Goal: Task Accomplishment & Management: Manage account settings

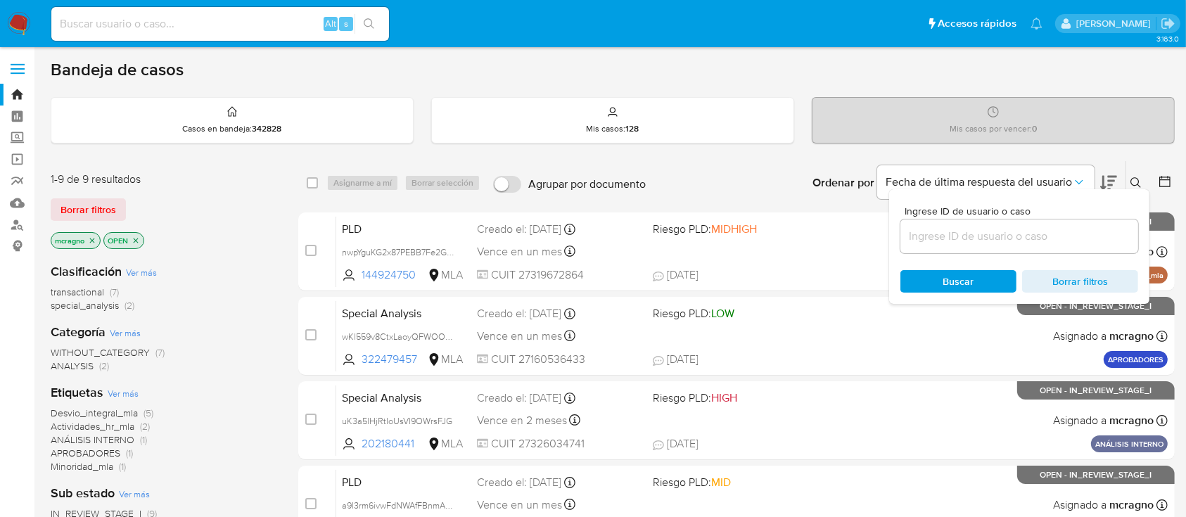
click at [139, 238] on icon "close-filter" at bounding box center [136, 240] width 8 height 8
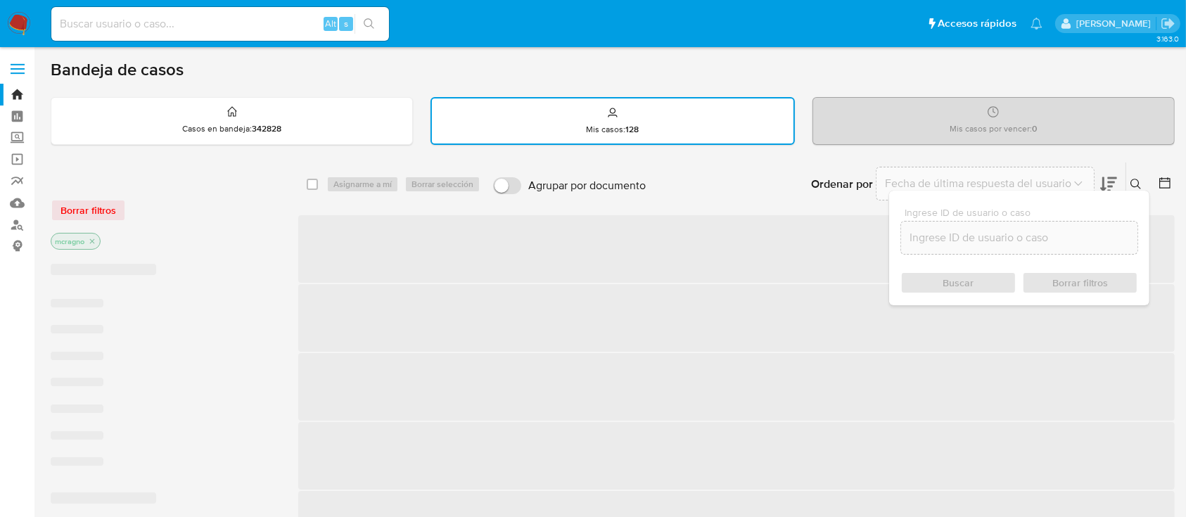
click at [89, 241] on icon "close-filter" at bounding box center [92, 241] width 8 height 8
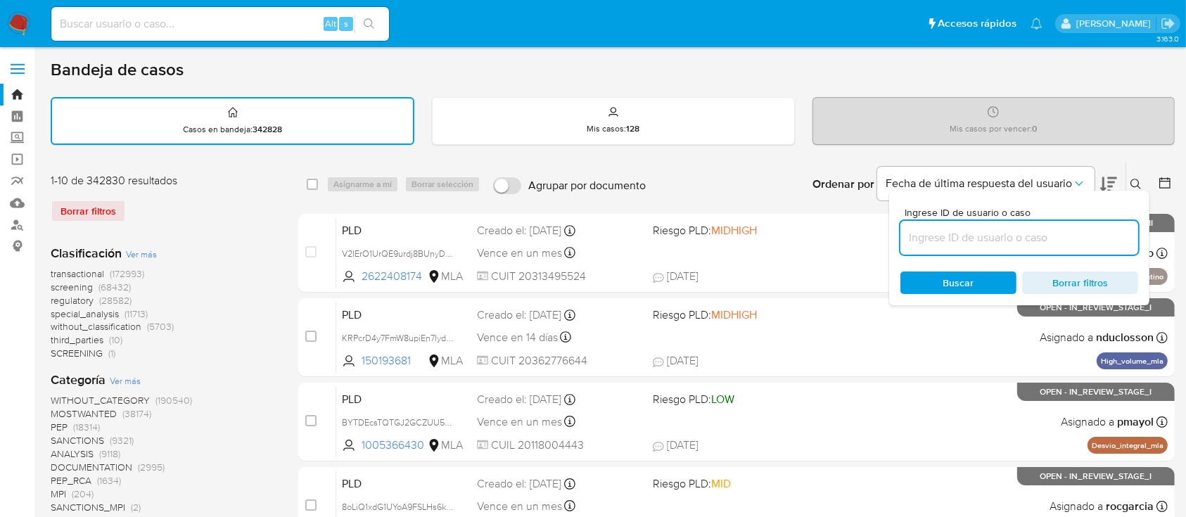
click at [1004, 233] on input at bounding box center [1019, 238] width 238 height 18
paste input "456298447"
type input "456298447"
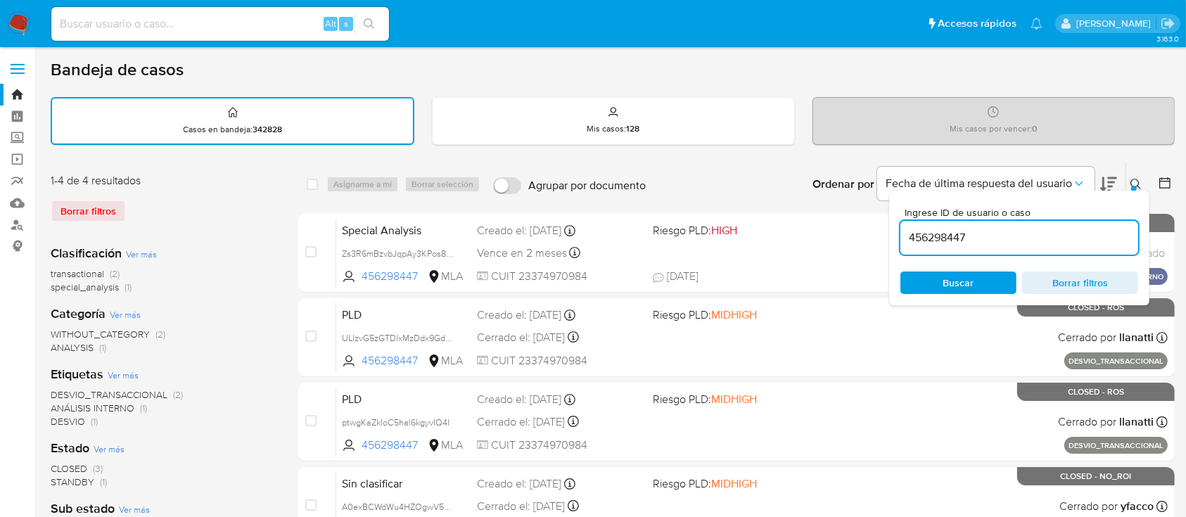
click at [1138, 180] on icon at bounding box center [1135, 184] width 11 height 11
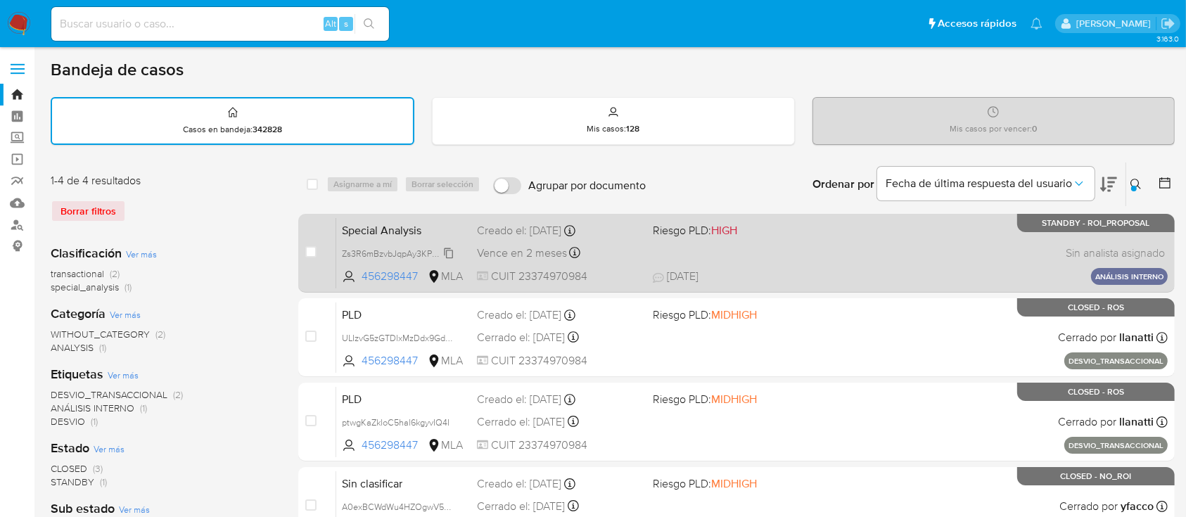
click at [443, 251] on span "Zs3R6mBzvbJqpAy3KPos8WO1" at bounding box center [403, 252] width 122 height 15
click at [944, 260] on div "Special Analysis Zs3R6mBzvbJqpAy3KPos8WO1 456298447 MLA Riesgo PLD: HIGH Creado…" at bounding box center [751, 252] width 831 height 71
click at [888, 237] on div "Special Analysis Zs3R6mBzvbJqpAy3KPos8WO1 456298447 MLA Riesgo PLD: HIGH Creado…" at bounding box center [751, 252] width 831 height 71
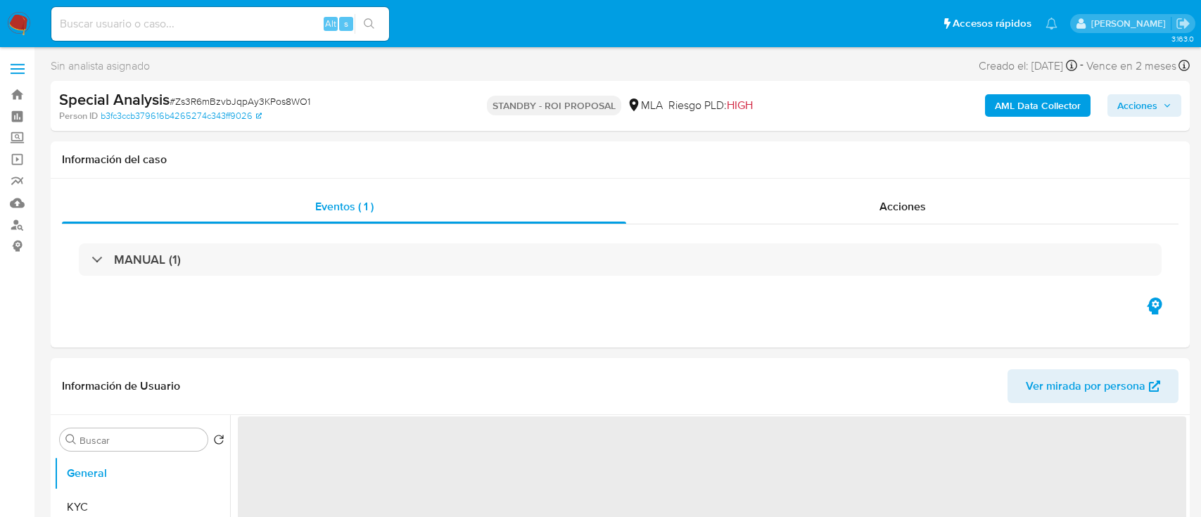
select select "10"
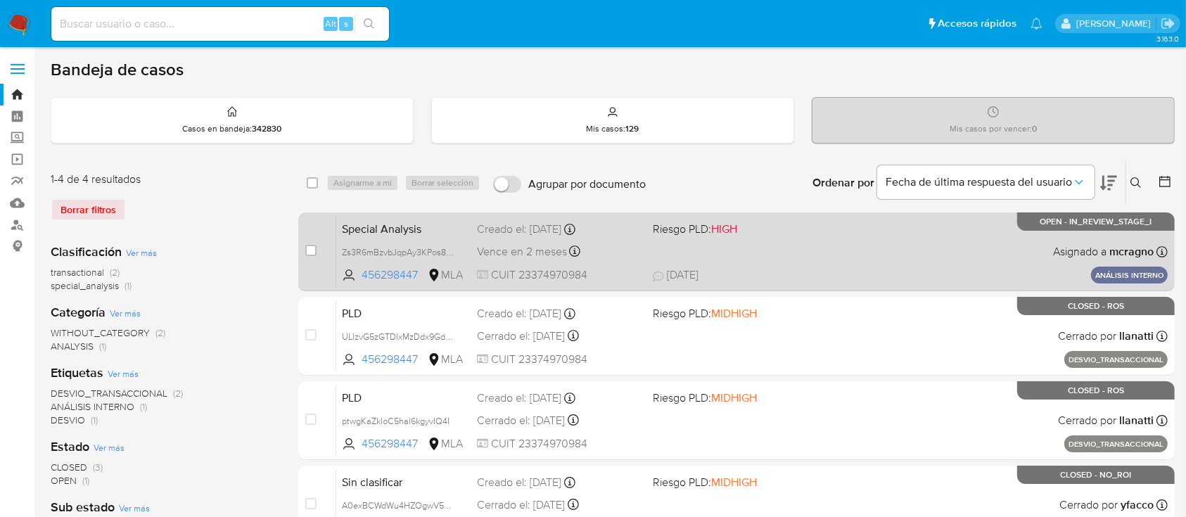
click at [808, 247] on div "Special Analysis Zs3R6mBzvbJqpAy3KPos8WO1 456298447 MLA Riesgo PLD: HIGH Creado…" at bounding box center [751, 251] width 831 height 71
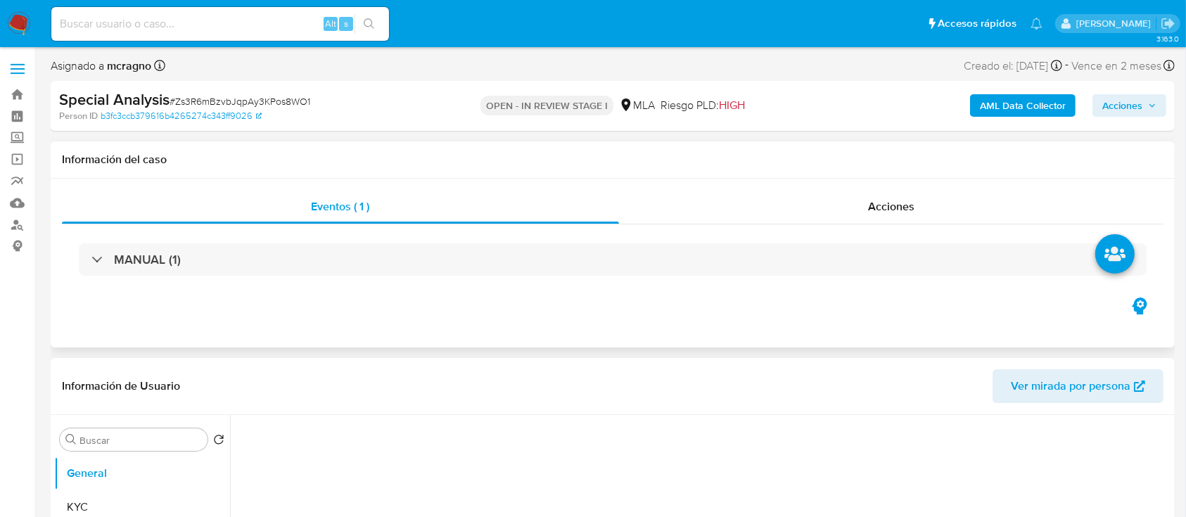
select select "10"
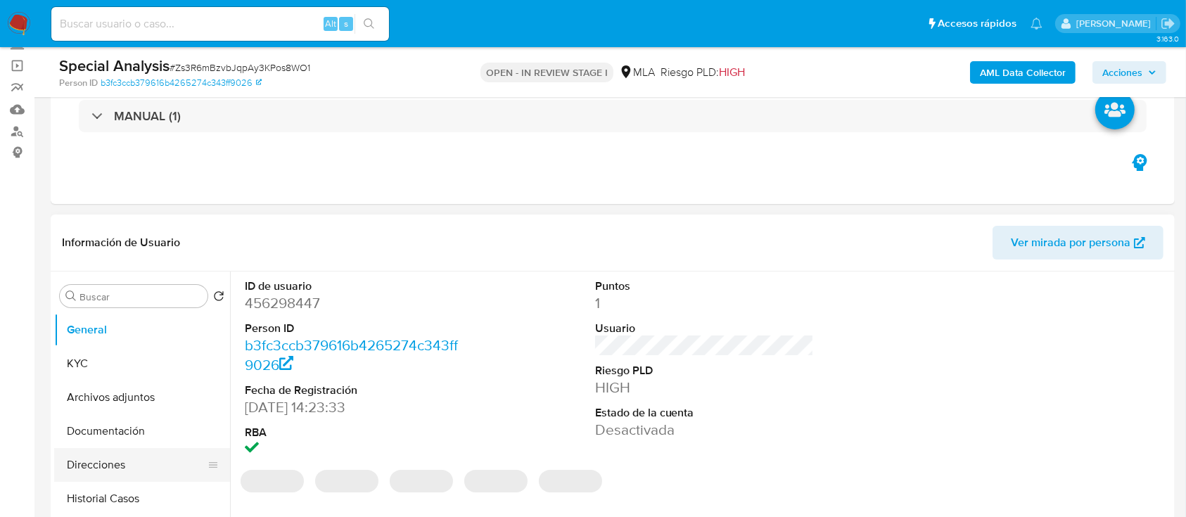
scroll to position [281, 0]
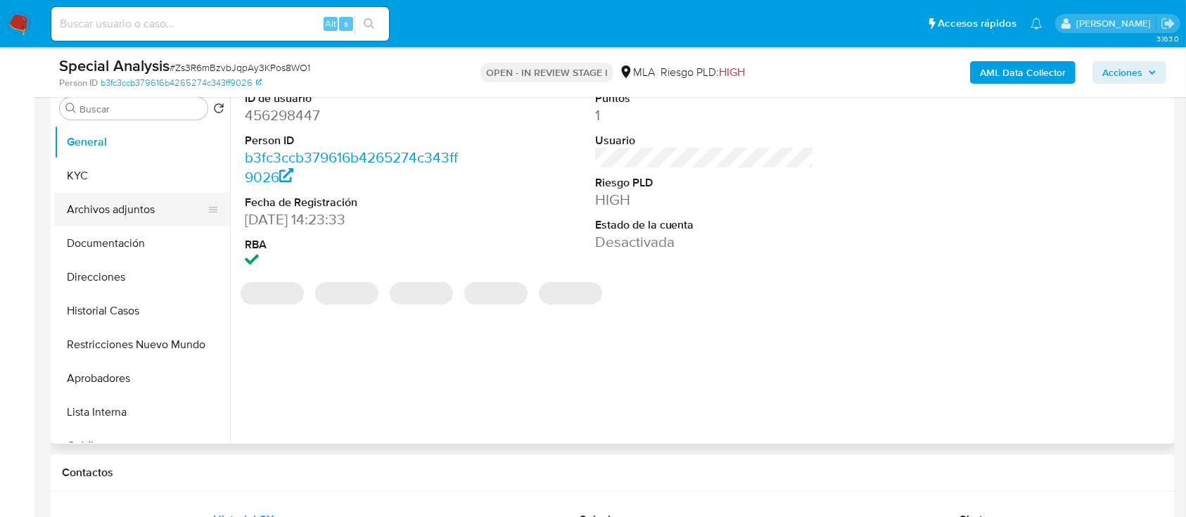
click at [121, 210] on button "Archivos adjuntos" at bounding box center [136, 210] width 165 height 34
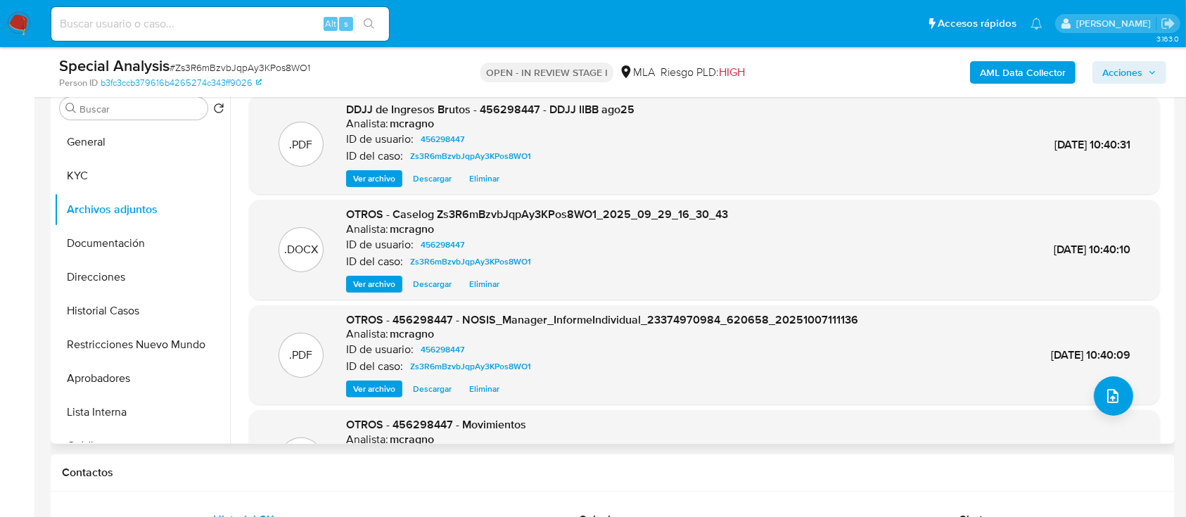
click at [483, 180] on span "Eliminar" at bounding box center [484, 179] width 30 height 14
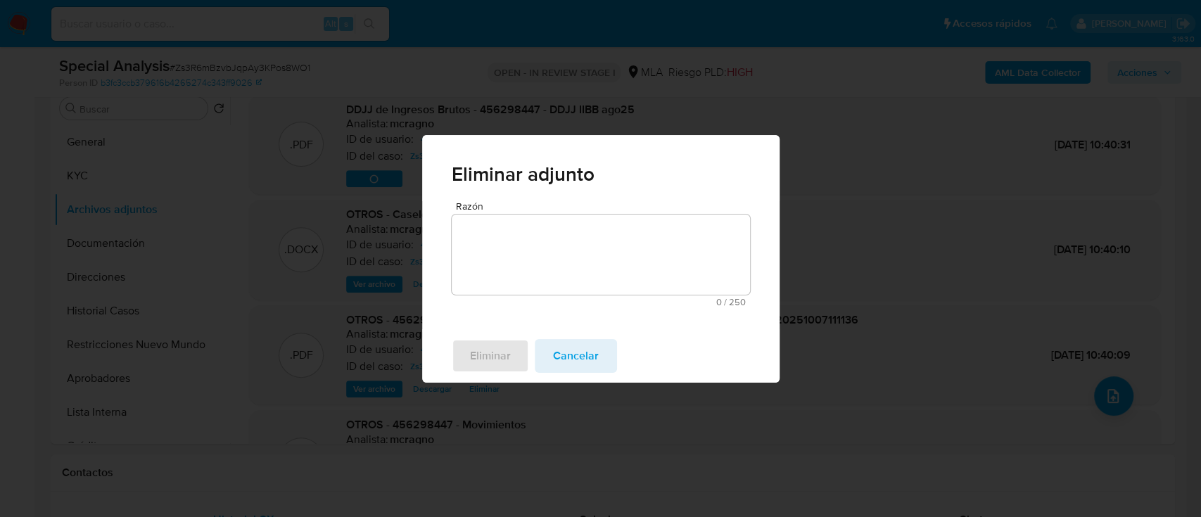
click at [525, 245] on textarea "Razón" at bounding box center [601, 255] width 298 height 80
click at [485, 352] on span "Eliminar" at bounding box center [490, 355] width 41 height 31
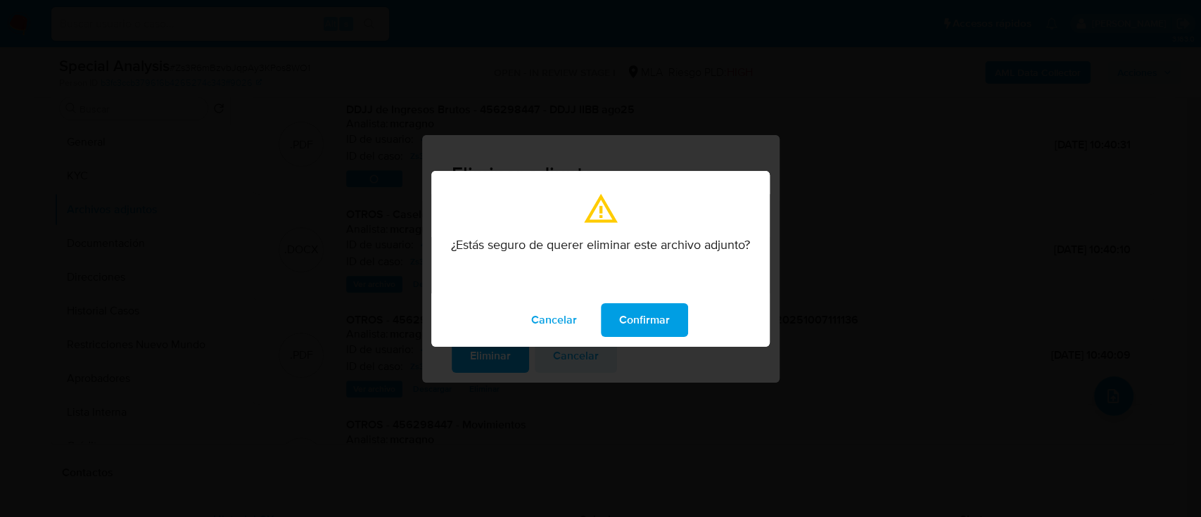
click at [629, 326] on span "Confirmar" at bounding box center [644, 320] width 51 height 31
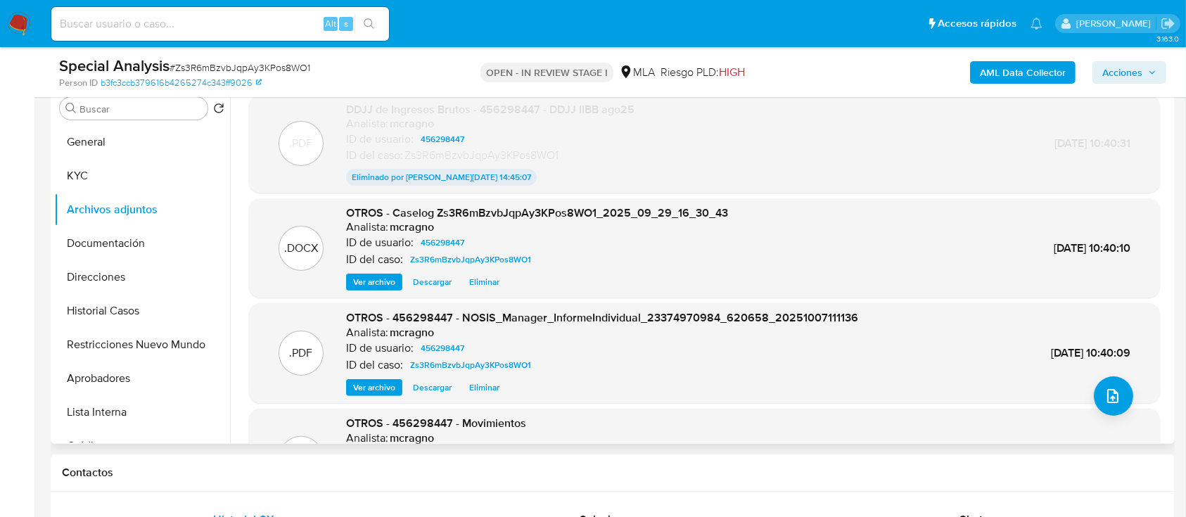
click at [480, 279] on span "Eliminar" at bounding box center [484, 282] width 30 height 14
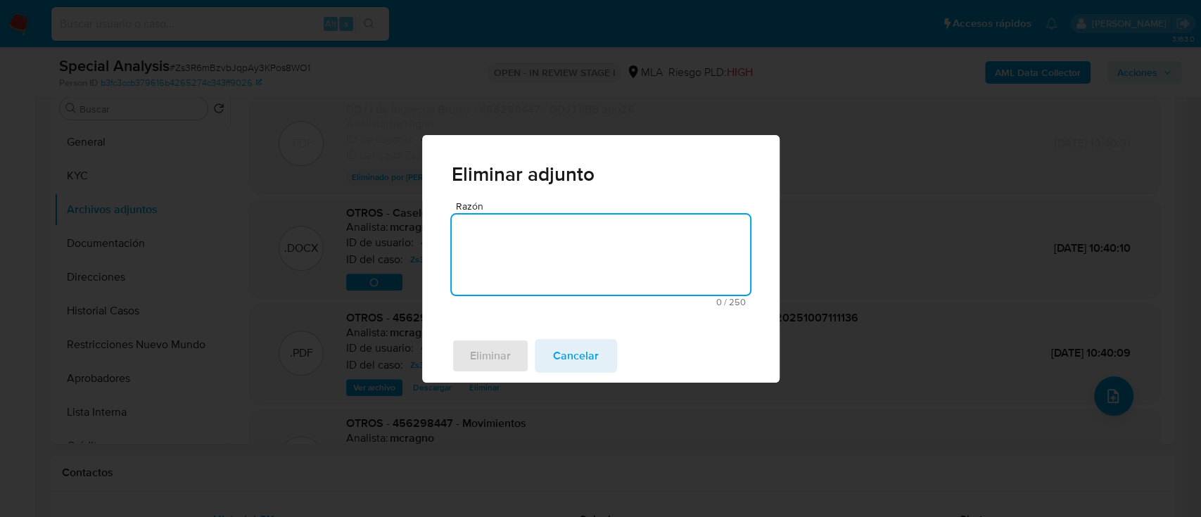
click at [494, 240] on textarea "Razón" at bounding box center [601, 255] width 298 height 80
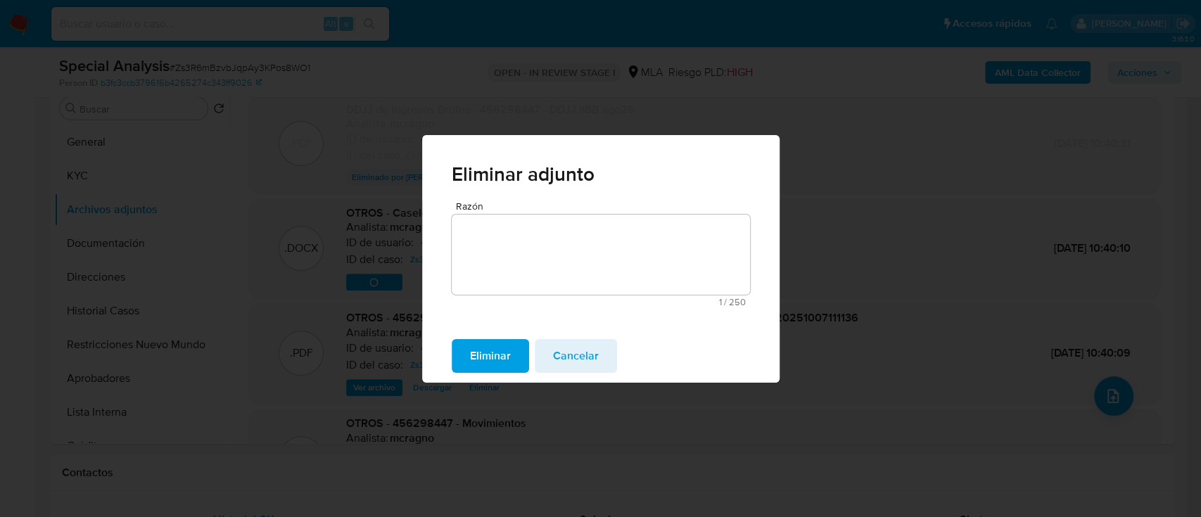
click at [482, 344] on span "Eliminar" at bounding box center [490, 355] width 41 height 31
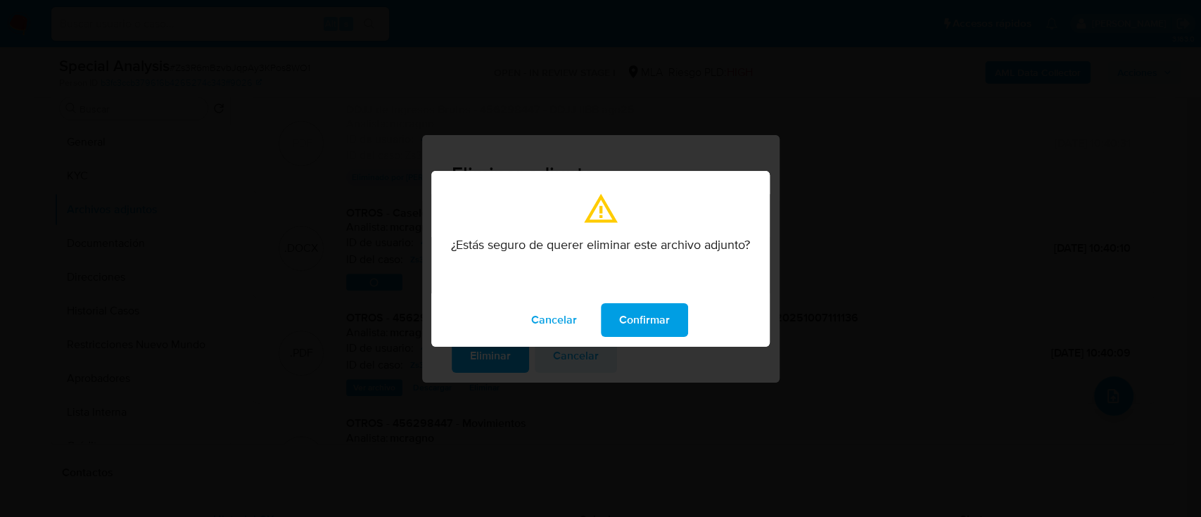
click at [613, 309] on button "Confirmar" at bounding box center [644, 320] width 87 height 34
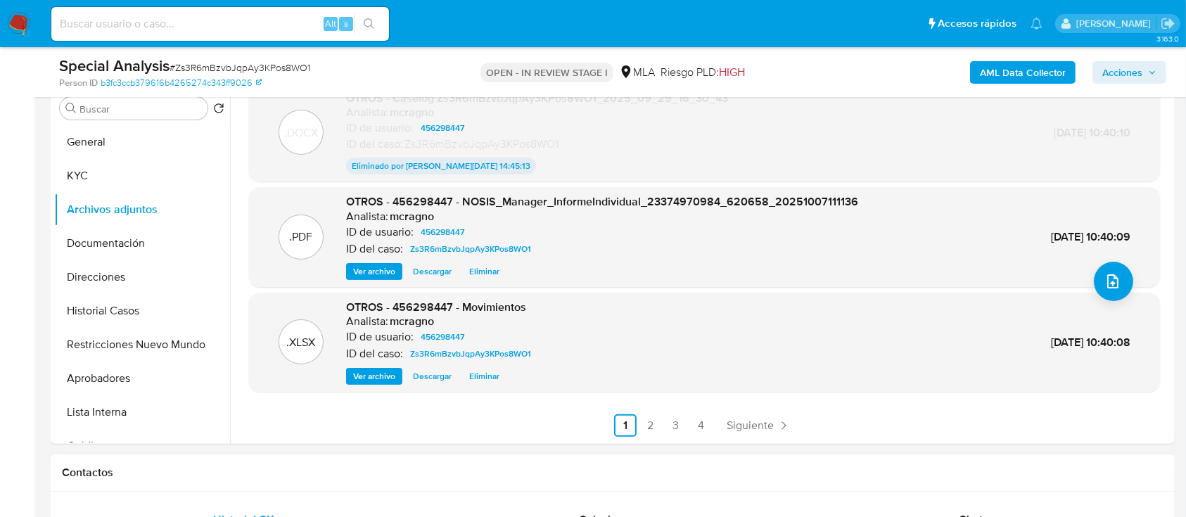
scroll to position [563, 0]
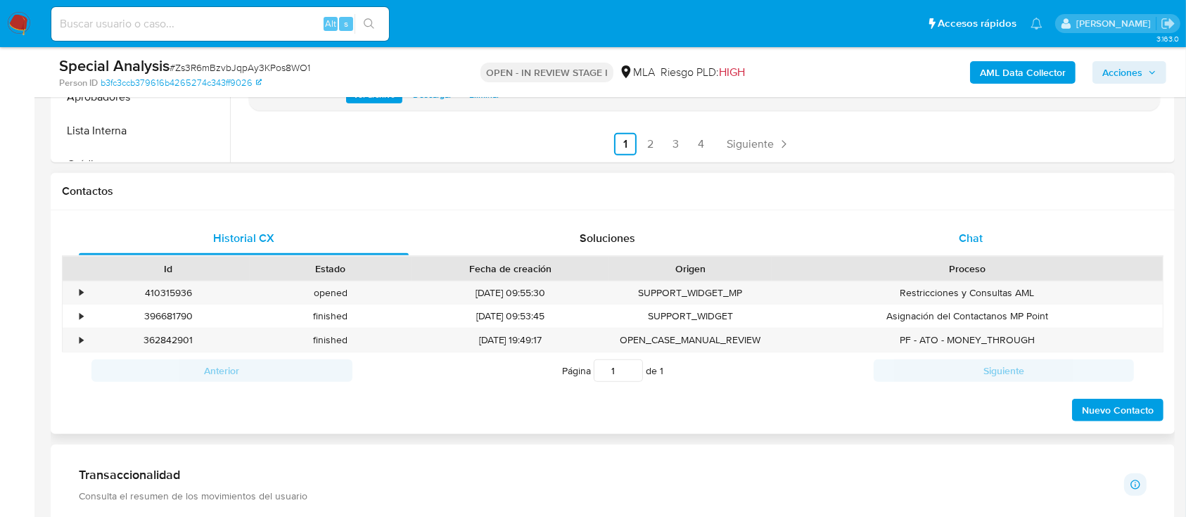
click at [1002, 224] on div "Chat" at bounding box center [971, 239] width 330 height 34
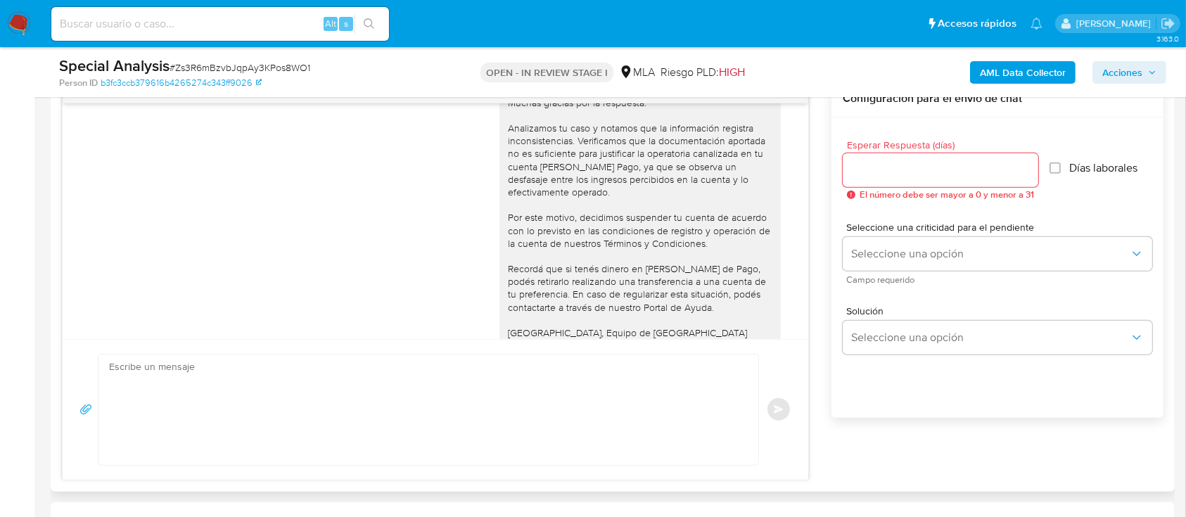
scroll to position [1530, 0]
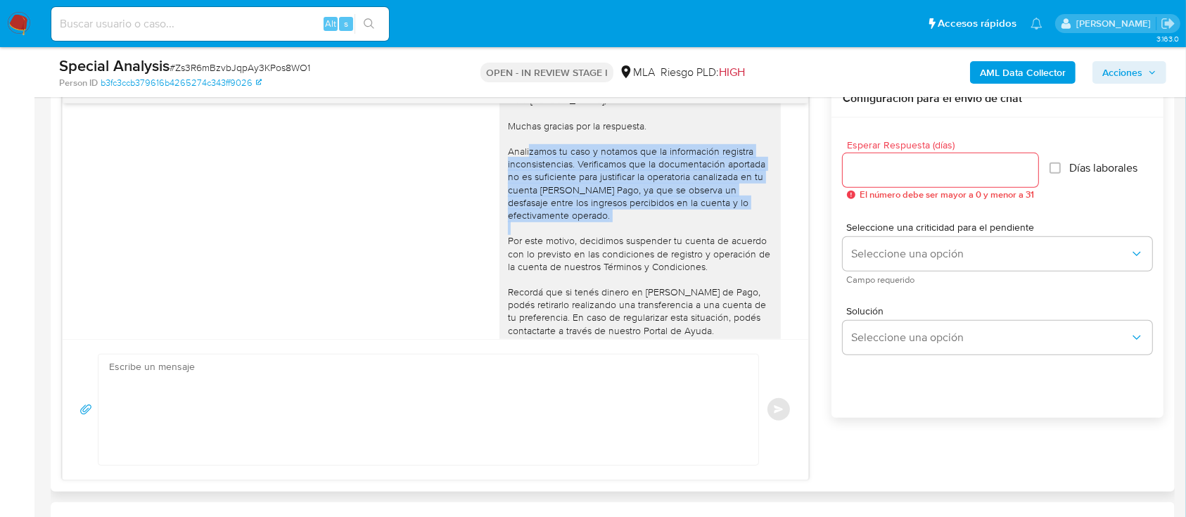
drag, startPoint x: 494, startPoint y: 186, endPoint x: 594, endPoint y: 252, distance: 120.7
click at [594, 252] on div "Hola Gladys Roxana Yapu, Muchas gracias por la respuesta. Analizamos tu caso y …" at bounding box center [640, 228] width 264 height 269
copy div "Analizamos tu caso y notamos que la información registra inconsistencias. Verif…"
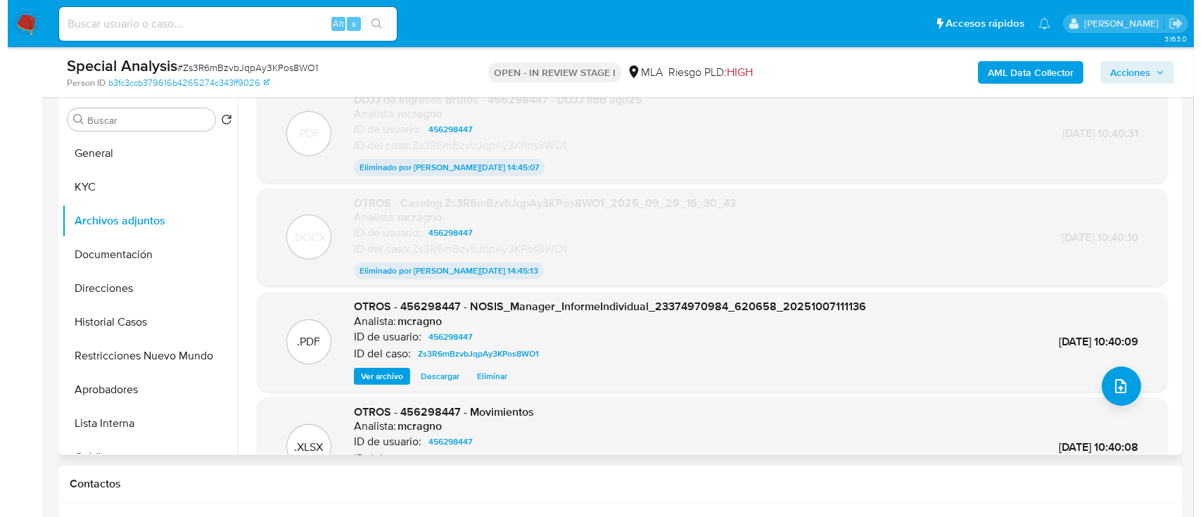
scroll to position [187, 0]
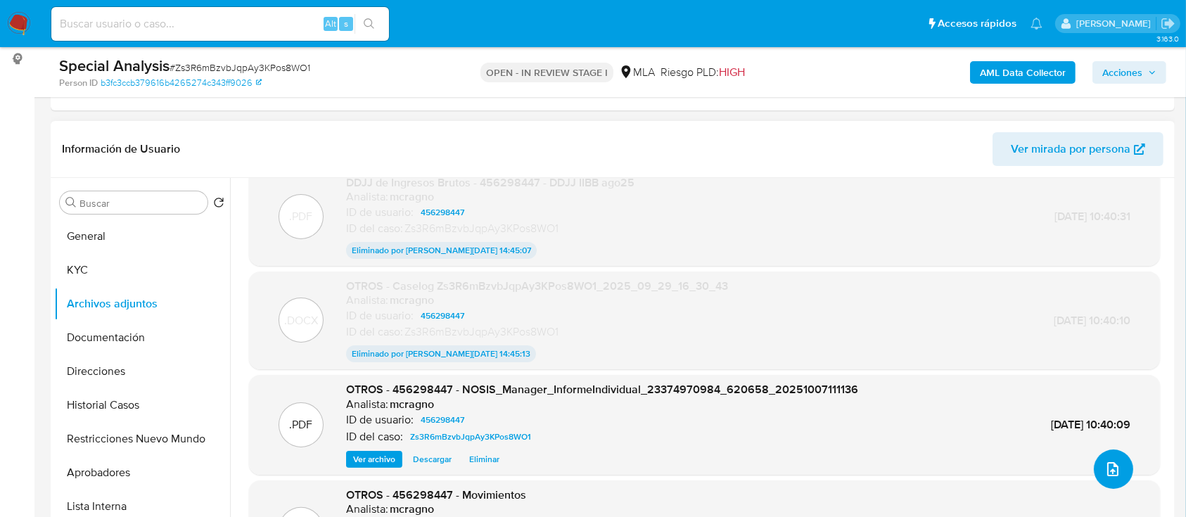
click at [1112, 468] on icon "upload-file" at bounding box center [1112, 469] width 11 height 14
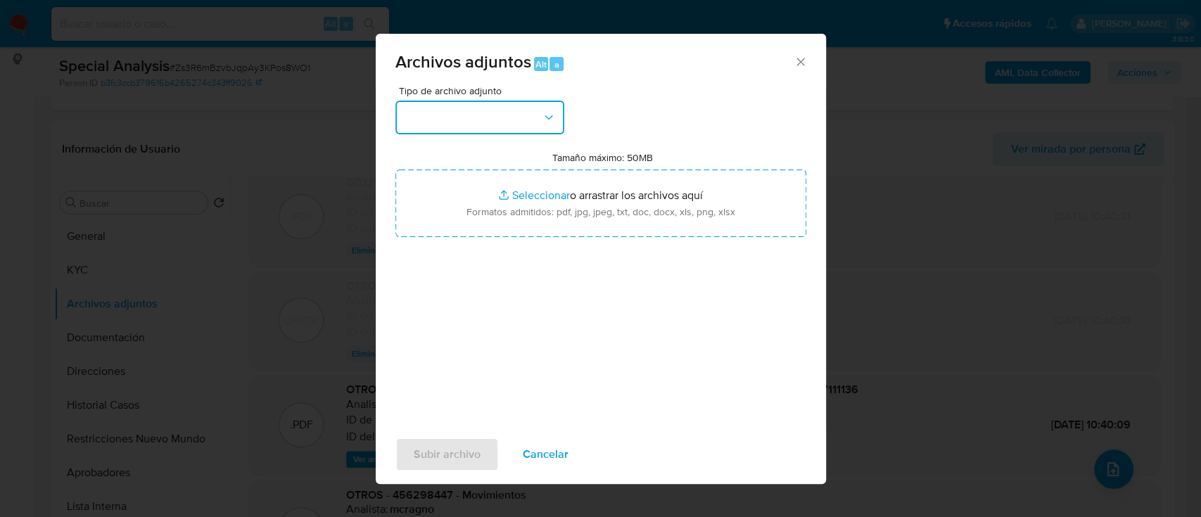
click at [516, 106] on button "button" at bounding box center [479, 118] width 169 height 34
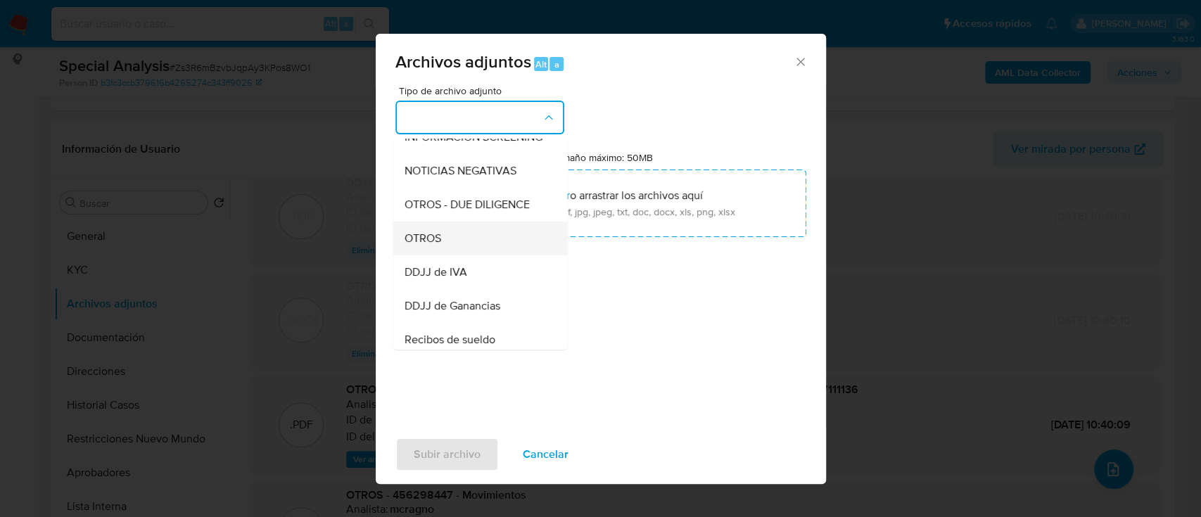
click at [463, 255] on div "OTROS" at bounding box center [475, 239] width 143 height 34
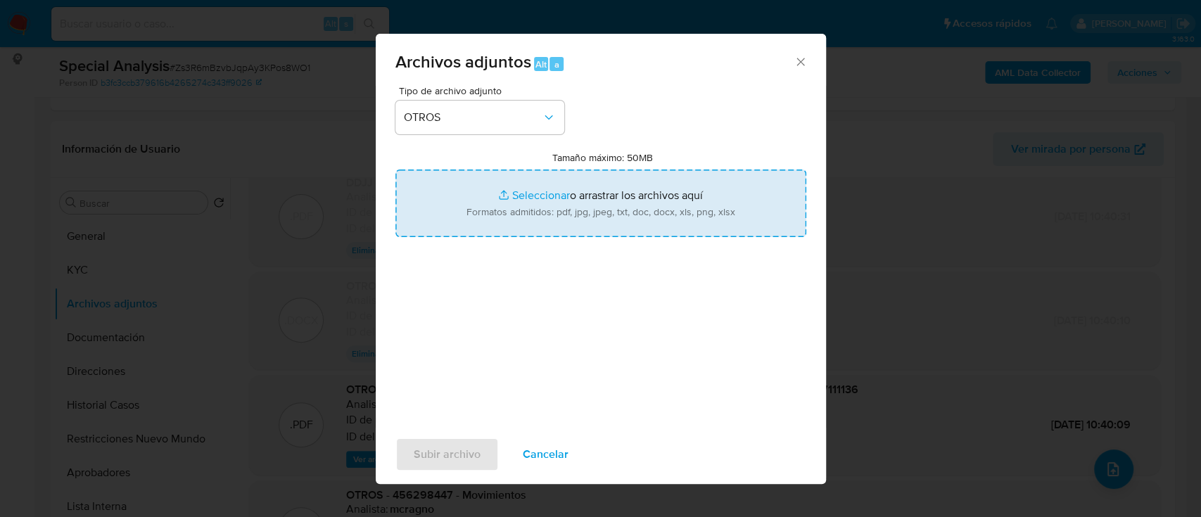
click at [558, 197] on input "Tamaño máximo: 50MB Seleccionar archivos" at bounding box center [600, 203] width 411 height 68
type input "C:\fakepath\Caselog Zs3R6mBzvbJqpAy3KPos8WO1_2025_09_29_16_30_43..docx"
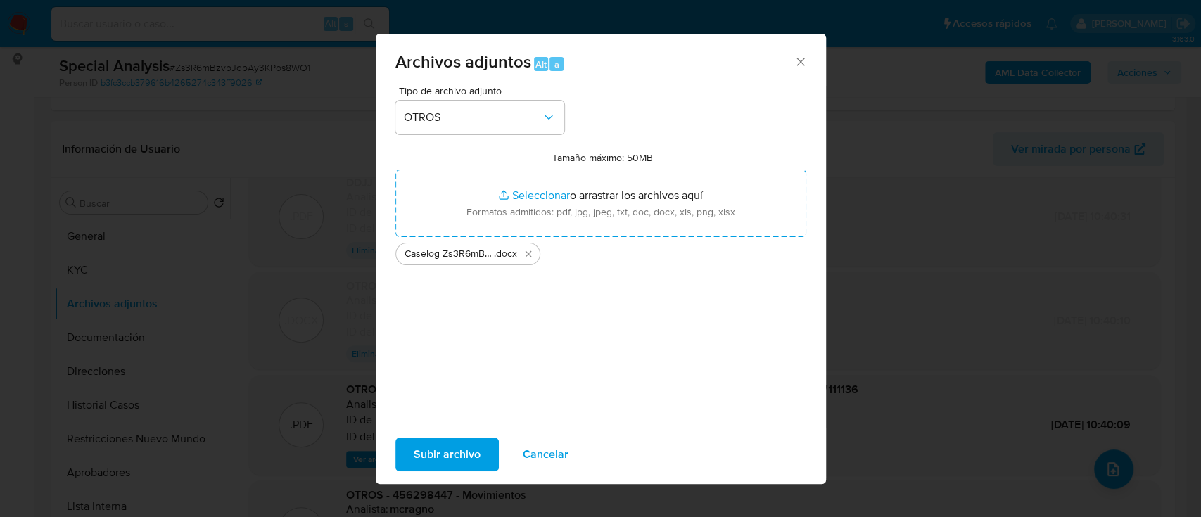
click at [470, 439] on span "Subir archivo" at bounding box center [447, 454] width 67 height 31
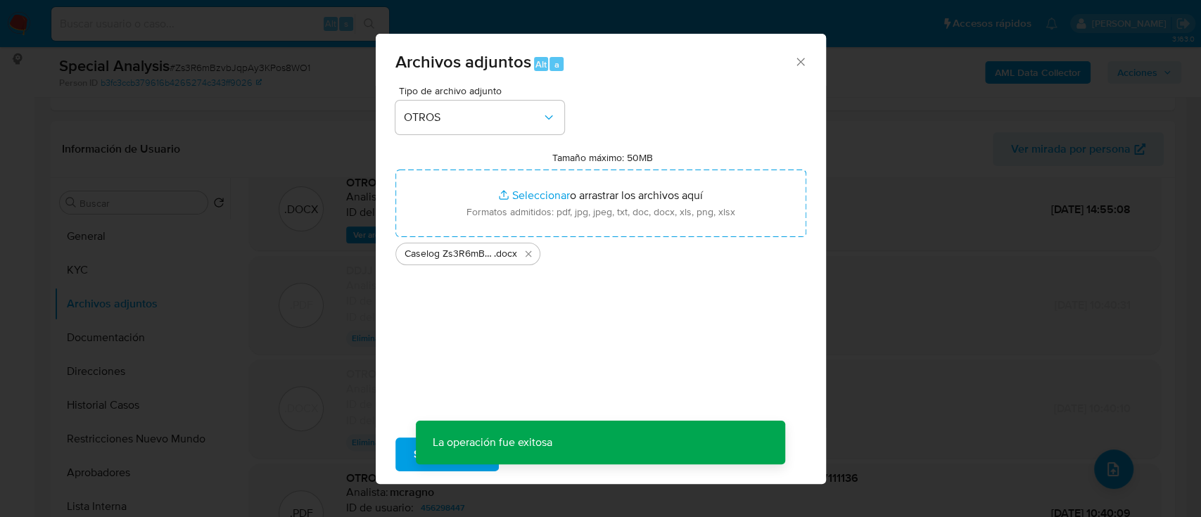
scroll to position [98, 0]
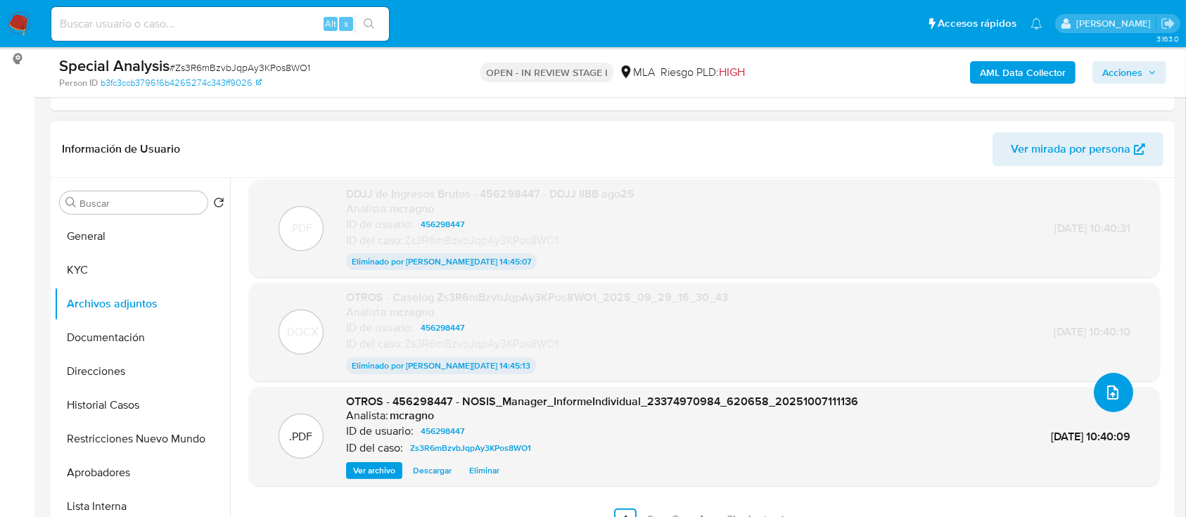
click at [1108, 384] on icon "upload-file" at bounding box center [1112, 392] width 17 height 17
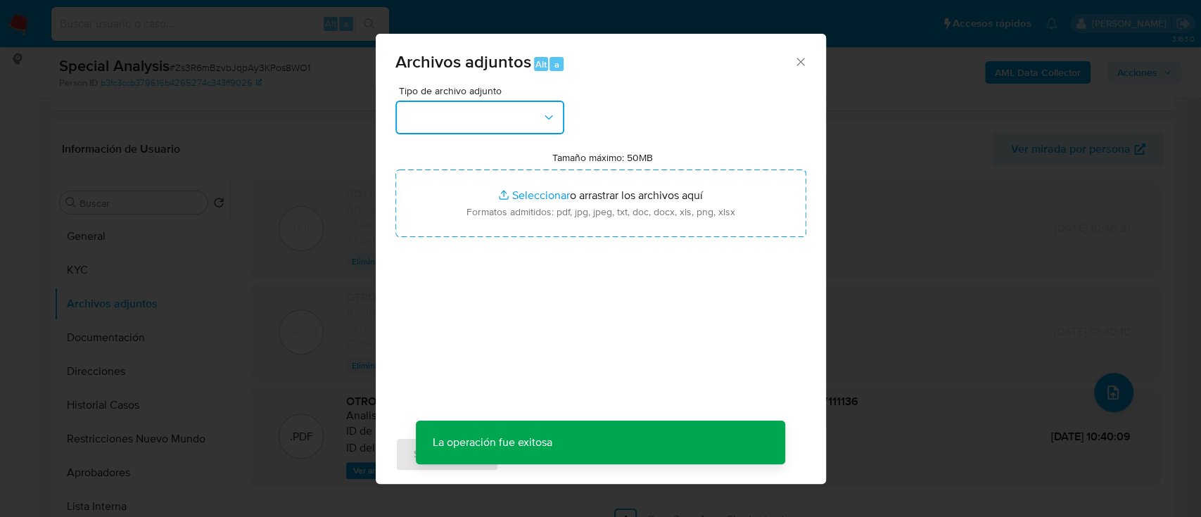
click at [456, 118] on button "button" at bounding box center [479, 118] width 169 height 34
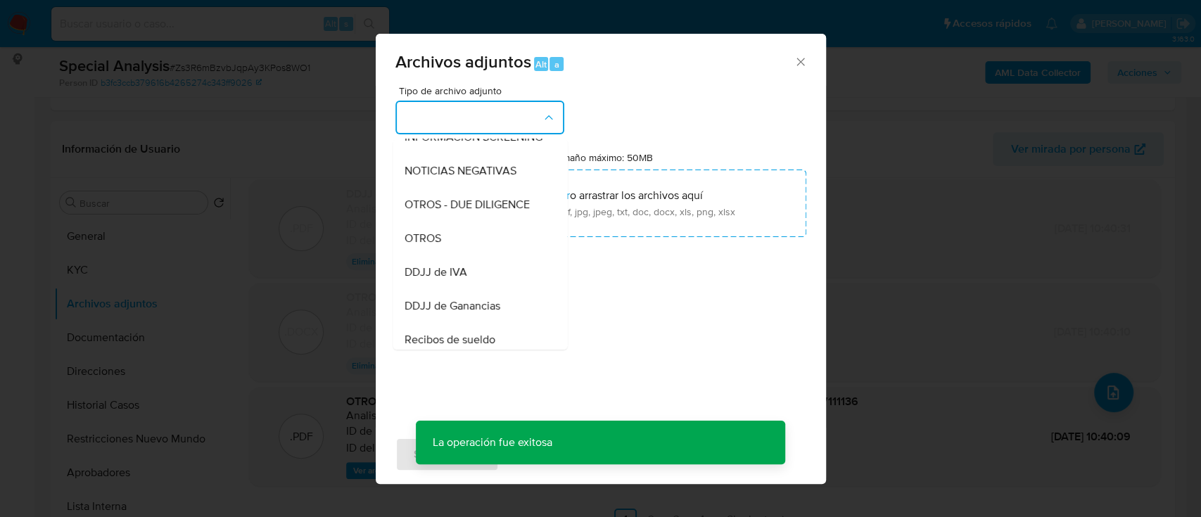
scroll to position [375, 0]
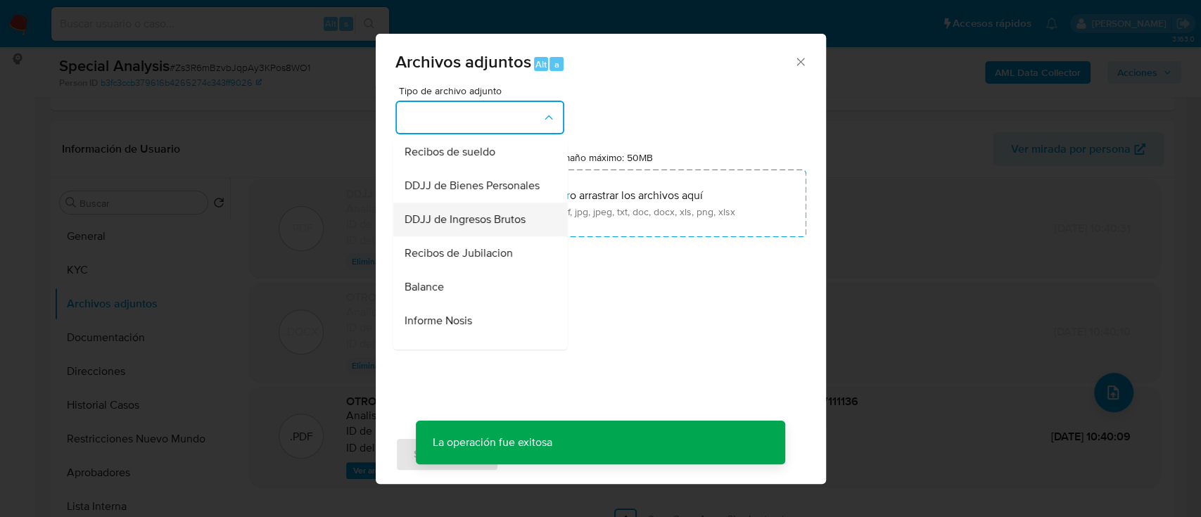
click at [532, 236] on li "DDJJ de Ingresos Brutos" at bounding box center [479, 220] width 174 height 34
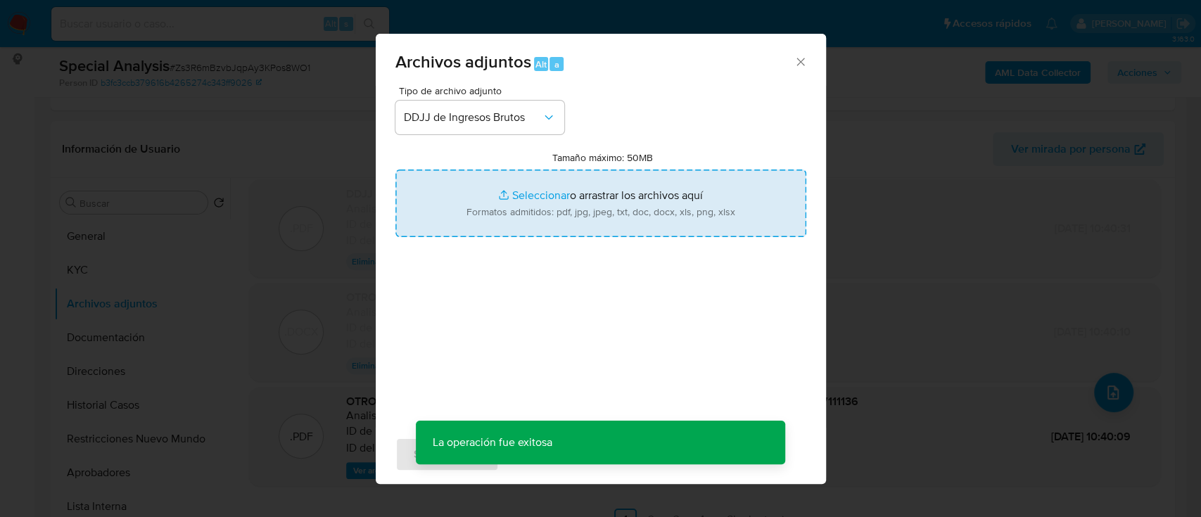
click at [563, 200] on input "Tamaño máximo: 50MB Seleccionar archivos" at bounding box center [600, 203] width 411 height 68
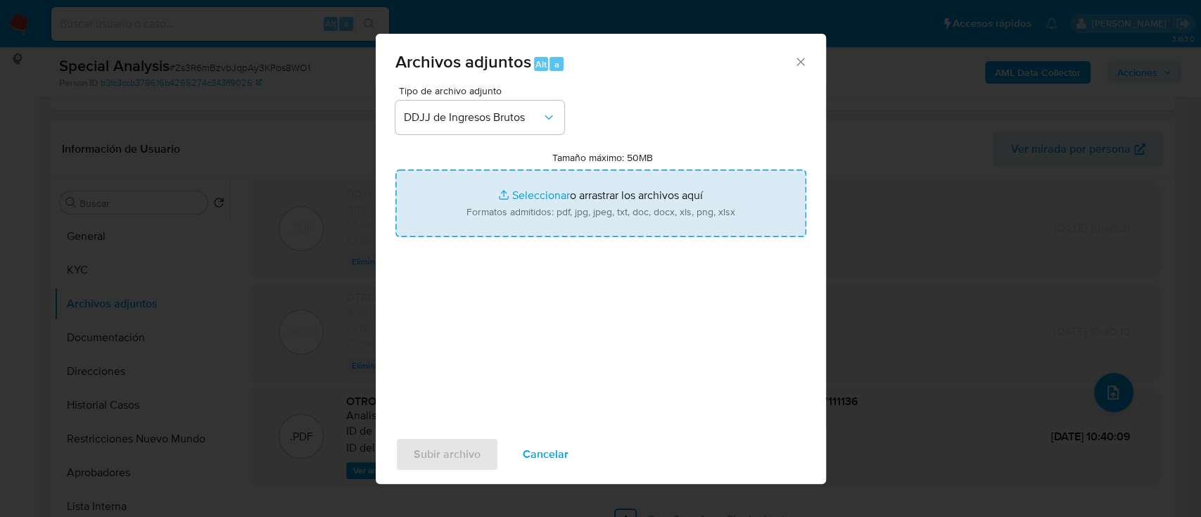
type input "C:\fakepath\456298447 - Calculadora.xlsx"
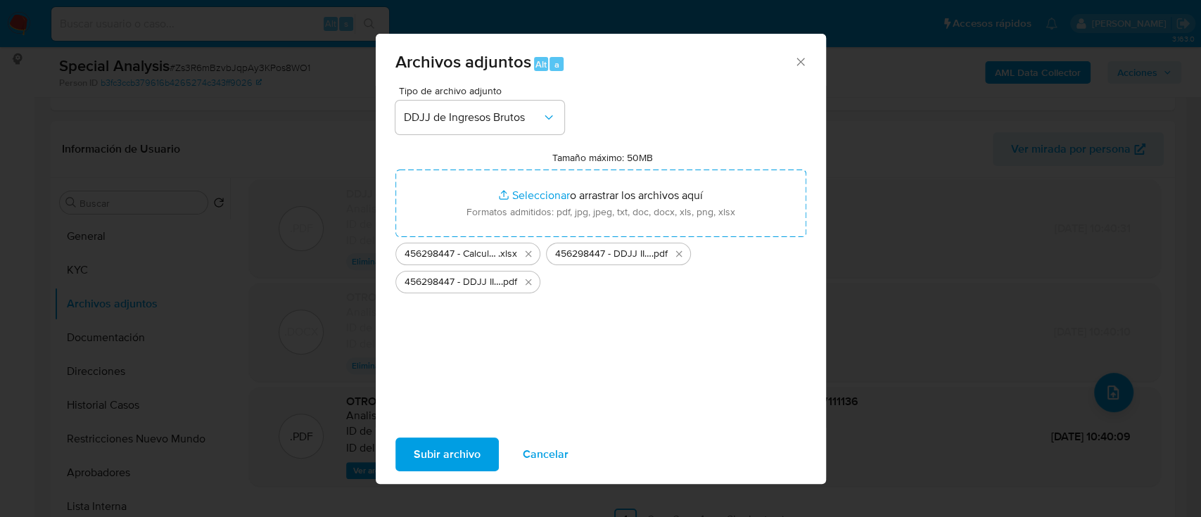
click at [459, 453] on span "Subir archivo" at bounding box center [447, 454] width 67 height 31
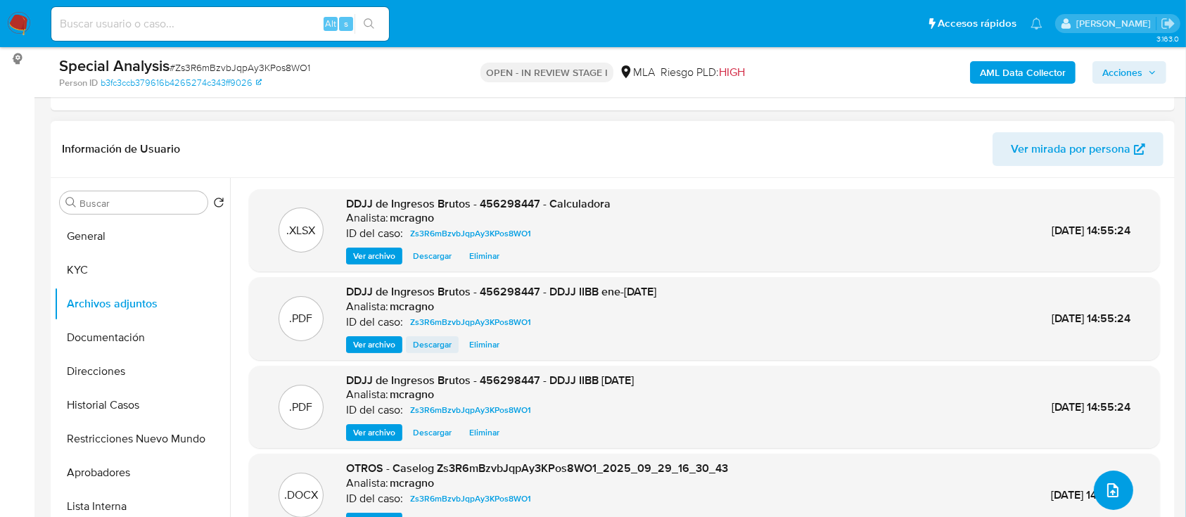
scroll to position [0, 0]
drag, startPoint x: 84, startPoint y: 232, endPoint x: 100, endPoint y: 276, distance: 46.9
click at [84, 233] on button "General" at bounding box center [142, 236] width 176 height 34
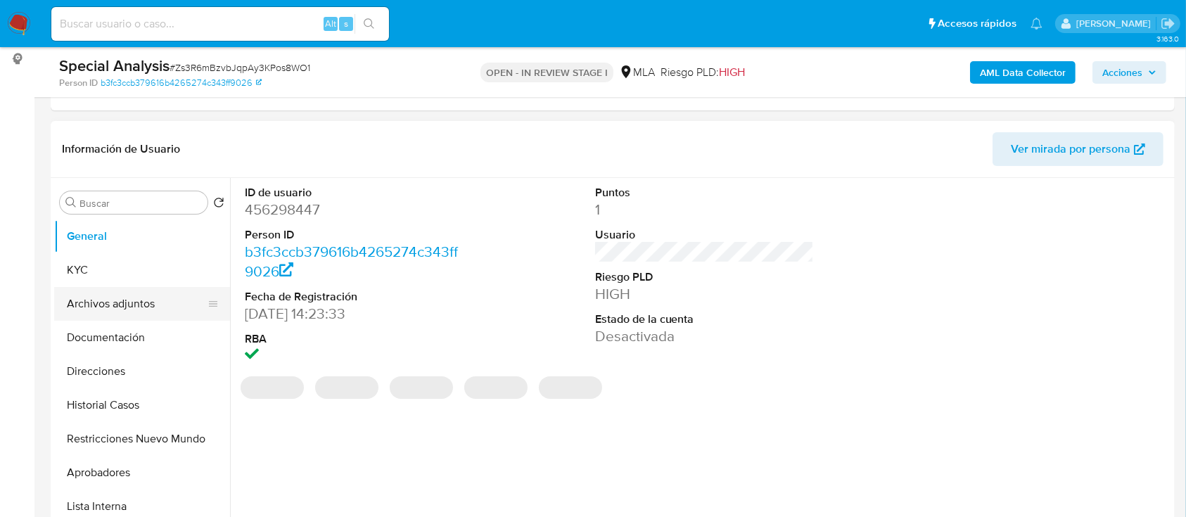
click at [110, 302] on button "Archivos adjuntos" at bounding box center [136, 304] width 165 height 34
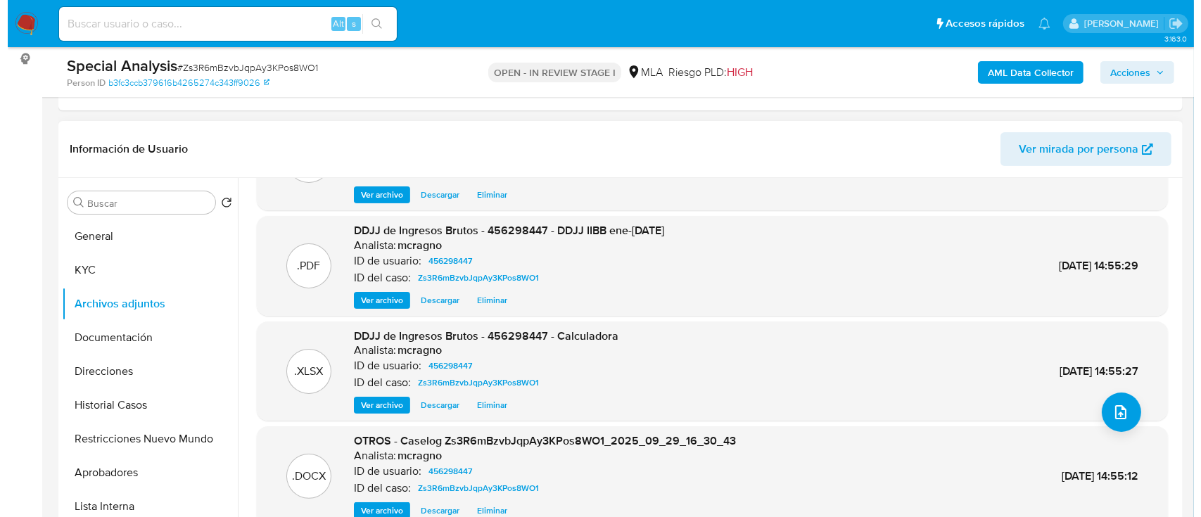
scroll to position [118, 0]
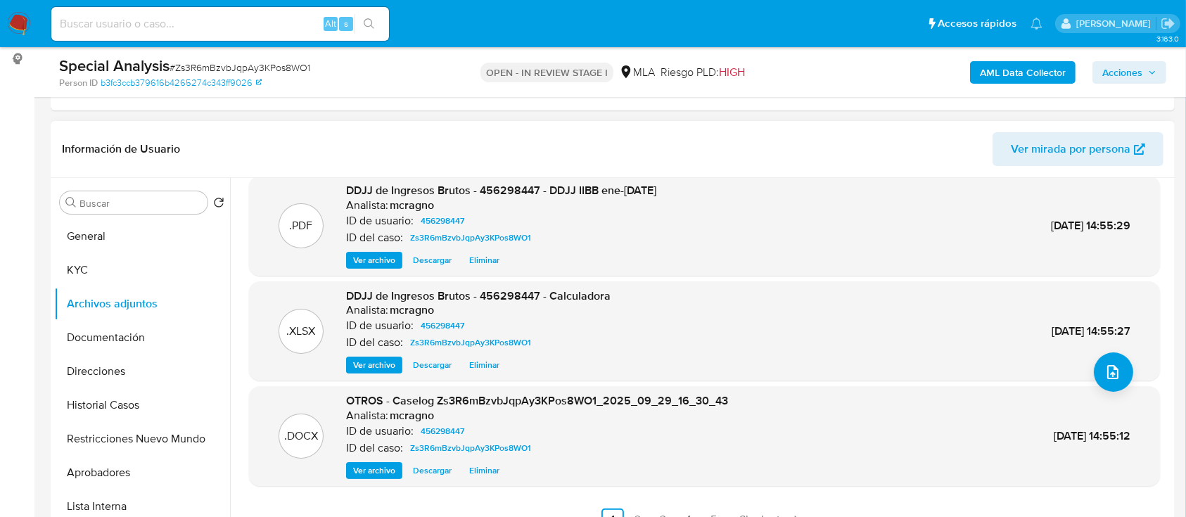
click at [387, 473] on span "Ver archivo" at bounding box center [374, 470] width 42 height 14
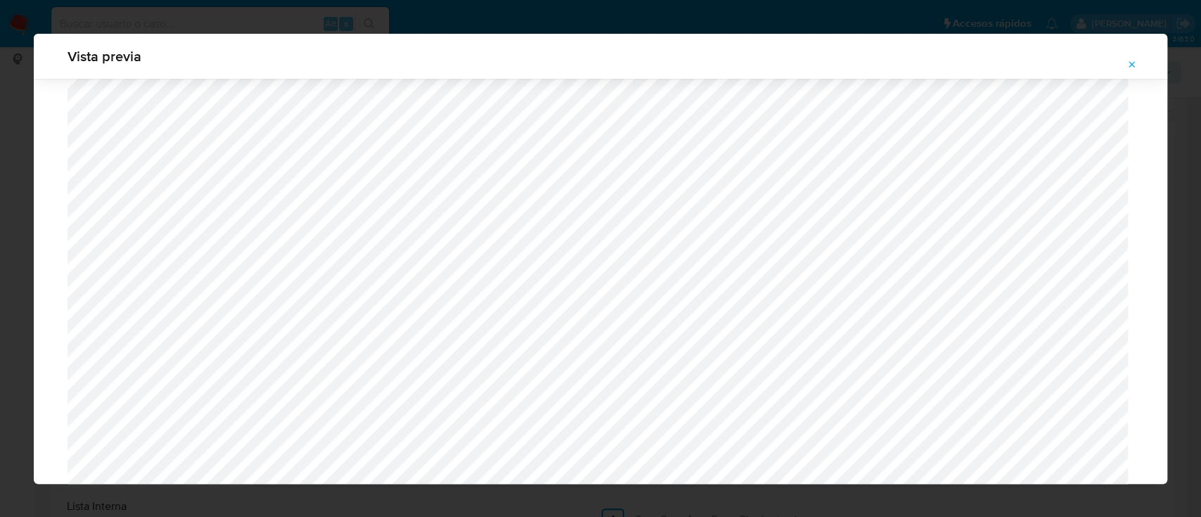
scroll to position [1191, 0]
click at [1129, 67] on icon "Attachment preview" at bounding box center [1132, 64] width 6 height 6
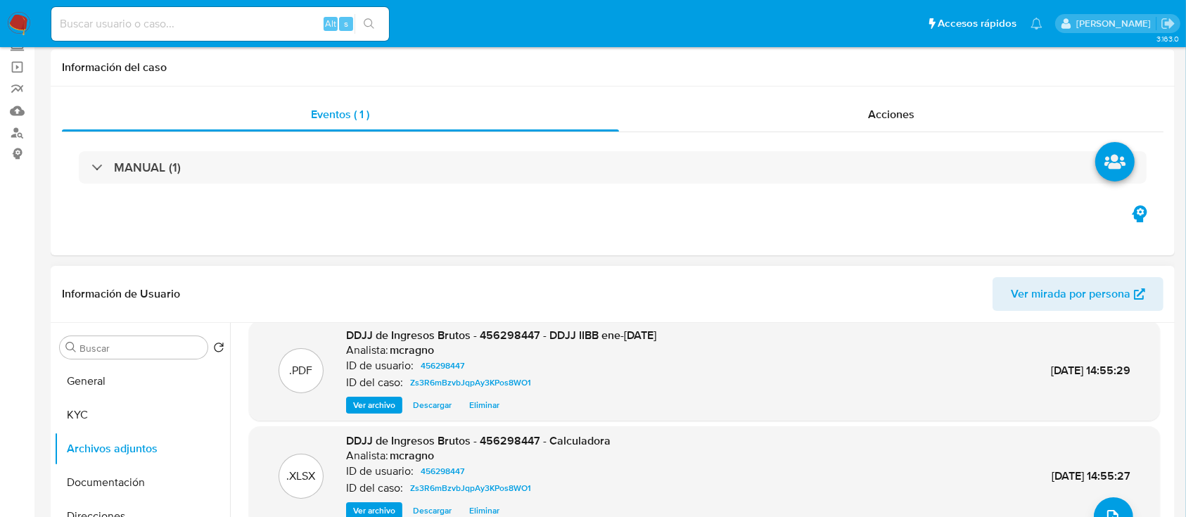
scroll to position [0, 0]
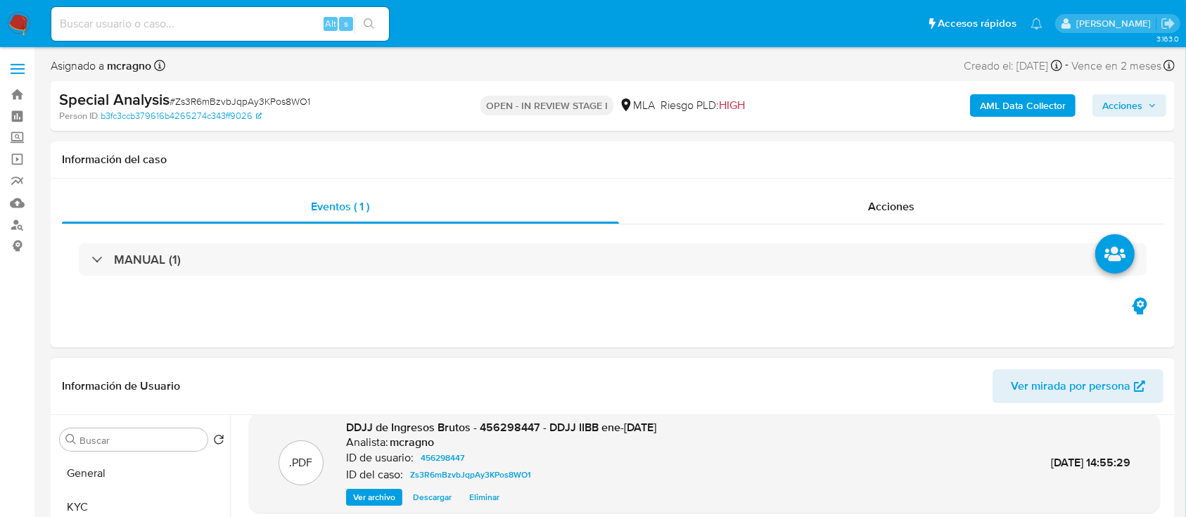
click at [1132, 102] on span "Acciones" at bounding box center [1122, 105] width 40 height 23
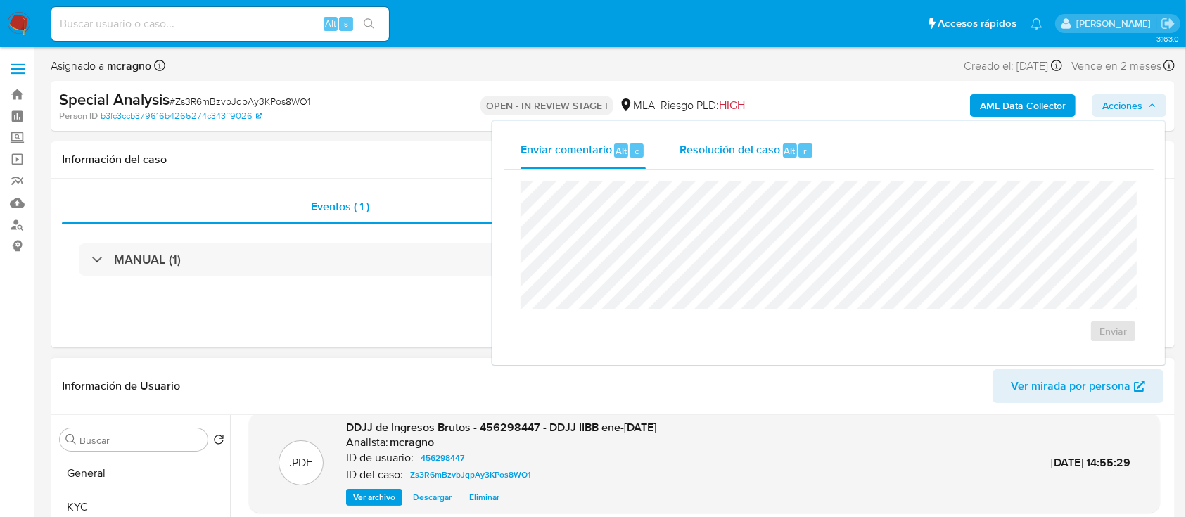
click at [785, 162] on div "Resolución del caso Alt r" at bounding box center [746, 150] width 134 height 37
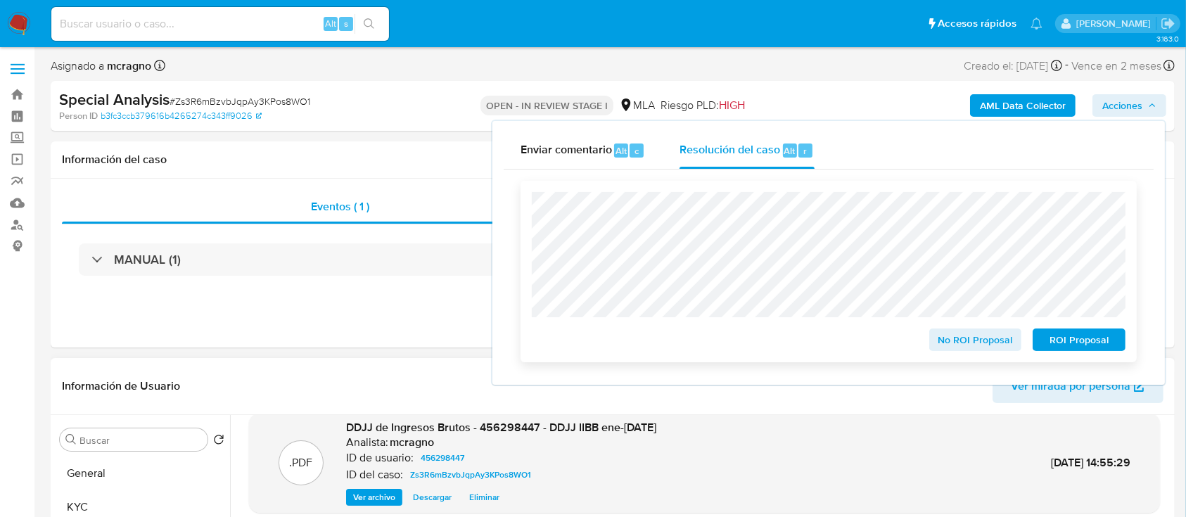
drag, startPoint x: 1082, startPoint y: 351, endPoint x: 1051, endPoint y: 343, distance: 31.4
click at [1082, 350] on span "ROI Proposal" at bounding box center [1078, 340] width 73 height 20
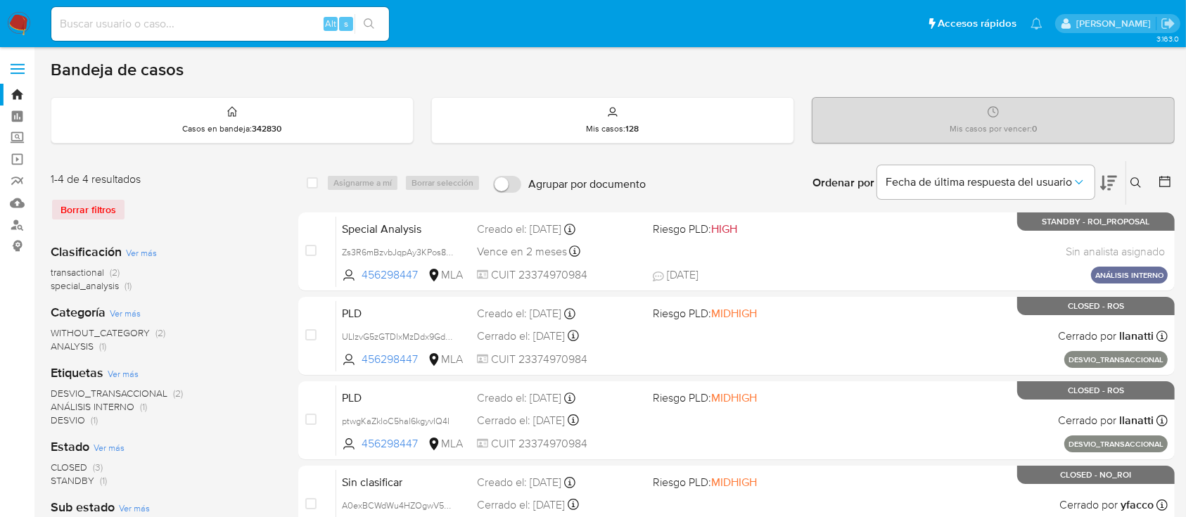
click at [17, 17] on img at bounding box center [19, 24] width 24 height 24
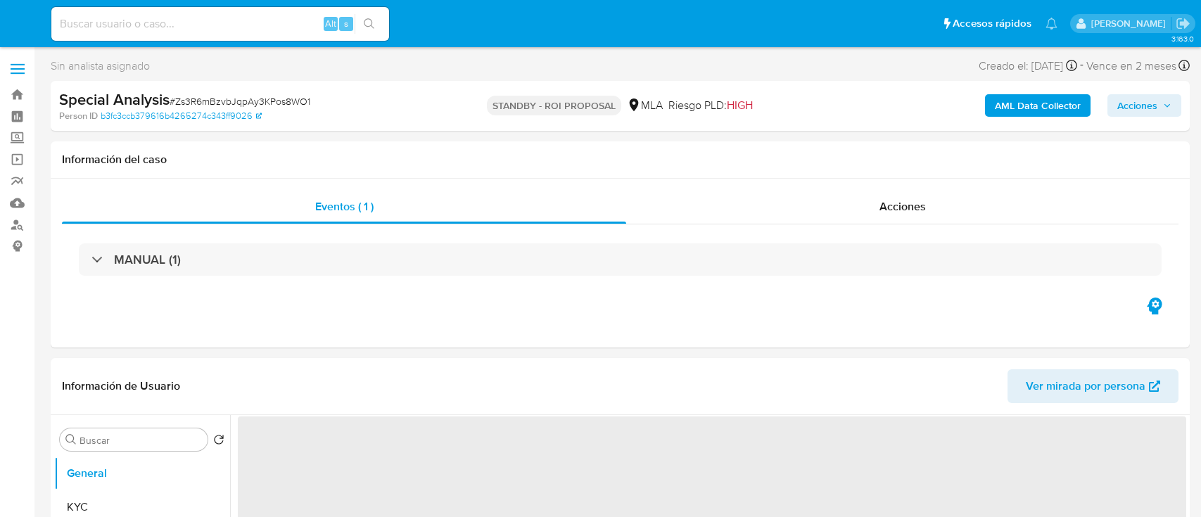
select select "10"
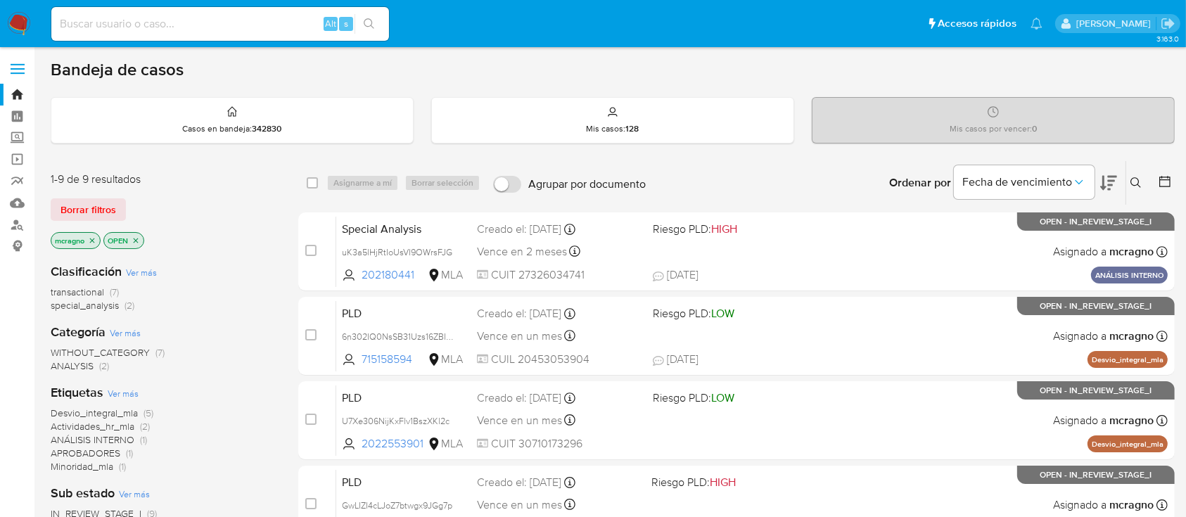
click at [138, 238] on icon "close-filter" at bounding box center [136, 240] width 8 height 8
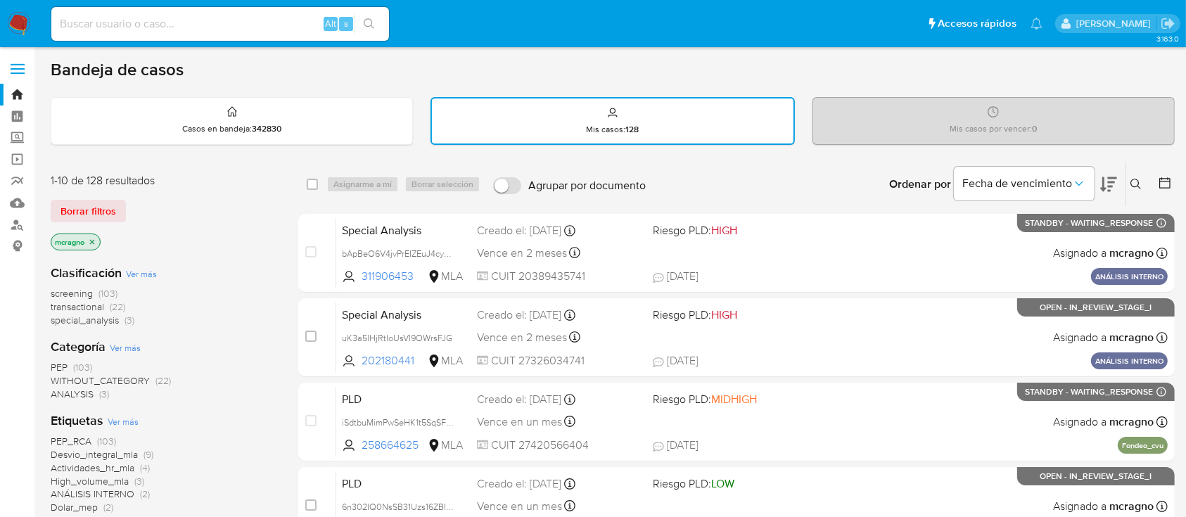
click at [1165, 180] on icon at bounding box center [1164, 182] width 11 height 11
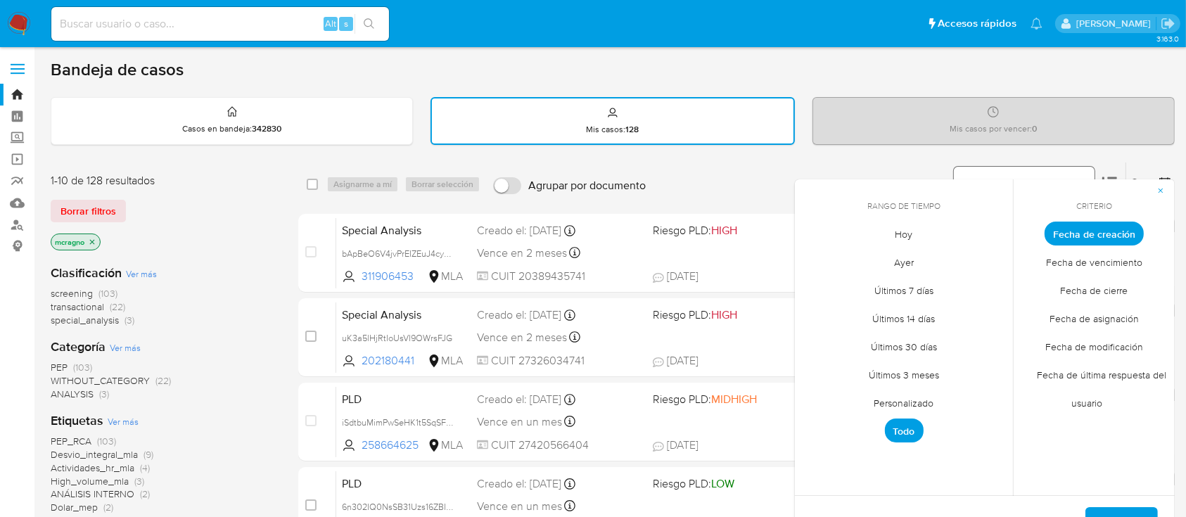
drag, startPoint x: 885, startPoint y: 158, endPoint x: 983, endPoint y: 174, distance: 98.4
click at [983, 174] on button "Fecha de vencimiento" at bounding box center [1024, 184] width 141 height 34
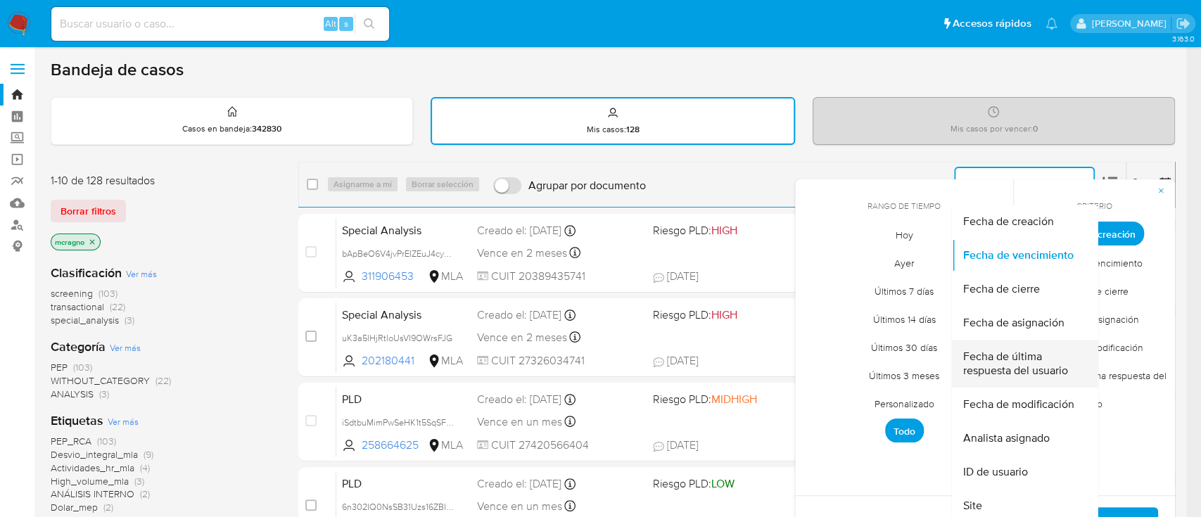
click at [1047, 369] on span "Fecha de última respuesta del usuario" at bounding box center [1019, 364] width 115 height 28
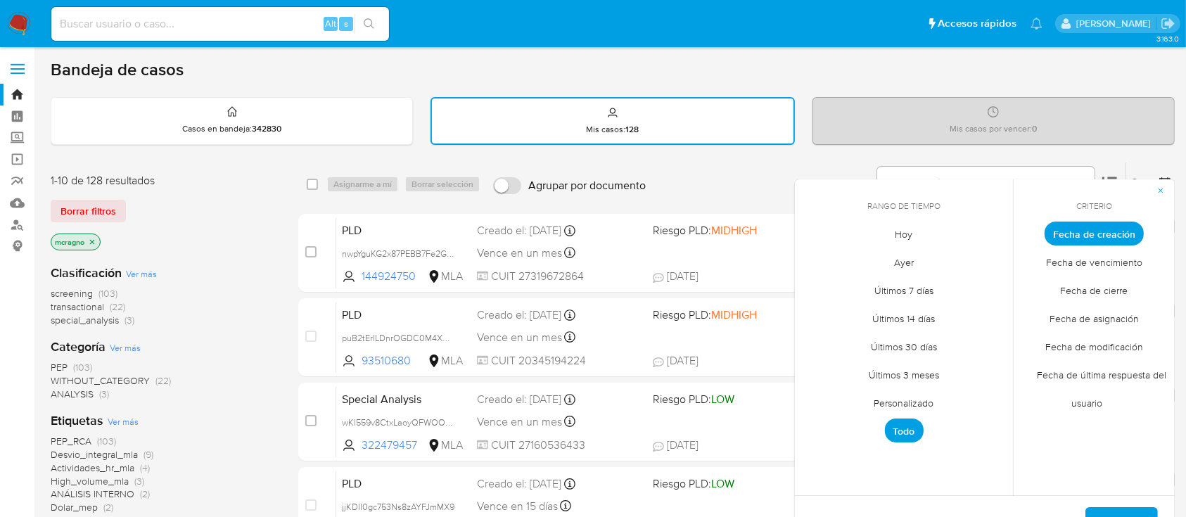
click at [1139, 508] on button "Aplicar" at bounding box center [1121, 524] width 72 height 34
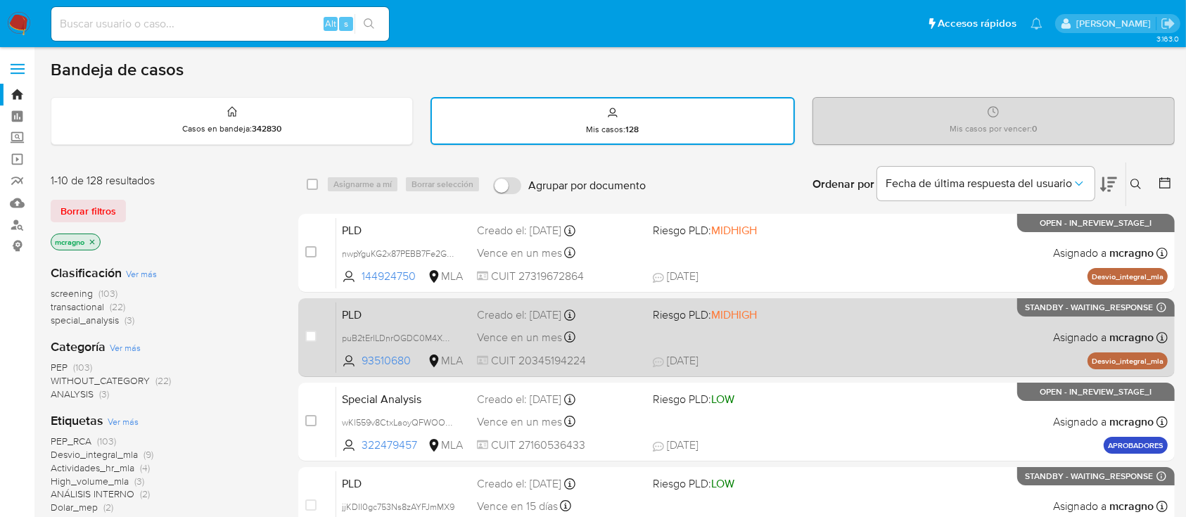
click at [897, 314] on div "PLD puB2tErILDnrOGDC0M4XXbKd 93510680 MLA Riesgo PLD: MIDHIGH Creado el: 12/09/…" at bounding box center [751, 337] width 831 height 71
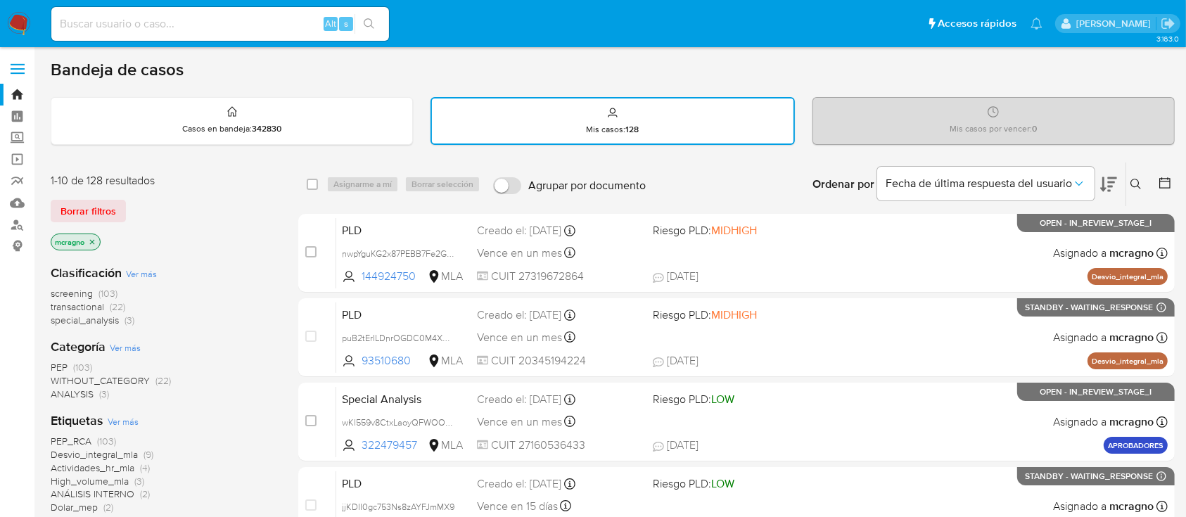
click at [1134, 173] on div "Ingrese ID de usuario o caso Buscar Borrar filtros" at bounding box center [1137, 184] width 24 height 44
click at [1134, 180] on icon at bounding box center [1135, 184] width 11 height 11
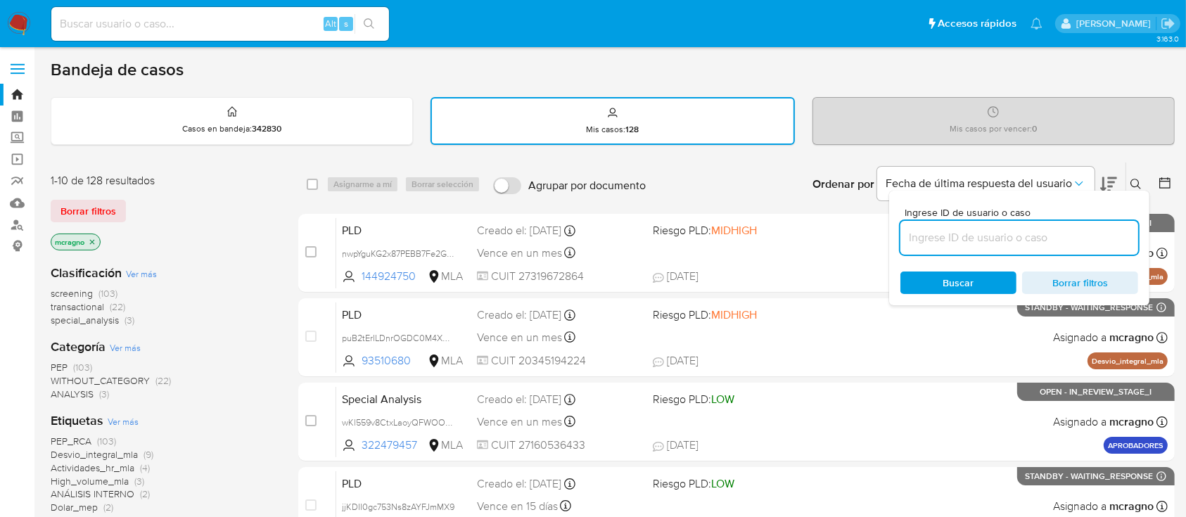
click at [1077, 229] on input at bounding box center [1019, 238] width 238 height 18
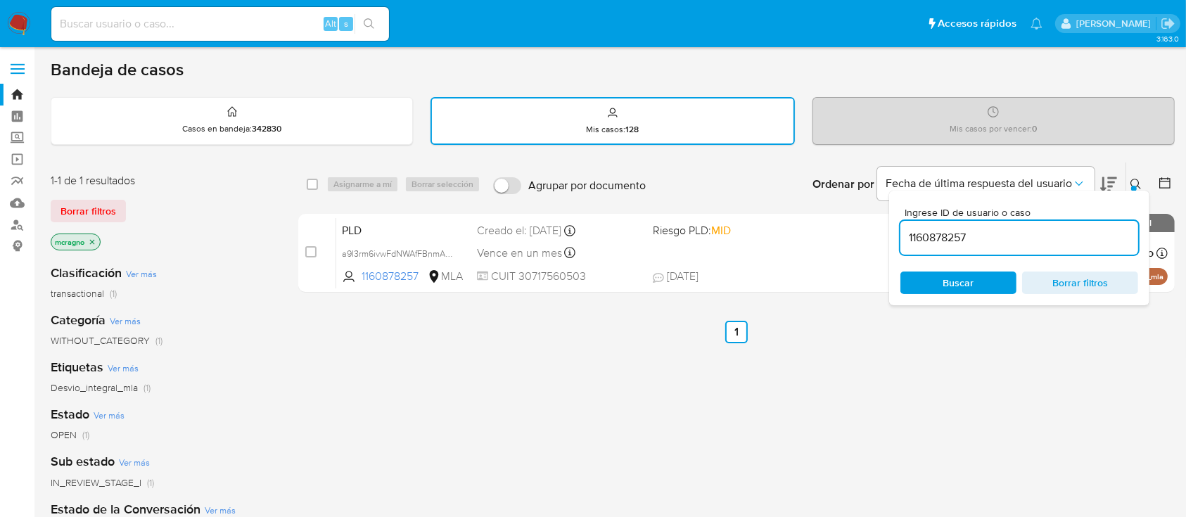
click at [1139, 179] on icon at bounding box center [1135, 184] width 11 height 11
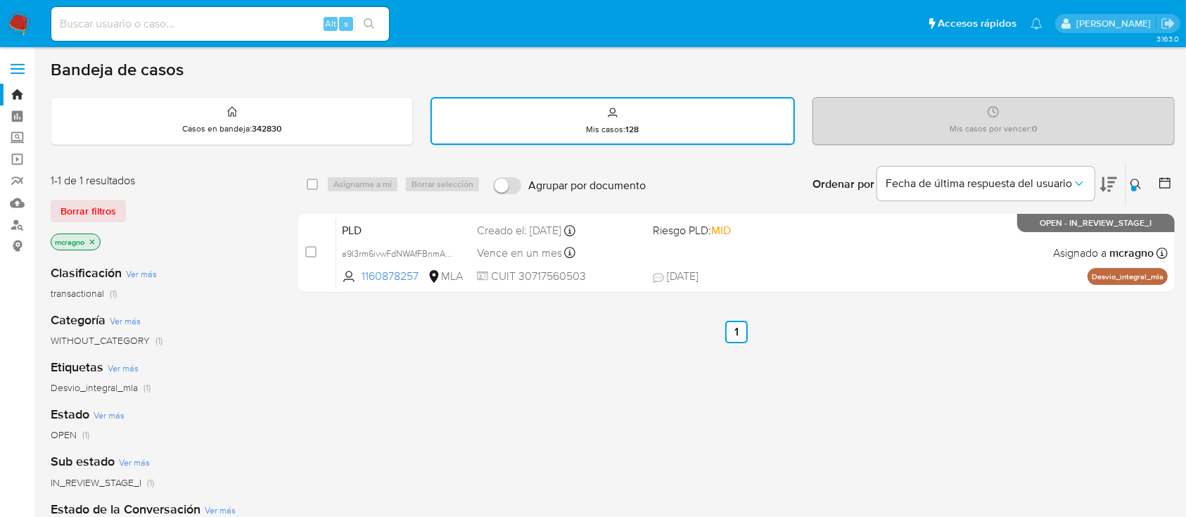
click at [93, 239] on icon "close-filter" at bounding box center [92, 242] width 8 height 8
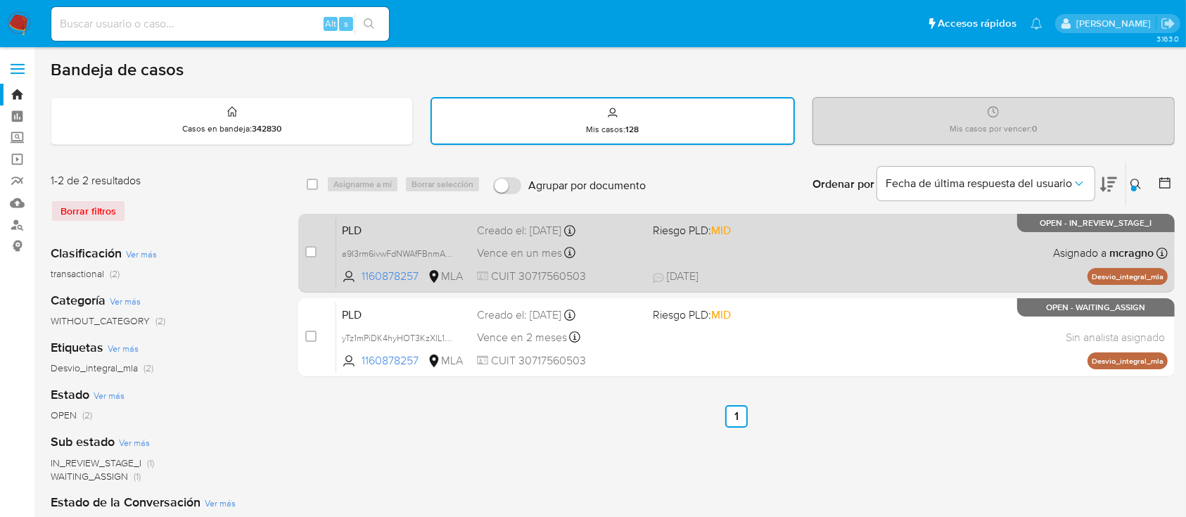
click at [968, 245] on div "PLD a9I3rm6ivwFdNWAfFBnmA1mc 1160878257 MLA Riesgo PLD: MID Creado el: 12/09/20…" at bounding box center [751, 252] width 831 height 71
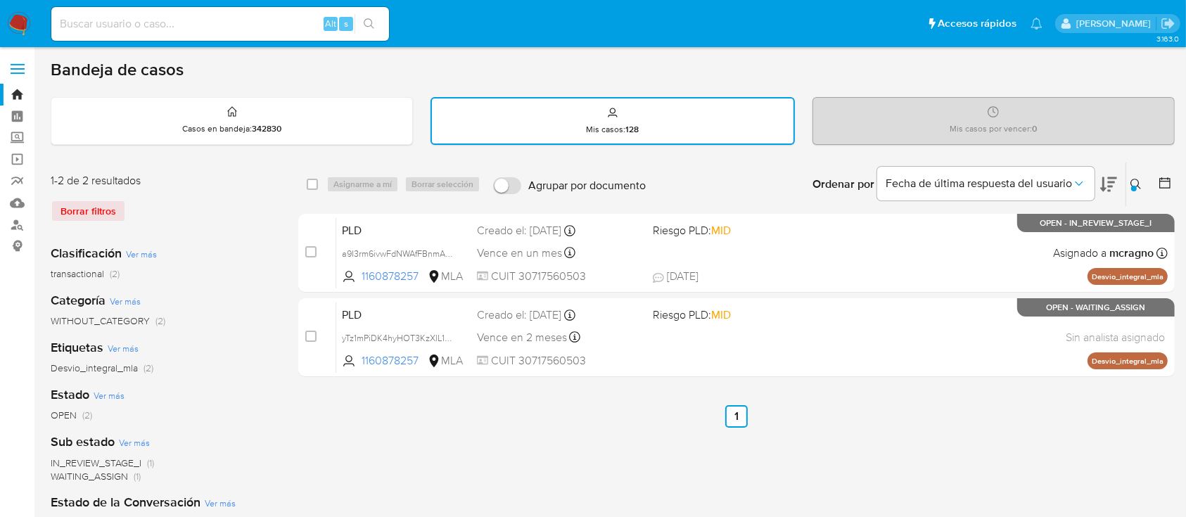
click at [1130, 183] on button at bounding box center [1137, 184] width 23 height 17
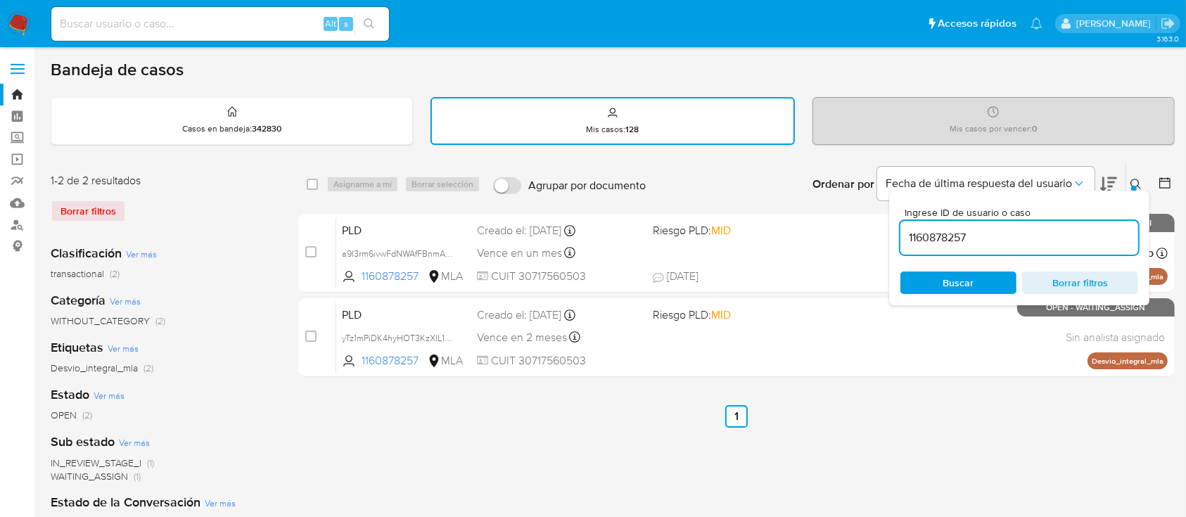
click at [1066, 232] on input "1160878257" at bounding box center [1019, 238] width 238 height 18
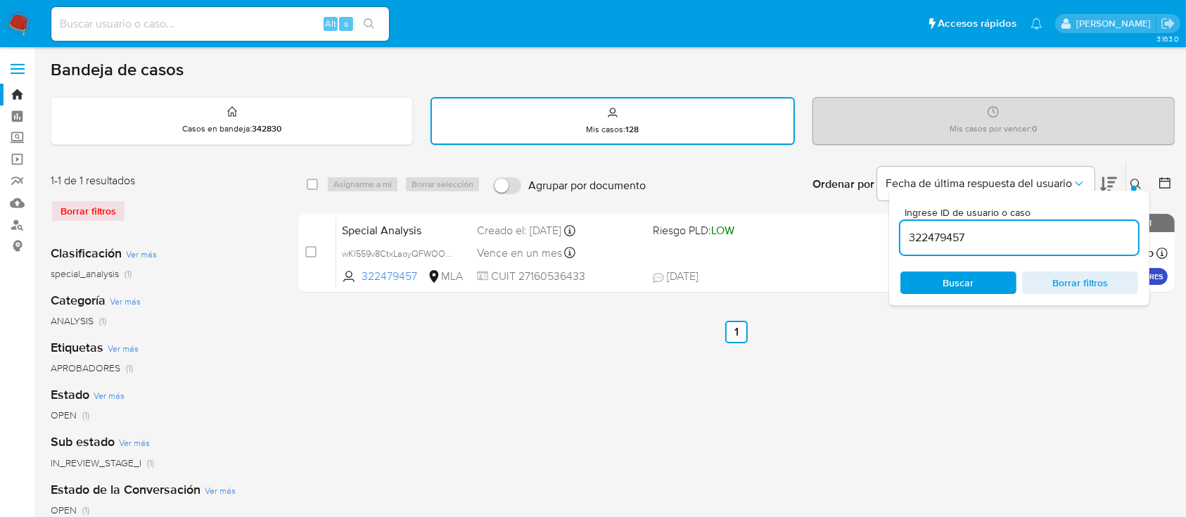
click at [1138, 179] on icon at bounding box center [1135, 184] width 11 height 11
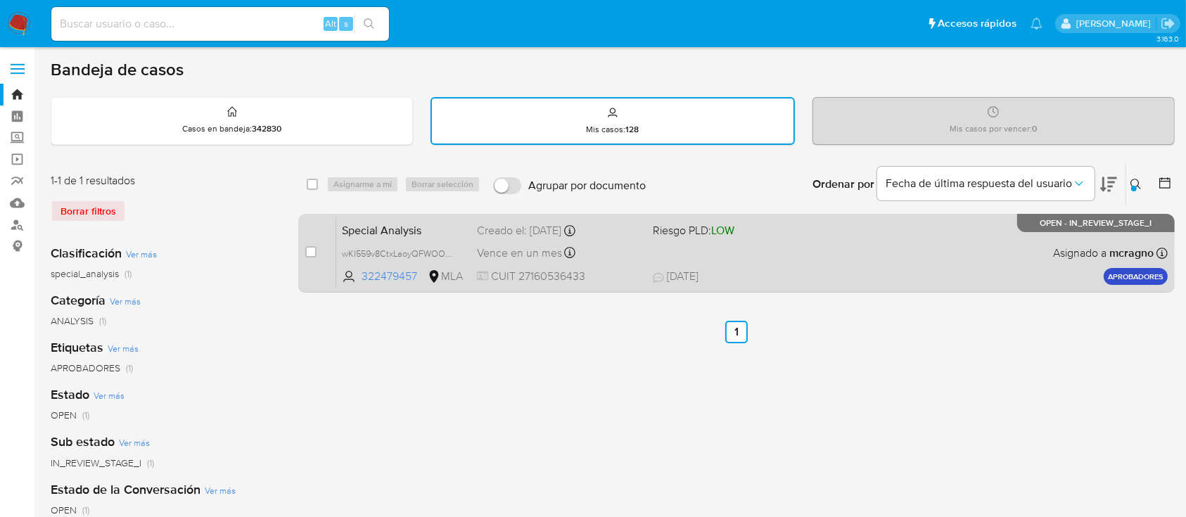
click at [1000, 261] on div "Special Analysis wKl559v8CtxLaoyQFWOOprhw 322479457 MLA Riesgo PLD: LOW Creado …" at bounding box center [751, 252] width 831 height 71
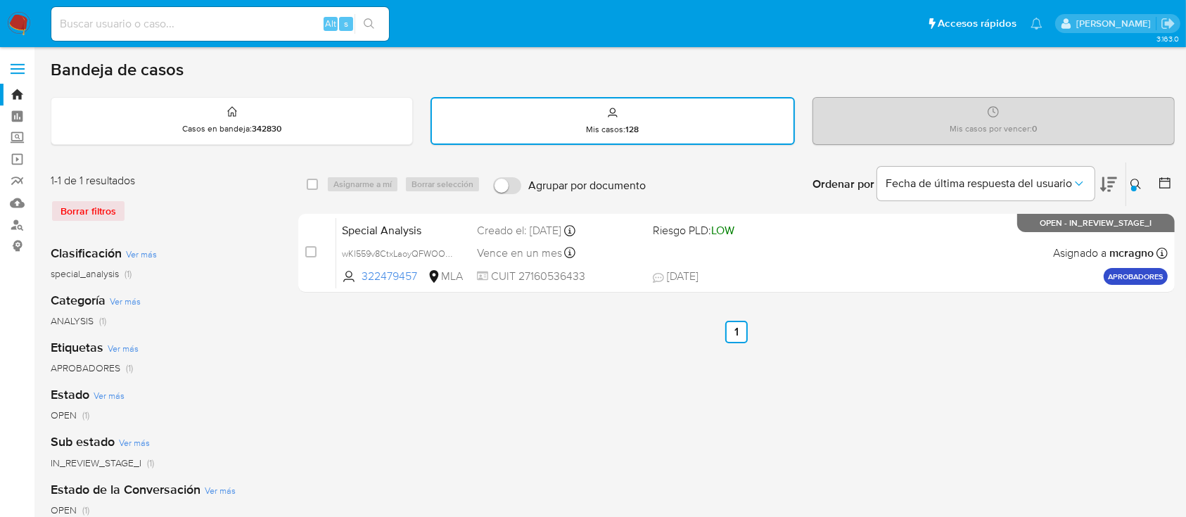
click at [1141, 182] on icon at bounding box center [1135, 184] width 11 height 11
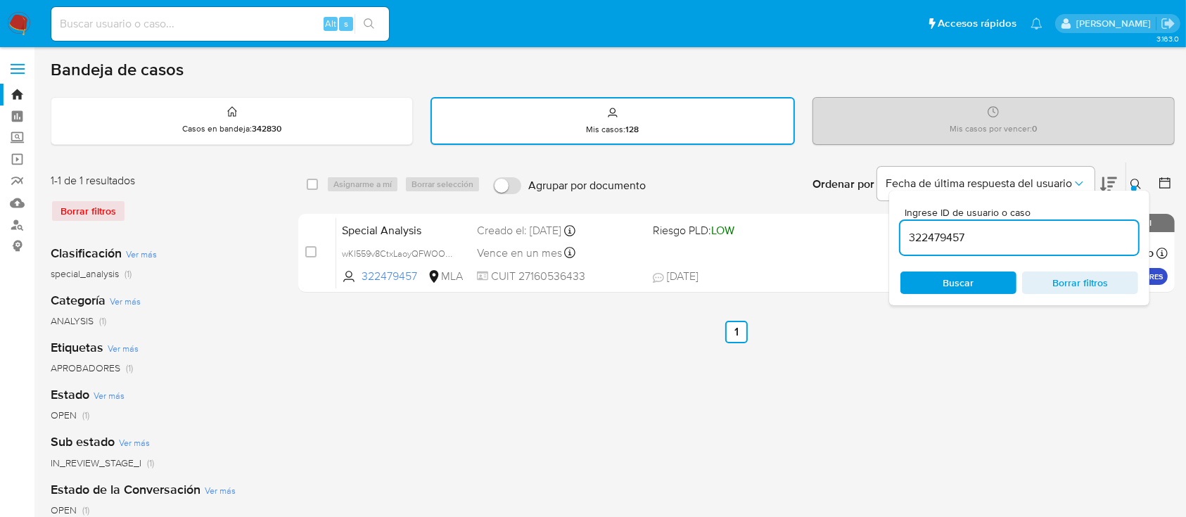
click at [1063, 236] on input "322479457" at bounding box center [1019, 238] width 238 height 18
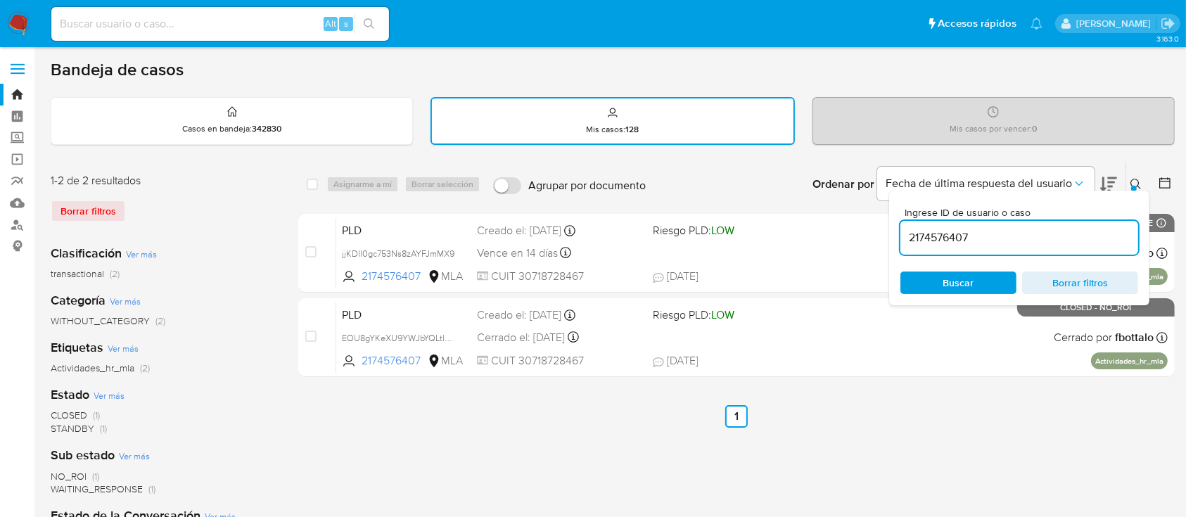
click at [1137, 179] on icon at bounding box center [1135, 184] width 11 height 11
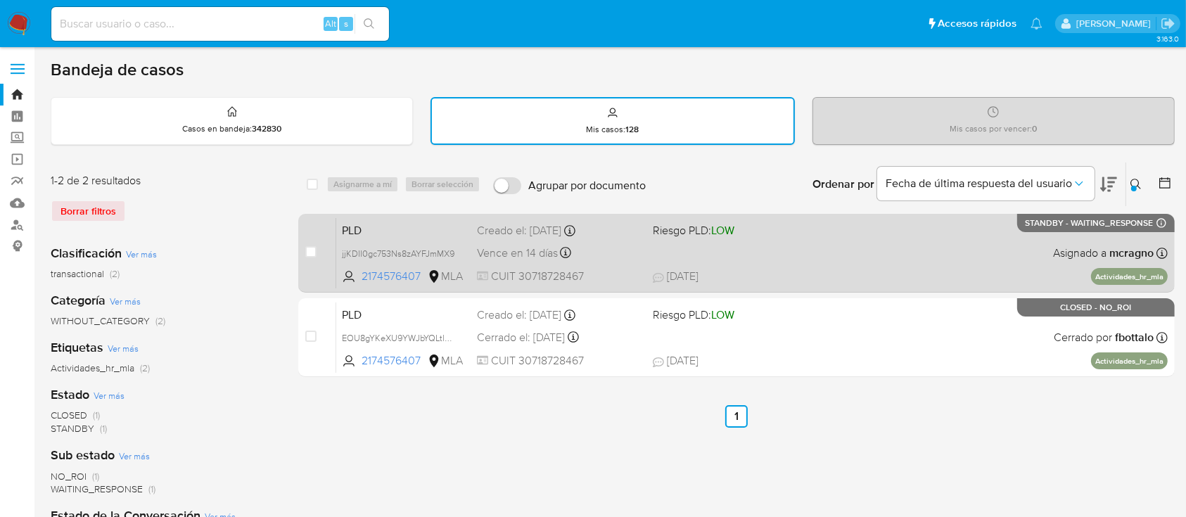
click at [926, 271] on span "13/10/2025 13/10/2025 14:03" at bounding box center [823, 276] width 340 height 15
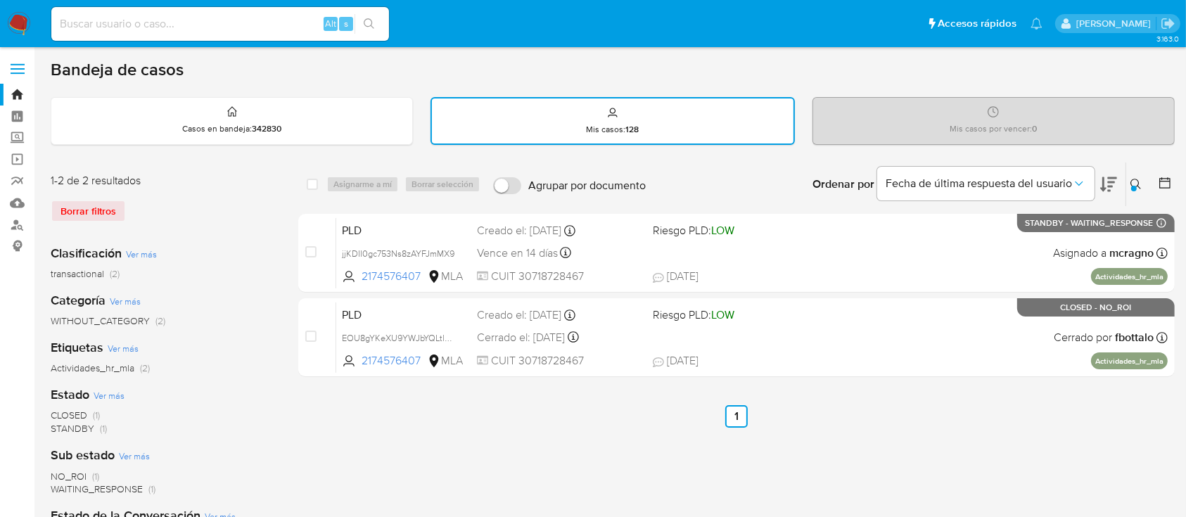
click at [1131, 182] on icon at bounding box center [1135, 184] width 11 height 11
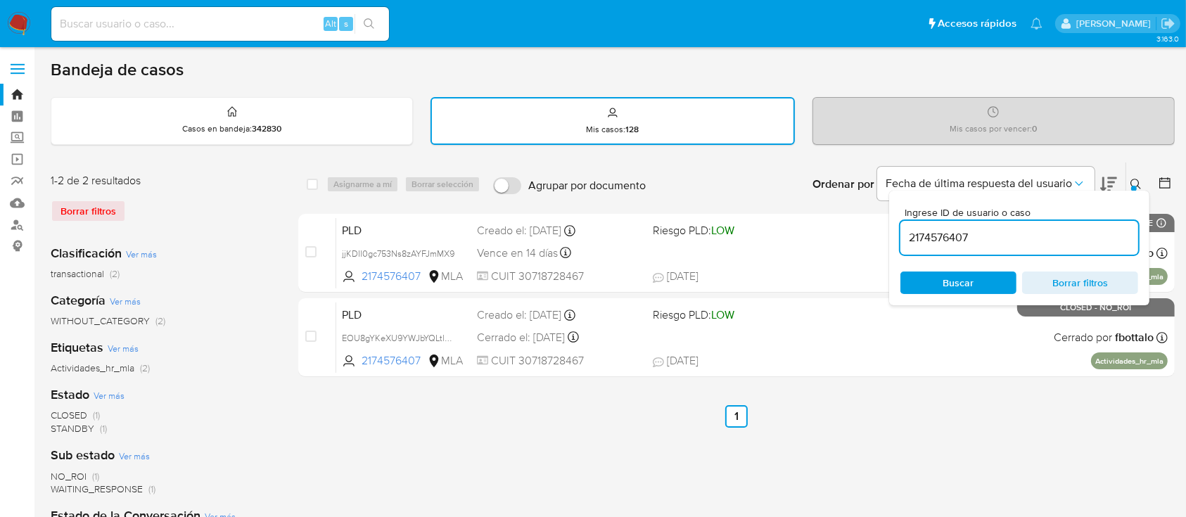
click at [1007, 230] on input "2174576407" at bounding box center [1019, 238] width 238 height 18
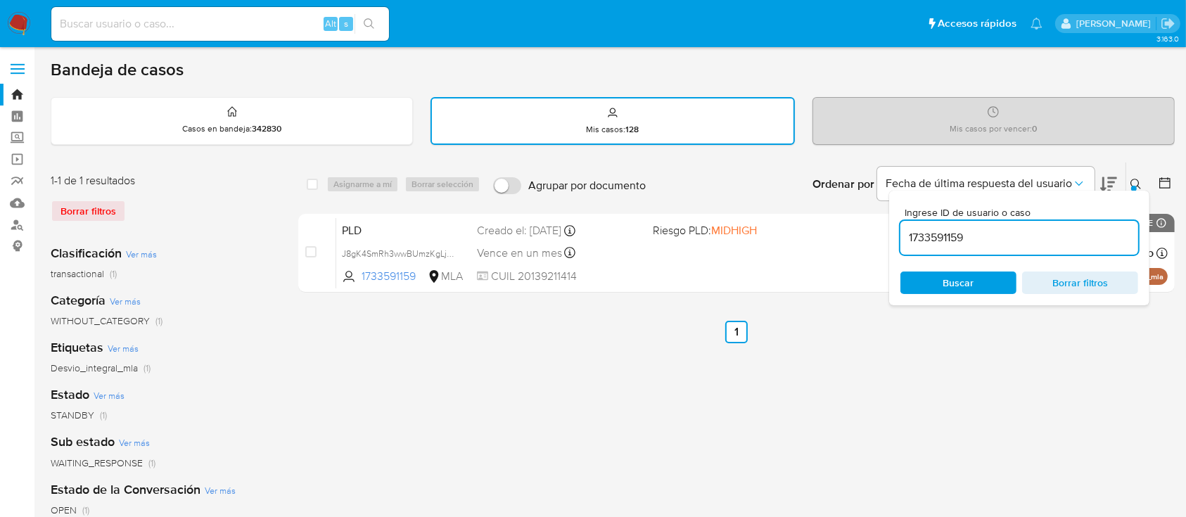
click at [1139, 179] on icon at bounding box center [1135, 184] width 11 height 11
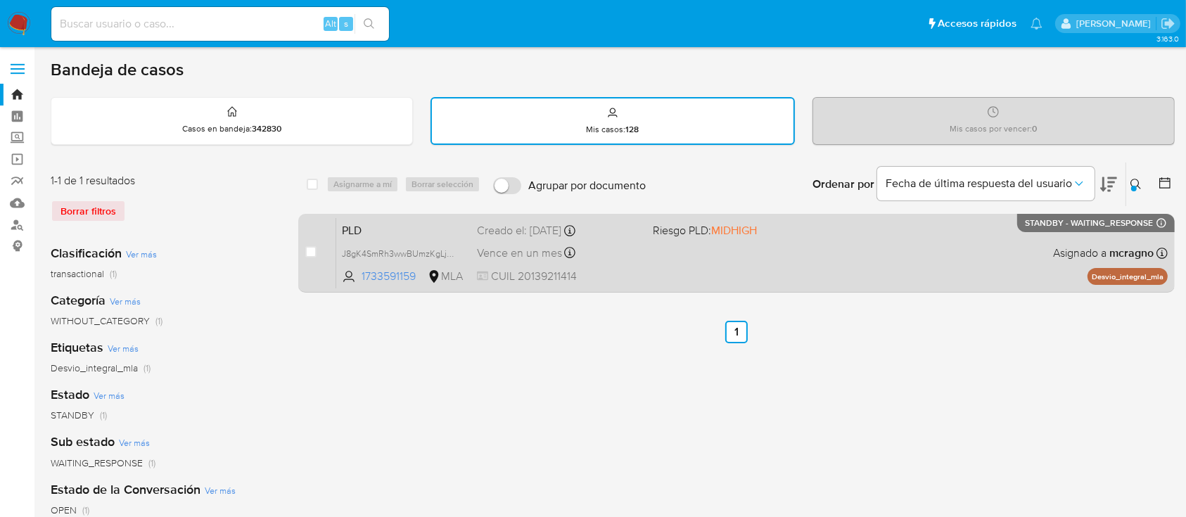
click at [860, 248] on div "PLD J8gK4SmRh3wwBUmzKgLjM4bk 1733591159 MLA Riesgo PLD: MIDHIGH Creado el: 12/0…" at bounding box center [751, 252] width 831 height 71
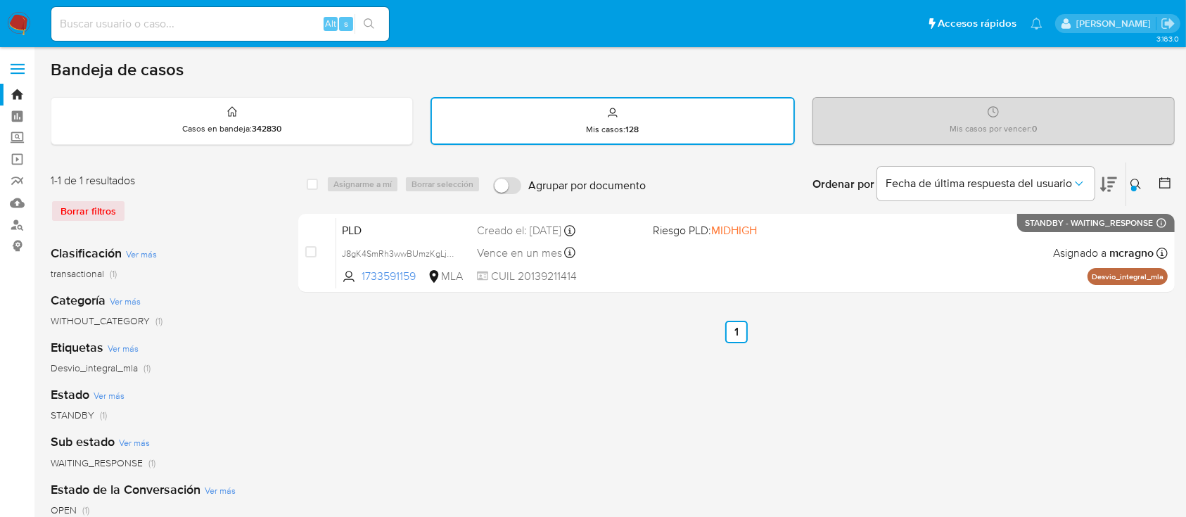
click at [1137, 179] on icon at bounding box center [1135, 184] width 11 height 11
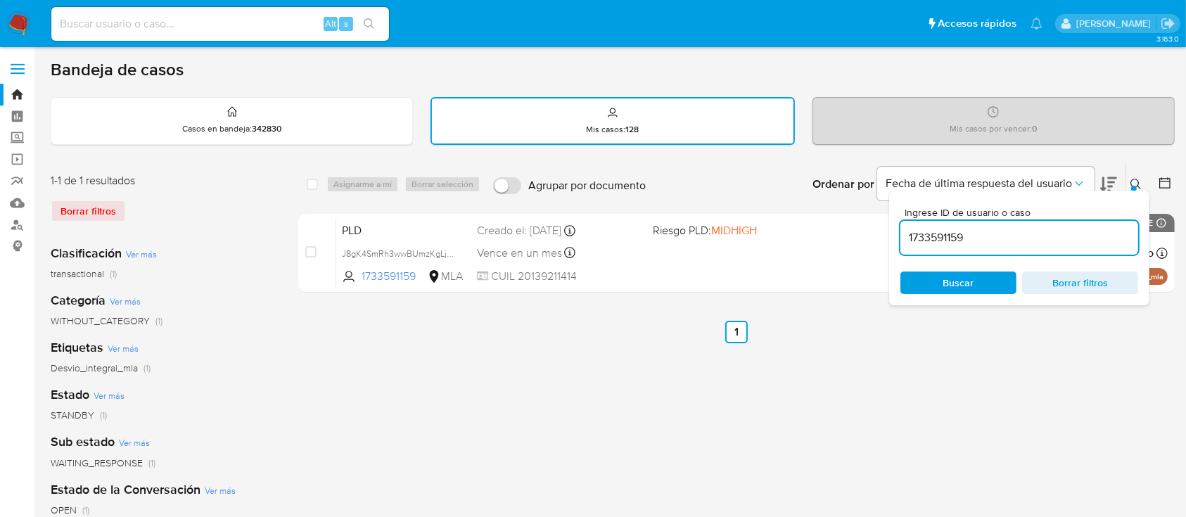
click at [1006, 238] on input "1733591159" at bounding box center [1019, 238] width 238 height 18
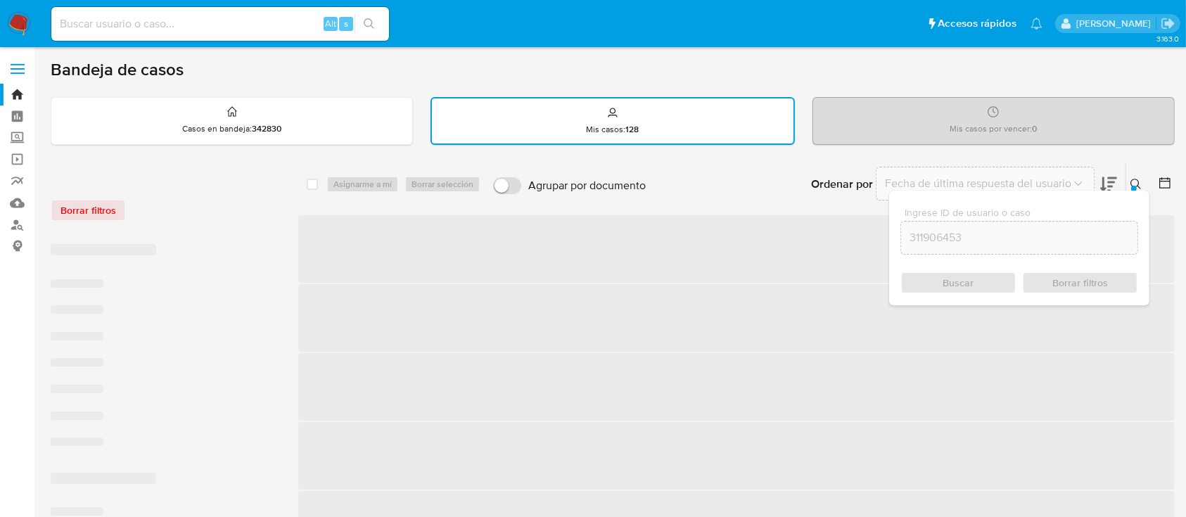
click at [1139, 179] on icon at bounding box center [1135, 184] width 11 height 11
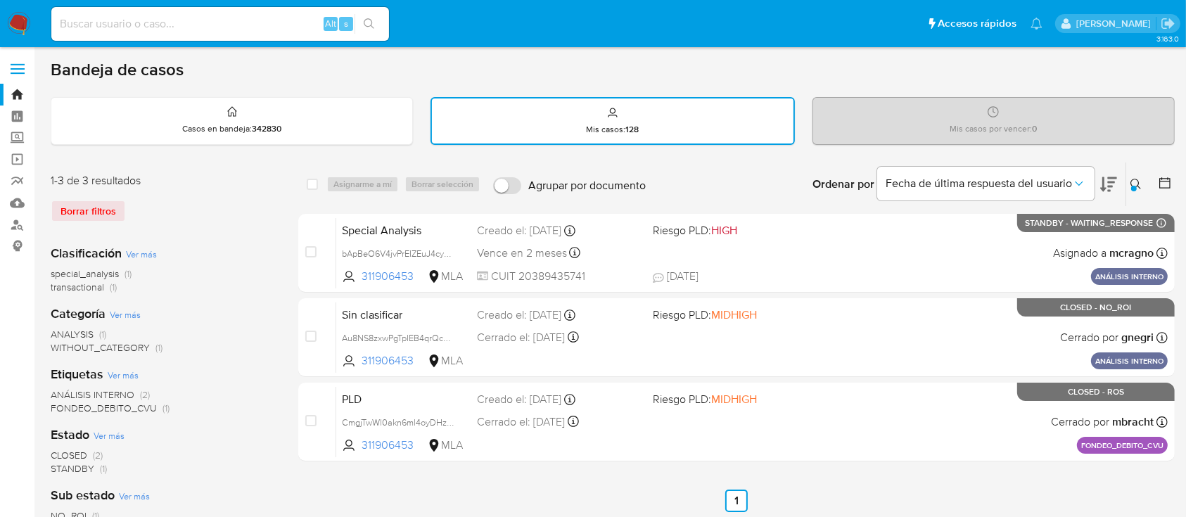
click at [1139, 183] on icon at bounding box center [1135, 184] width 11 height 11
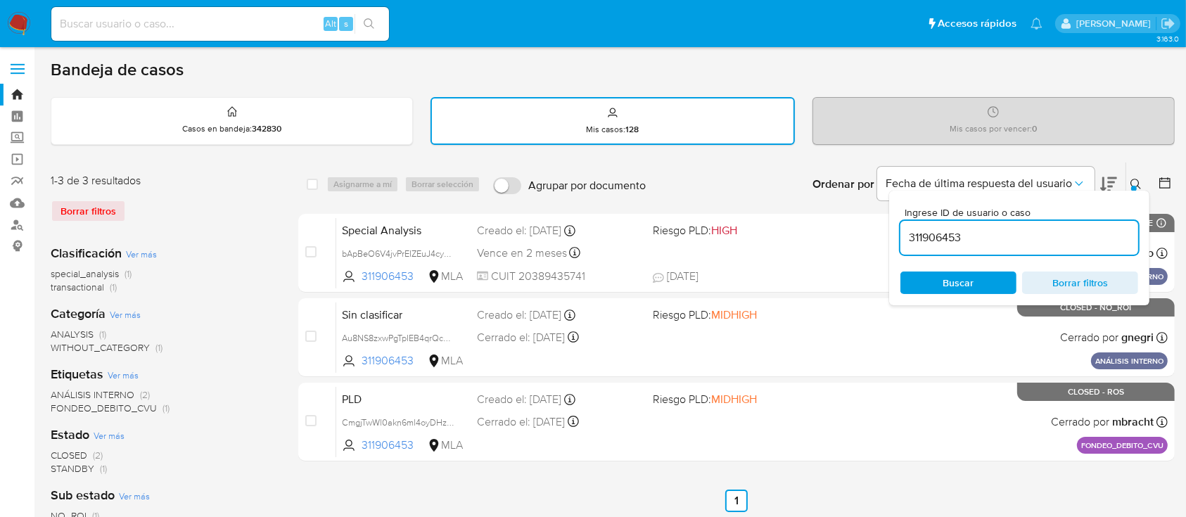
click at [1047, 229] on input "311906453" at bounding box center [1019, 238] width 238 height 18
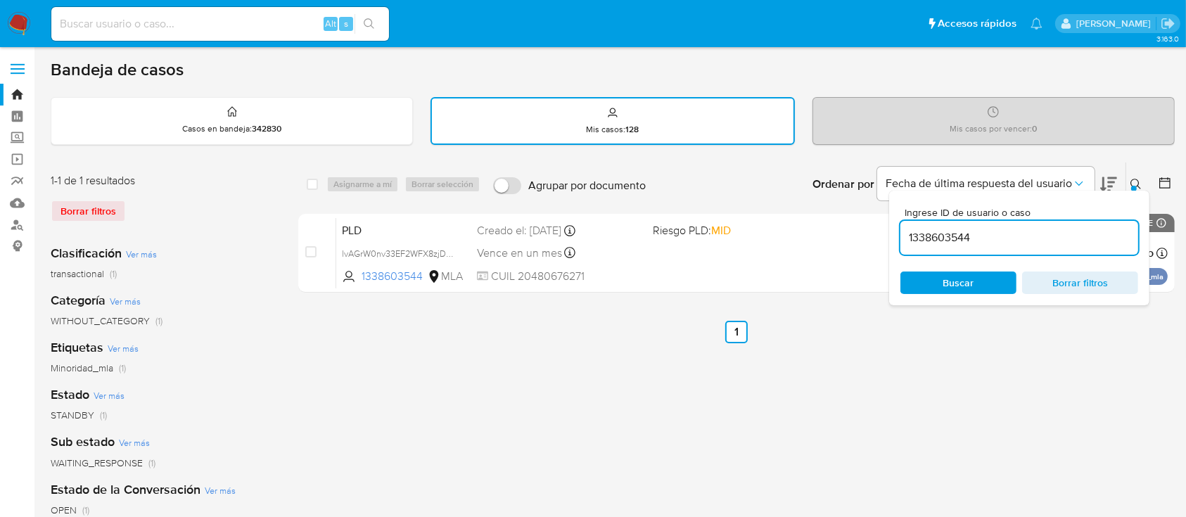
click at [1137, 179] on icon at bounding box center [1135, 184] width 11 height 11
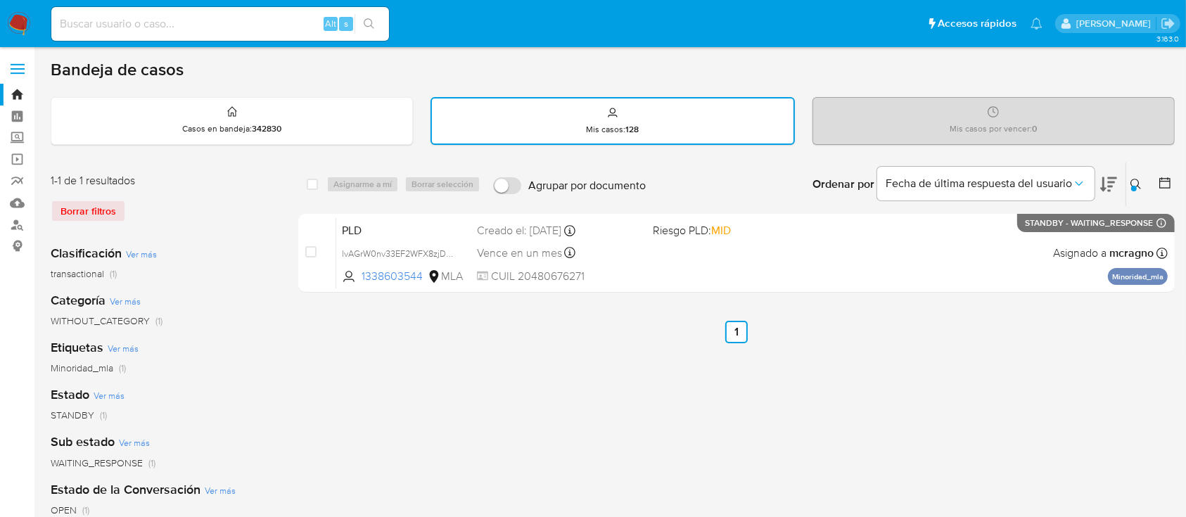
click at [1023, 380] on div "select-all-cases-checkbox Asignarme a mí Borrar selección Agrupar por documento…" at bounding box center [736, 470] width 876 height 617
click at [1134, 176] on button at bounding box center [1137, 184] width 23 height 17
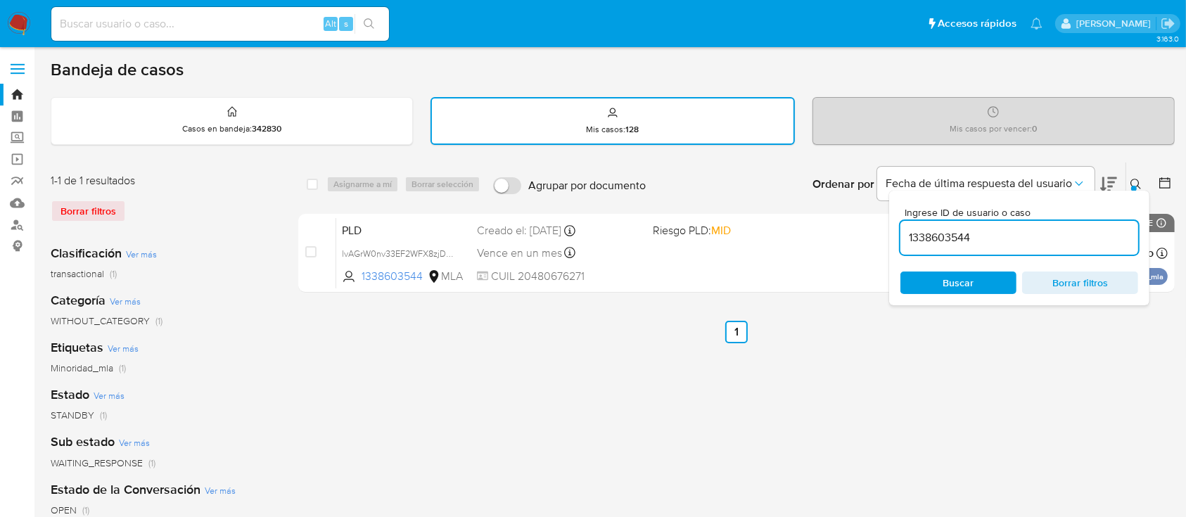
click at [1072, 231] on input "1338603544" at bounding box center [1019, 238] width 238 height 18
click at [1133, 179] on icon at bounding box center [1135, 184] width 11 height 11
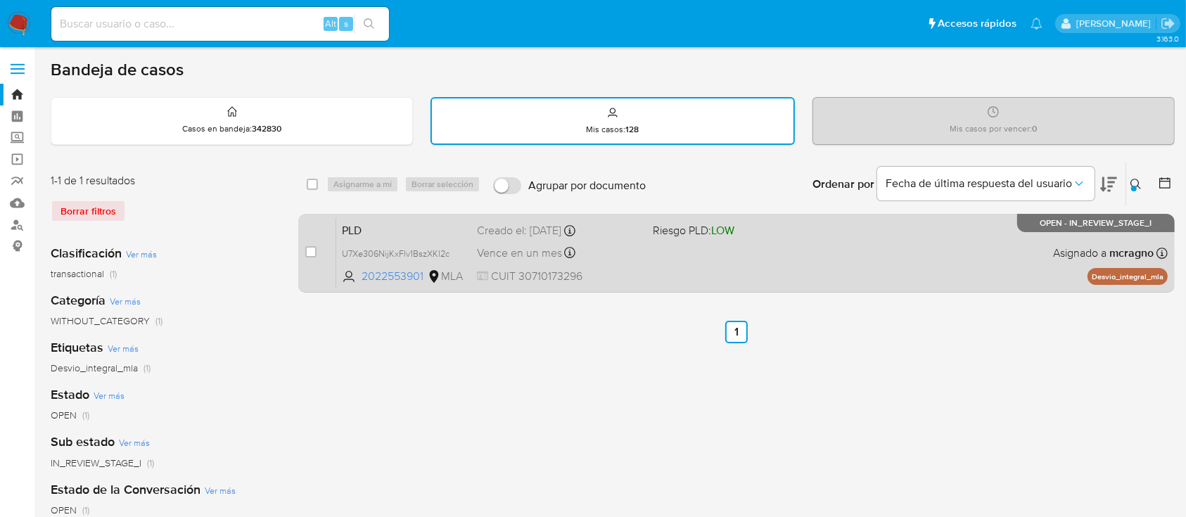
click at [866, 241] on div "PLD U7Xe306NijKxFlv1BszXKl2c 2022553901 MLA Riesgo PLD: LOW Creado el: 12/09/20…" at bounding box center [751, 252] width 831 height 71
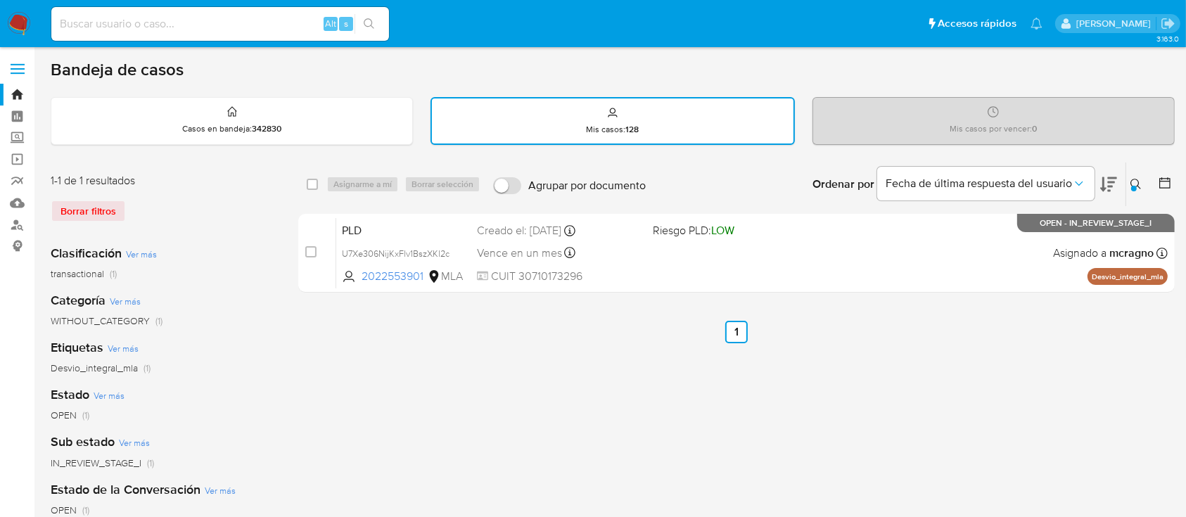
click at [1137, 186] on icon at bounding box center [1135, 184] width 11 height 11
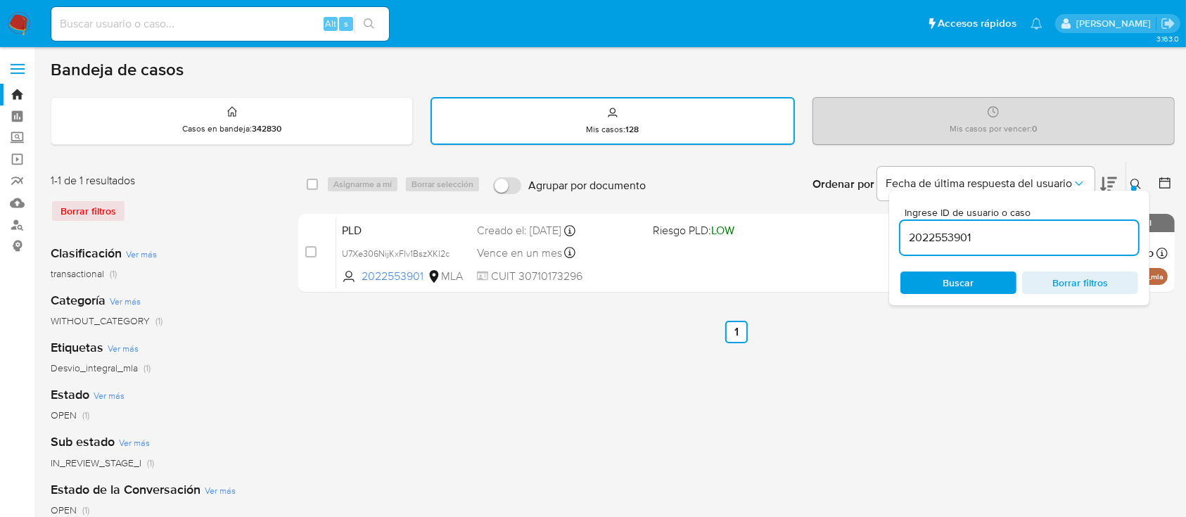
click at [1058, 231] on input "2022553901" at bounding box center [1019, 238] width 238 height 18
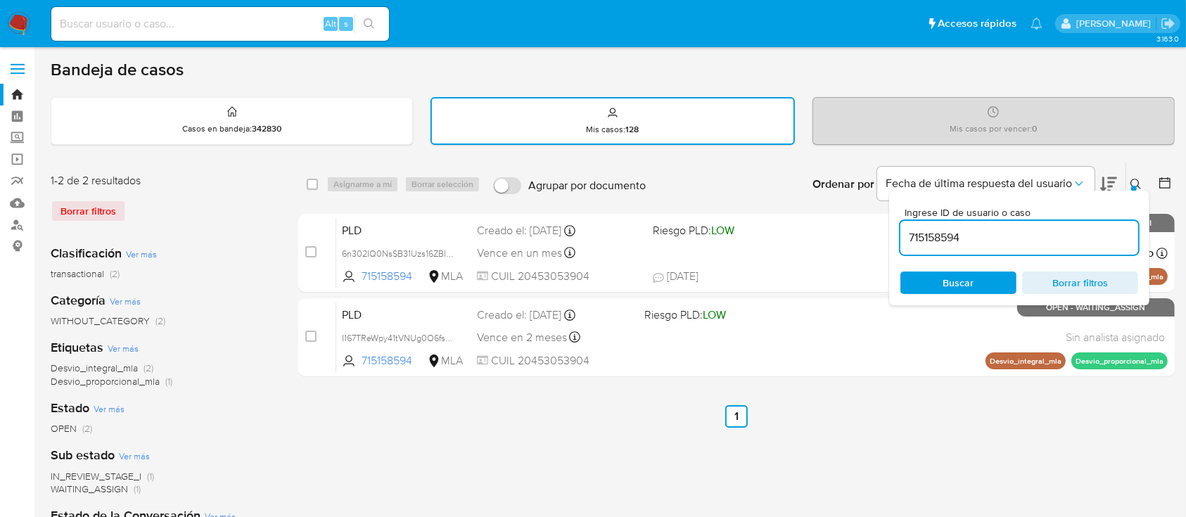
click at [1140, 182] on icon at bounding box center [1135, 184] width 11 height 11
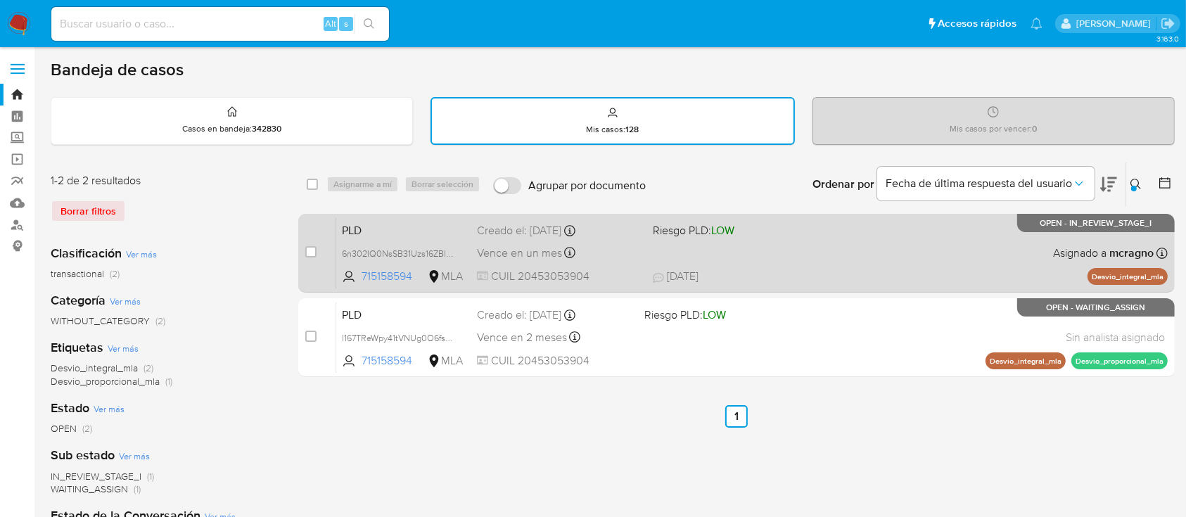
click at [968, 253] on div "PLD 6n302IQ0NsSB31Uzs16ZBITk 715158594 MLA Riesgo PLD: LOW Creado el: 12/09/202…" at bounding box center [751, 252] width 831 height 71
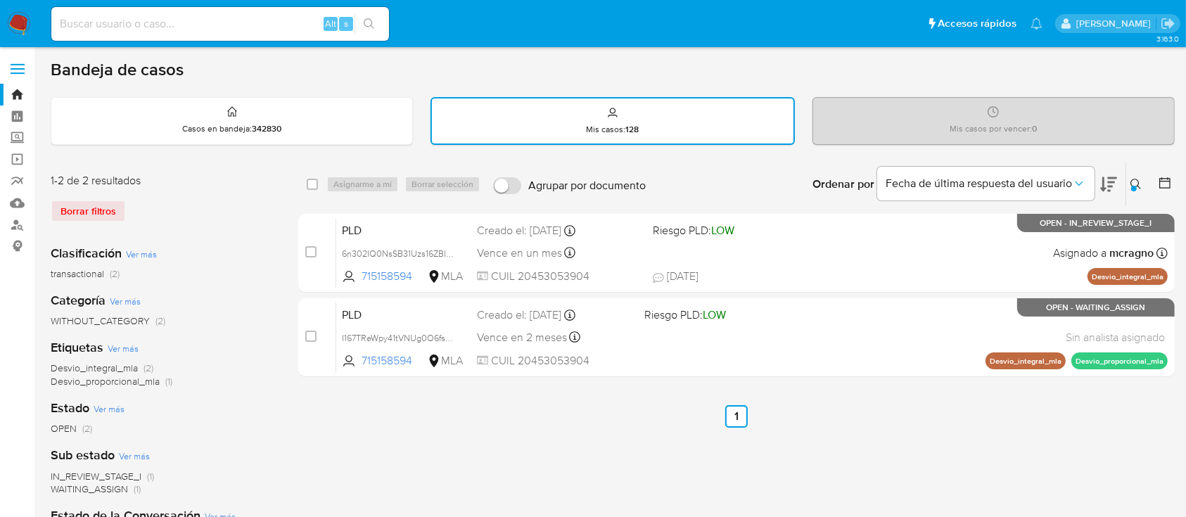
click at [1134, 182] on icon at bounding box center [1135, 184] width 11 height 11
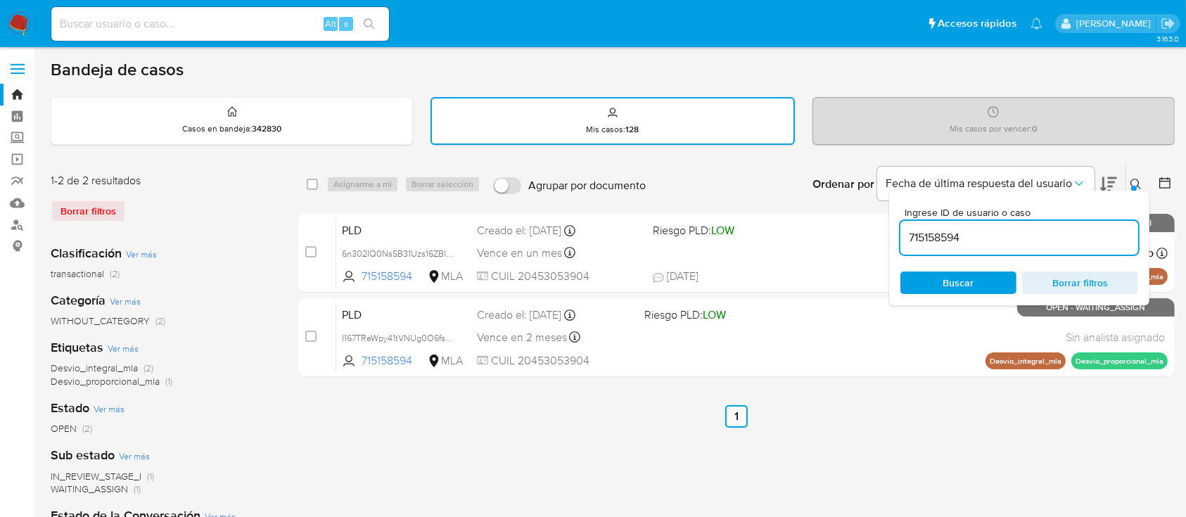
click at [1038, 239] on input "715158594" at bounding box center [1019, 238] width 238 height 18
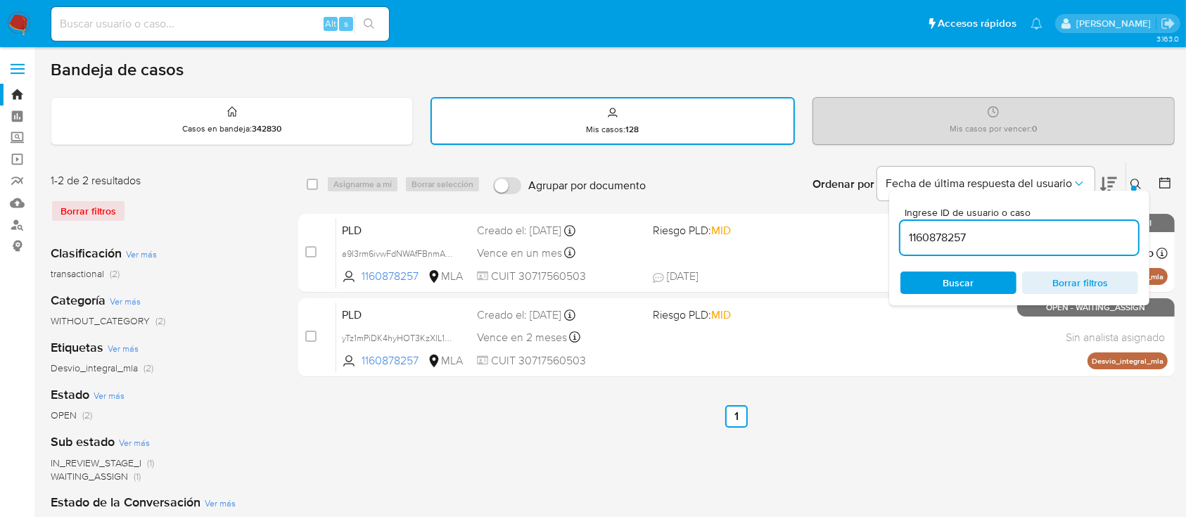
click at [1134, 186] on div at bounding box center [1134, 189] width 6 height 6
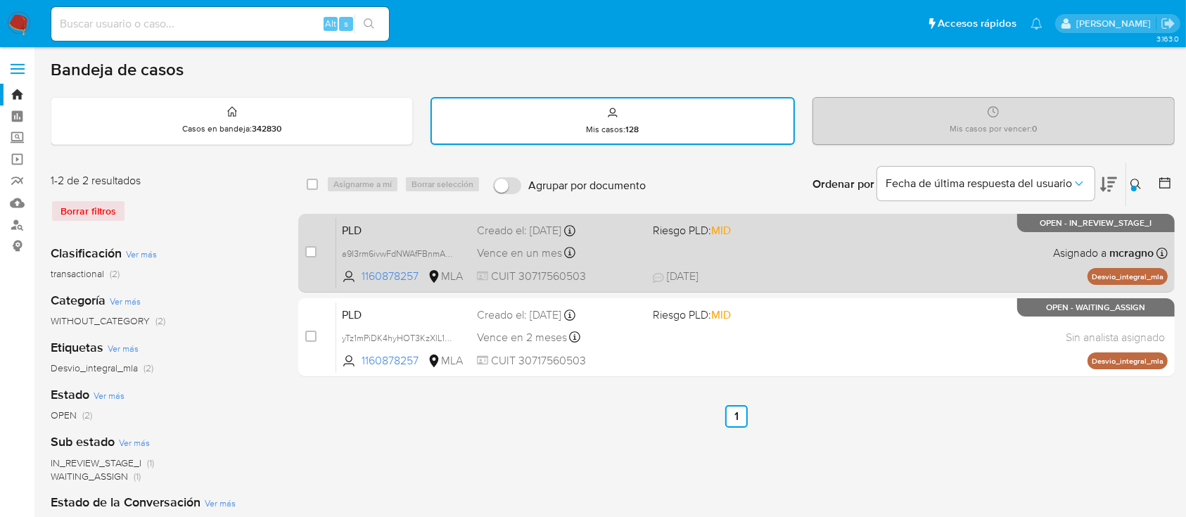
click at [900, 252] on div "PLD a9I3rm6ivwFdNWAfFBnmA1mc 1160878257 MLA Riesgo PLD: MID Creado el: 12/09/20…" at bounding box center [751, 252] width 831 height 71
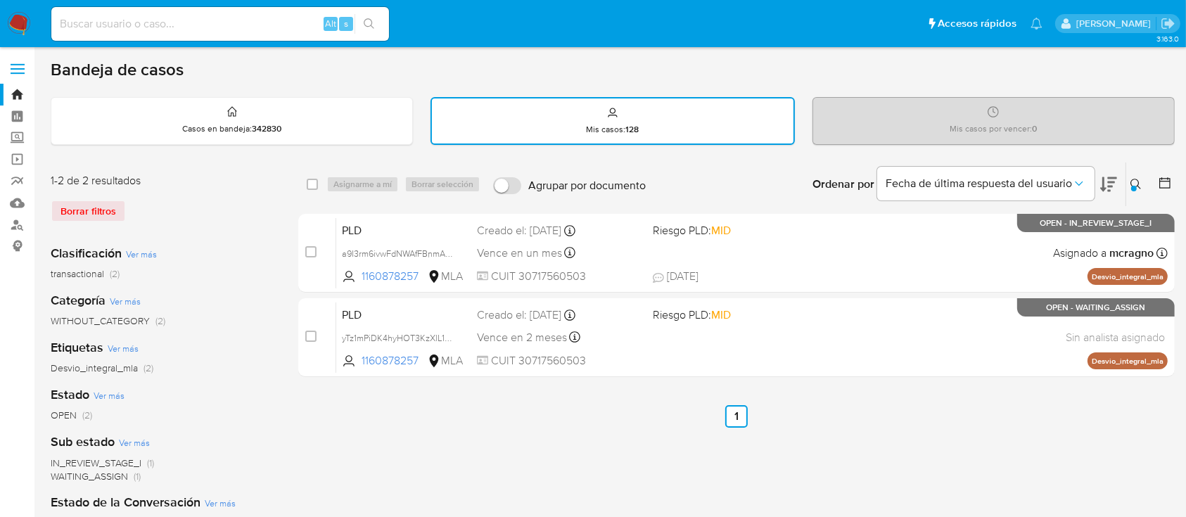
click at [1133, 183] on icon at bounding box center [1135, 184] width 11 height 11
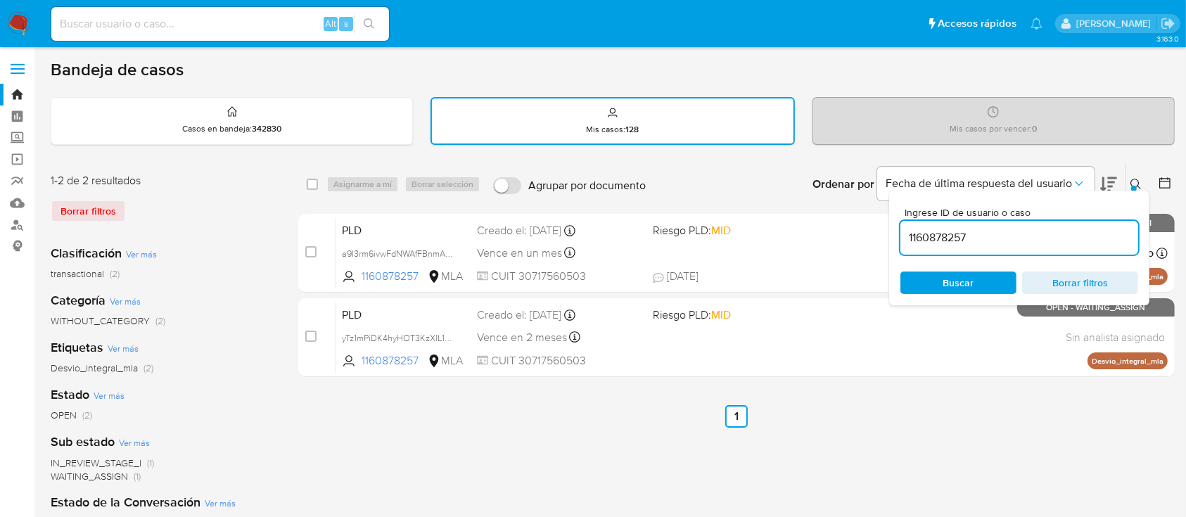
click at [1057, 234] on input "1160878257" at bounding box center [1019, 238] width 238 height 18
type input "322479457"
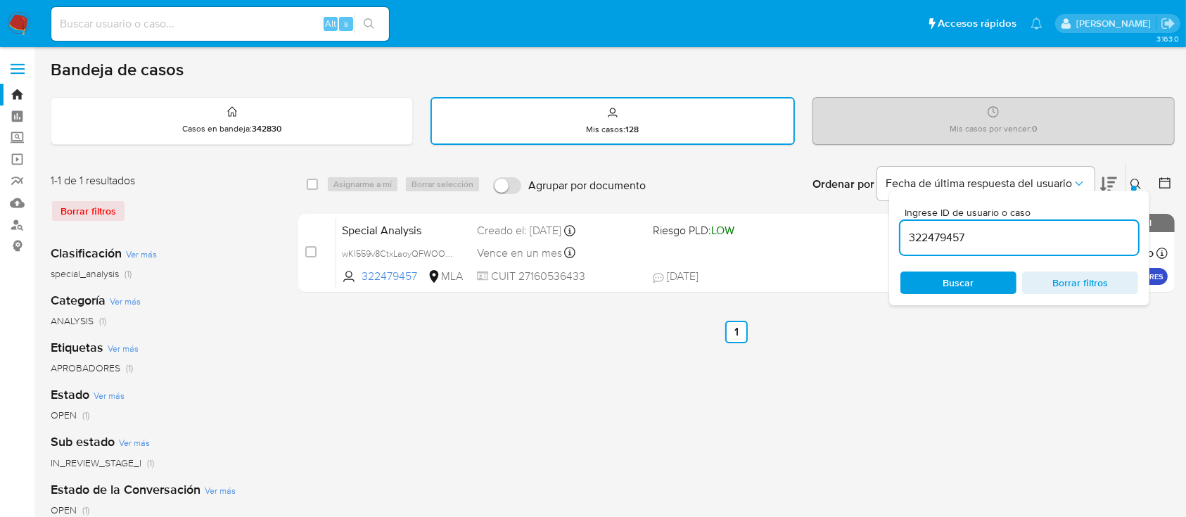
click at [1135, 179] on icon at bounding box center [1135, 184] width 11 height 11
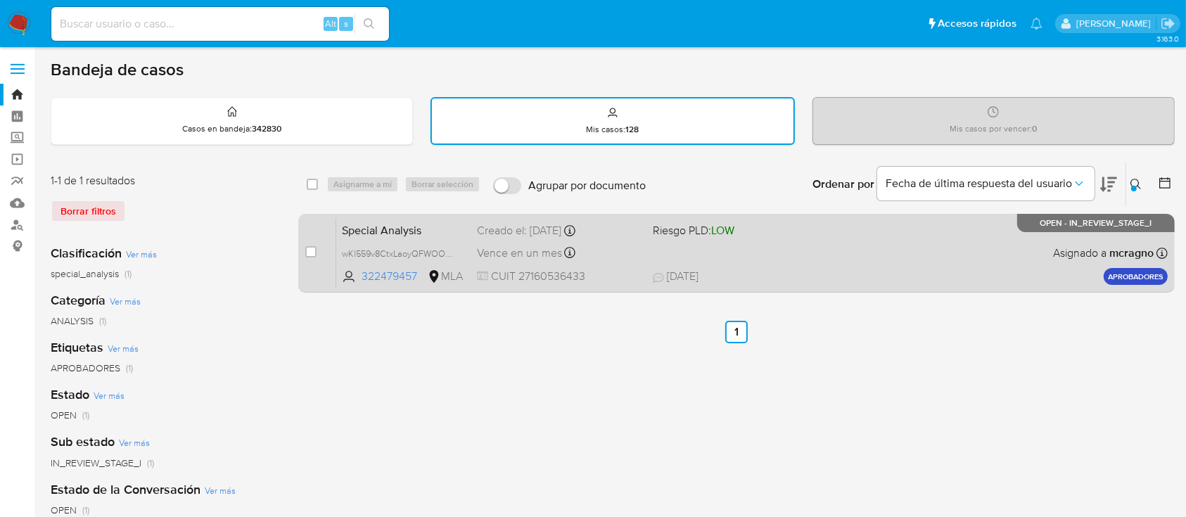
click at [819, 259] on div "Special Analysis wKl559v8CtxLaoyQFWOOprhw 322479457 MLA Riesgo PLD: LOW Creado …" at bounding box center [751, 252] width 831 height 71
click at [314, 254] on input "checkbox" at bounding box center [310, 251] width 11 height 11
checkbox input "true"
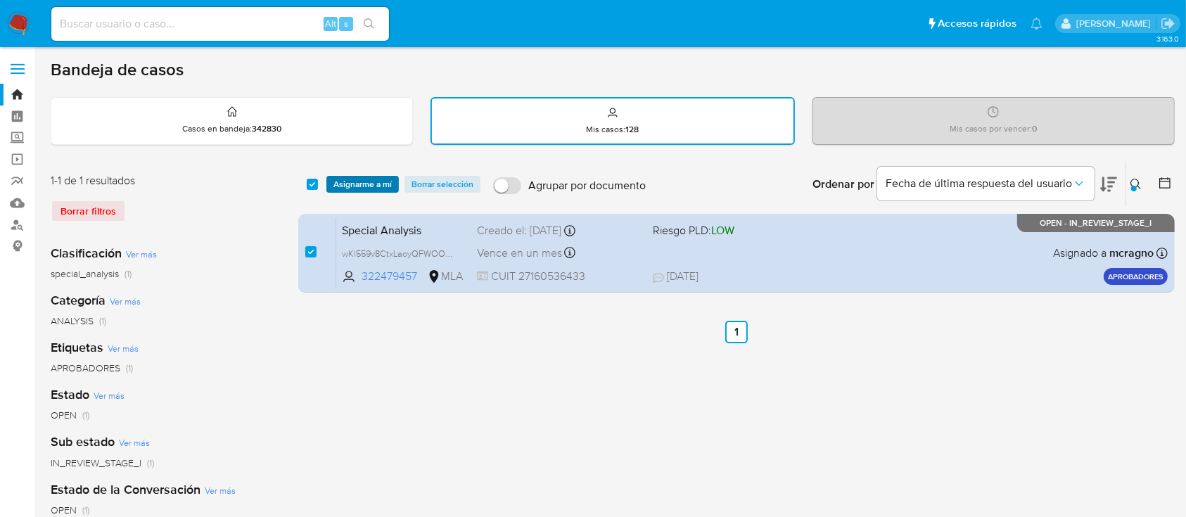
click at [364, 180] on span "Asignarme a mí" at bounding box center [362, 184] width 58 height 14
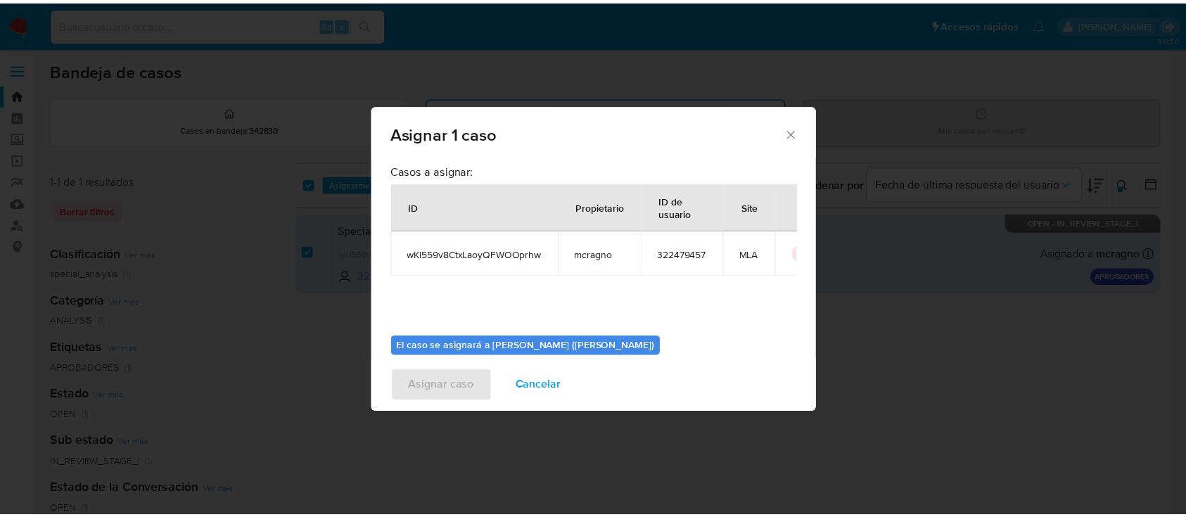
scroll to position [72, 0]
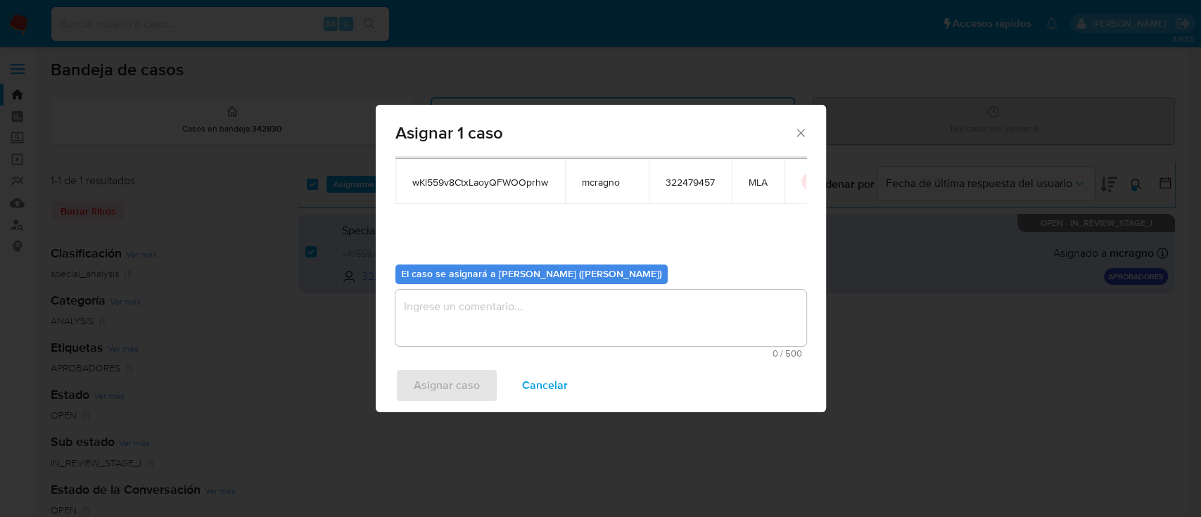
click at [652, 304] on textarea "assign-modal" at bounding box center [600, 318] width 411 height 56
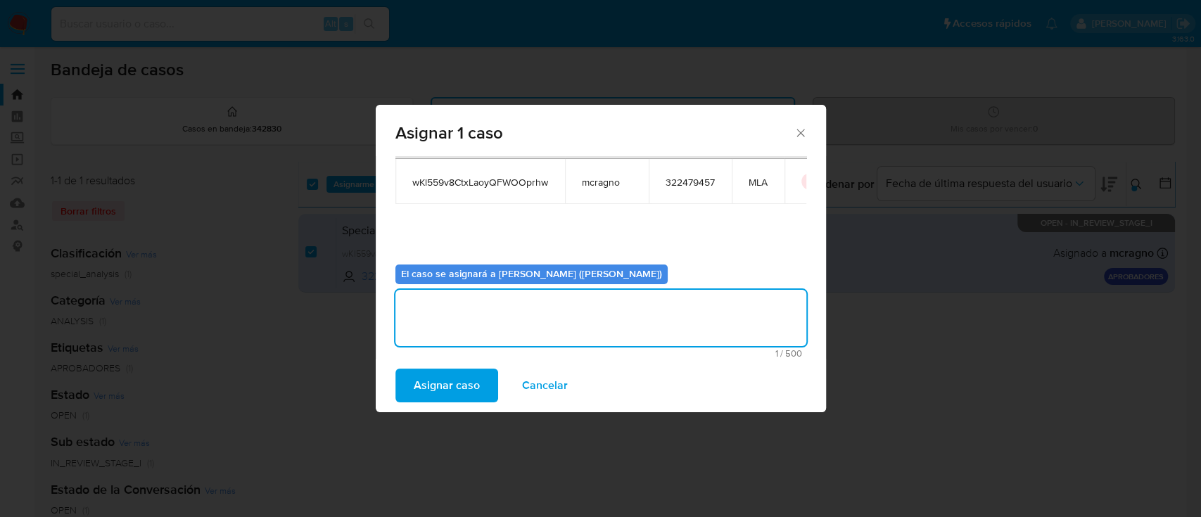
click at [496, 377] on div "Asignar caso Cancelar" at bounding box center [601, 385] width 450 height 53
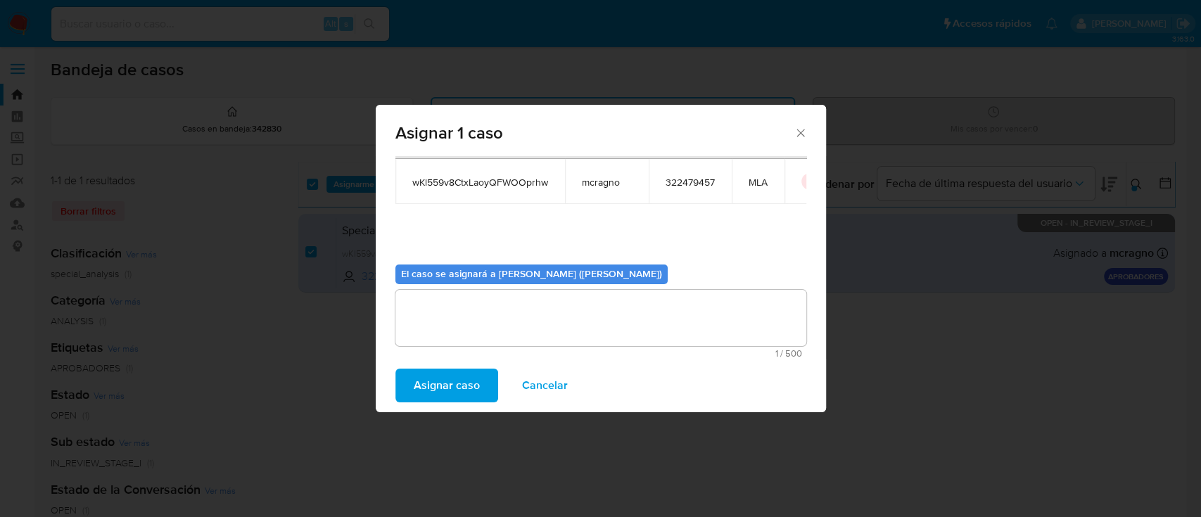
click at [444, 380] on span "Asignar caso" at bounding box center [447, 385] width 66 height 31
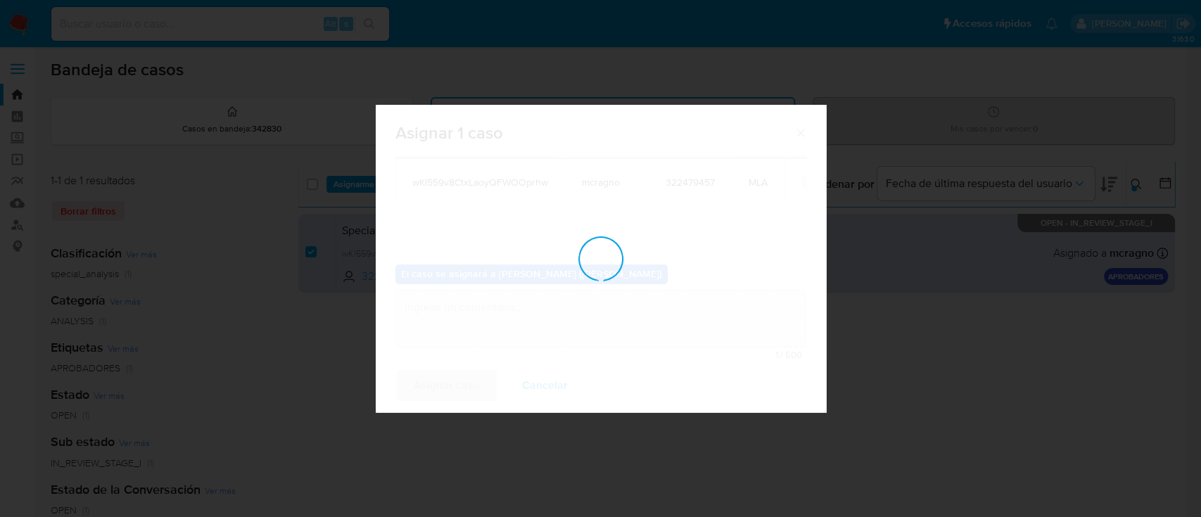
checkbox input "false"
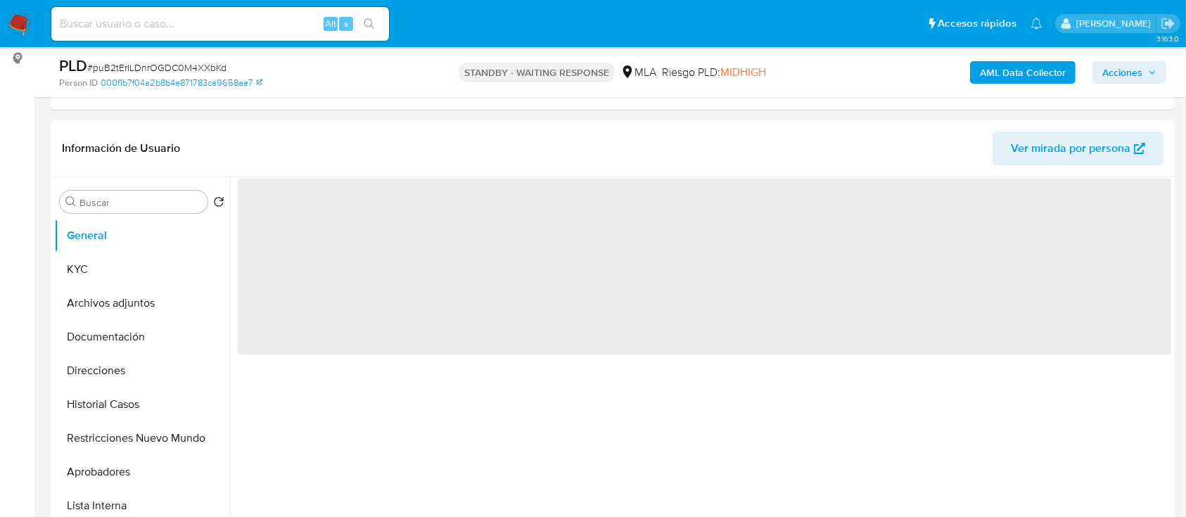
scroll to position [187, 0]
select select "10"
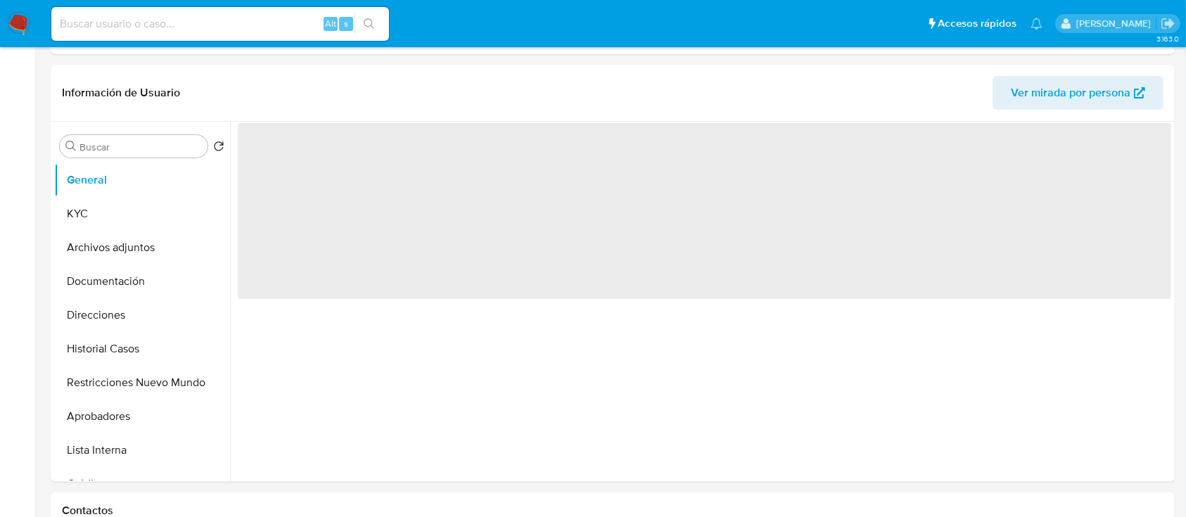
scroll to position [656, 0]
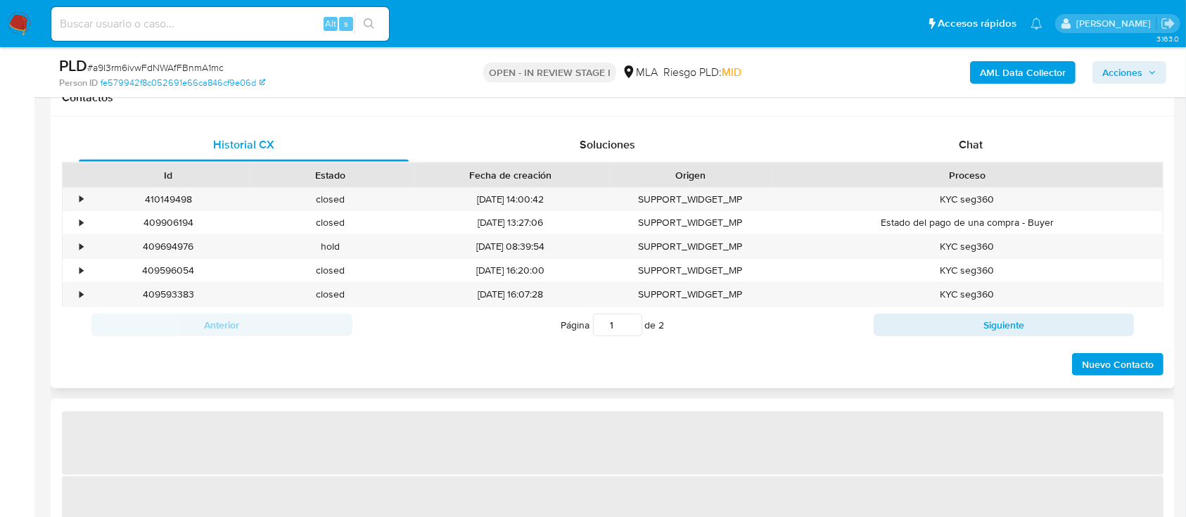
click at [997, 122] on div "Historial CX Soluciones Chat Id Estado Fecha de creación Origen Proceso • 41014…" at bounding box center [613, 252] width 1124 height 271
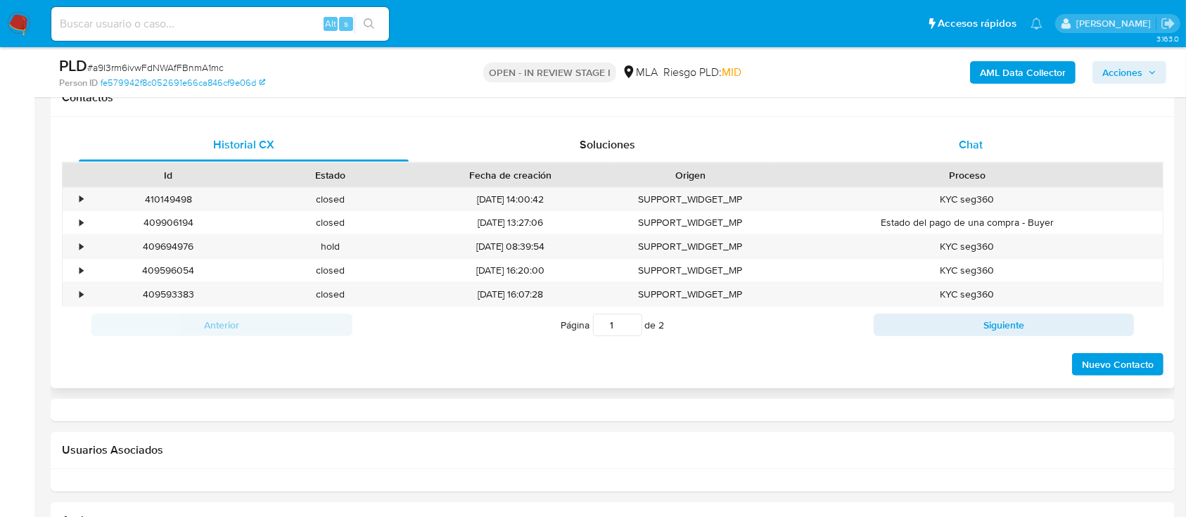
click at [1003, 146] on div "Chat" at bounding box center [971, 145] width 330 height 34
select select "10"
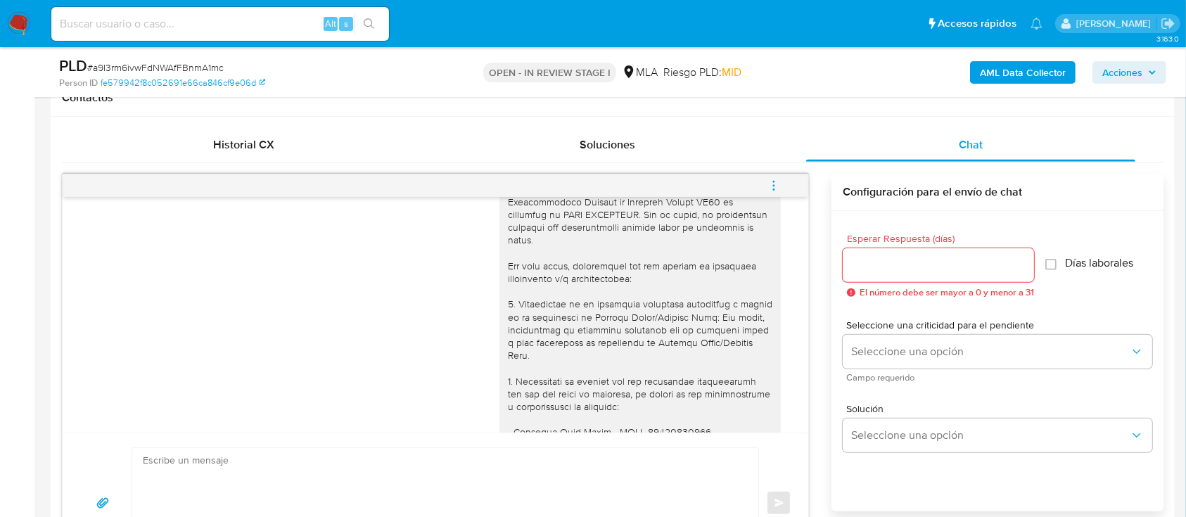
scroll to position [1461, 0]
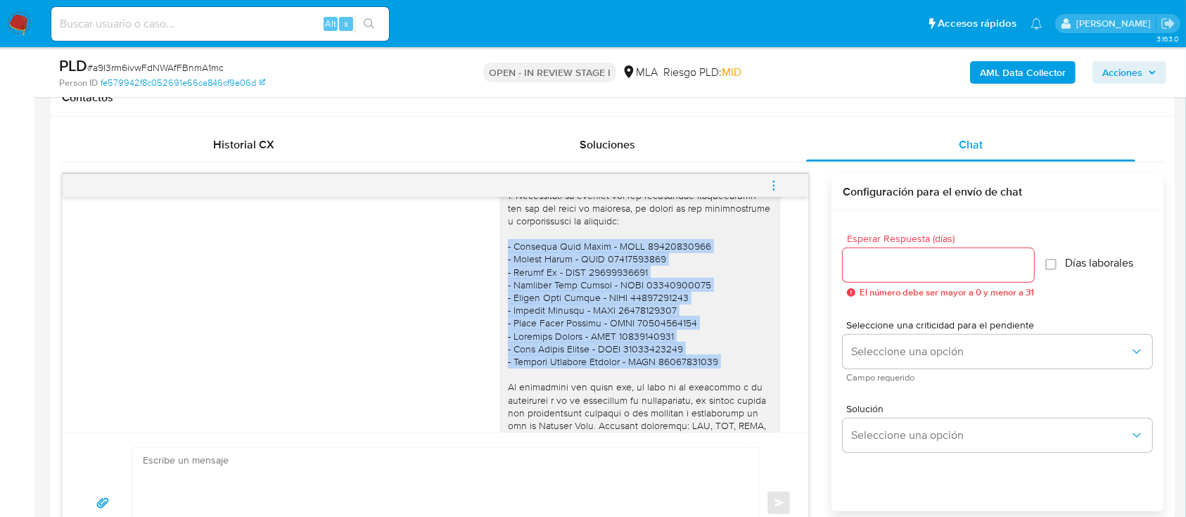
drag, startPoint x: 494, startPoint y: 268, endPoint x: 726, endPoint y: 402, distance: 267.6
click at [726, 402] on div at bounding box center [640, 259] width 264 height 601
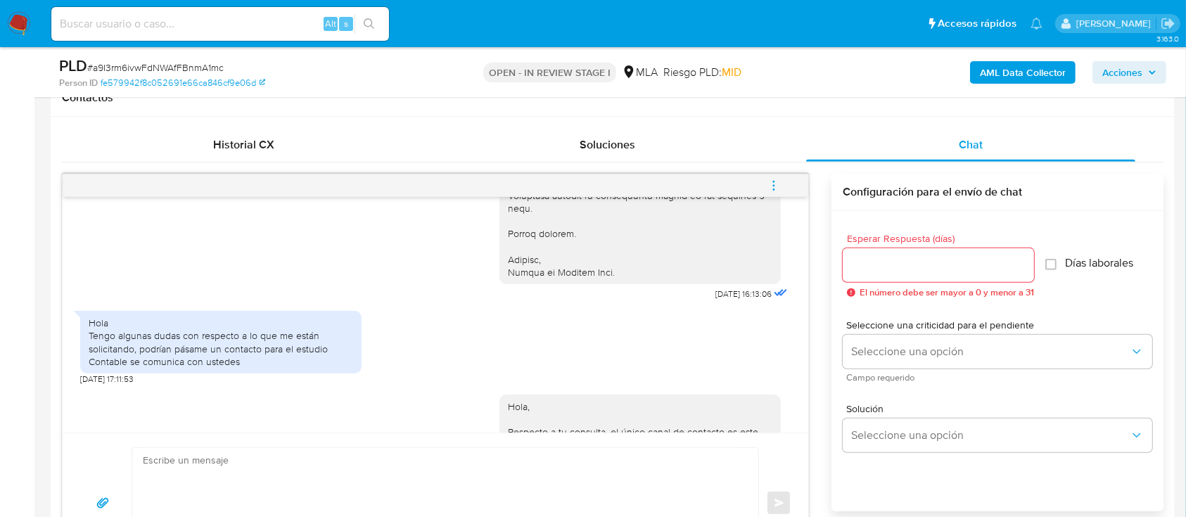
scroll to position [1836, 0]
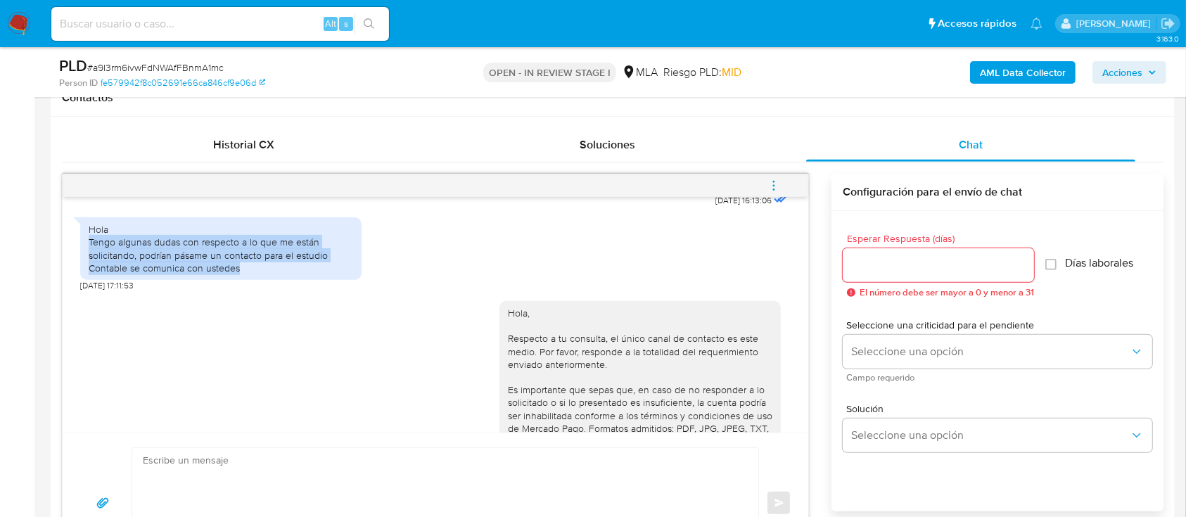
drag, startPoint x: 87, startPoint y: 267, endPoint x: 283, endPoint y: 290, distance: 197.6
click at [283, 280] on div "Hola Tengo algunas dudas con respecto a lo que me están solicitando, podrían pá…" at bounding box center [220, 248] width 281 height 63
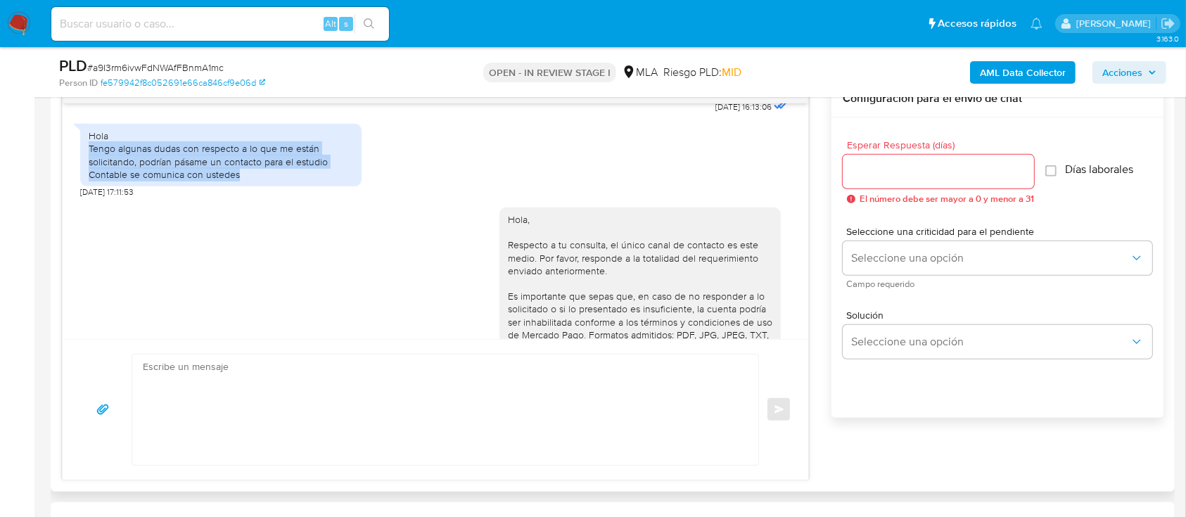
click at [188, 181] on div "Hola Tengo algunas dudas con respecto a lo que me están solicitando, podrían pá…" at bounding box center [221, 154] width 264 height 51
click at [305, 181] on div "Hola Tengo algunas dudas con respecto a lo que me están solicitando, podrían pá…" at bounding box center [221, 154] width 264 height 51
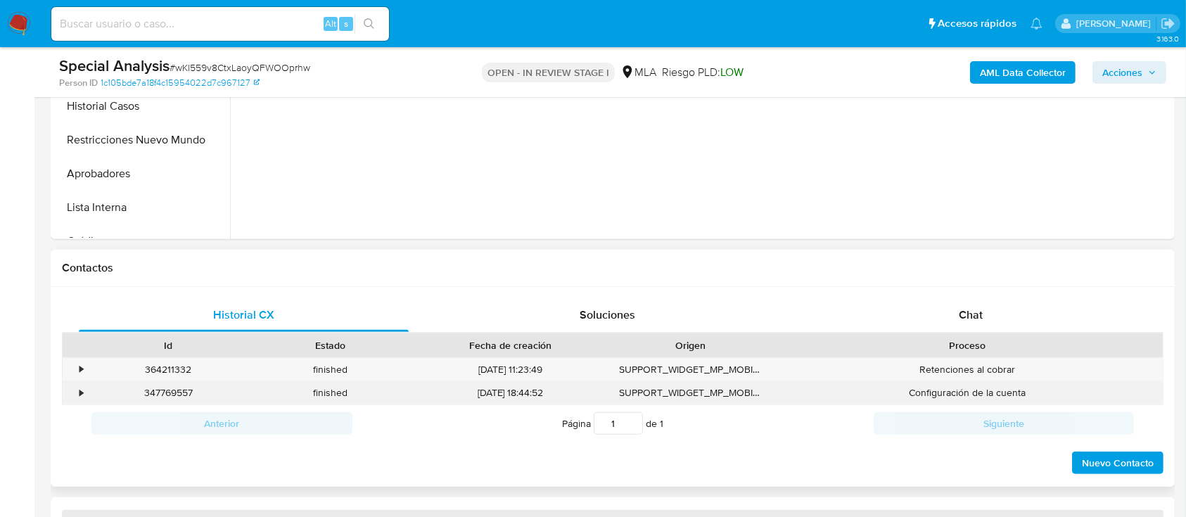
scroll to position [563, 0]
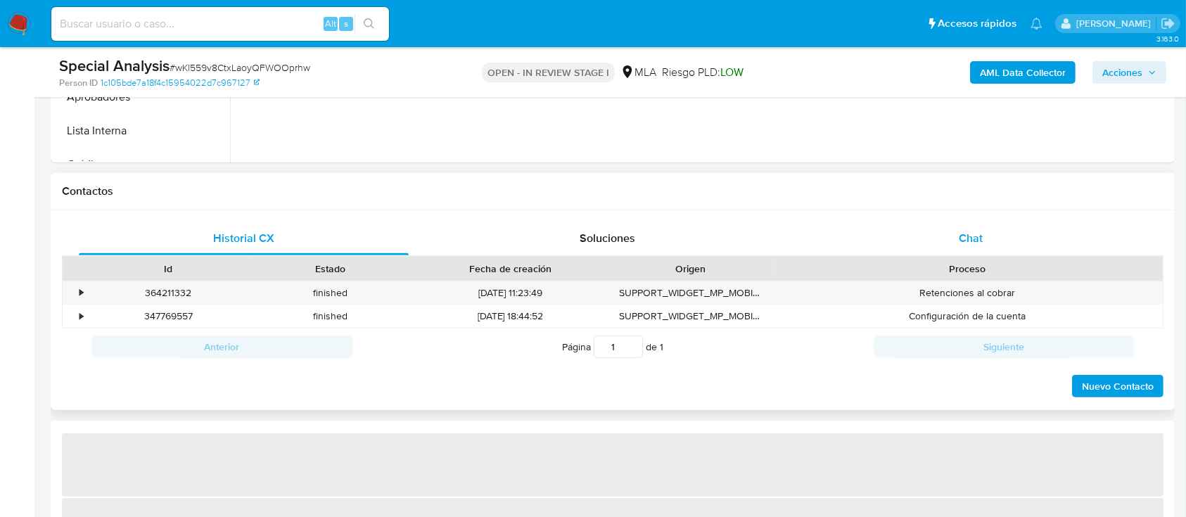
click at [1008, 249] on div "Chat" at bounding box center [971, 239] width 330 height 34
select select "10"
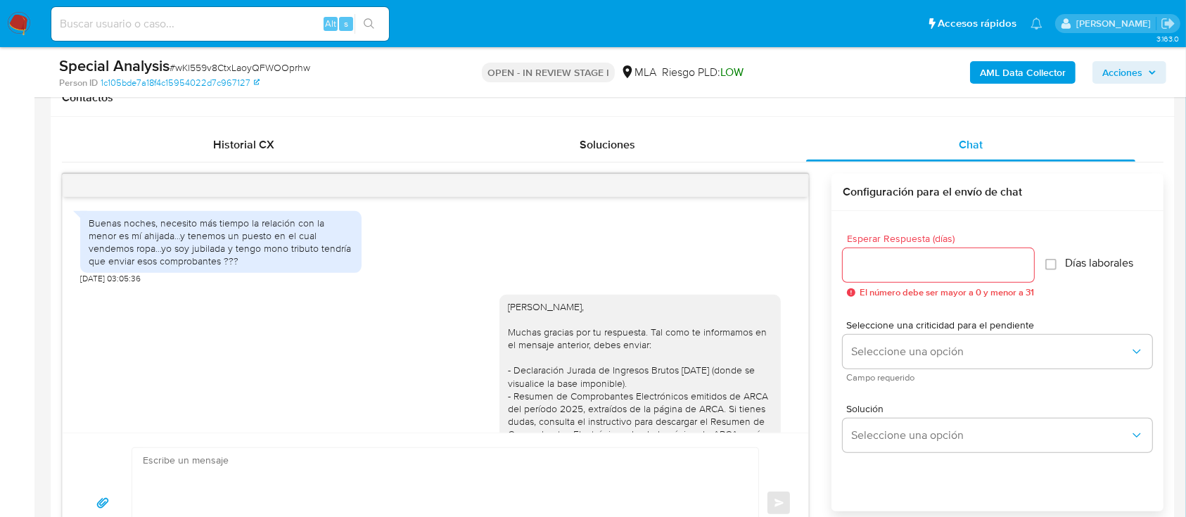
scroll to position [1221, 0]
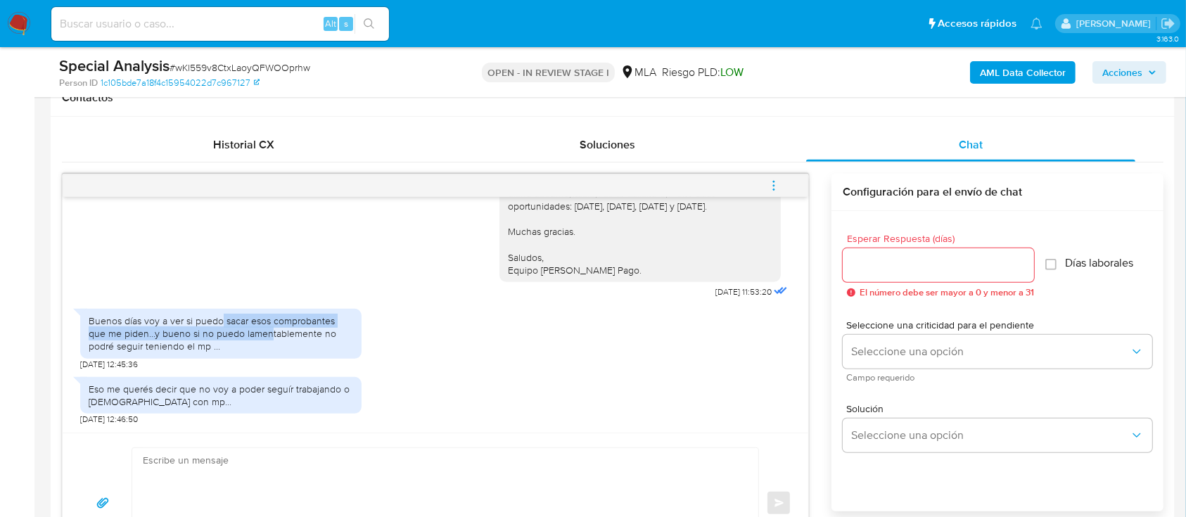
click at [278, 335] on div "Buenos días voy a ver si puedo sacar esos comprobantes que me piden...y bueno s…" at bounding box center [221, 333] width 264 height 39
click at [523, 380] on div "Eso me querés decir que no voy a poder seguír trabajando o [DEMOGRAPHIC_DATA] c…" at bounding box center [435, 398] width 710 height 56
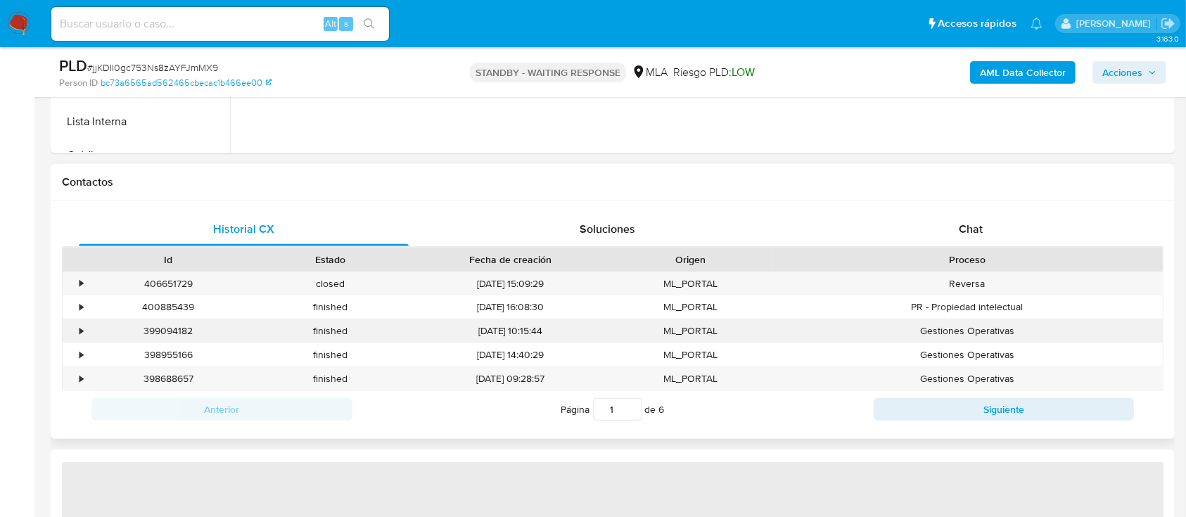
scroll to position [656, 0]
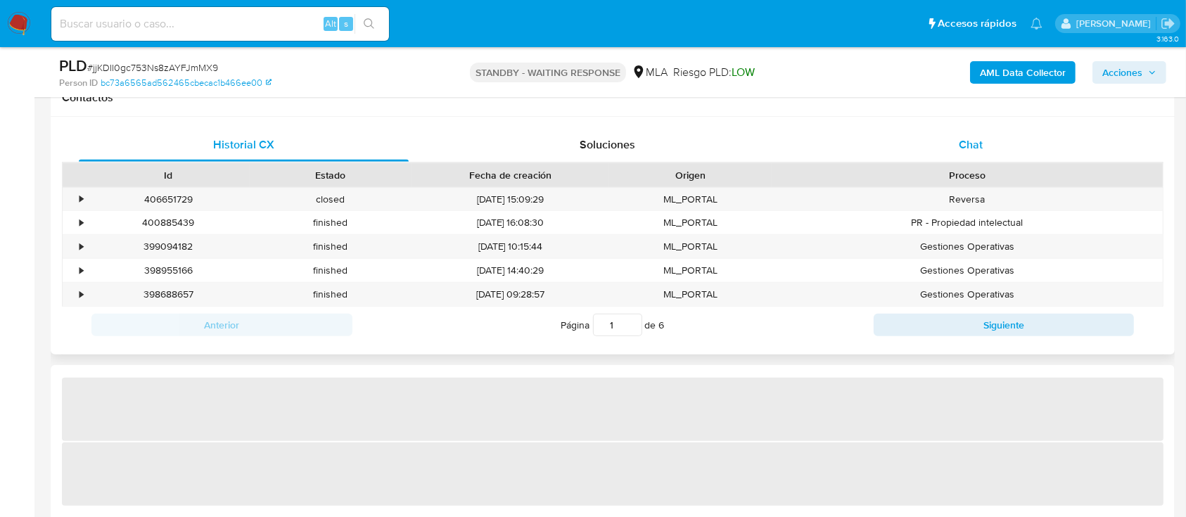
click at [1007, 131] on div "Chat" at bounding box center [971, 145] width 330 height 34
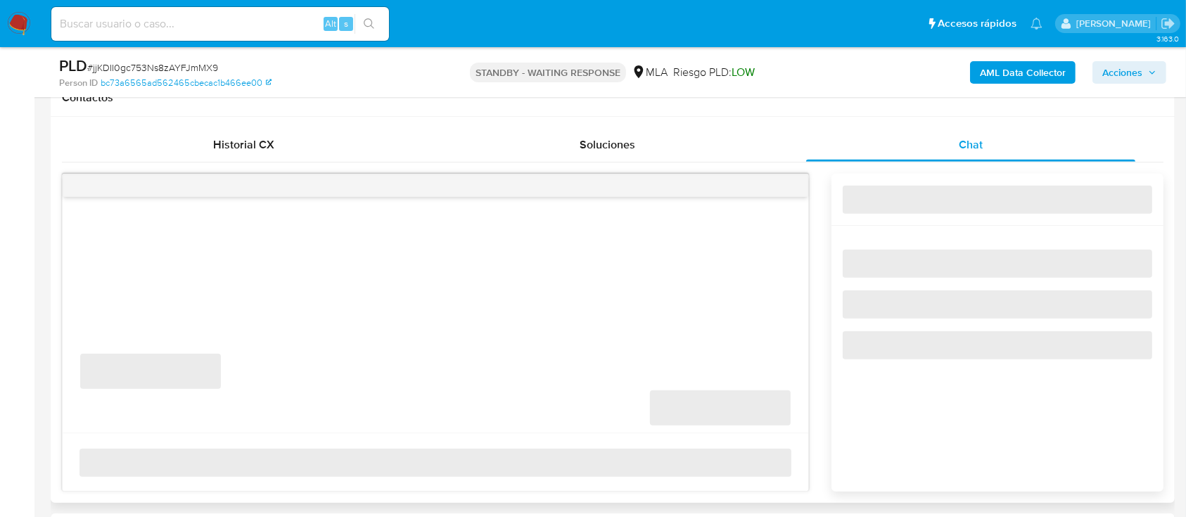
select select "10"
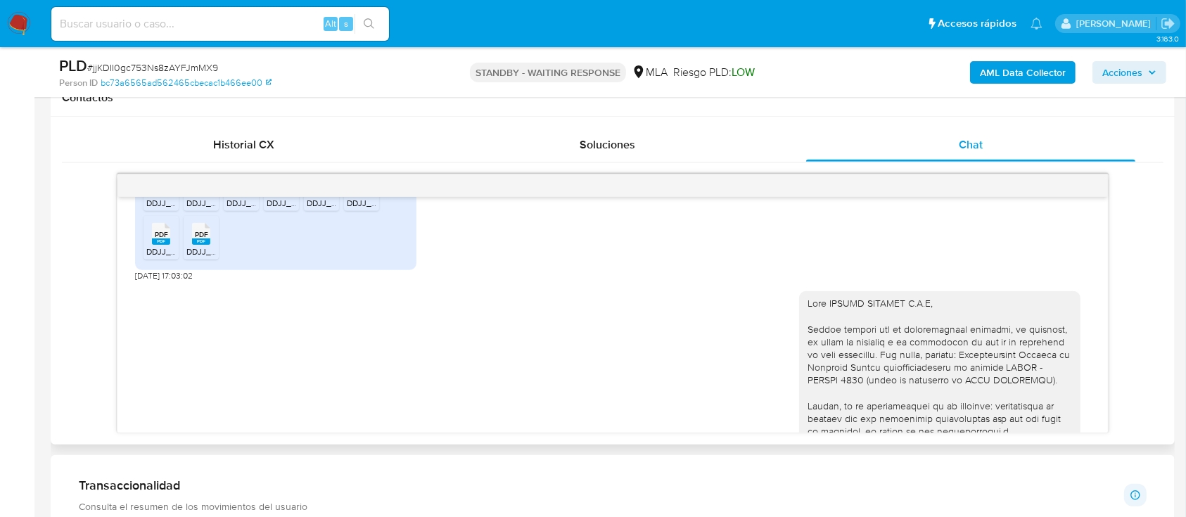
scroll to position [1744, 0]
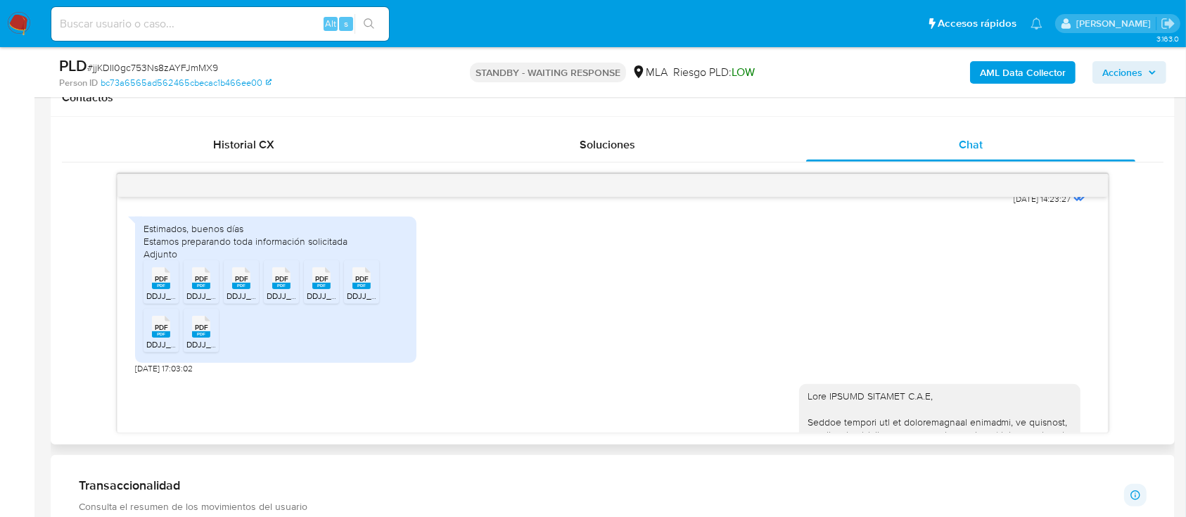
drag, startPoint x: 197, startPoint y: 358, endPoint x: 340, endPoint y: 384, distance: 145.1
click at [197, 338] on rect at bounding box center [201, 334] width 18 height 6
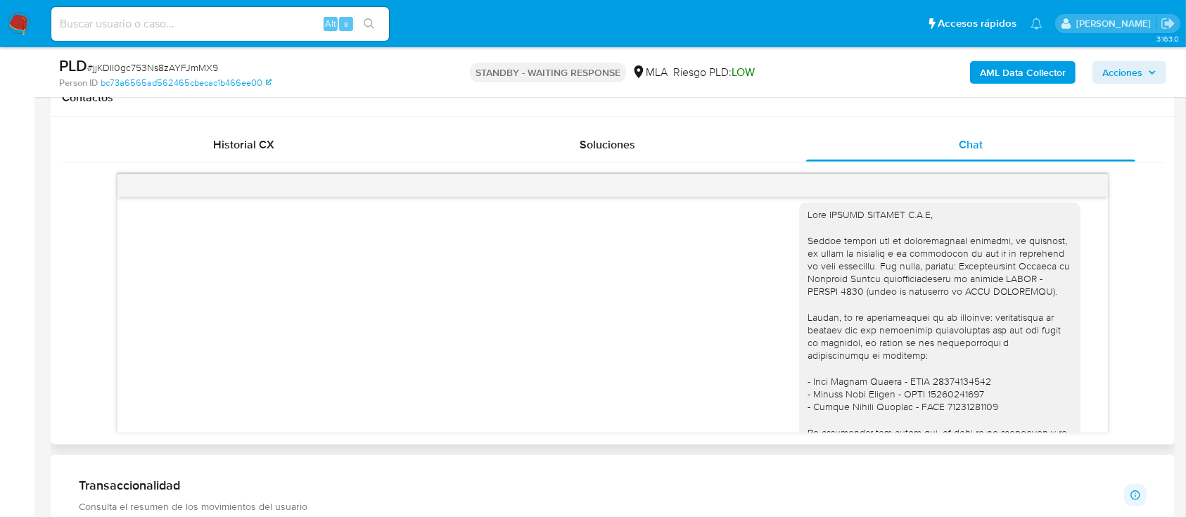
scroll to position [1931, 0]
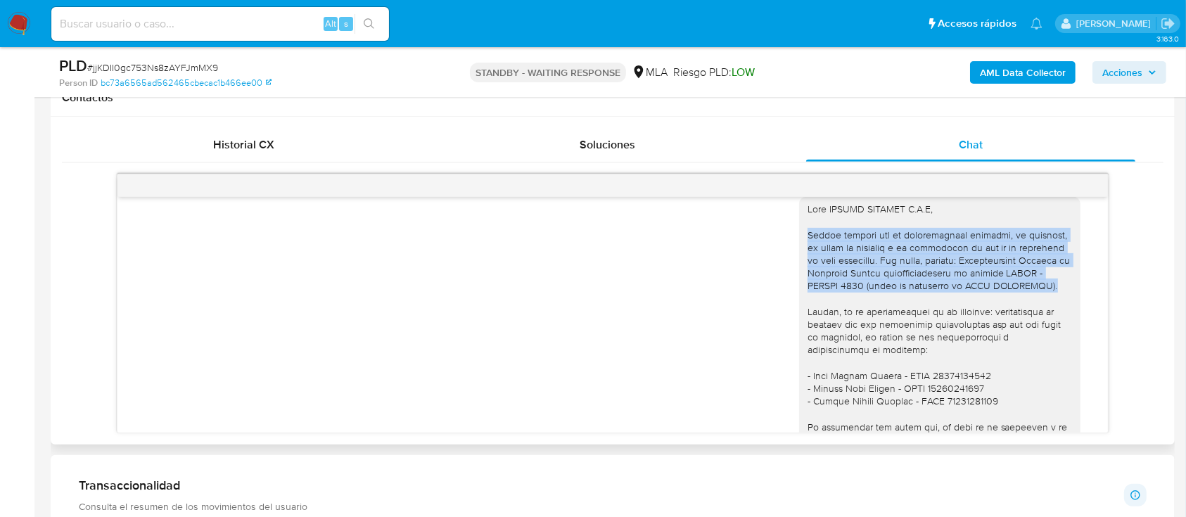
drag, startPoint x: 795, startPoint y: 258, endPoint x: 1056, endPoint y: 313, distance: 266.6
click at [1054, 314] on div at bounding box center [939, 394] width 281 height 395
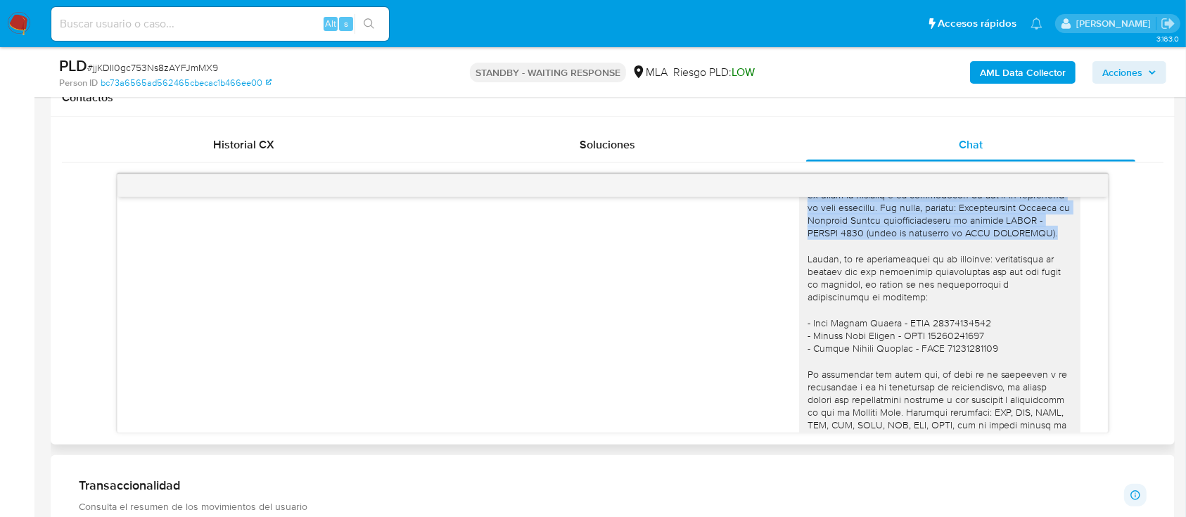
scroll to position [2026, 0]
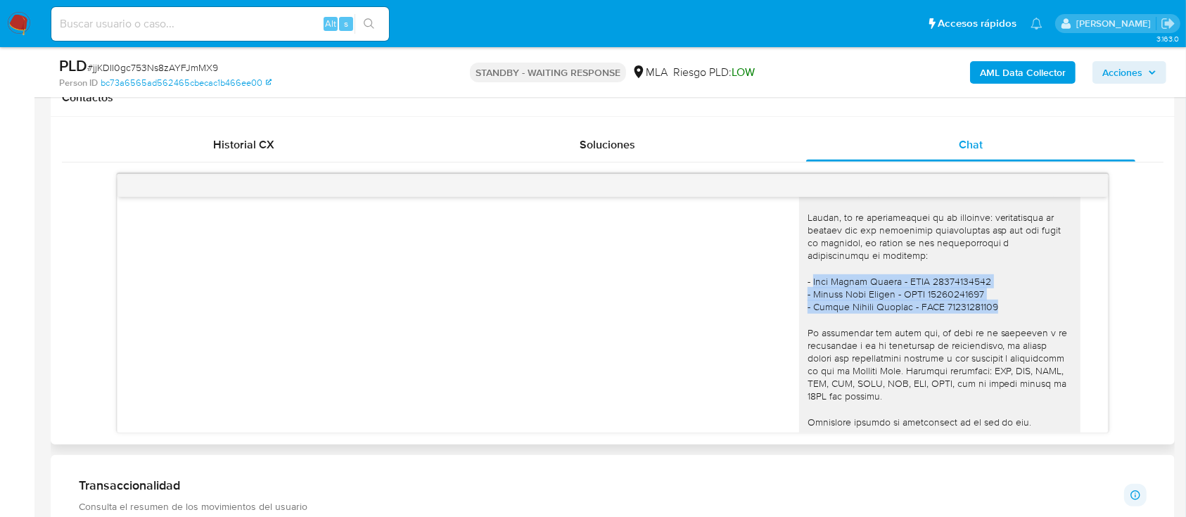
drag, startPoint x: 810, startPoint y: 311, endPoint x: 1062, endPoint y: 334, distance: 253.5
click at [1062, 334] on div at bounding box center [939, 300] width 281 height 395
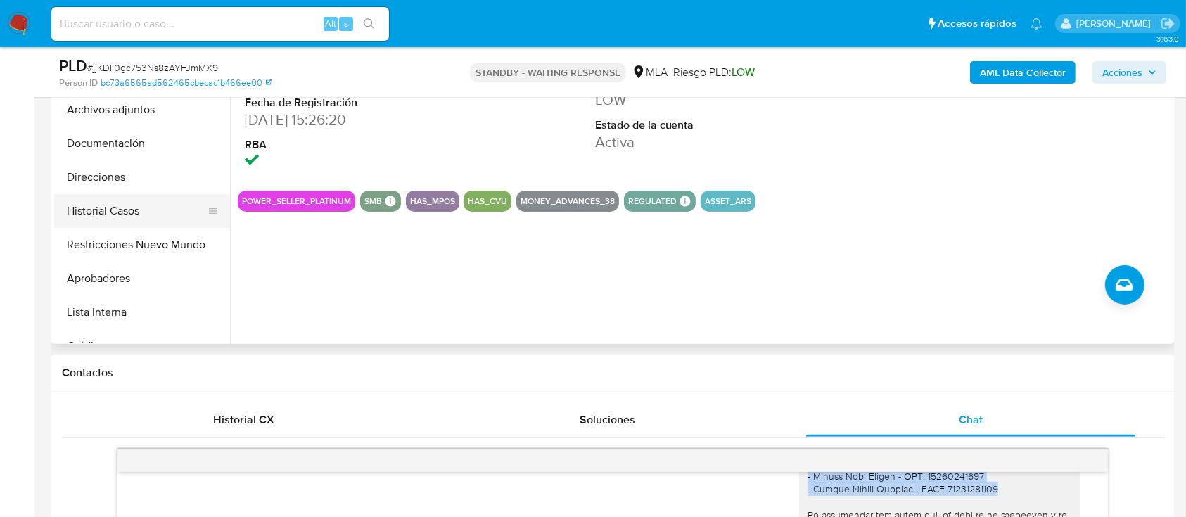
scroll to position [281, 0]
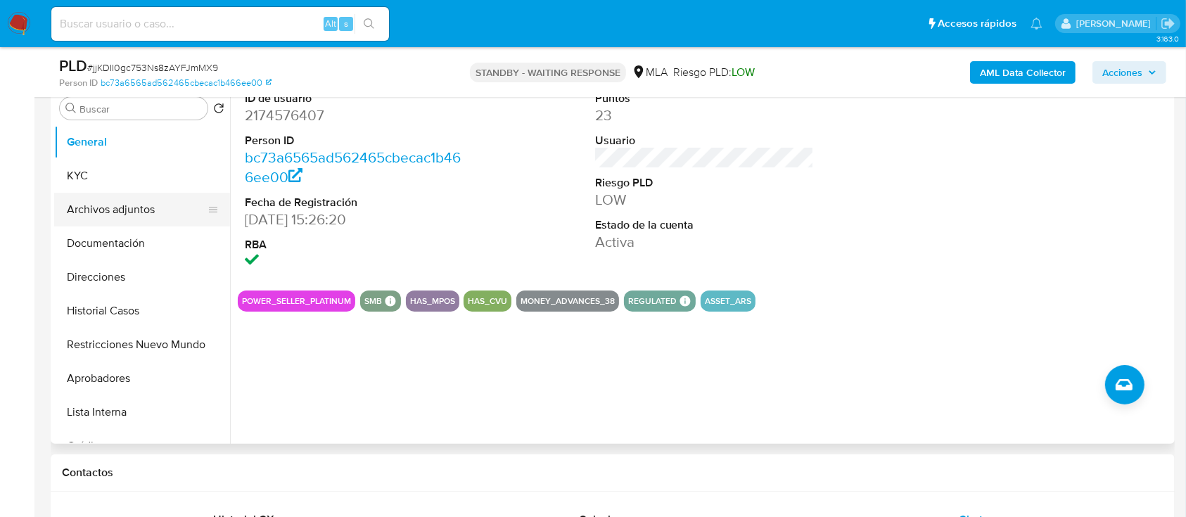
click at [147, 211] on button "Archivos adjuntos" at bounding box center [136, 210] width 165 height 34
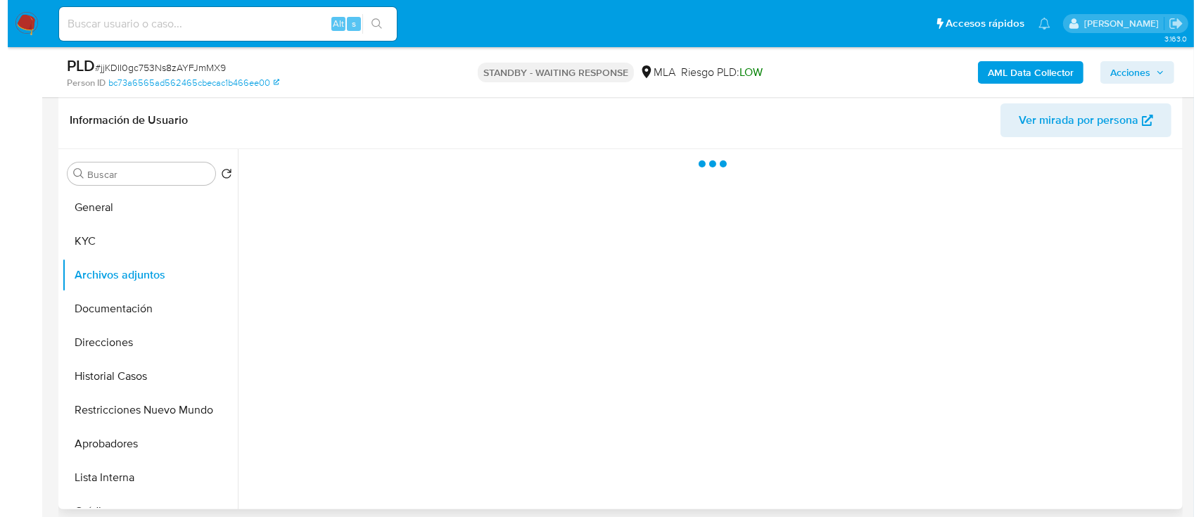
scroll to position [187, 0]
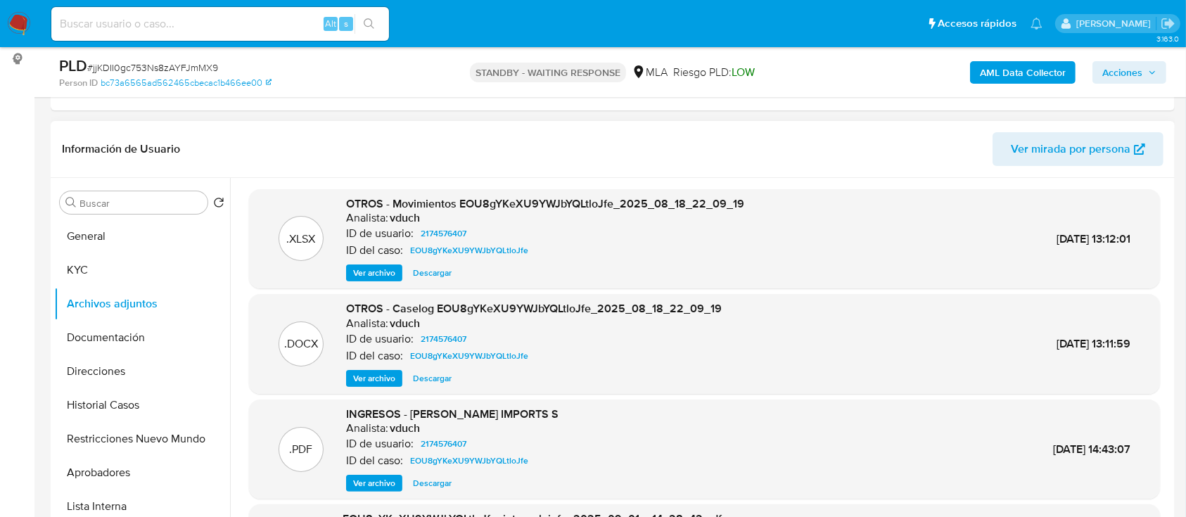
drag, startPoint x: 390, startPoint y: 378, endPoint x: 701, endPoint y: 300, distance: 320.3
click at [390, 378] on span "Ver archivo" at bounding box center [374, 378] width 42 height 14
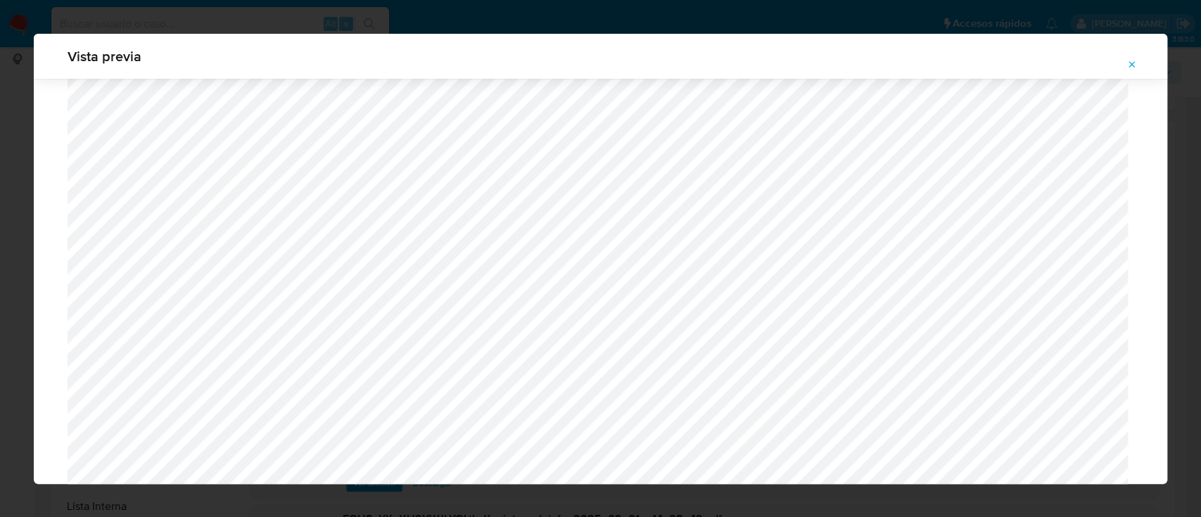
scroll to position [909, 0]
click at [1135, 65] on icon "Attachment preview" at bounding box center [1131, 64] width 11 height 11
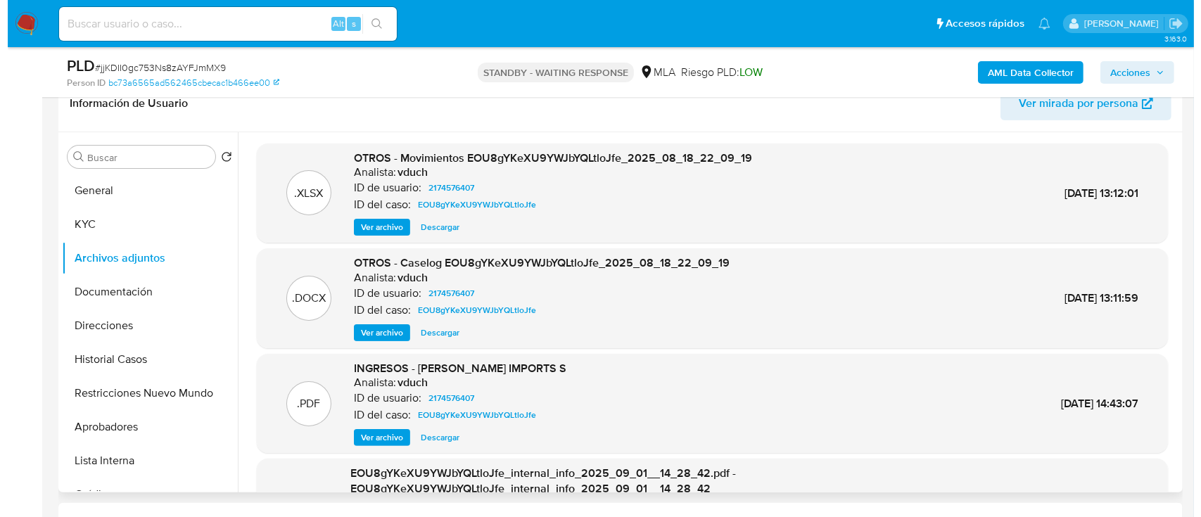
scroll to position [203, 0]
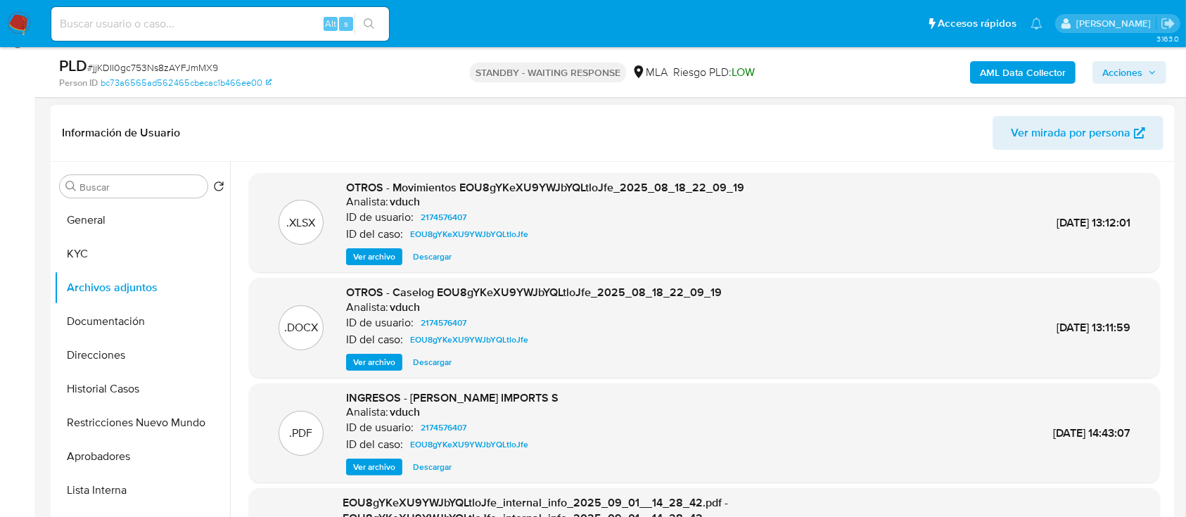
click at [361, 366] on span "Ver archivo" at bounding box center [374, 362] width 42 height 14
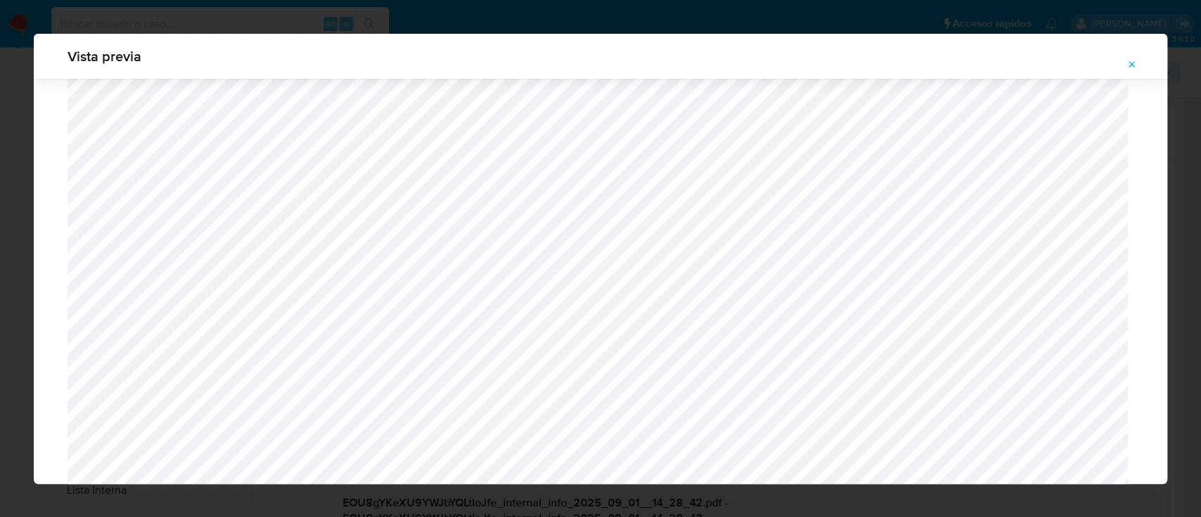
scroll to position [1003, 0]
click at [573, 288] on div "Attachment preview" at bounding box center [600, 365] width 1133 height 2579
click at [1137, 63] on button "Attachment preview" at bounding box center [1131, 64] width 31 height 23
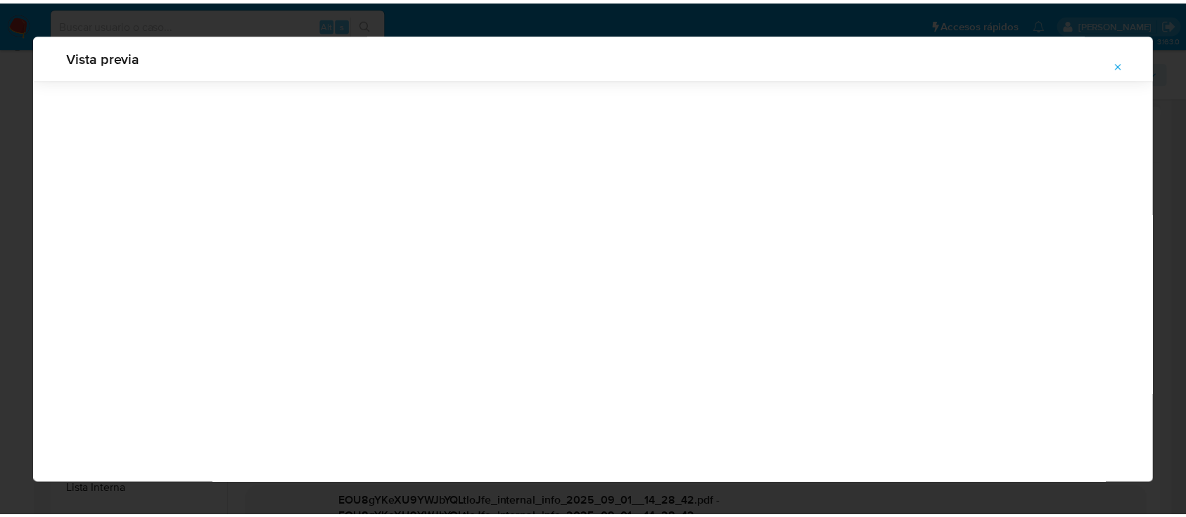
scroll to position [45, 0]
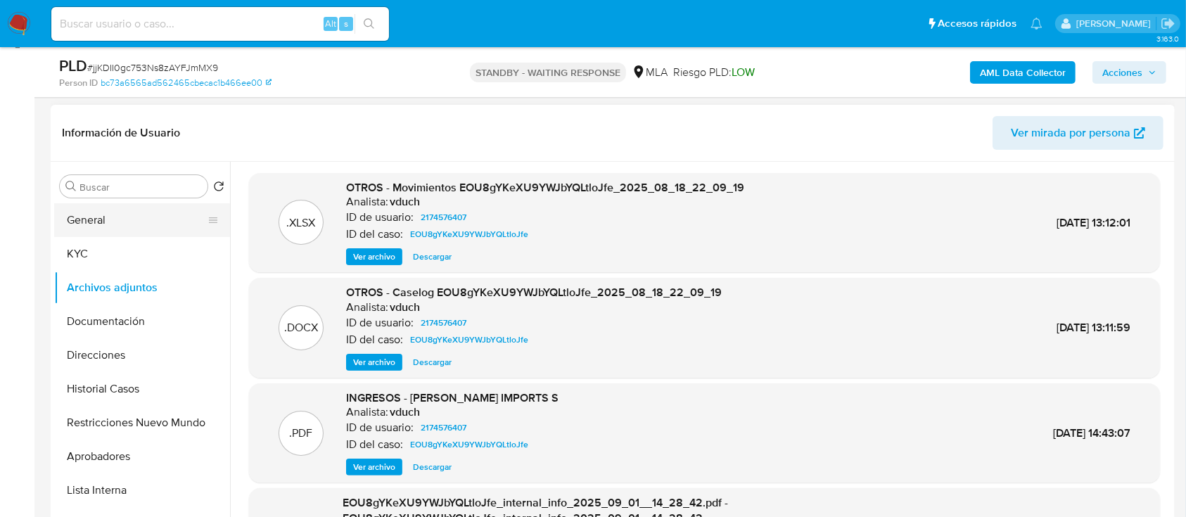
click at [103, 221] on button "General" at bounding box center [136, 220] width 165 height 34
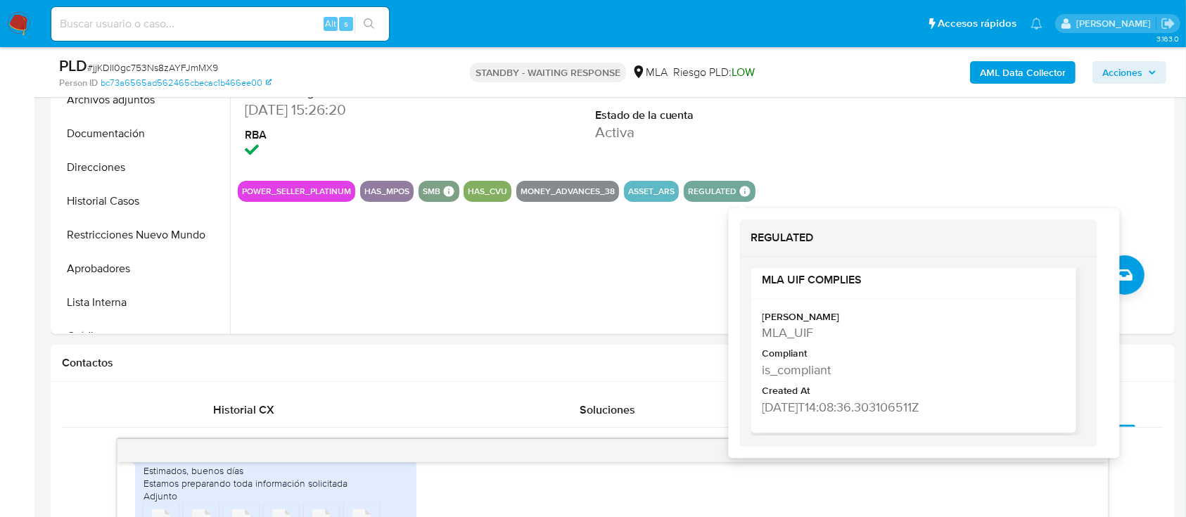
scroll to position [17, 0]
click at [404, 267] on div "ID de usuario 2174576407 Person ID bc73a6565ad562465cbecac1b466ee00 Fecha de Re…" at bounding box center [700, 154] width 941 height 360
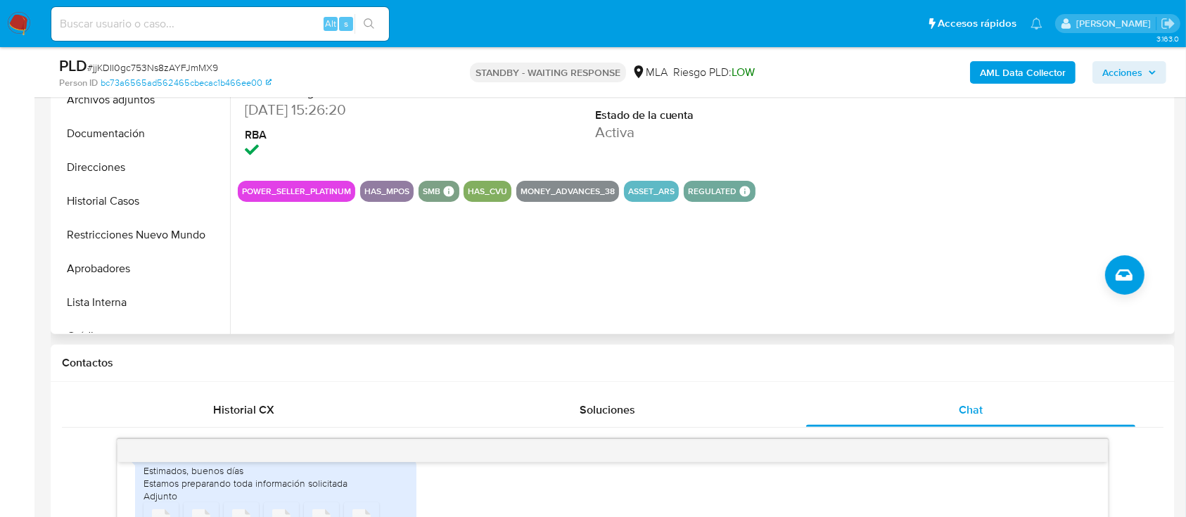
click at [912, 316] on div "ID de usuario 2174576407 Person ID bc73a6565ad562465cbecac1b466ee00 Fecha de Re…" at bounding box center [700, 154] width 941 height 360
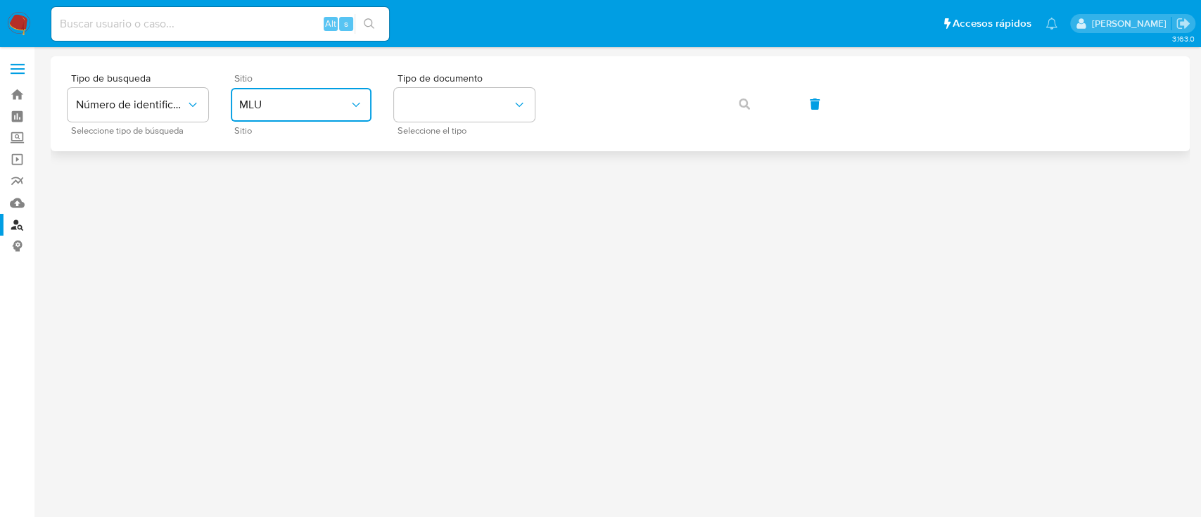
click at [358, 115] on button "MLU" at bounding box center [301, 105] width 141 height 34
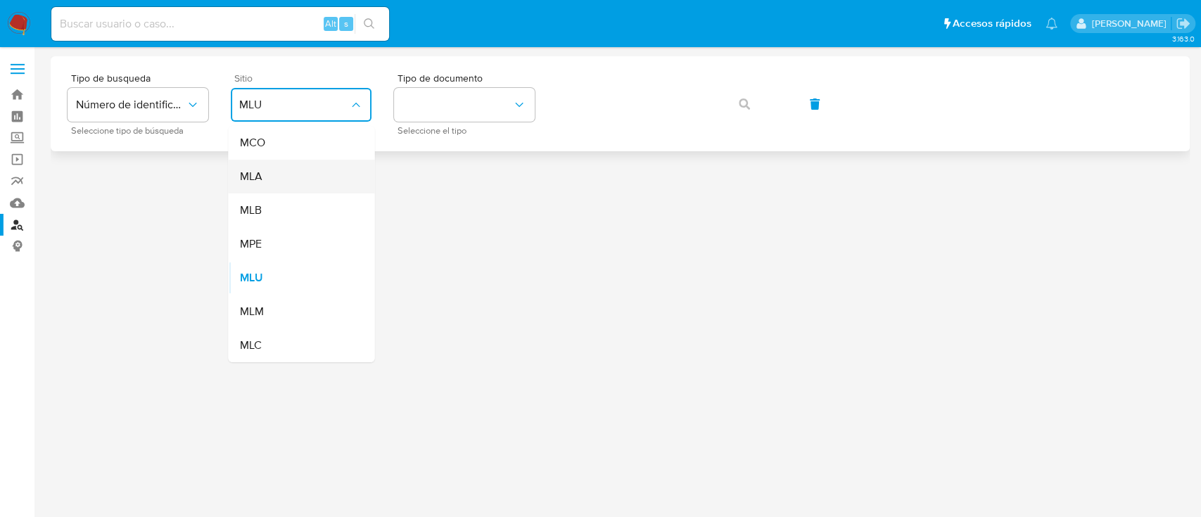
click at [327, 172] on div "MLA" at bounding box center [296, 177] width 115 height 34
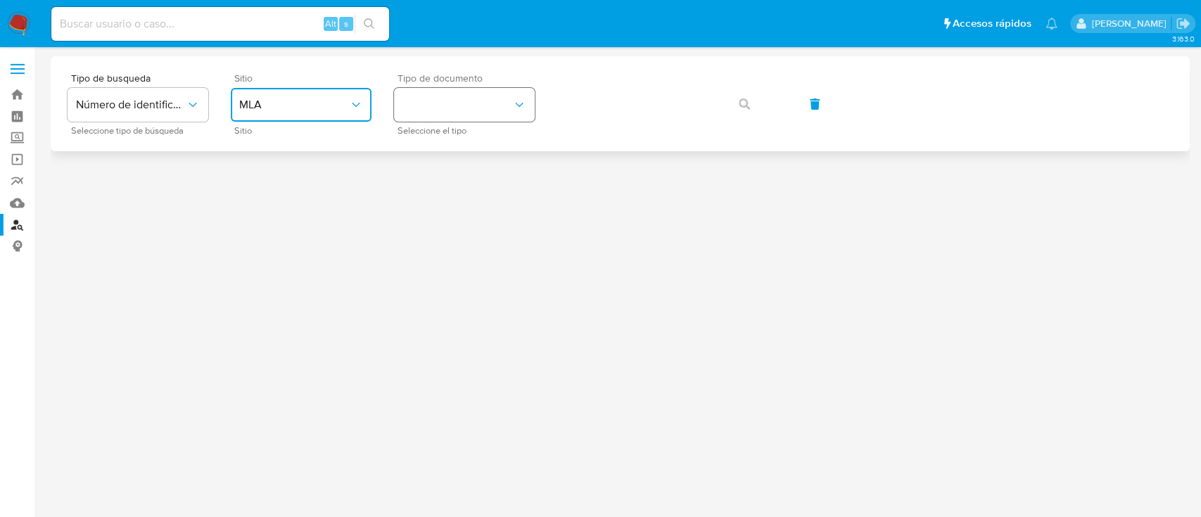
click at [442, 111] on button "identificationType" at bounding box center [464, 105] width 141 height 34
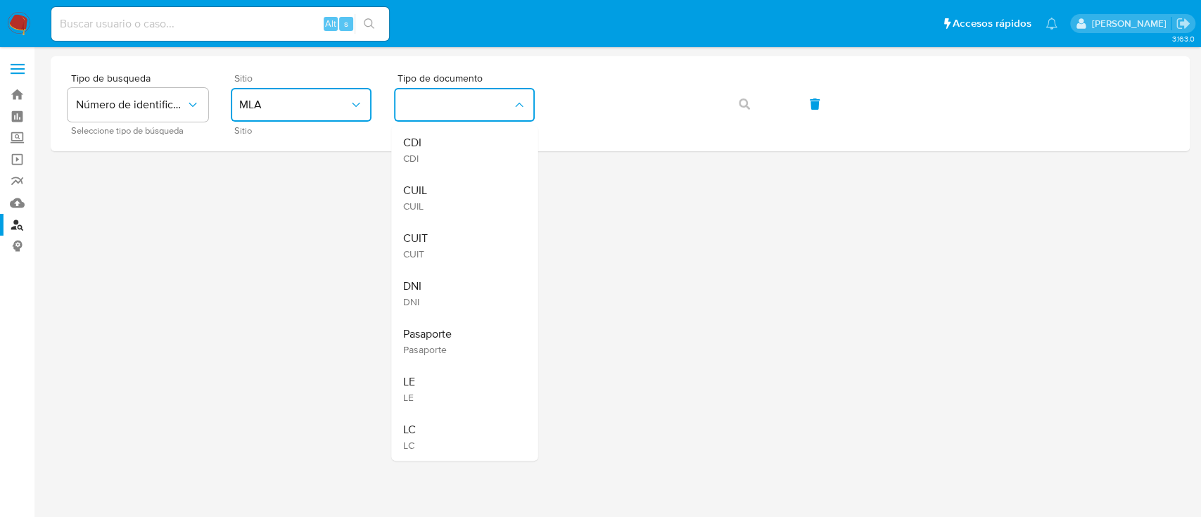
click at [445, 182] on div "CUIL CUIL" at bounding box center [459, 198] width 115 height 48
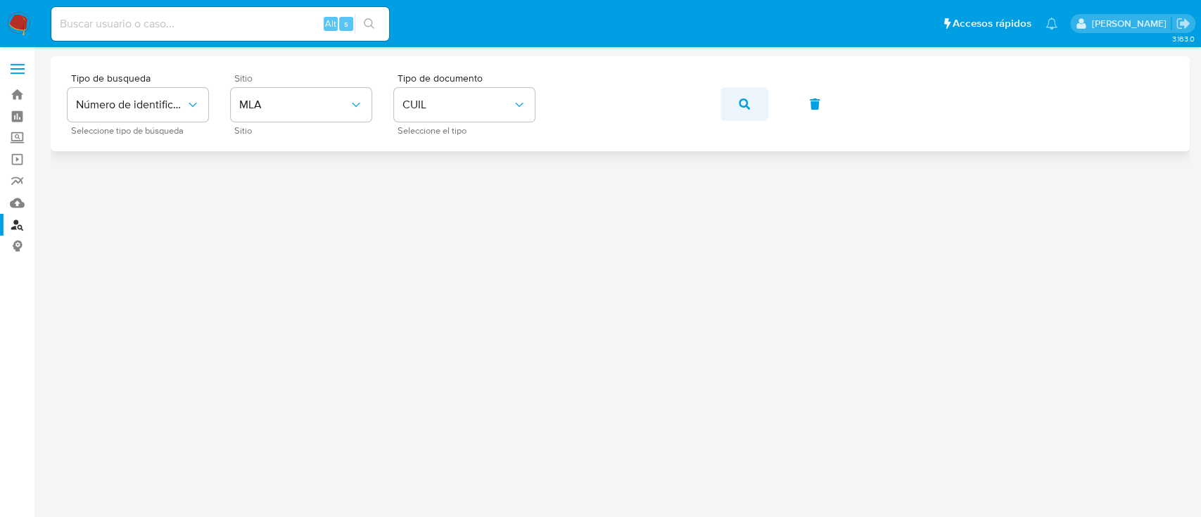
click at [735, 102] on button "button" at bounding box center [744, 104] width 48 height 34
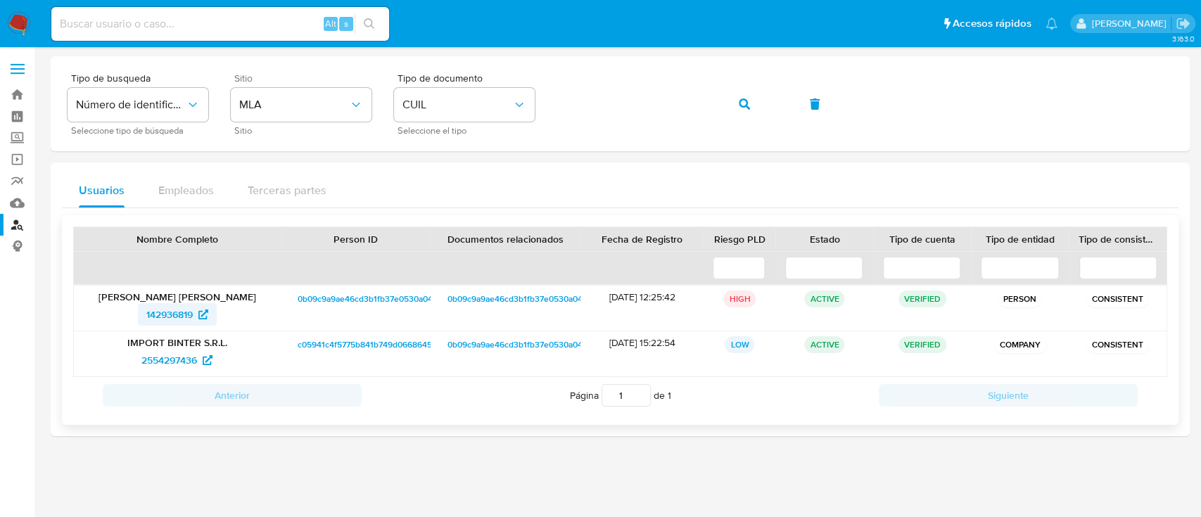
click at [166, 314] on span "142936819" at bounding box center [169, 314] width 46 height 23
click at [755, 100] on button "button" at bounding box center [744, 104] width 48 height 34
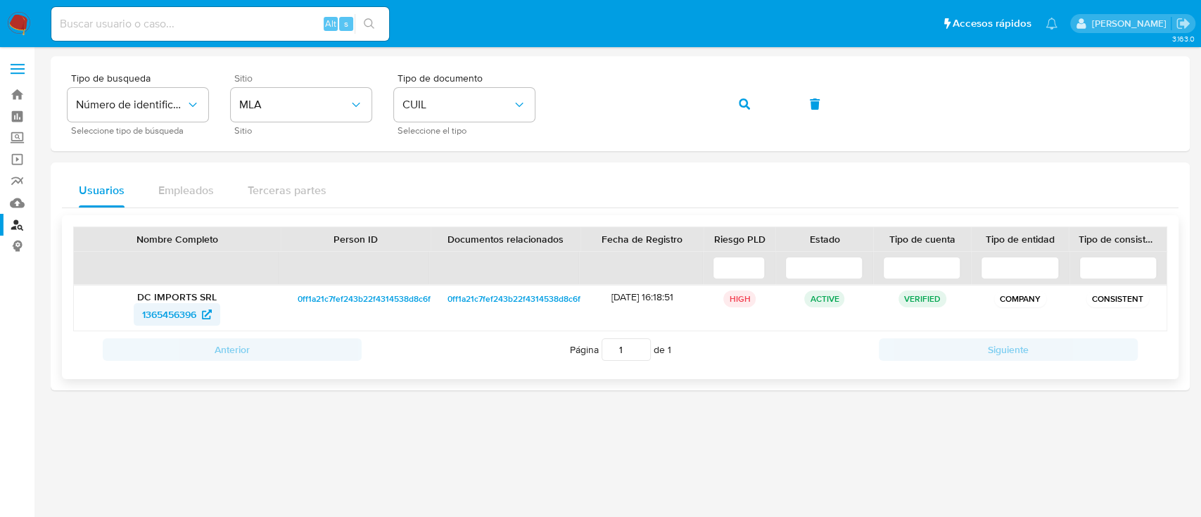
click at [184, 312] on span "1365456396" at bounding box center [169, 314] width 54 height 23
click at [755, 105] on button "button" at bounding box center [744, 104] width 48 height 34
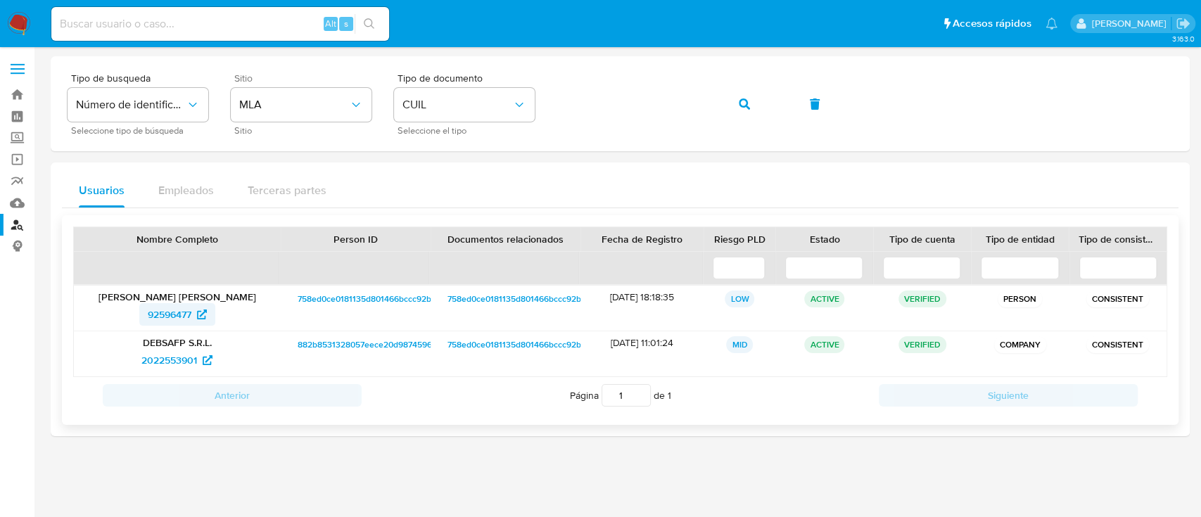
click at [175, 309] on span "92596477" at bounding box center [170, 314] width 44 height 23
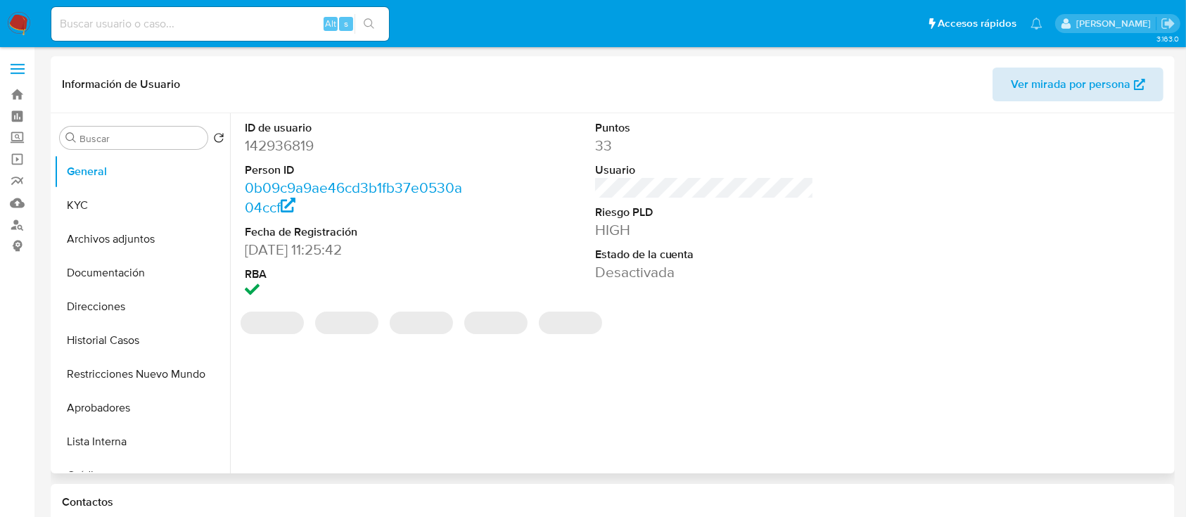
select select "10"
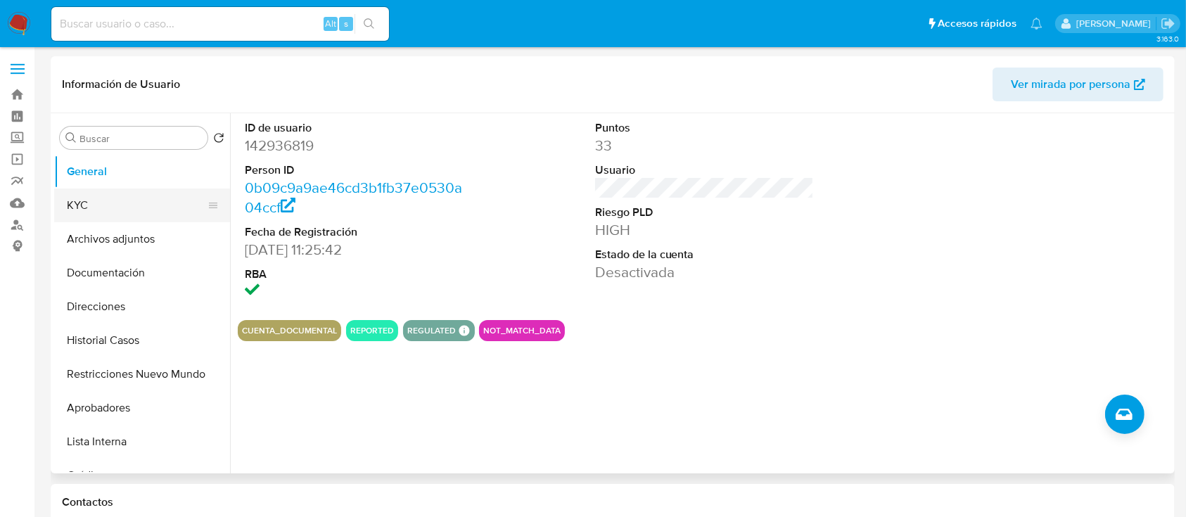
click at [125, 217] on button "KYC" at bounding box center [136, 205] width 165 height 34
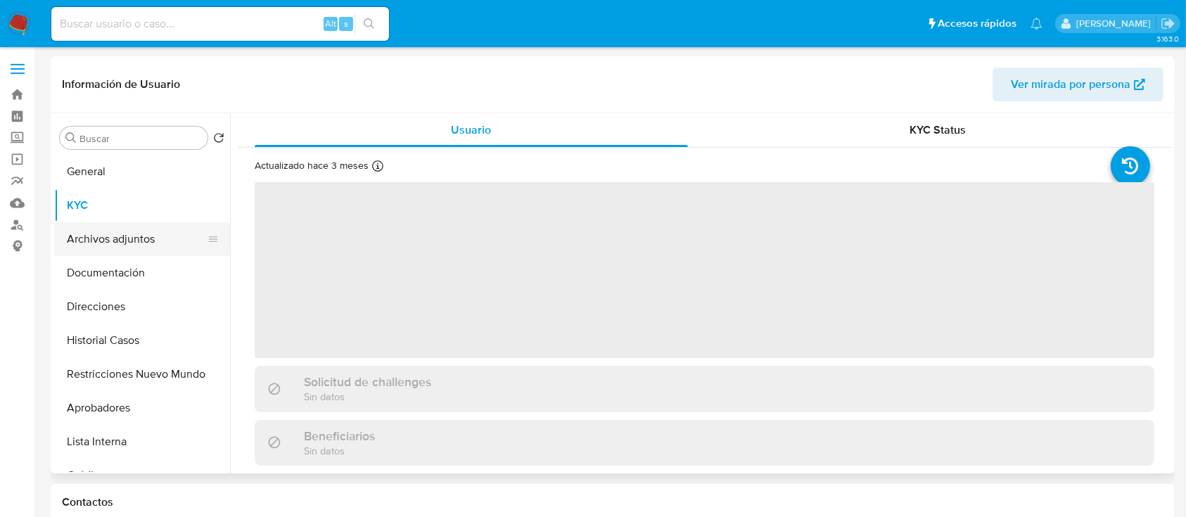
drag, startPoint x: 138, startPoint y: 233, endPoint x: 153, endPoint y: 238, distance: 16.2
click at [139, 233] on button "Archivos adjuntos" at bounding box center [136, 239] width 165 height 34
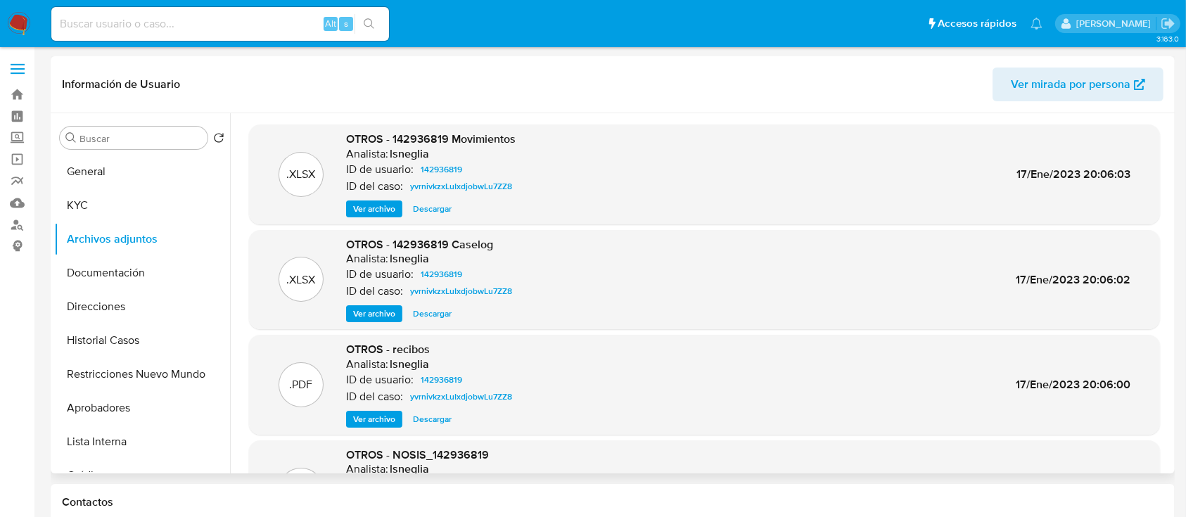
click at [383, 312] on span "Ver archivo" at bounding box center [374, 314] width 42 height 14
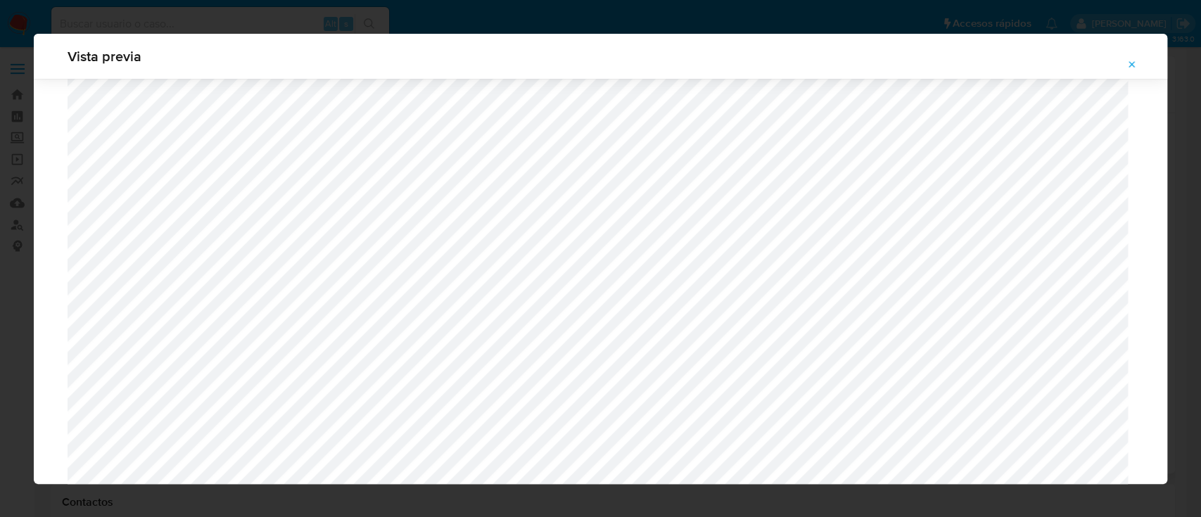
scroll to position [909, 0]
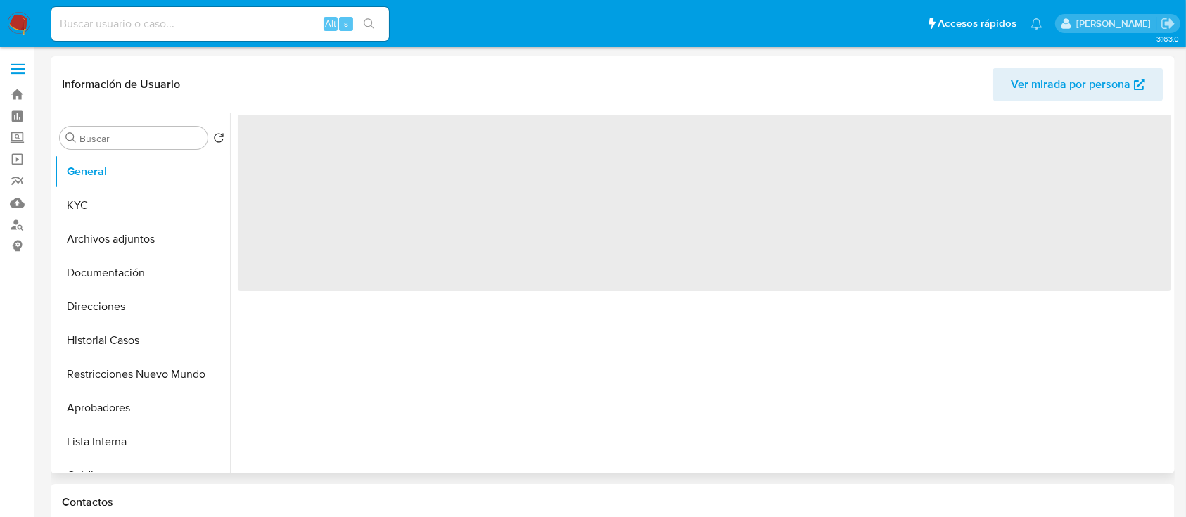
select select "10"
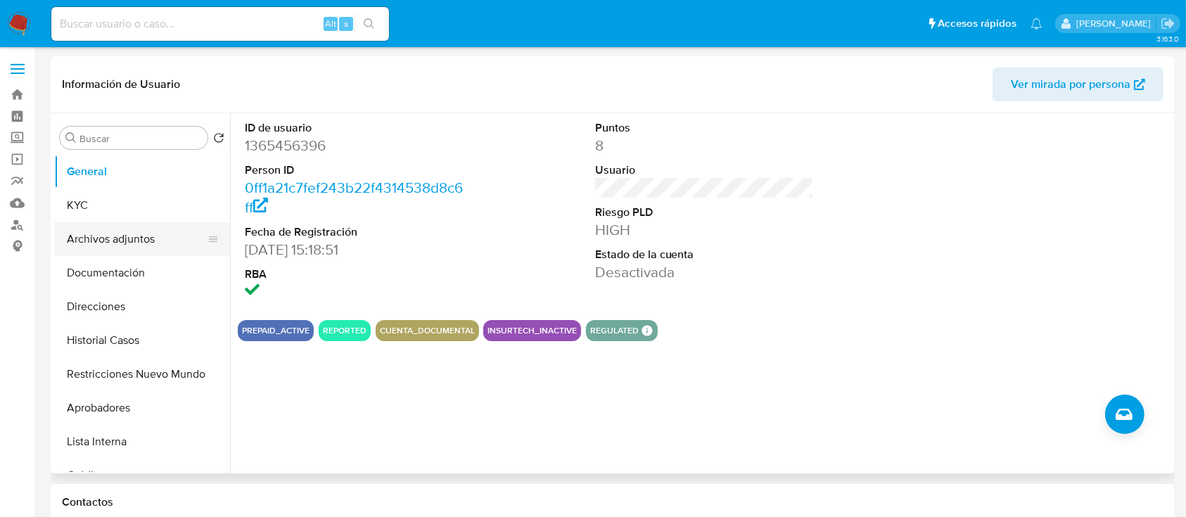
click at [121, 245] on button "Archivos adjuntos" at bounding box center [136, 239] width 165 height 34
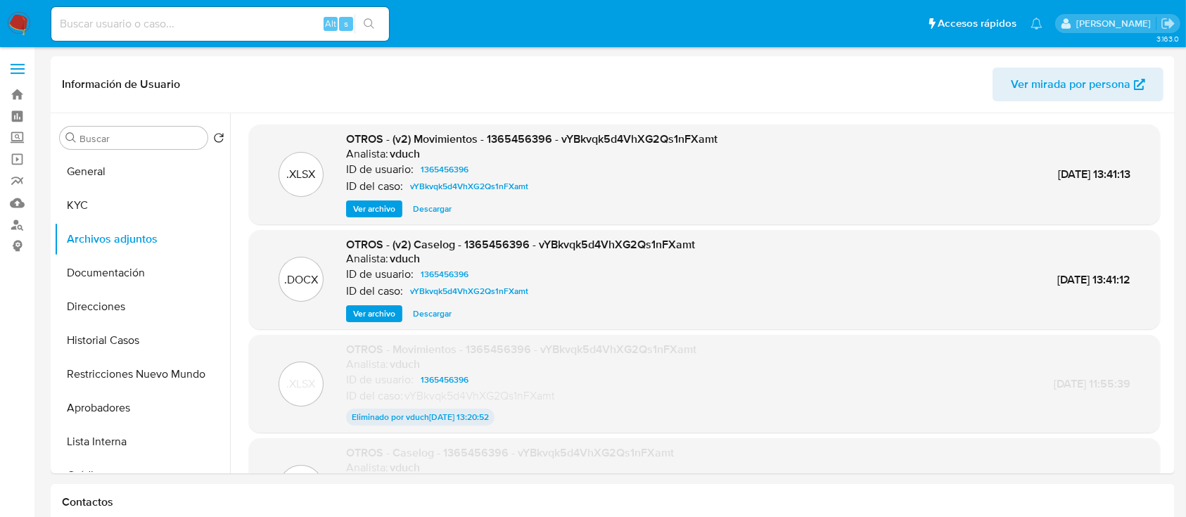
click at [355, 312] on span "Ver archivo" at bounding box center [374, 314] width 42 height 14
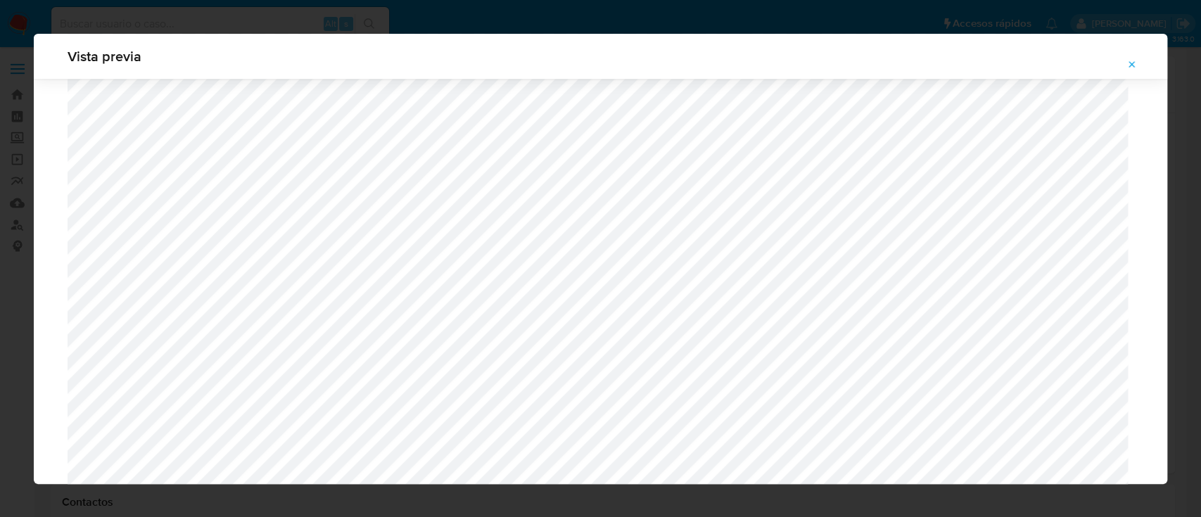
scroll to position [1345, 0]
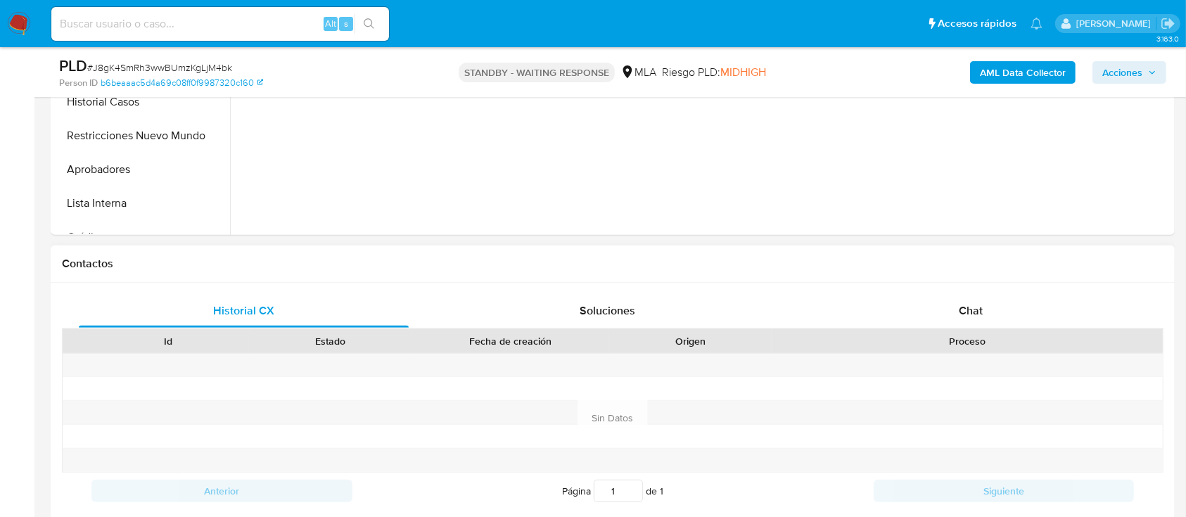
scroll to position [563, 0]
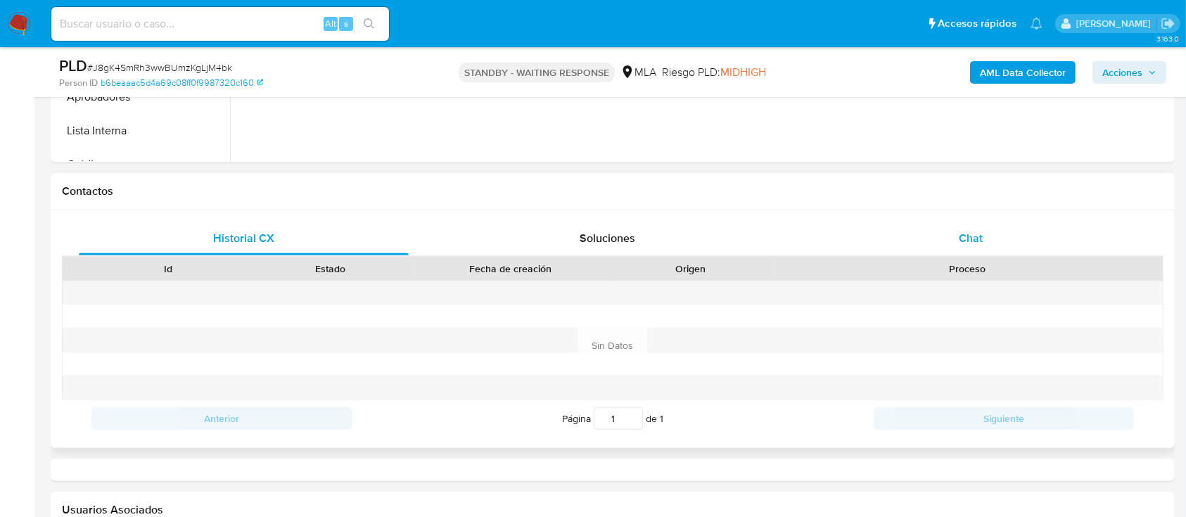
click at [1003, 226] on div "Chat" at bounding box center [971, 239] width 330 height 34
select select "10"
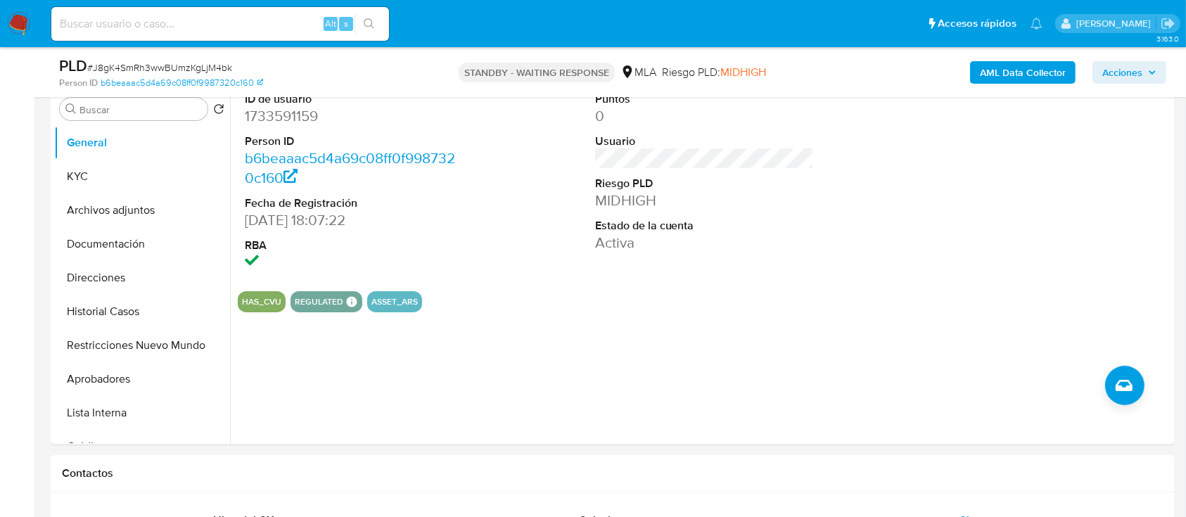
scroll to position [94, 0]
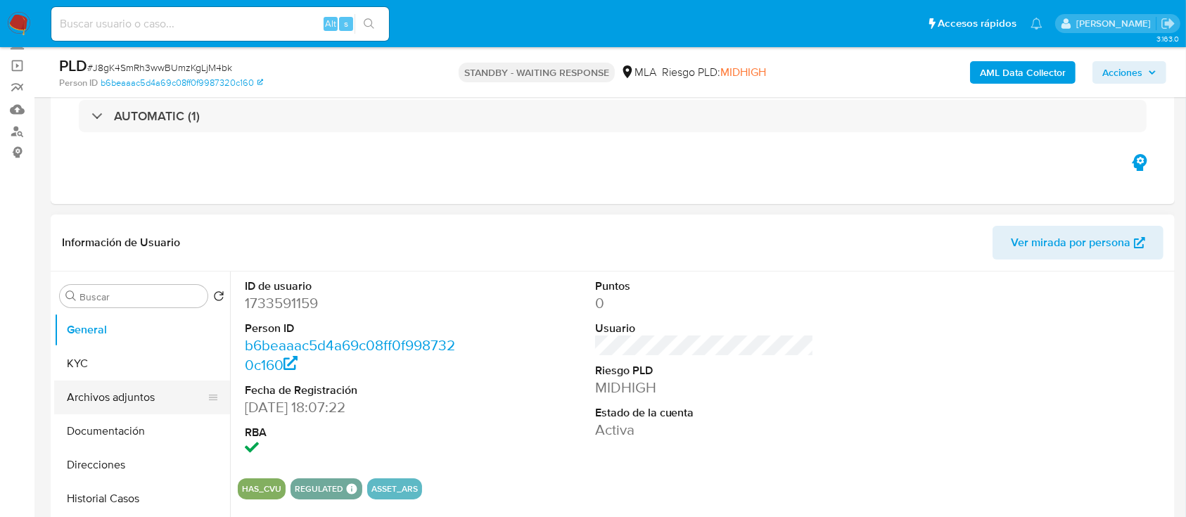
drag, startPoint x: 133, startPoint y: 368, endPoint x: 207, endPoint y: 380, distance: 74.8
click at [134, 368] on button "KYC" at bounding box center [142, 364] width 176 height 34
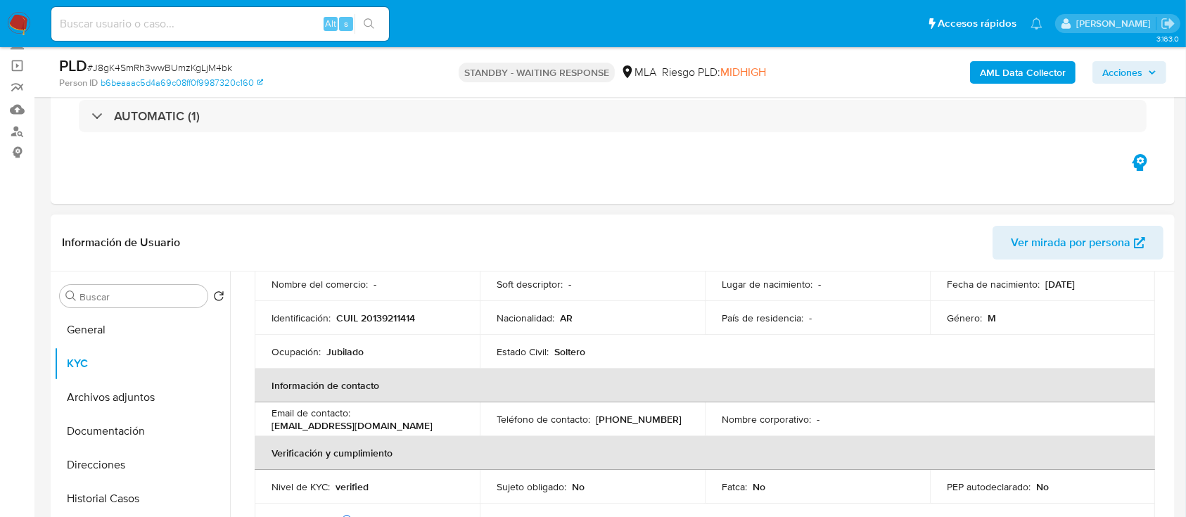
scroll to position [281, 0]
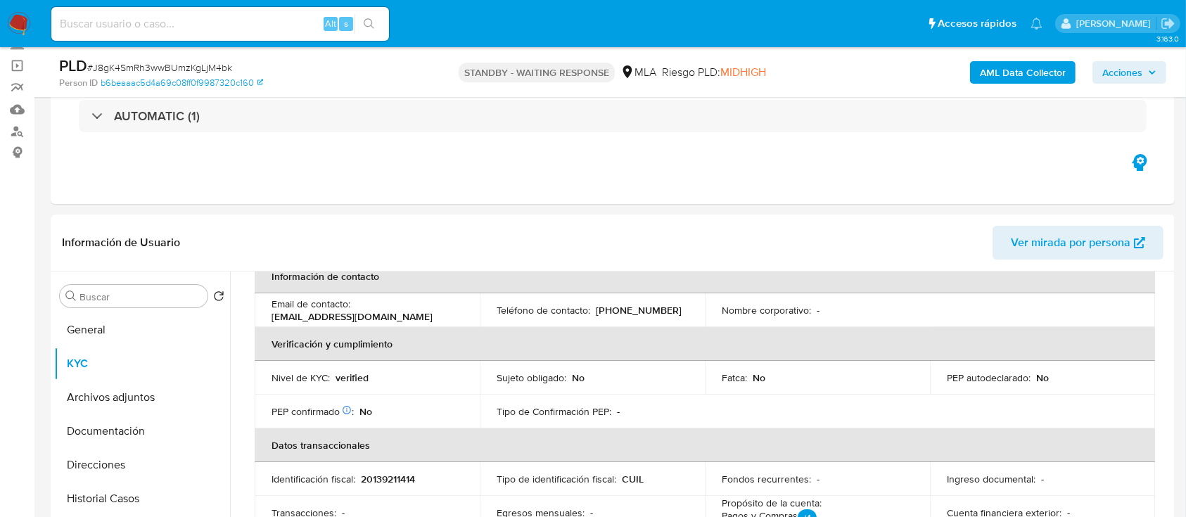
drag, startPoint x: 343, startPoint y: 316, endPoint x: 188, endPoint y: 14, distance: 339.1
click at [447, 311] on div "Email de contacto : castrocarlosruben60@gmail.com" at bounding box center [366, 309] width 191 height 25
copy p "castrocarlosruben60@gmail.com"
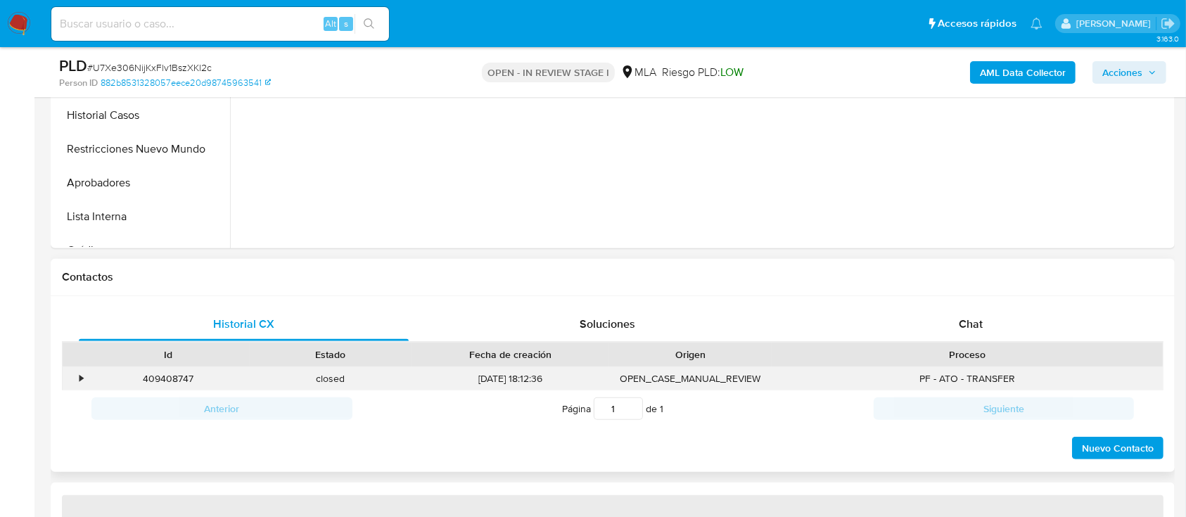
scroll to position [563, 0]
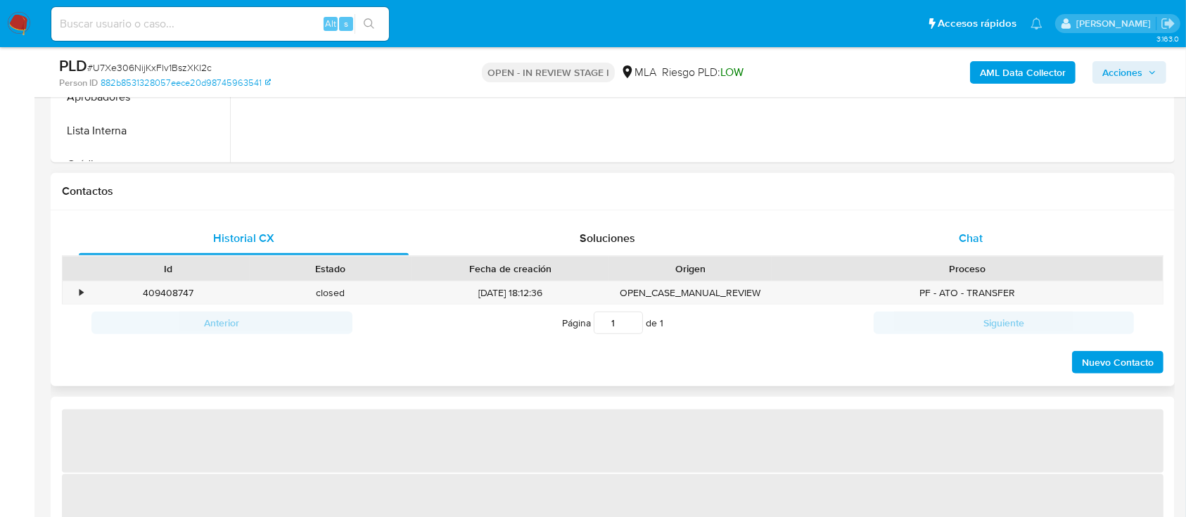
click at [1001, 219] on div "Historial CX Soluciones Chat Id Estado Fecha de creación Origen Proceso • 40940…" at bounding box center [613, 298] width 1124 height 177
click at [998, 231] on div "Chat" at bounding box center [971, 239] width 330 height 34
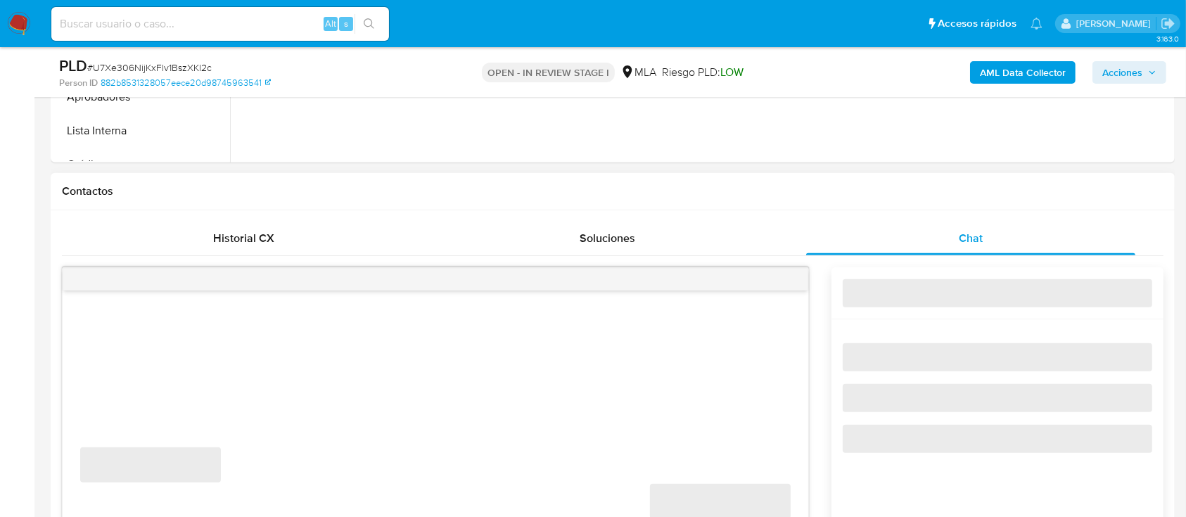
select select "10"
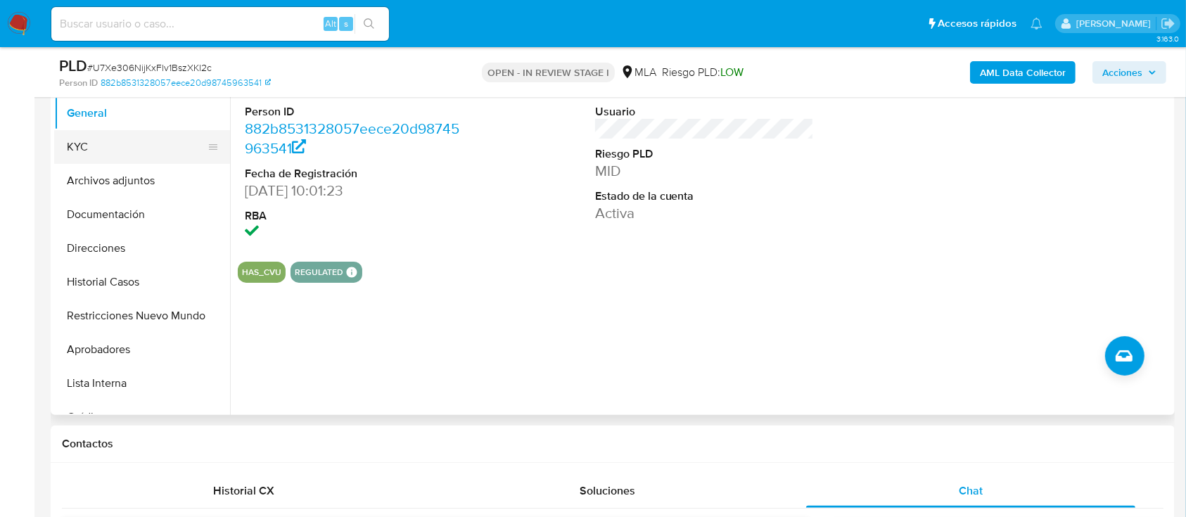
scroll to position [281, 0]
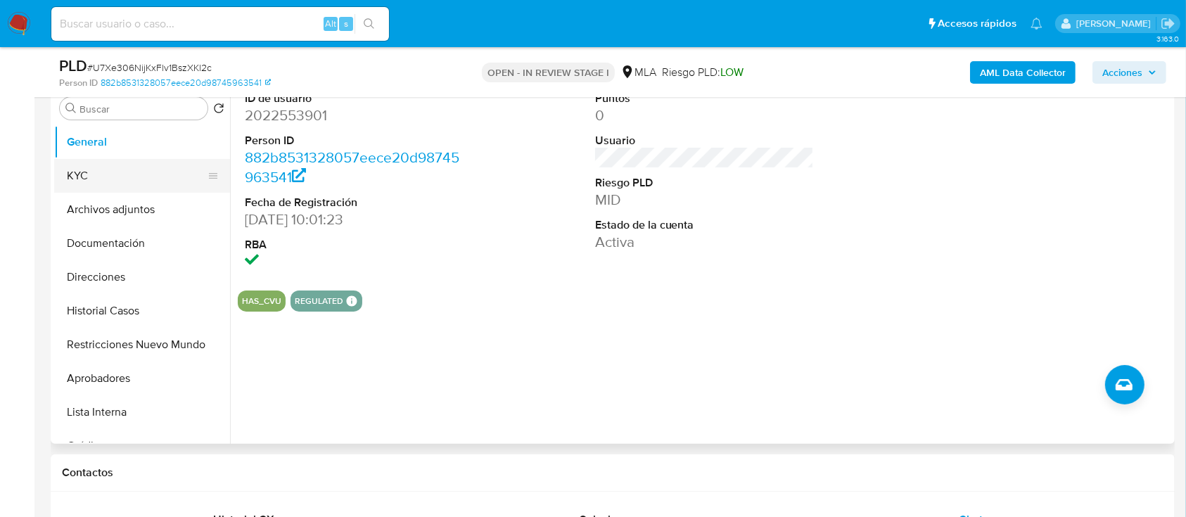
click at [130, 179] on button "KYC" at bounding box center [136, 176] width 165 height 34
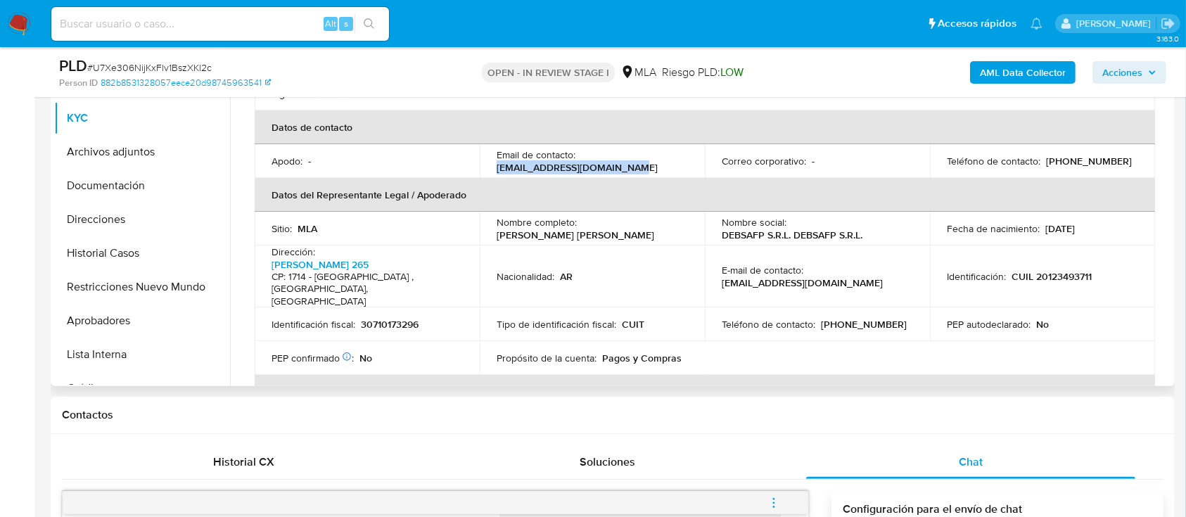
drag, startPoint x: 613, startPoint y: 155, endPoint x: 648, endPoint y: 155, distance: 35.2
click at [665, 155] on div "Email de contacto : madelorenzi@debsafp.com.ar" at bounding box center [592, 160] width 191 height 25
copy p "madelorenzi@debsafp.com.ar"
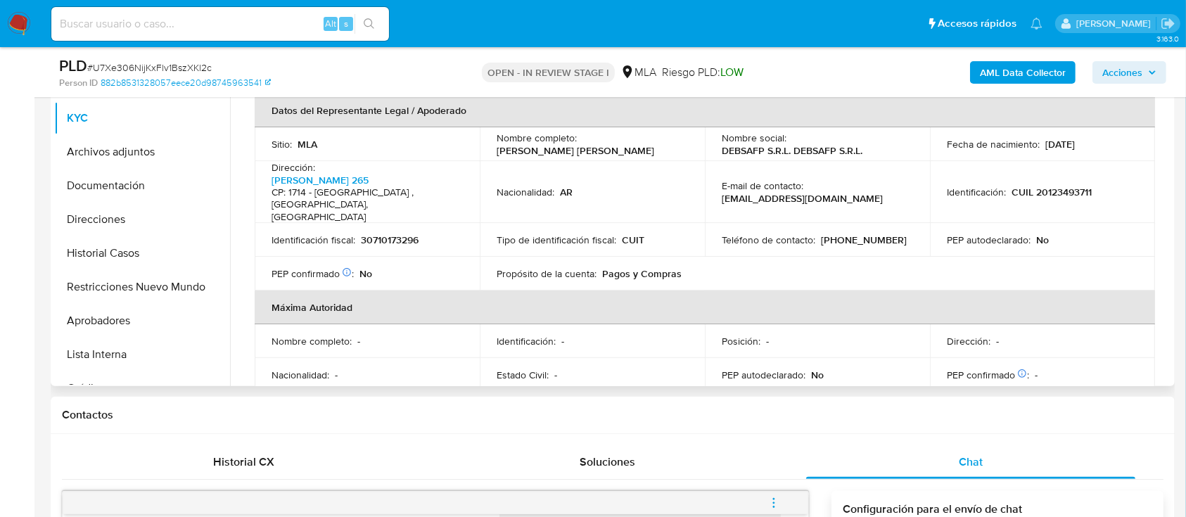
scroll to position [348, 0]
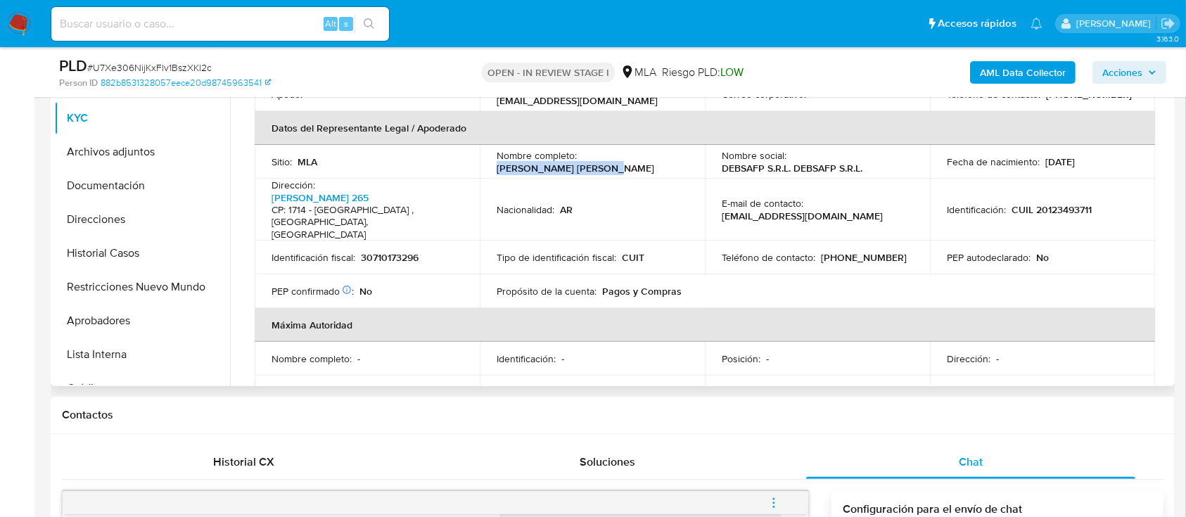
drag, startPoint x: 492, startPoint y: 154, endPoint x: 632, endPoint y: 163, distance: 139.6
click at [632, 163] on td "Nombre completo : Miguel Angel Delorenzi" at bounding box center [592, 162] width 225 height 34
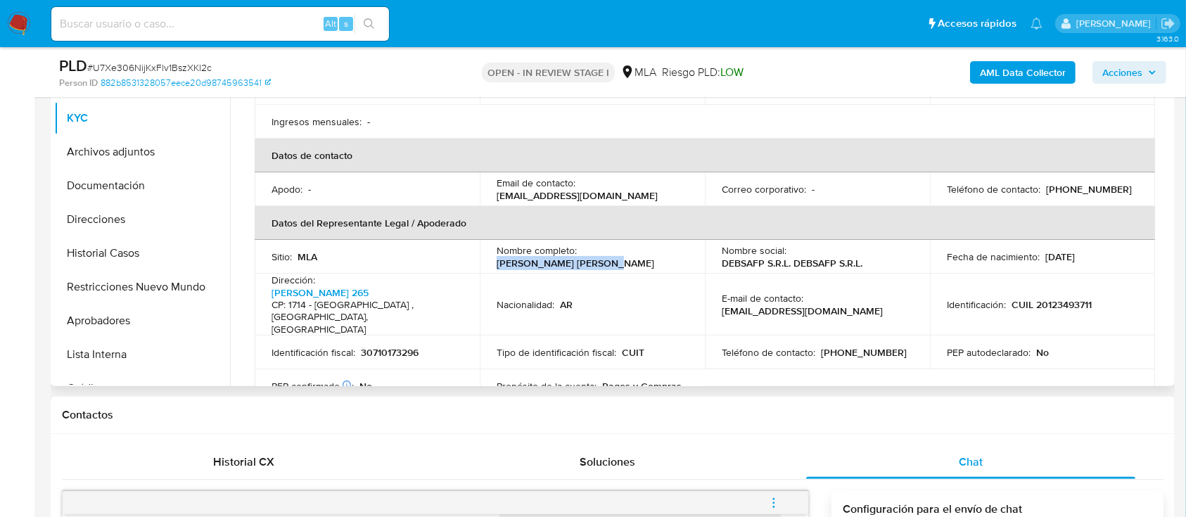
scroll to position [281, 0]
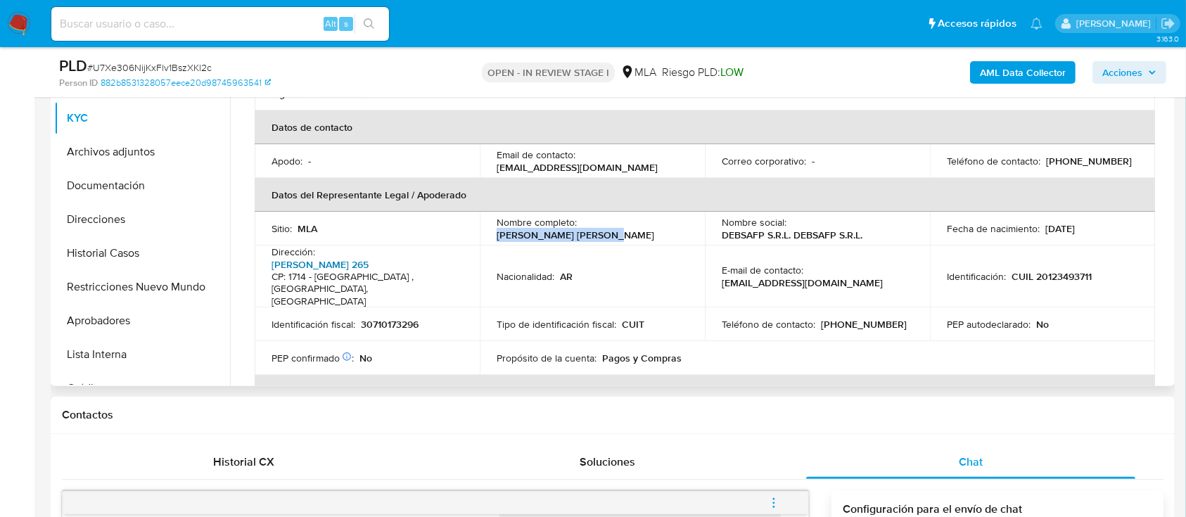
click at [309, 257] on link "Maestra Herrera 265" at bounding box center [319, 264] width 97 height 14
click at [1067, 270] on p "CUIL 20123493711" at bounding box center [1051, 276] width 80 height 13
copy p "20123493711"
drag, startPoint x: 127, startPoint y: 221, endPoint x: 338, endPoint y: 229, distance: 211.2
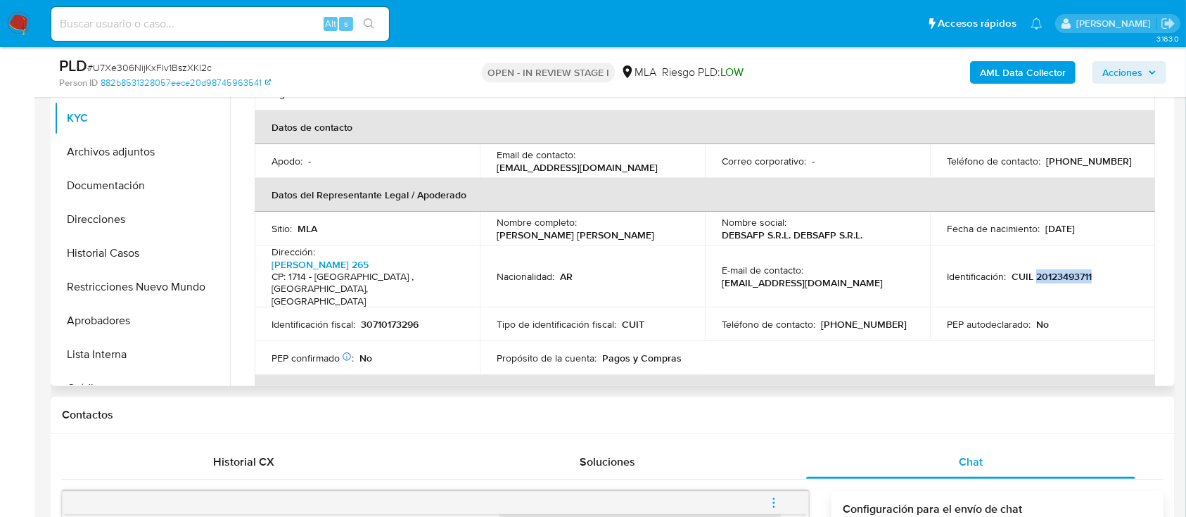
click at [127, 220] on button "Direcciones" at bounding box center [142, 220] width 176 height 34
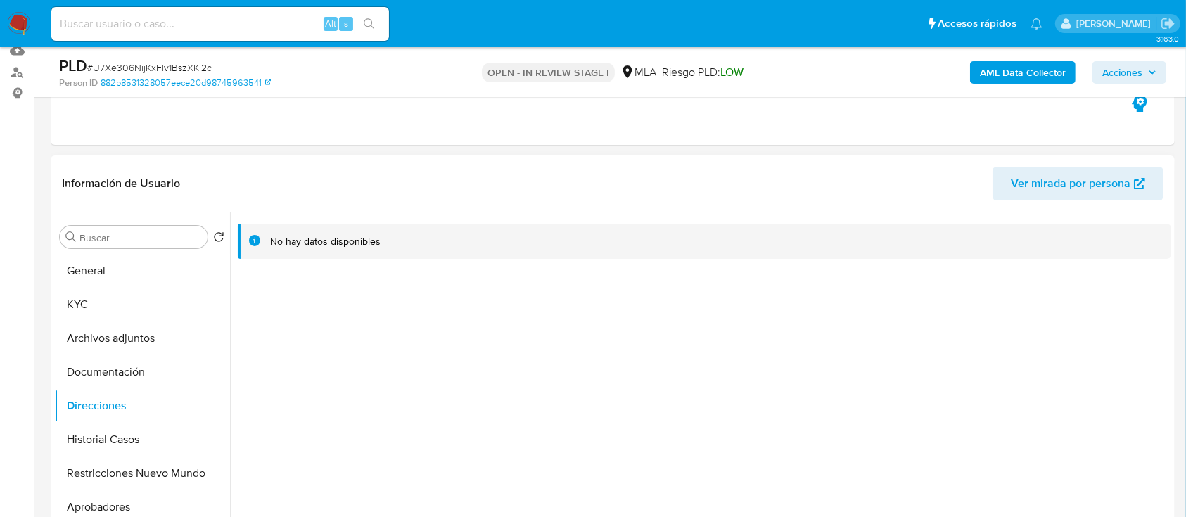
scroll to position [152, 0]
click at [114, 302] on button "KYC" at bounding box center [142, 305] width 176 height 34
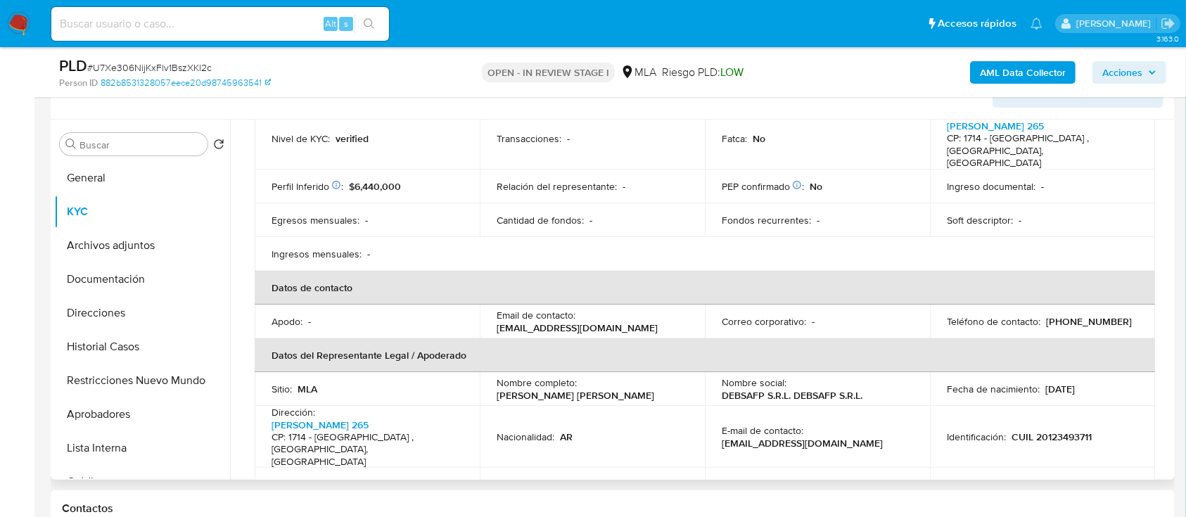
scroll to position [254, 0]
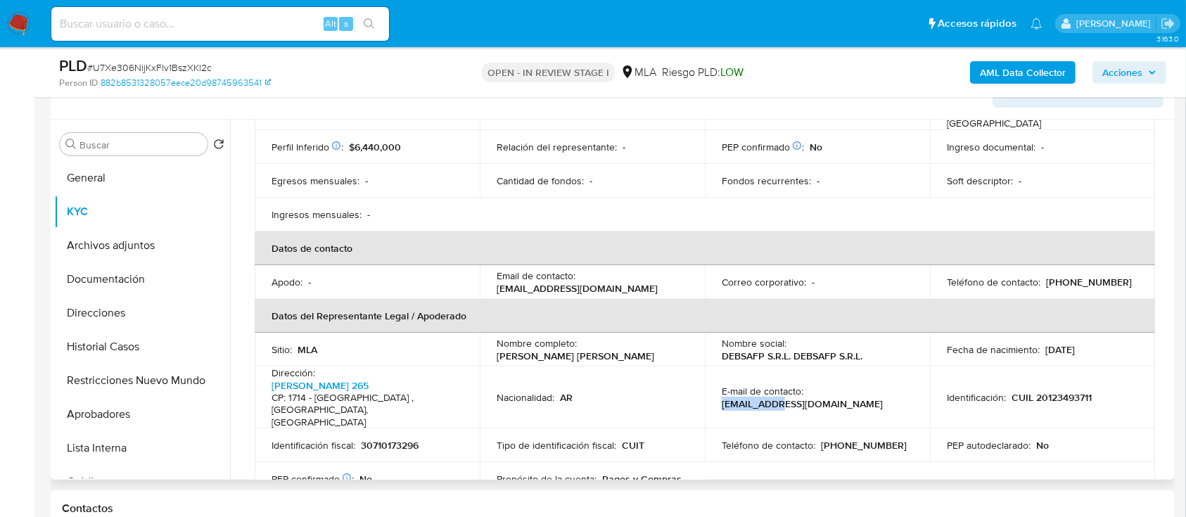
drag, startPoint x: 720, startPoint y: 385, endPoint x: 828, endPoint y: 394, distance: 108.6
click at [791, 392] on td "E-mail de contacto : madelorenzi@debsafp.com.ar" at bounding box center [817, 397] width 225 height 63
click at [843, 394] on td "E-mail de contacto : madelorenzi@debsafp.com.ar" at bounding box center [817, 397] width 225 height 63
click at [124, 175] on button "General" at bounding box center [136, 178] width 165 height 34
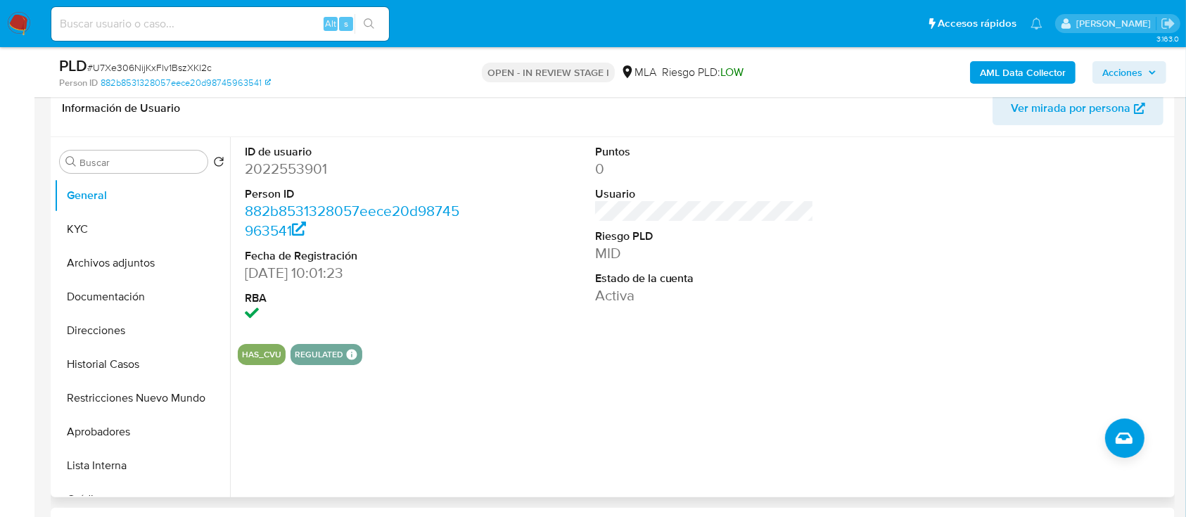
scroll to position [58, 0]
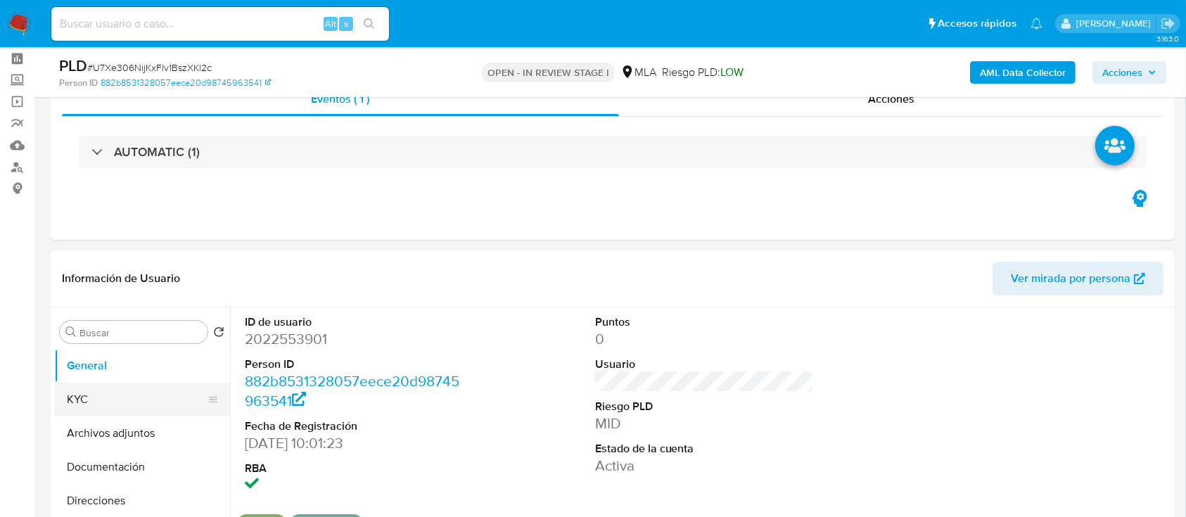
click at [162, 407] on button "KYC" at bounding box center [136, 400] width 165 height 34
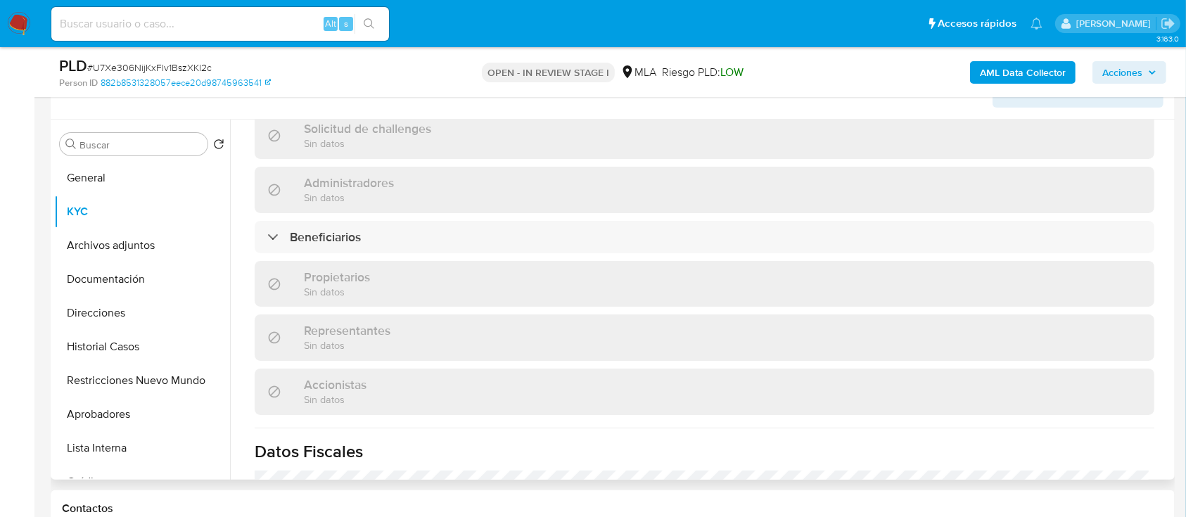
scroll to position [1004, 0]
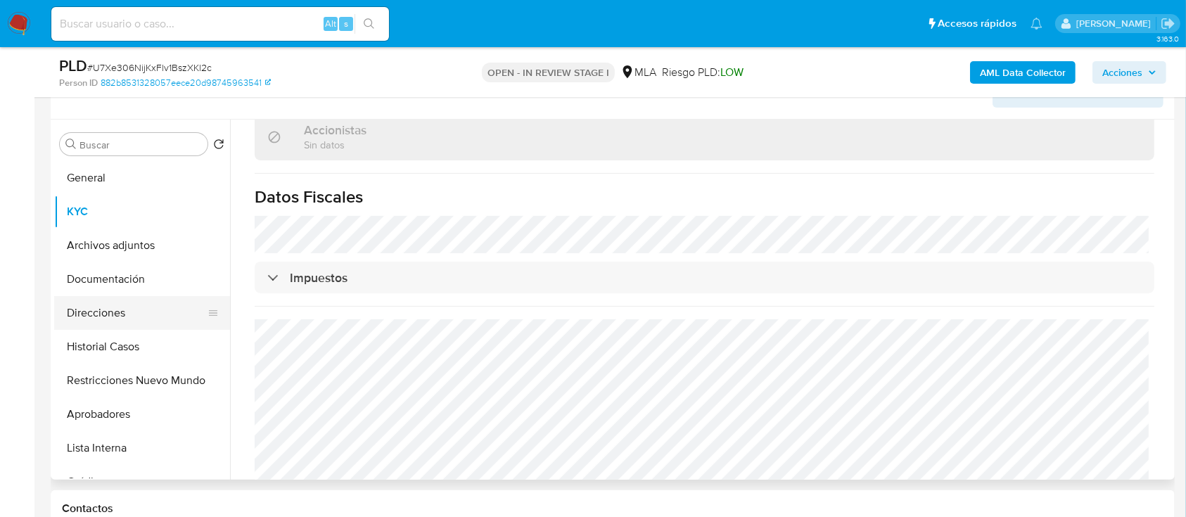
click at [118, 302] on button "Direcciones" at bounding box center [136, 313] width 165 height 34
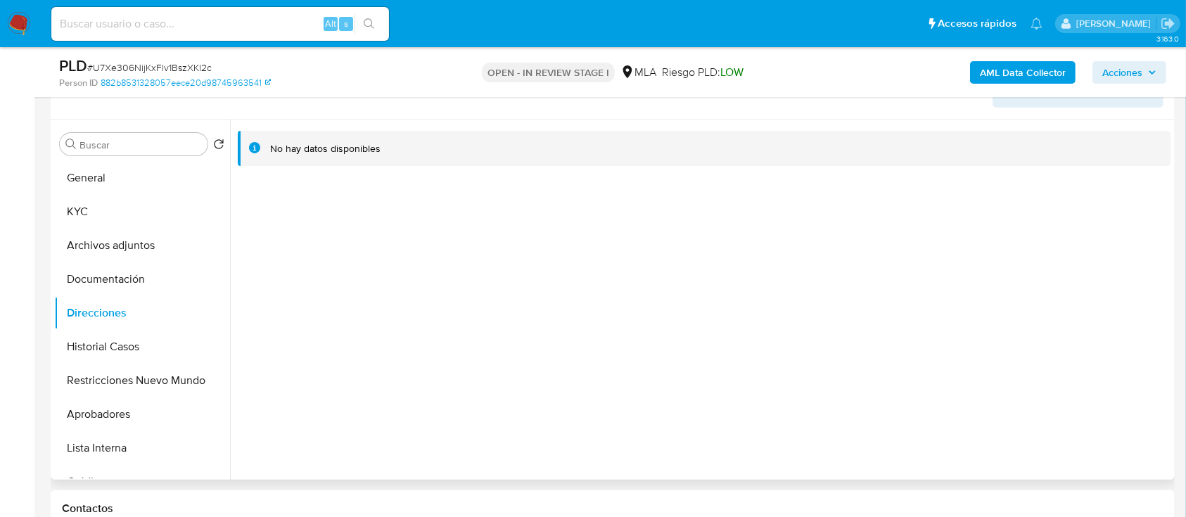
drag, startPoint x: 129, startPoint y: 217, endPoint x: 229, endPoint y: 240, distance: 101.8
click at [131, 218] on button "KYC" at bounding box center [142, 212] width 176 height 34
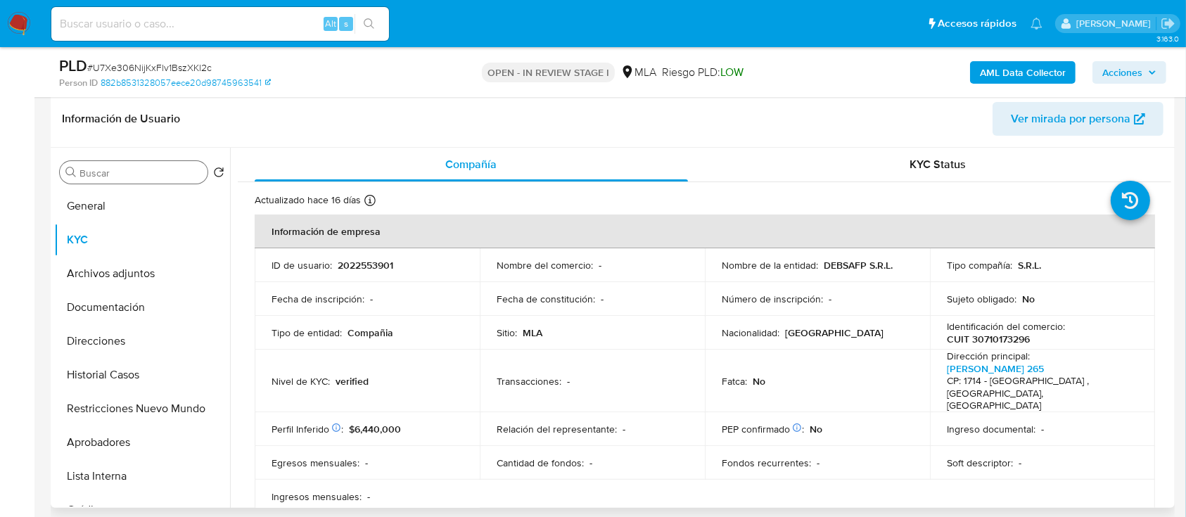
scroll to position [152, 0]
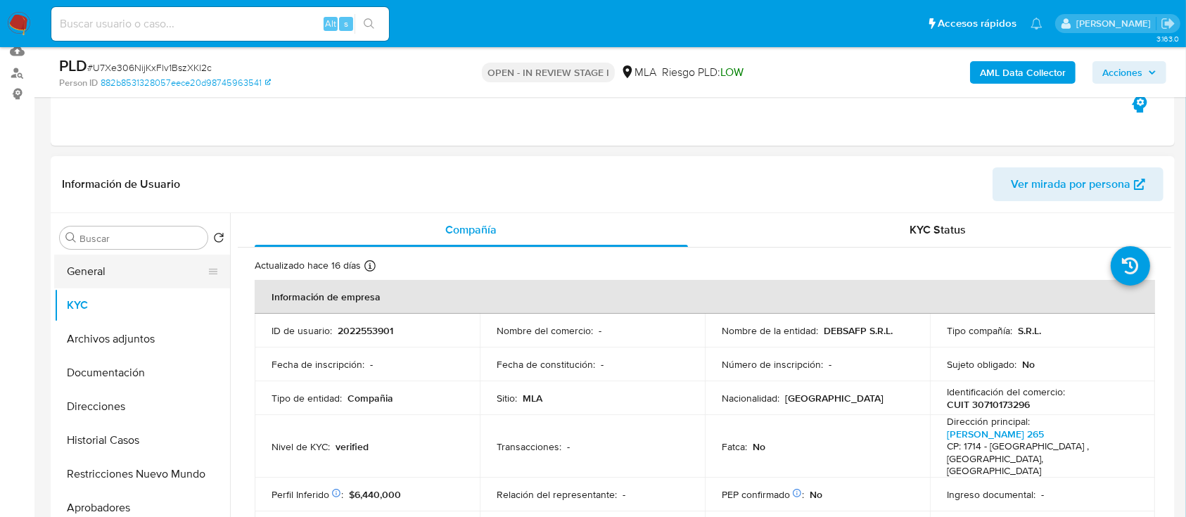
click at [130, 257] on button "General" at bounding box center [136, 272] width 165 height 34
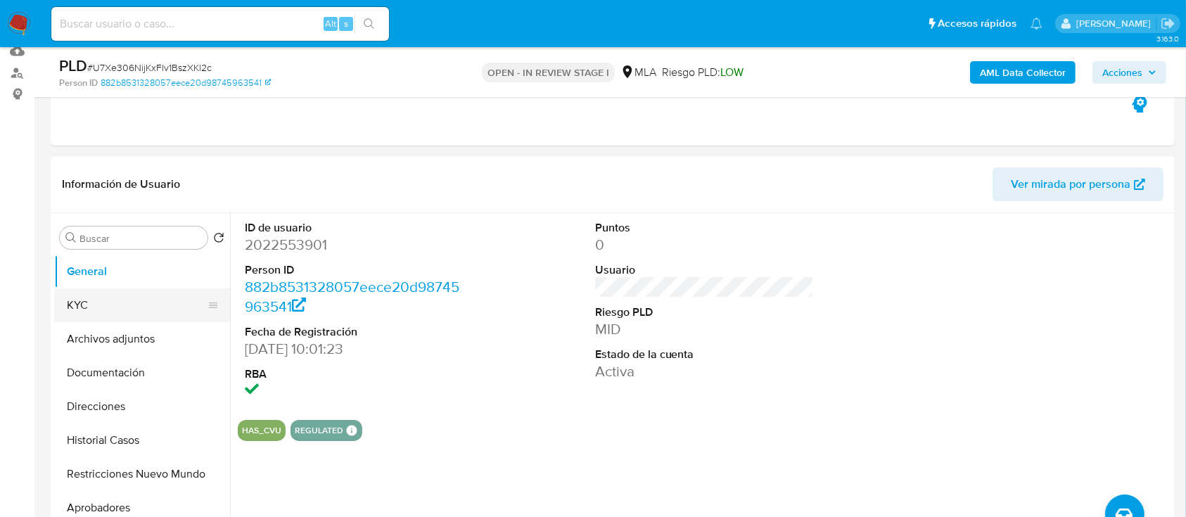
click at [104, 309] on button "KYC" at bounding box center [136, 305] width 165 height 34
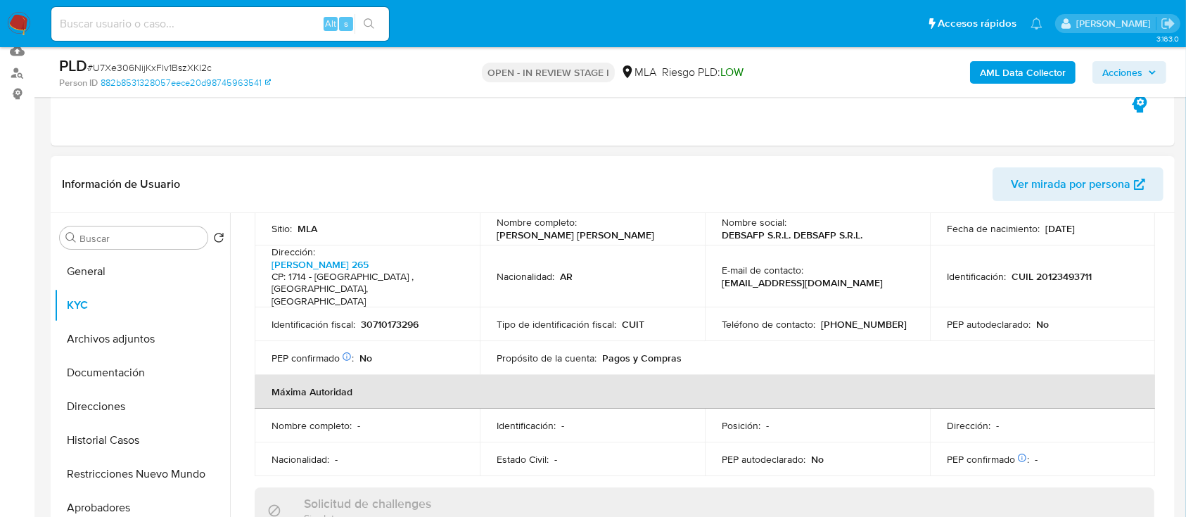
scroll to position [375, 0]
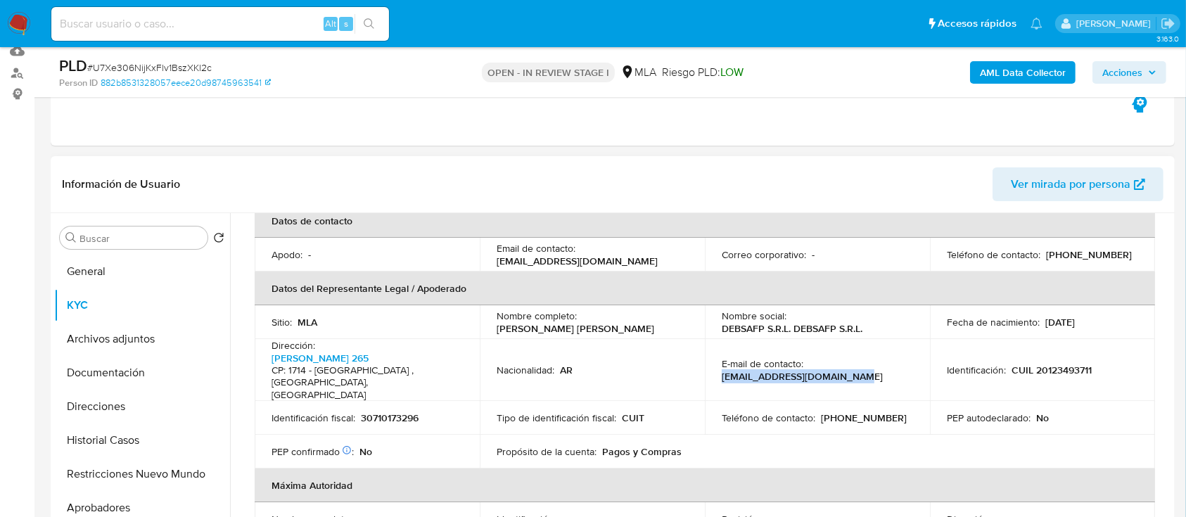
drag, startPoint x: 717, startPoint y: 361, endPoint x: 880, endPoint y: 360, distance: 163.2
click at [880, 360] on td "E-mail de contacto : madelorenzi@debsafp.com.ar" at bounding box center [817, 370] width 225 height 63
copy p "madelorenzi@debsafp.com.ar"
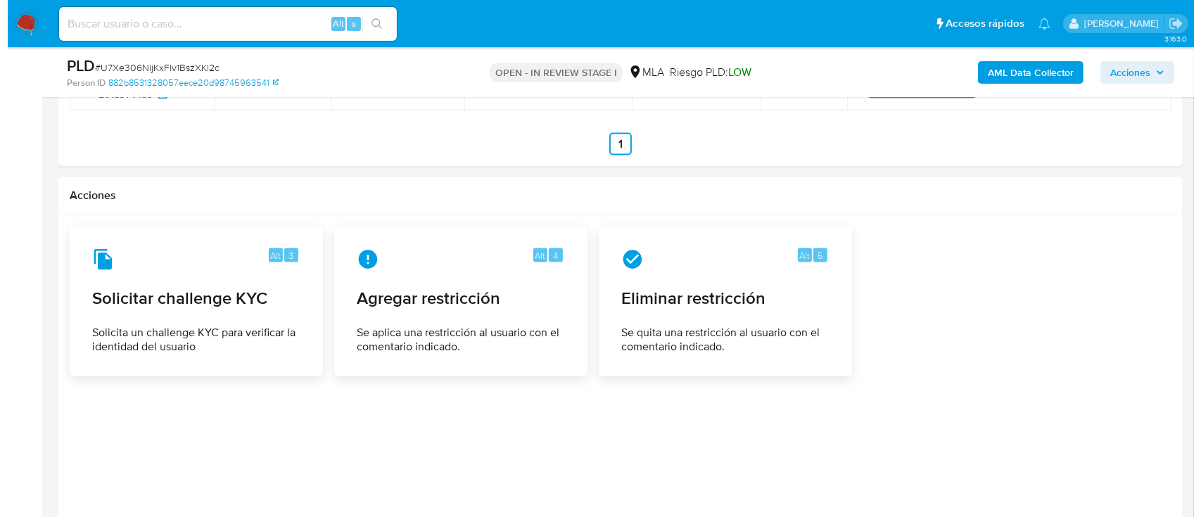
scroll to position [2242, 0]
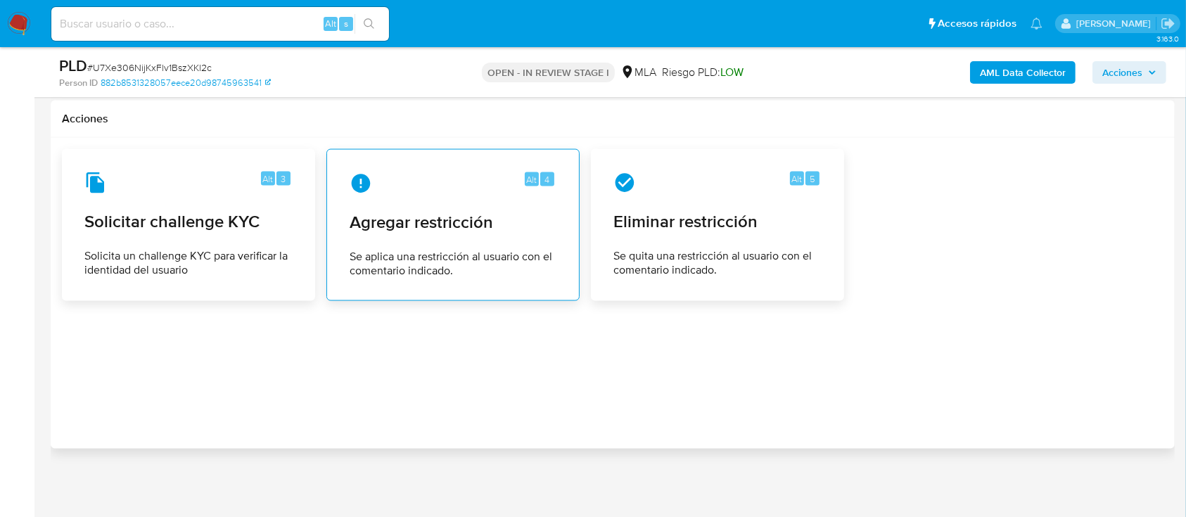
click at [465, 196] on div "Alt 4 Agregar restricción Se aplica una restricción al usuario con el comentari…" at bounding box center [452, 225] width 229 height 128
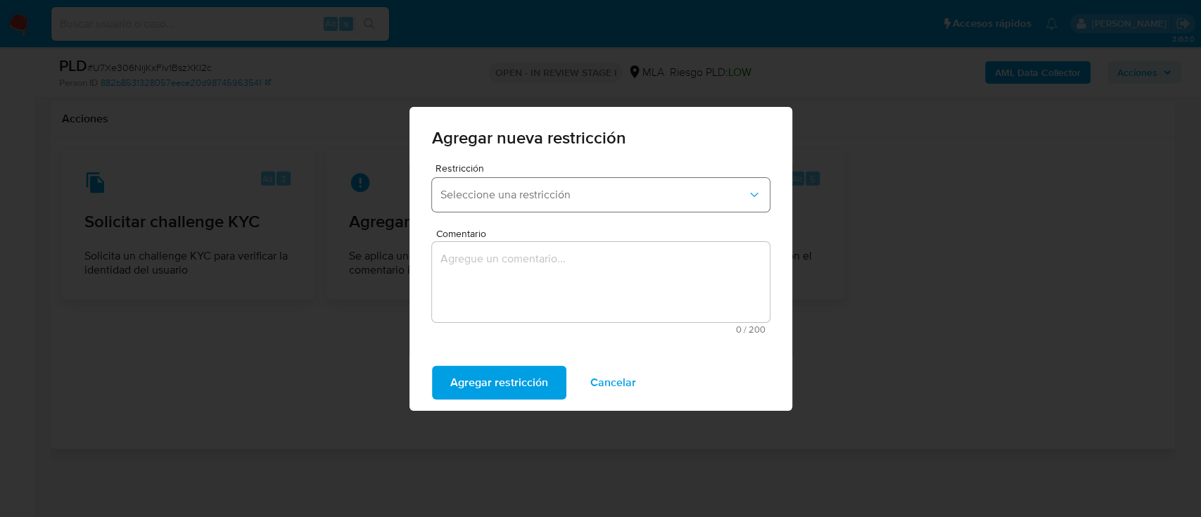
click at [641, 183] on button "Seleccione una restricción" at bounding box center [601, 195] width 338 height 34
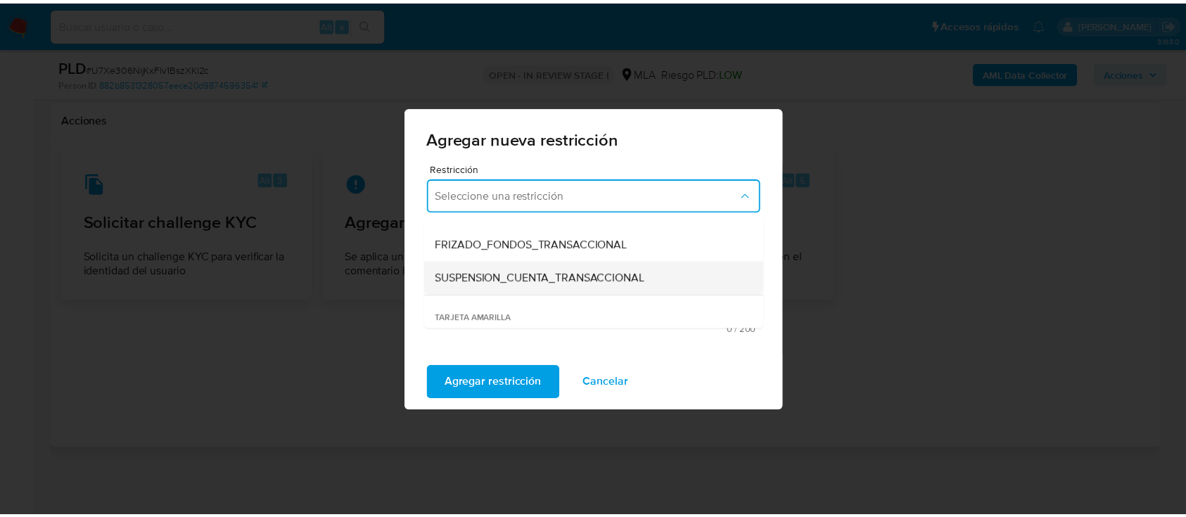
scroll to position [187, 0]
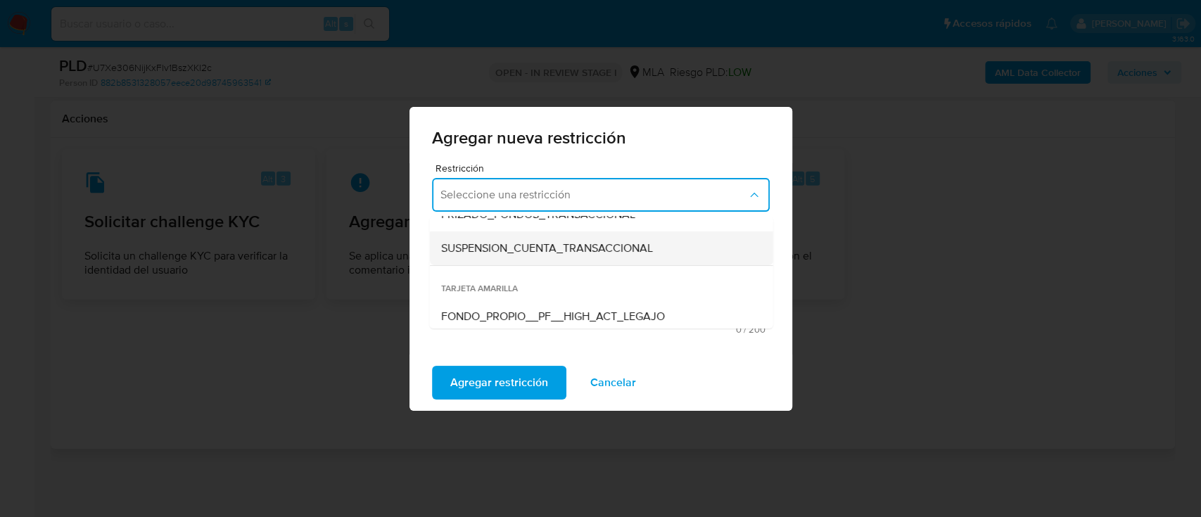
click at [585, 243] on span "SUSPENSION_CUENTA_TRANSACCIONAL" at bounding box center [546, 248] width 212 height 14
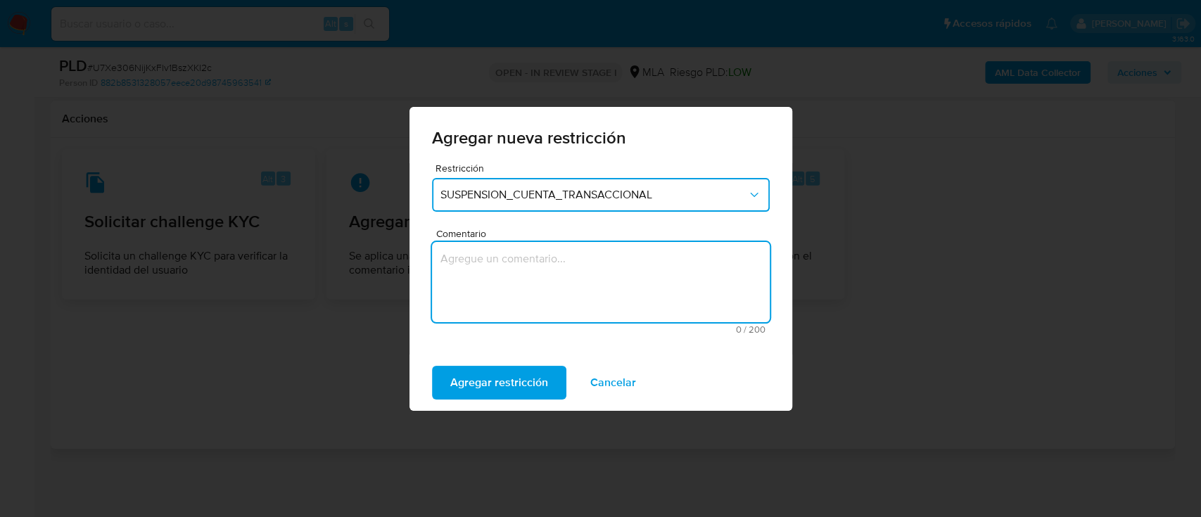
click at [603, 290] on textarea "Comentario" at bounding box center [601, 282] width 338 height 80
type textarea "AML"
click at [479, 383] on span "Agregar restricción" at bounding box center [499, 382] width 98 height 31
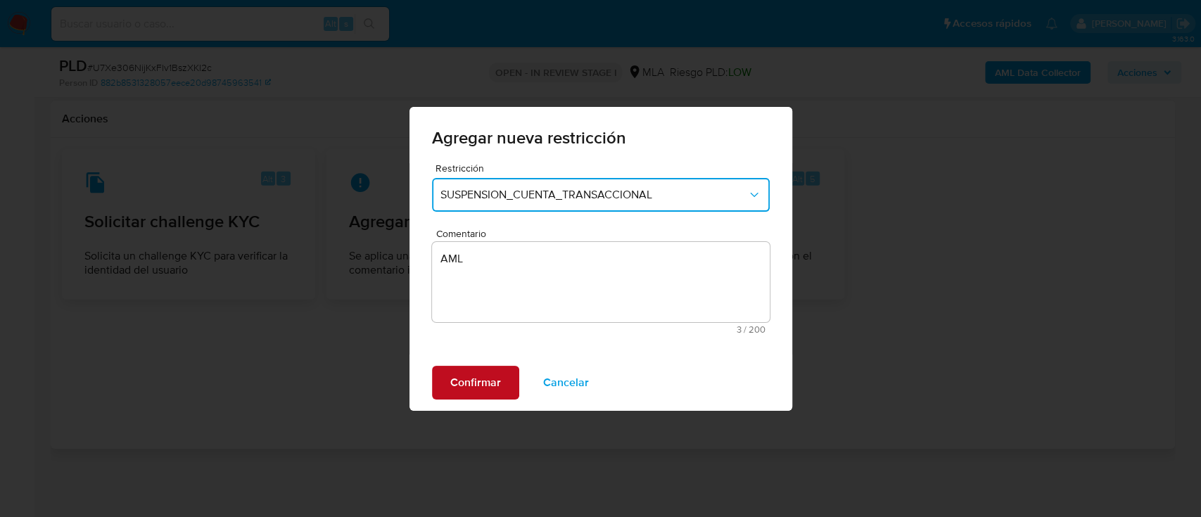
click at [473, 384] on span "Confirmar" at bounding box center [475, 382] width 51 height 31
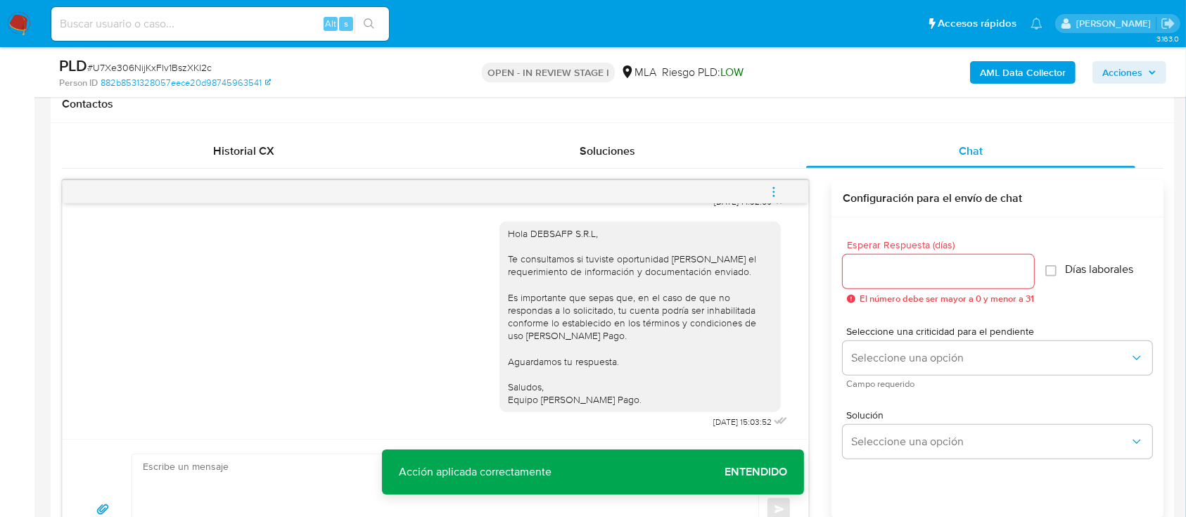
scroll to position [629, 0]
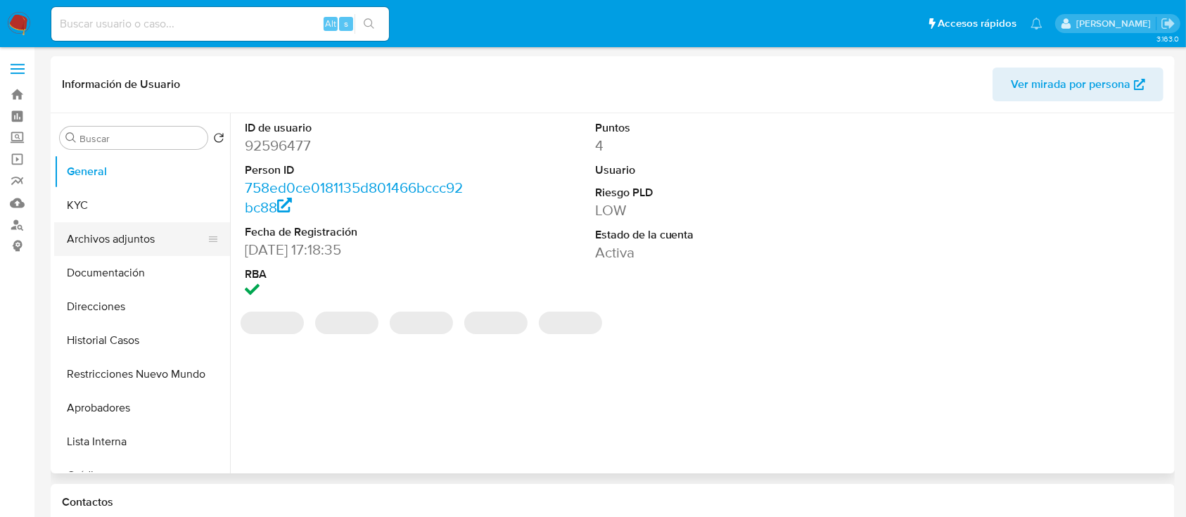
select select "10"
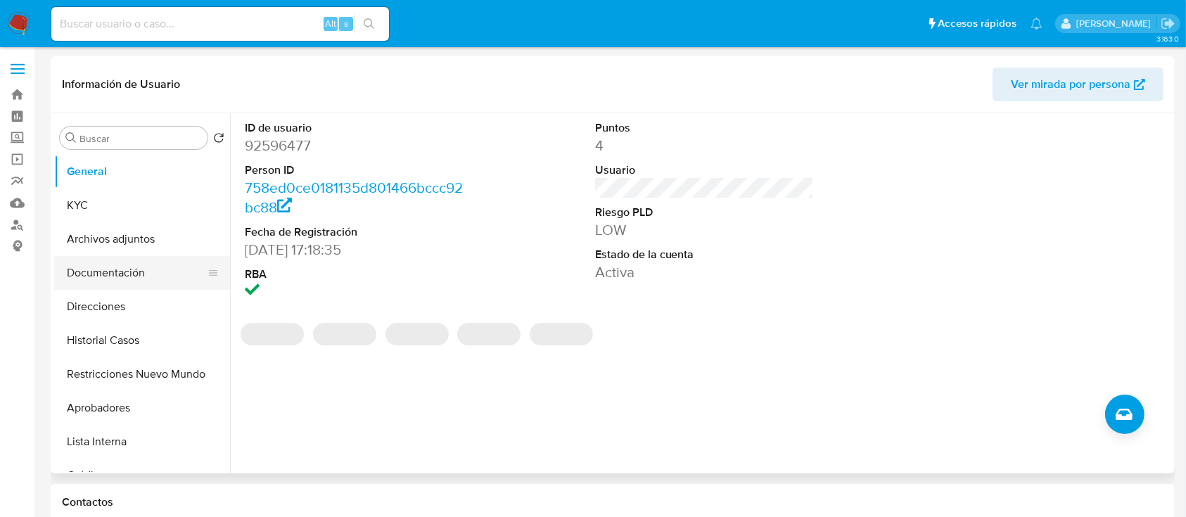
click at [151, 270] on button "Documentación" at bounding box center [136, 273] width 165 height 34
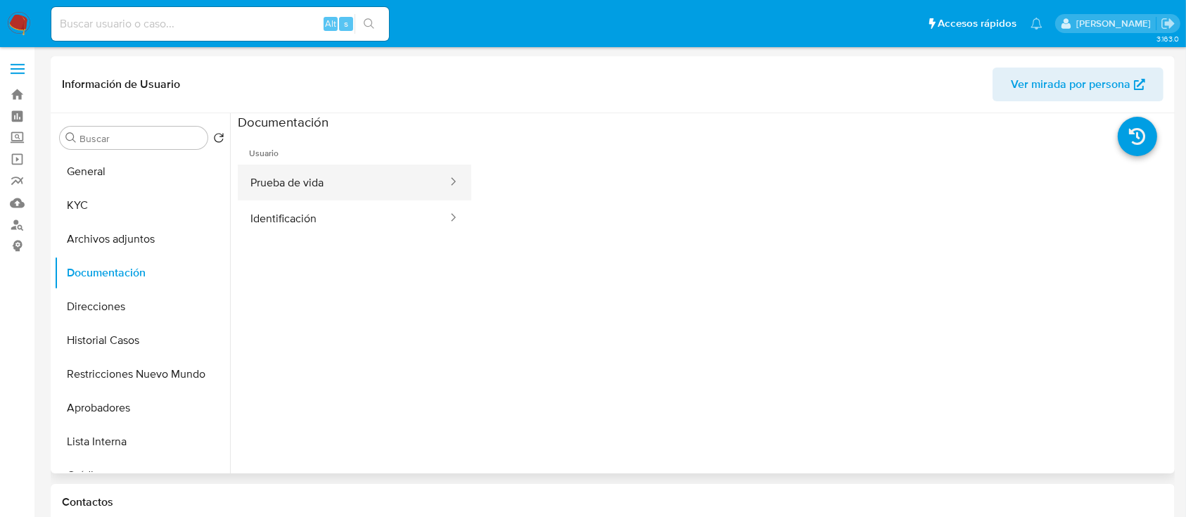
click at [420, 193] on button "Prueba de vida" at bounding box center [343, 183] width 211 height 36
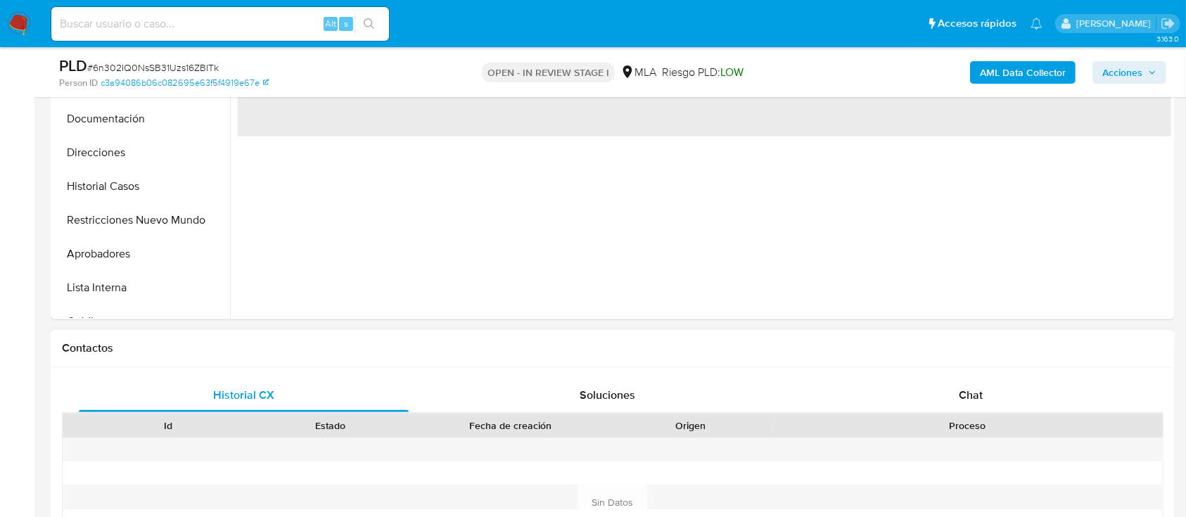
scroll to position [468, 0]
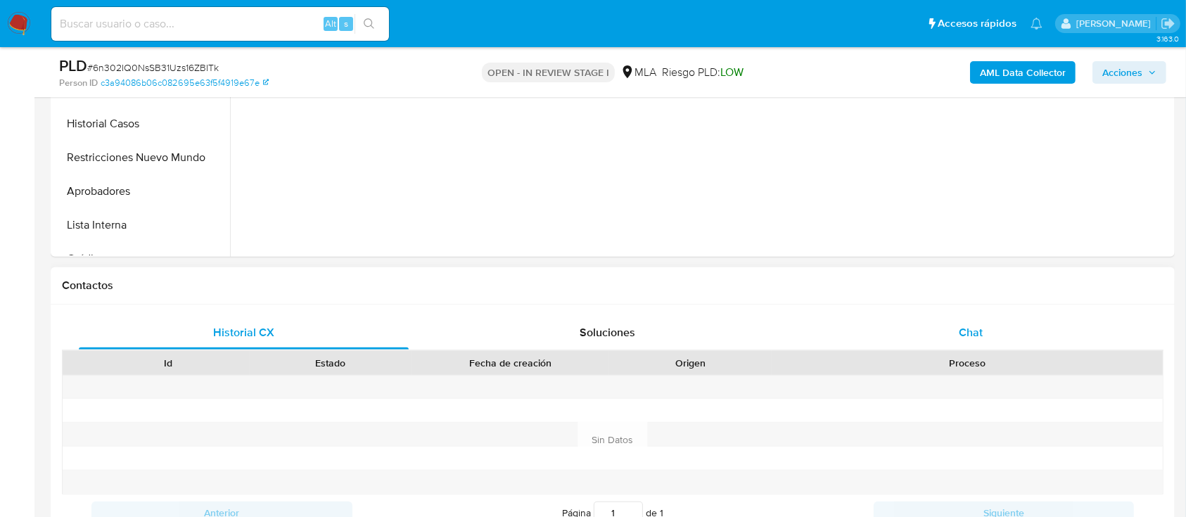
click at [1013, 318] on div "Chat" at bounding box center [971, 333] width 330 height 34
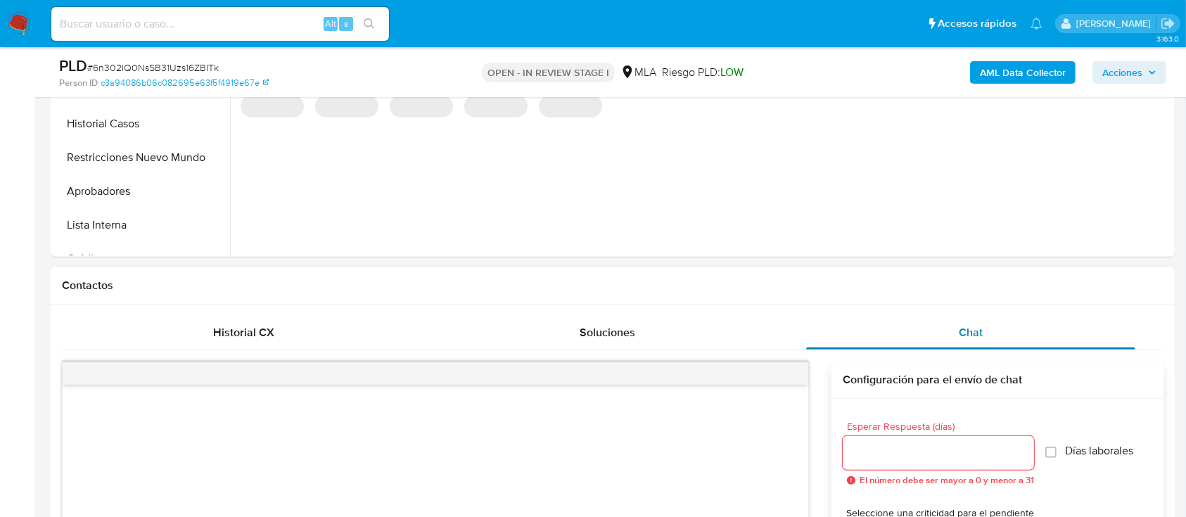
select select "10"
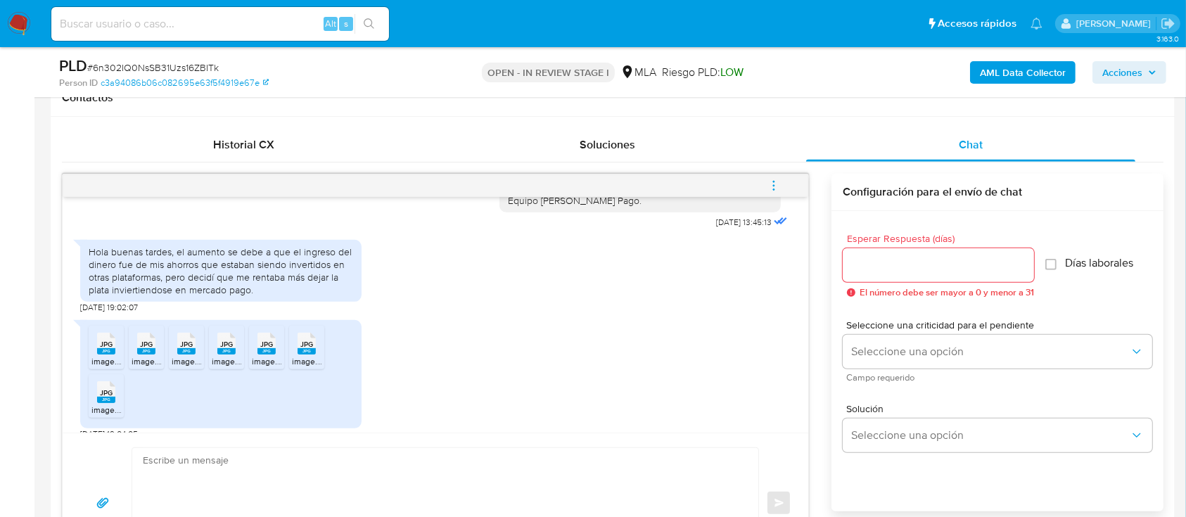
scroll to position [1169, 0]
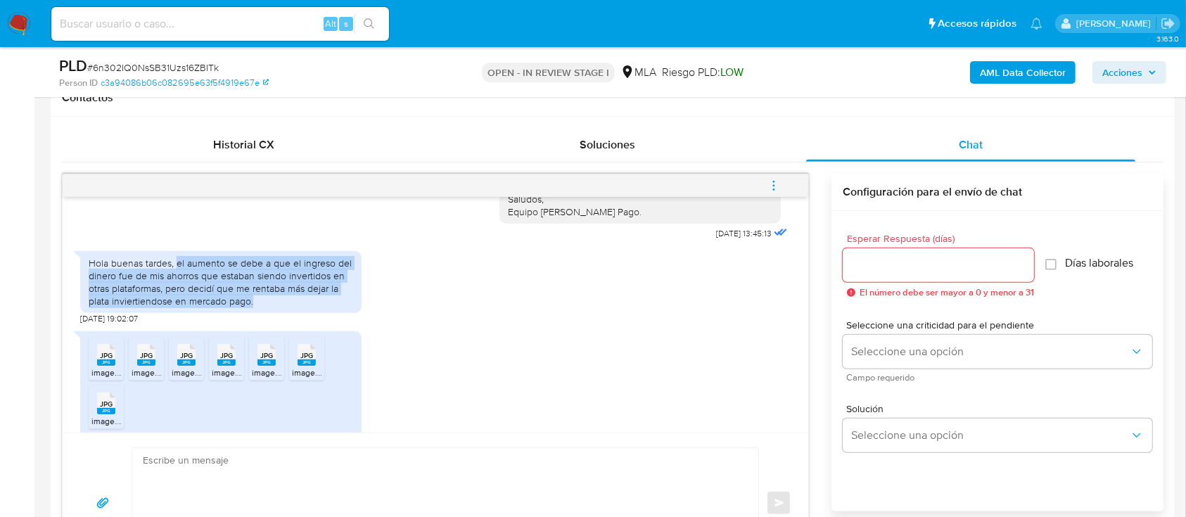
drag, startPoint x: 176, startPoint y: 288, endPoint x: 283, endPoint y: 325, distance: 113.7
click at [283, 308] on div "Hola buenas tardes, el aumento se debe a que el ingreso del dinero fue de mis a…" at bounding box center [221, 282] width 264 height 51
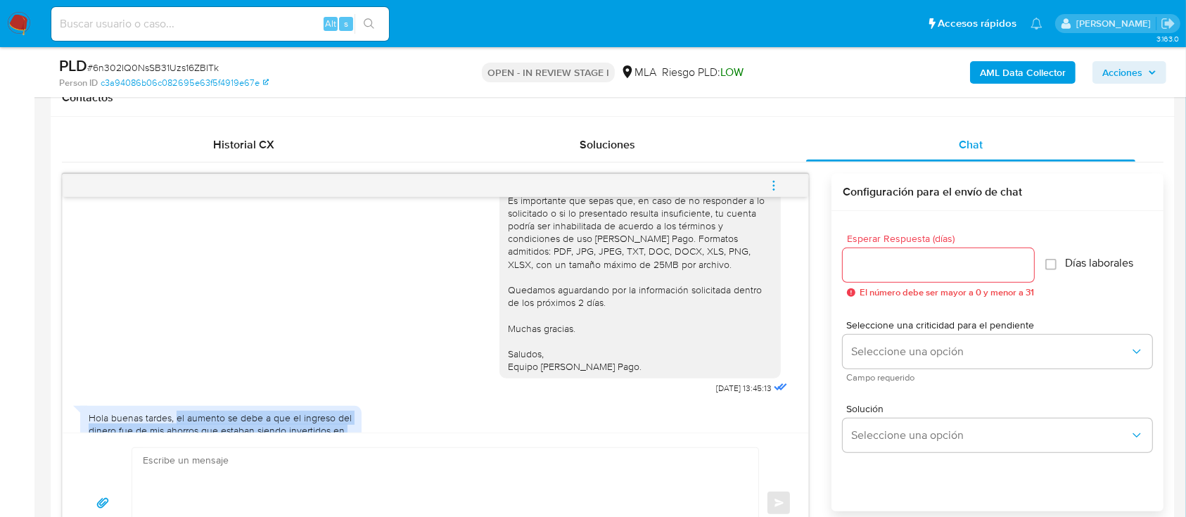
scroll to position [1262, 0]
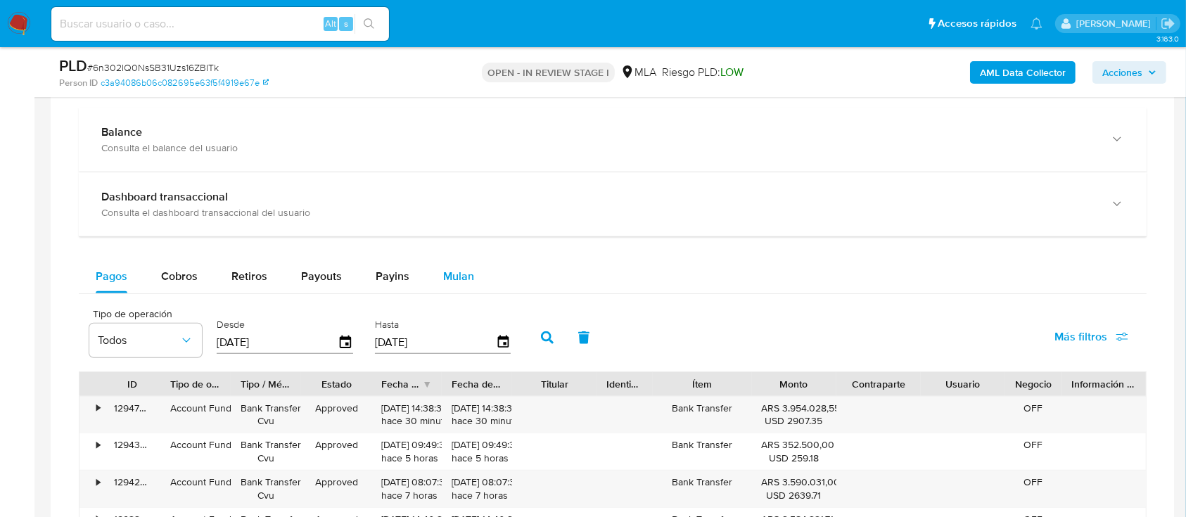
click at [463, 279] on span "Mulan" at bounding box center [458, 276] width 31 height 16
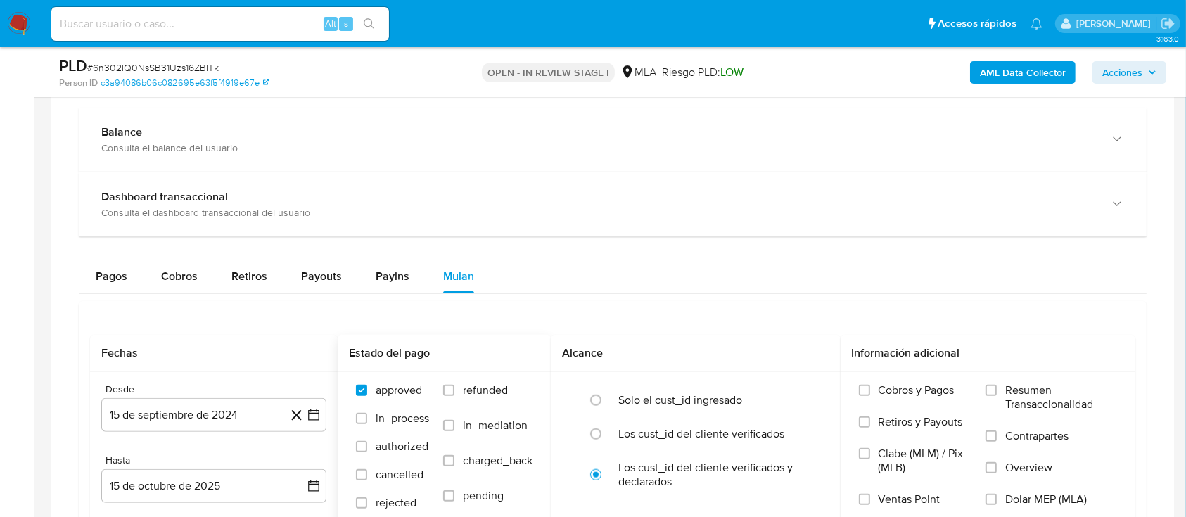
scroll to position [1312, 0]
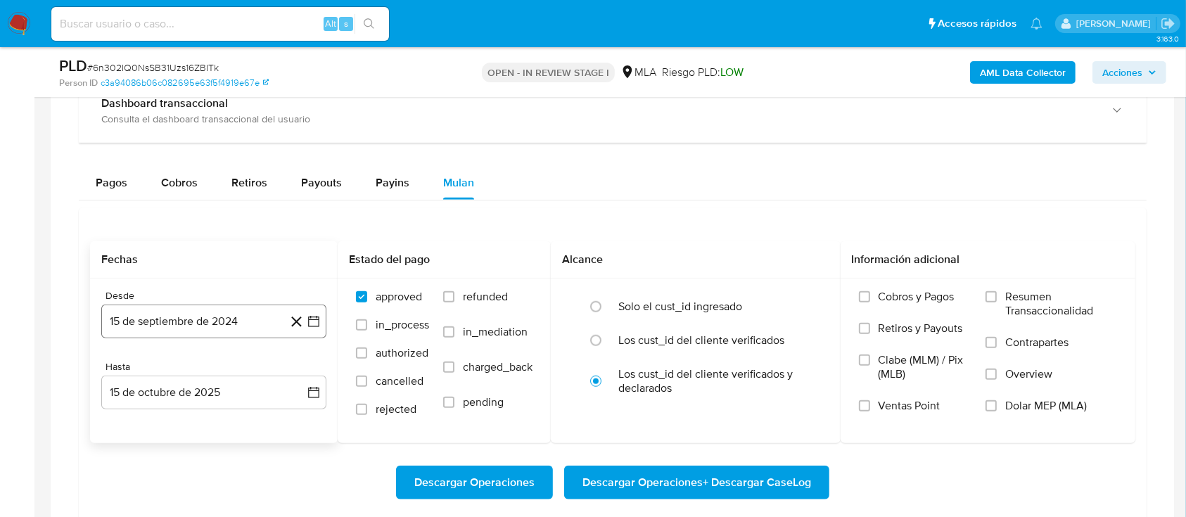
click at [210, 322] on button "15 de septiembre de 2024" at bounding box center [213, 322] width 225 height 34
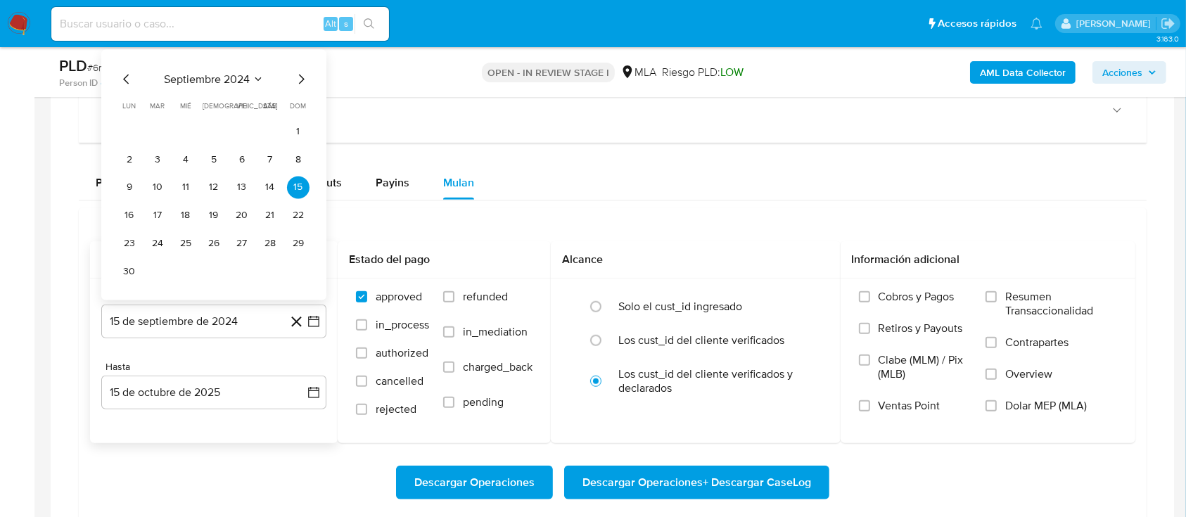
click at [239, 82] on span "septiembre 2024" at bounding box center [207, 79] width 86 height 14
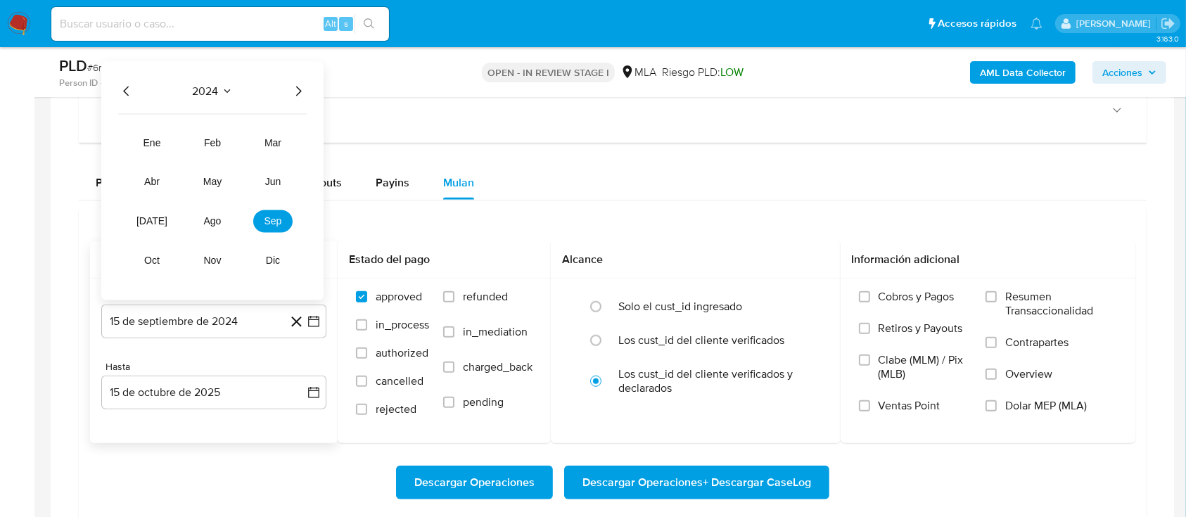
click at [302, 89] on icon "Año siguiente" at bounding box center [298, 90] width 17 height 17
click at [218, 176] on span "may" at bounding box center [212, 181] width 18 height 11
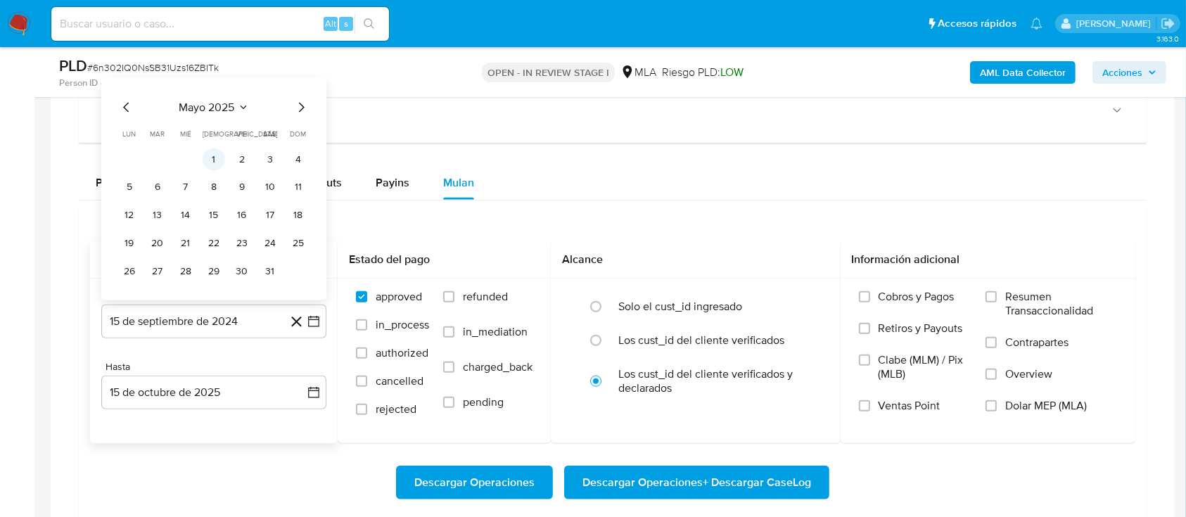
click at [209, 166] on button "1" at bounding box center [214, 159] width 23 height 23
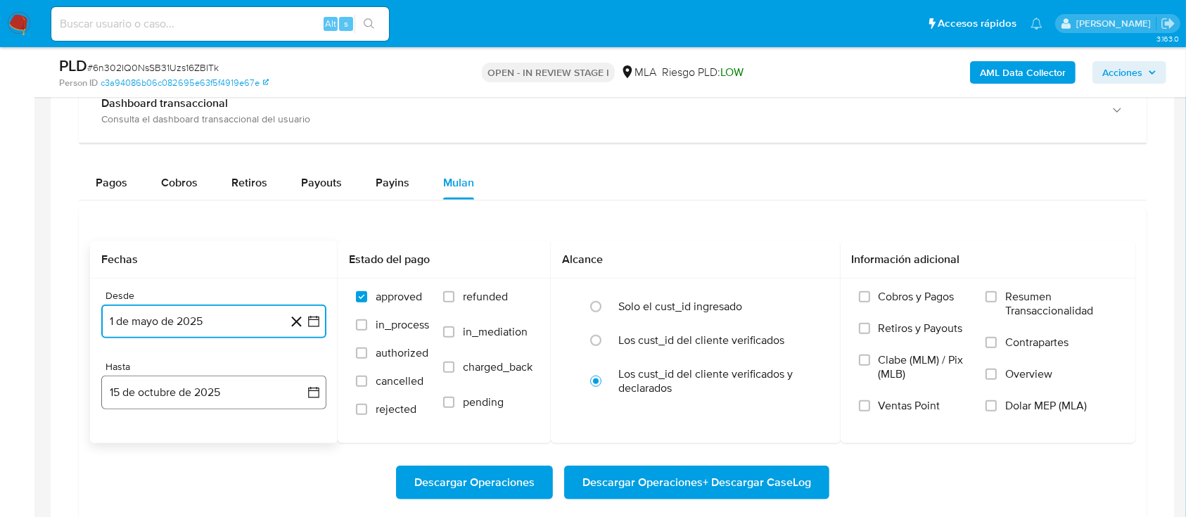
click at [220, 380] on button "15 de octubre de 2025" at bounding box center [213, 393] width 225 height 34
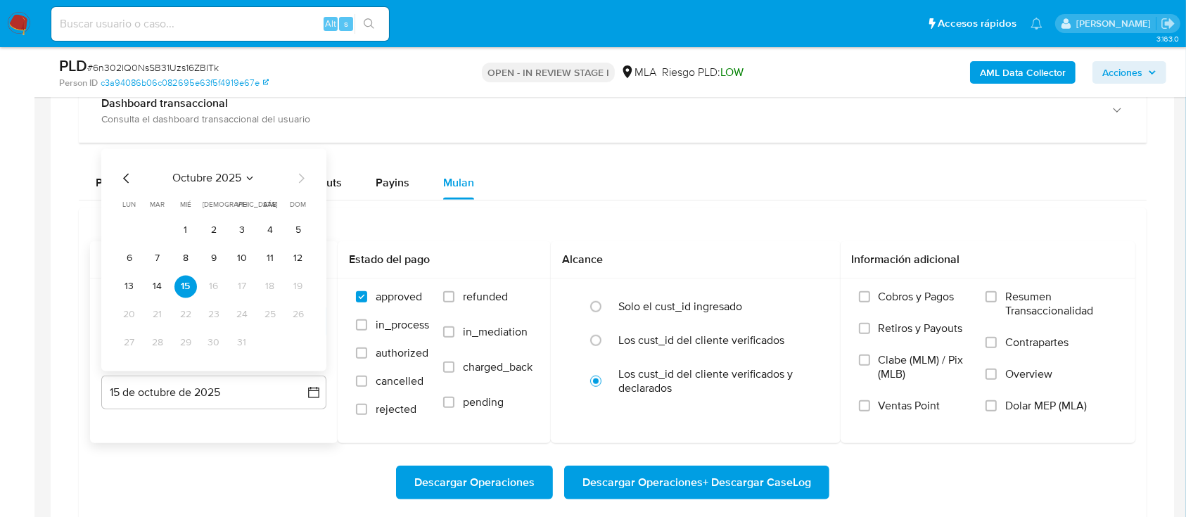
click at [124, 184] on icon "Mes anterior" at bounding box center [126, 177] width 17 height 17
click at [158, 340] on button "30" at bounding box center [157, 342] width 23 height 23
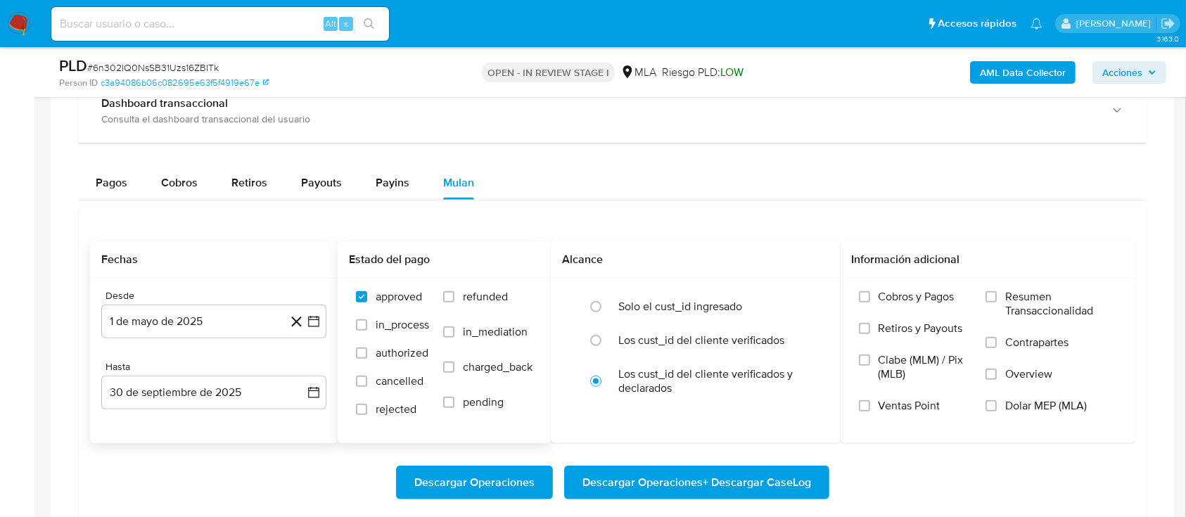
click at [455, 298] on label "refunded" at bounding box center [487, 307] width 89 height 35
click at [454, 298] on input "refunded" at bounding box center [448, 296] width 11 height 11
checkbox input "true"
click at [1024, 404] on span "Dolar MEP (MLA)" at bounding box center [1046, 406] width 82 height 14
click at [997, 404] on input "Dolar MEP (MLA)" at bounding box center [990, 405] width 11 height 11
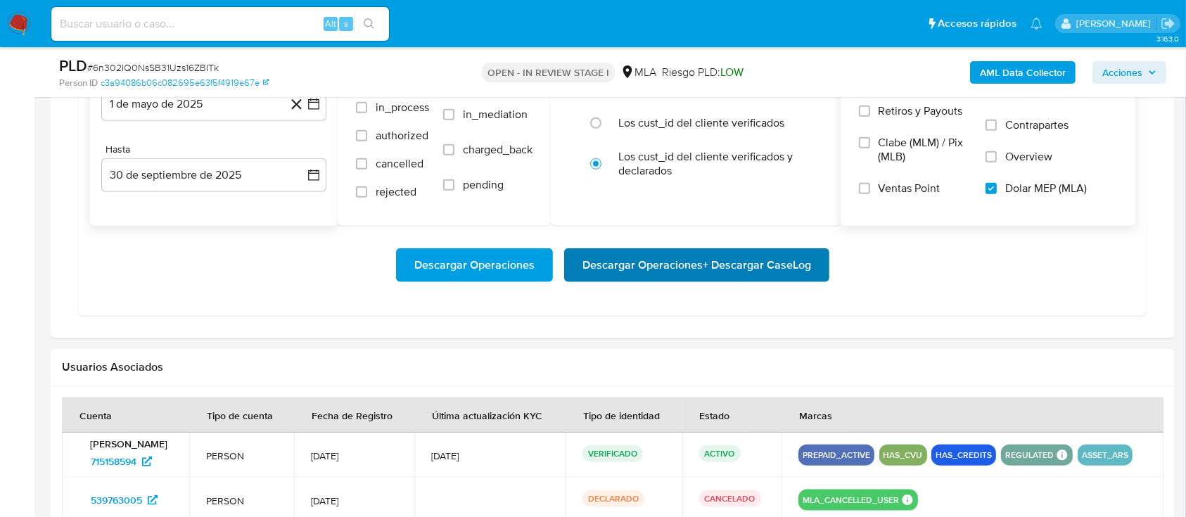
scroll to position [1500, 0]
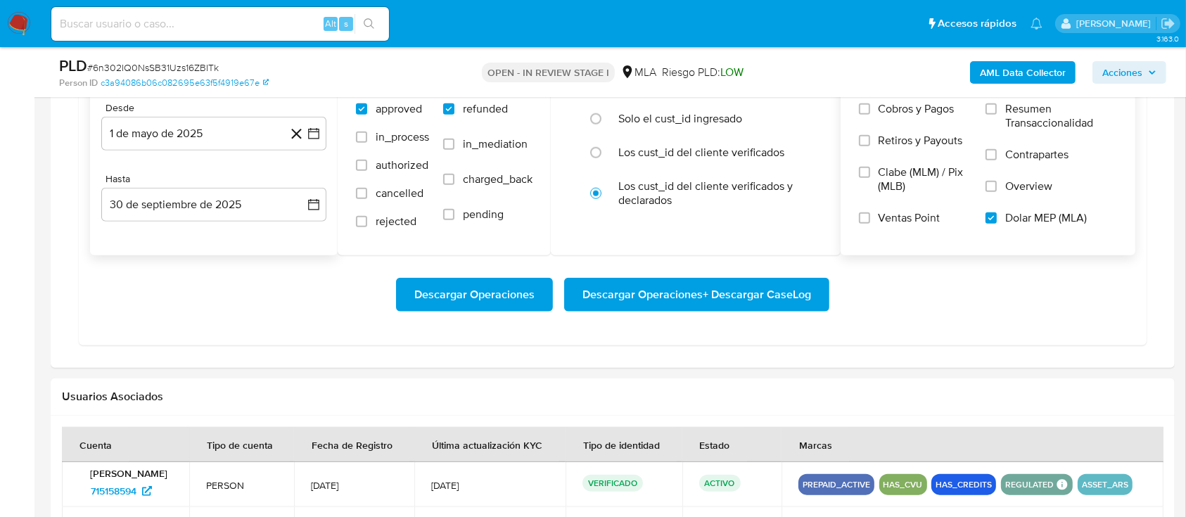
click at [731, 293] on span "Descargar Operaciones + Descargar CaseLog" at bounding box center [696, 294] width 229 height 31
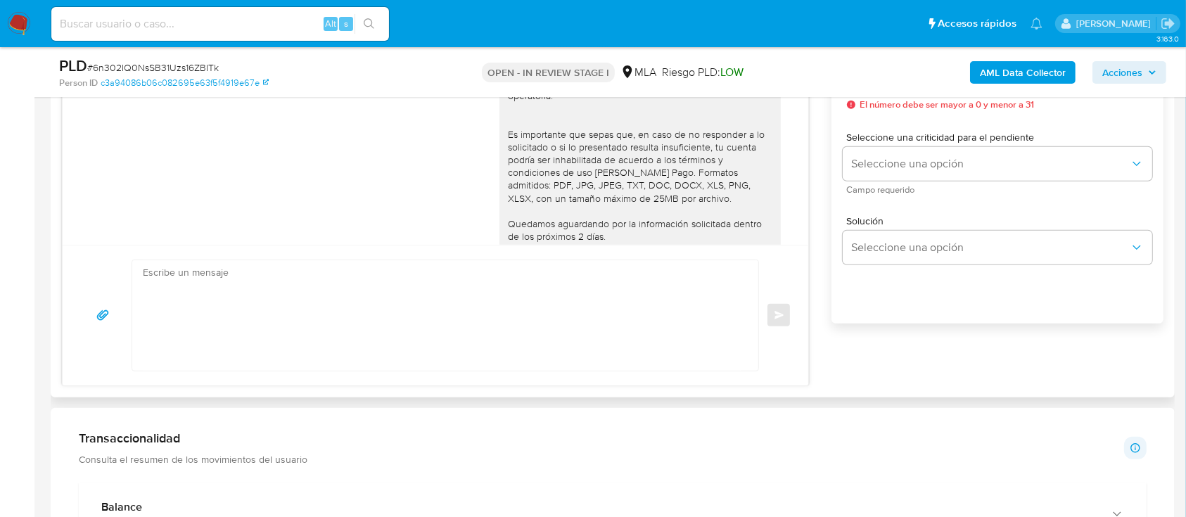
scroll to position [793, 0]
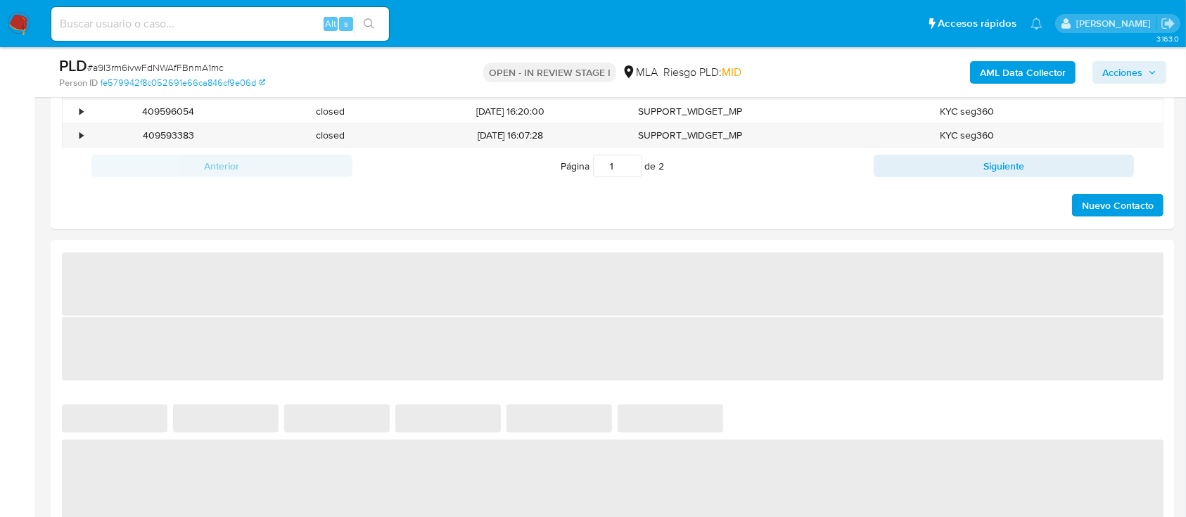
select select "10"
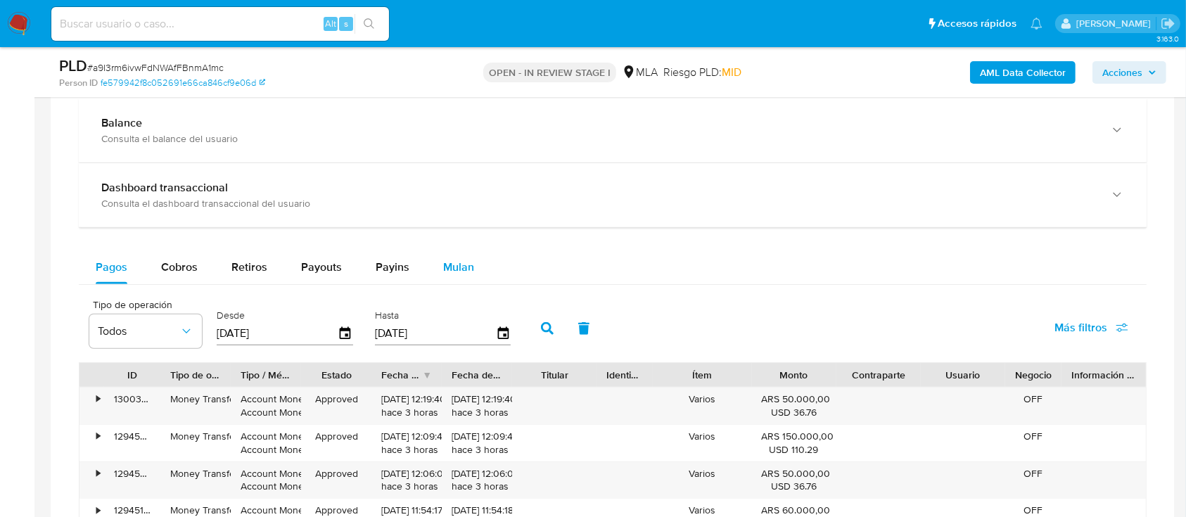
click at [475, 265] on button "Mulan" at bounding box center [458, 267] width 65 height 34
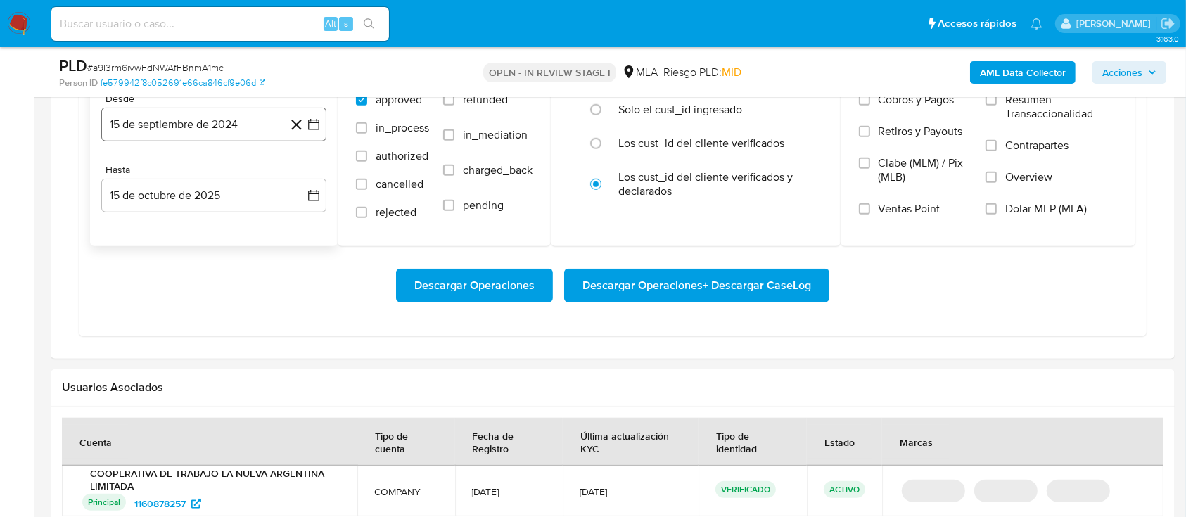
scroll to position [1219, 0]
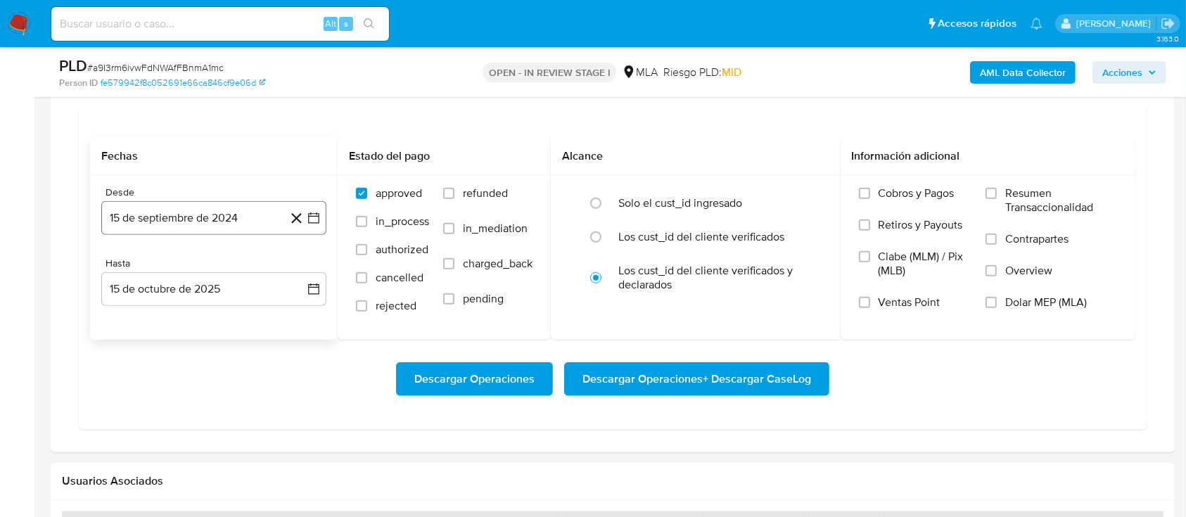
click at [197, 215] on button "15 de septiembre de 2024" at bounding box center [213, 218] width 225 height 34
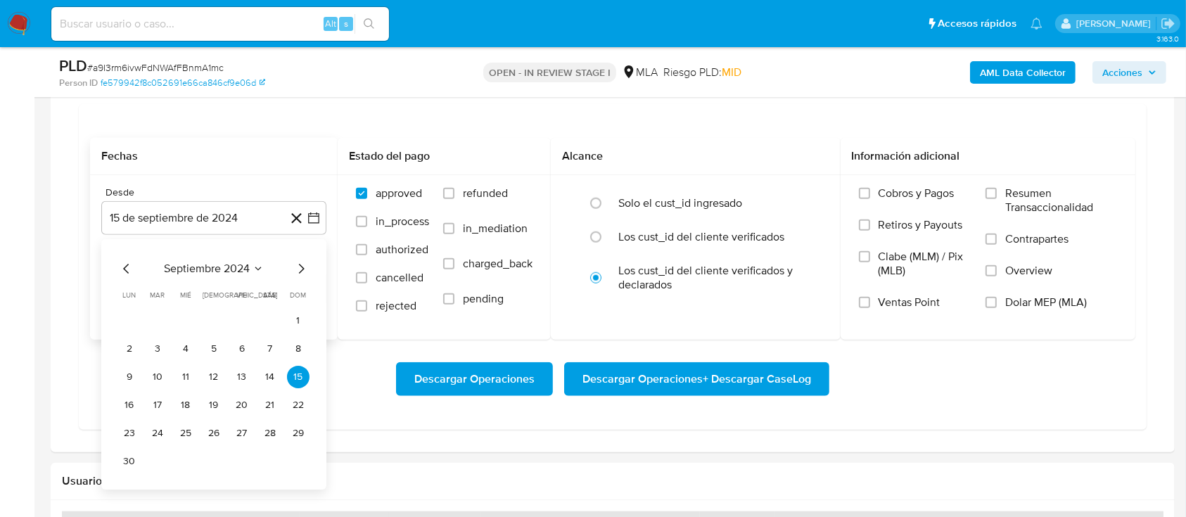
click at [305, 263] on icon "Mes siguiente" at bounding box center [301, 268] width 17 height 17
click at [241, 256] on div "[DATE] [DATE] lun [DATE] [PERSON_NAME][DATE] mié [DATE] jue [DATE] vie [DATE] s…" at bounding box center [213, 350] width 225 height 222
click at [227, 269] on span "noviembre 2024" at bounding box center [206, 269] width 83 height 14
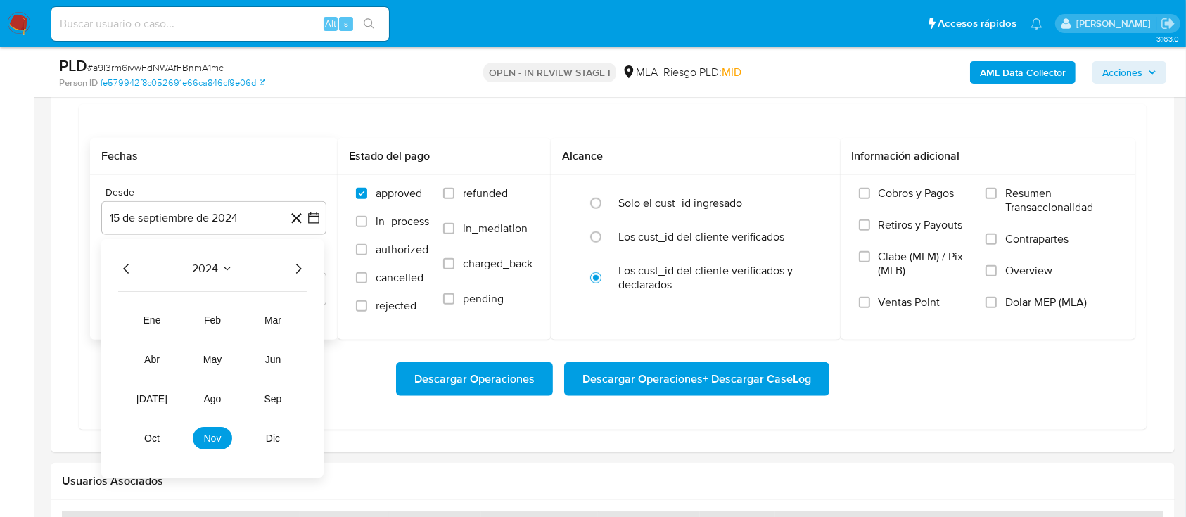
click at [293, 269] on icon "Año siguiente" at bounding box center [298, 268] width 17 height 17
click at [219, 358] on span "may" at bounding box center [212, 359] width 18 height 11
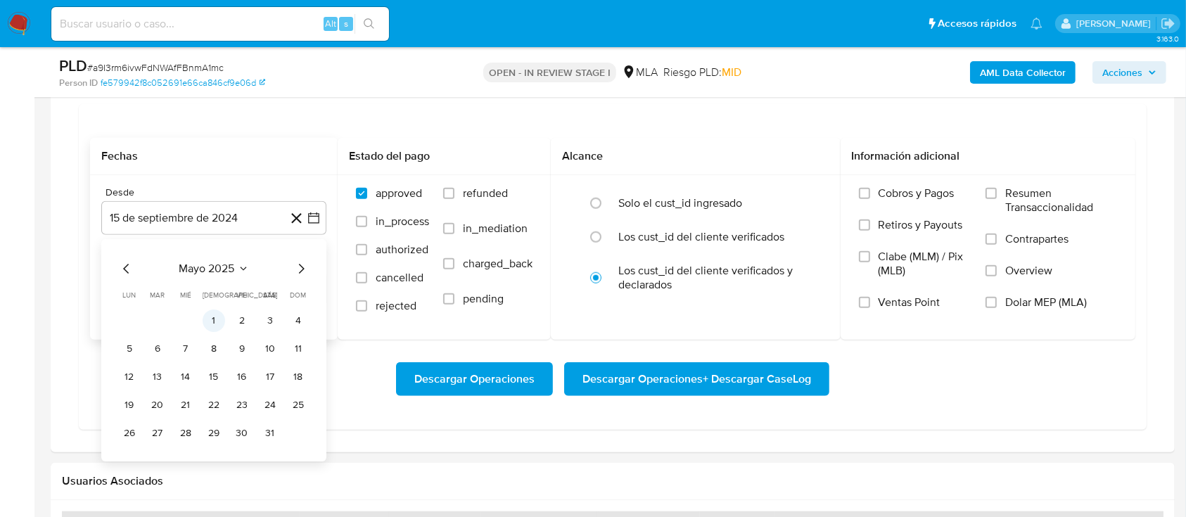
click at [206, 319] on button "1" at bounding box center [214, 320] width 23 height 23
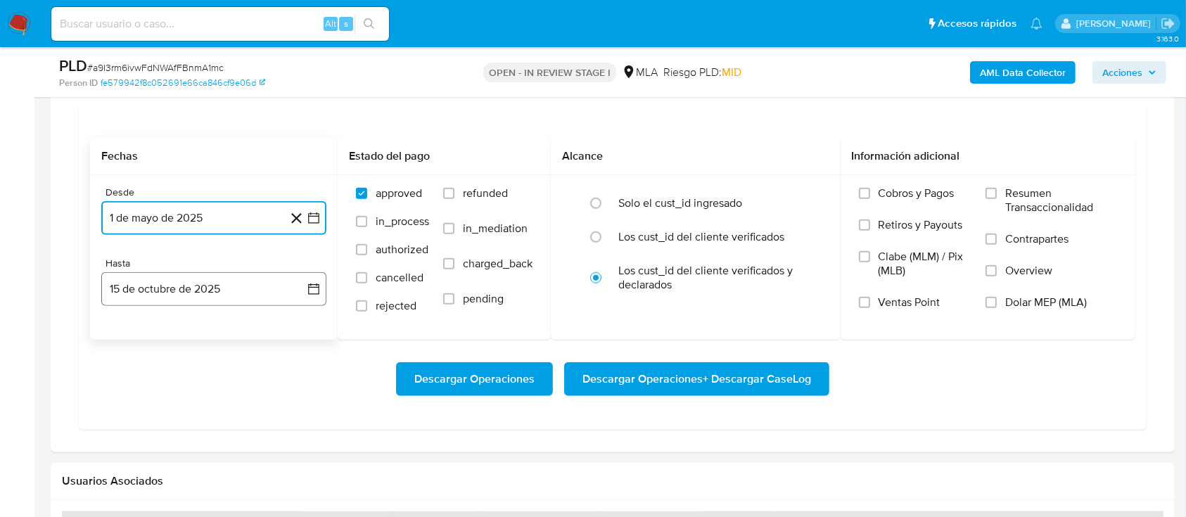
click at [217, 295] on button "15 de octubre de 2025" at bounding box center [213, 289] width 225 height 34
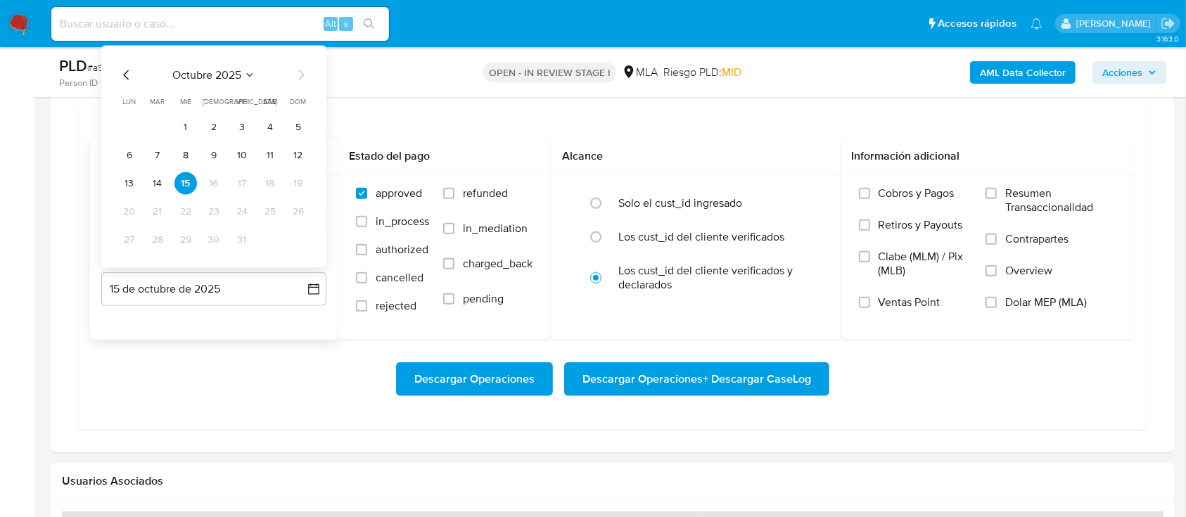
click at [125, 63] on div "[DATE] [DATE] lun [DATE] [PERSON_NAME][DATE] mié [DATE] jue [DATE] vie [DATE] s…" at bounding box center [213, 157] width 225 height 222
click at [124, 77] on icon "Mes anterior" at bounding box center [126, 75] width 17 height 17
click at [158, 247] on button "30" at bounding box center [157, 240] width 23 height 23
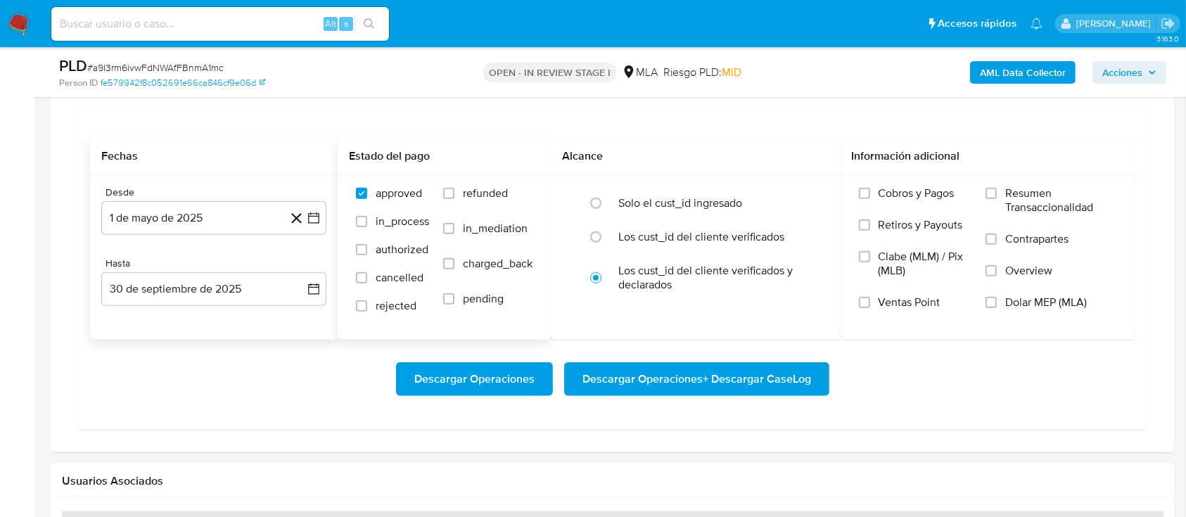
click at [465, 189] on span "refunded" at bounding box center [485, 193] width 45 height 14
click at [454, 189] on input "refunded" at bounding box center [448, 193] width 11 height 11
checkbox input "true"
click at [996, 297] on input "Dolar MEP (MLA)" at bounding box center [990, 302] width 11 height 11
click at [797, 372] on span "Descargar Operaciones + Descargar CaseLog" at bounding box center [696, 379] width 229 height 31
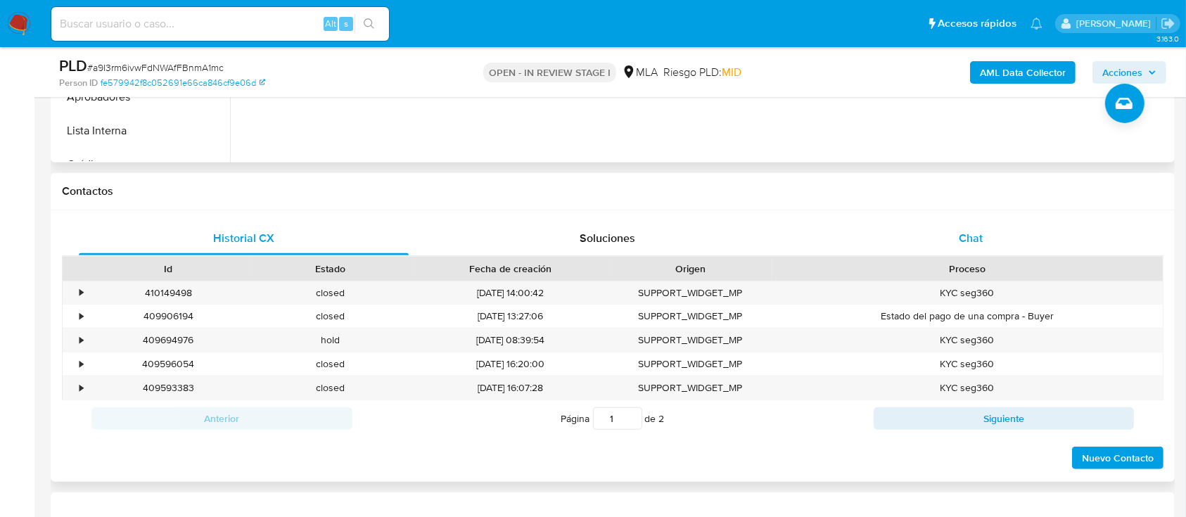
click at [999, 241] on div "Chat" at bounding box center [971, 239] width 330 height 34
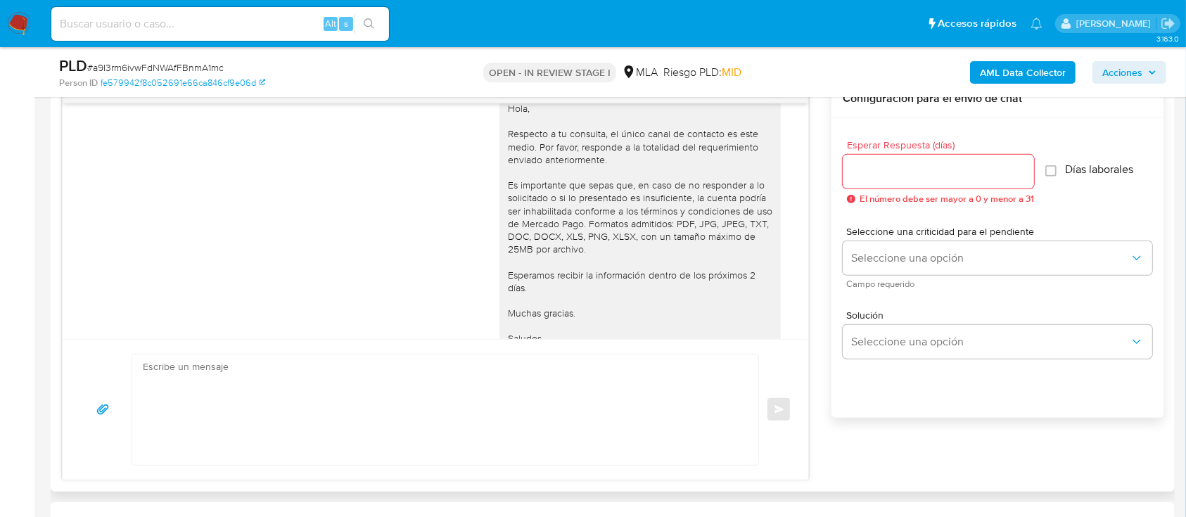
scroll to position [1836, 0]
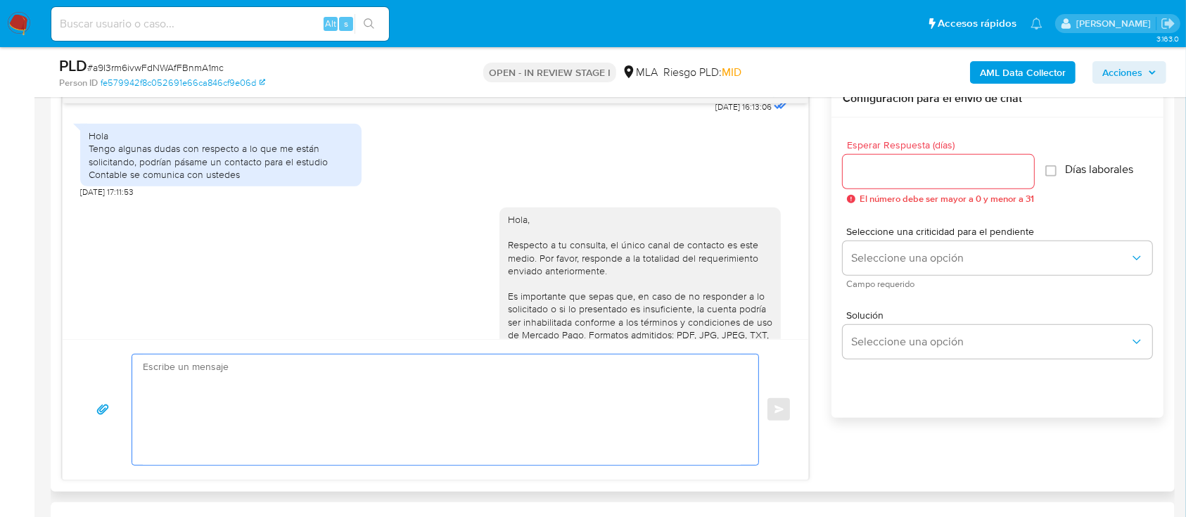
click at [445, 406] on textarea at bounding box center [442, 409] width 598 height 110
paste textarea "Hola XXX, Al analizar tu caso se encontraron algunas inconsistencias, por este …"
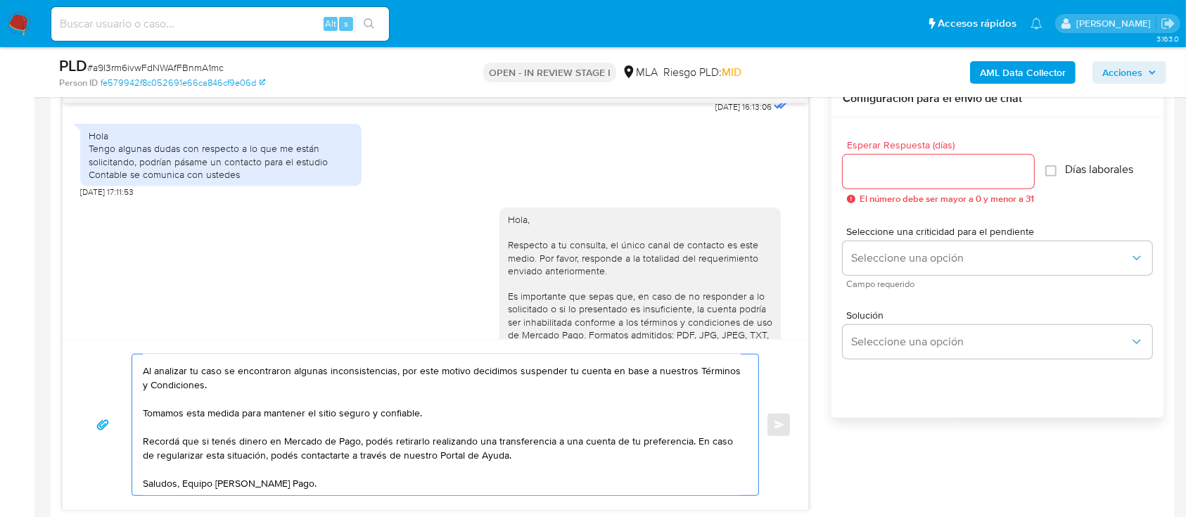
scroll to position [0, 0]
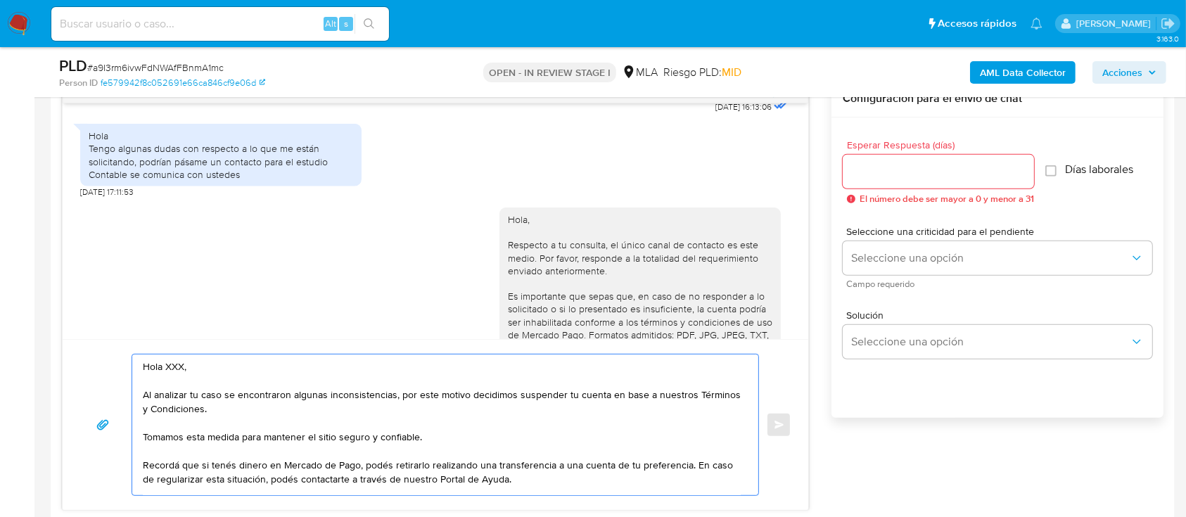
click at [287, 362] on textarea "Hola XXX, Al analizar tu caso se encontraron algunas inconsistencias, por este …" at bounding box center [442, 424] width 598 height 141
type textarea "Hola, Al analizar tu caso se encontraron algunas inconsistencias, por este moti…"
click at [942, 152] on div "Esperar Respuesta (días) El número debe ser mayor a 0 y menor a 31" at bounding box center [938, 172] width 191 height 64
click at [928, 177] on input "Esperar Respuesta (días)" at bounding box center [938, 171] width 191 height 18
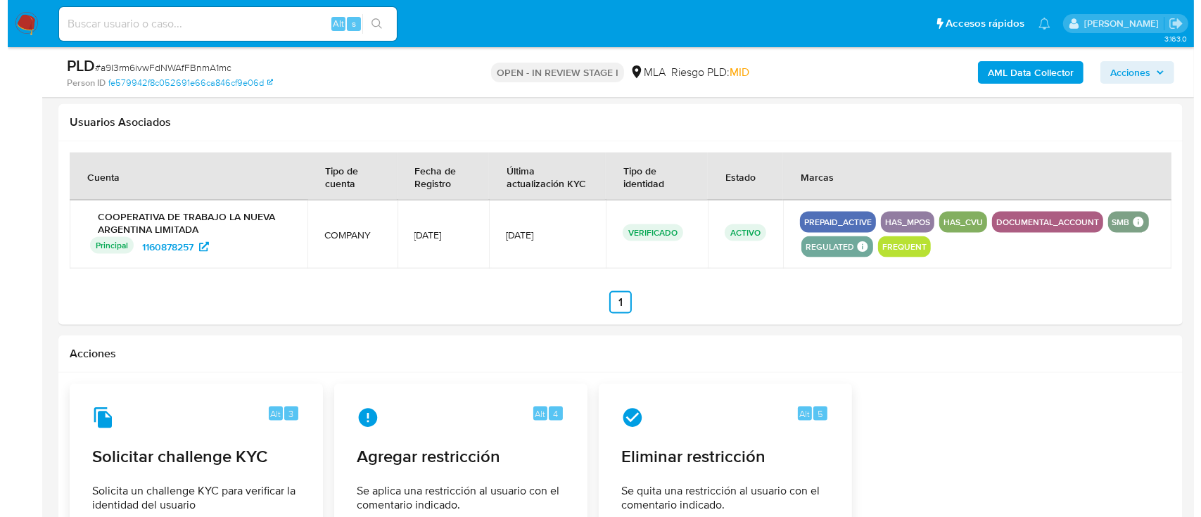
scroll to position [2107, 0]
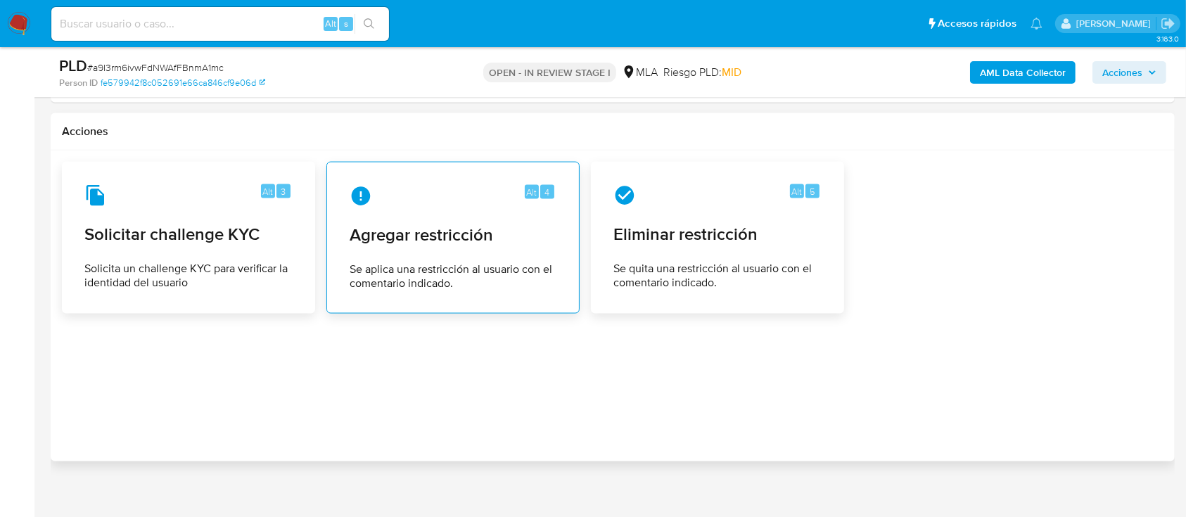
type input "0"
click at [487, 229] on span "Agregar restricción" at bounding box center [453, 234] width 207 height 21
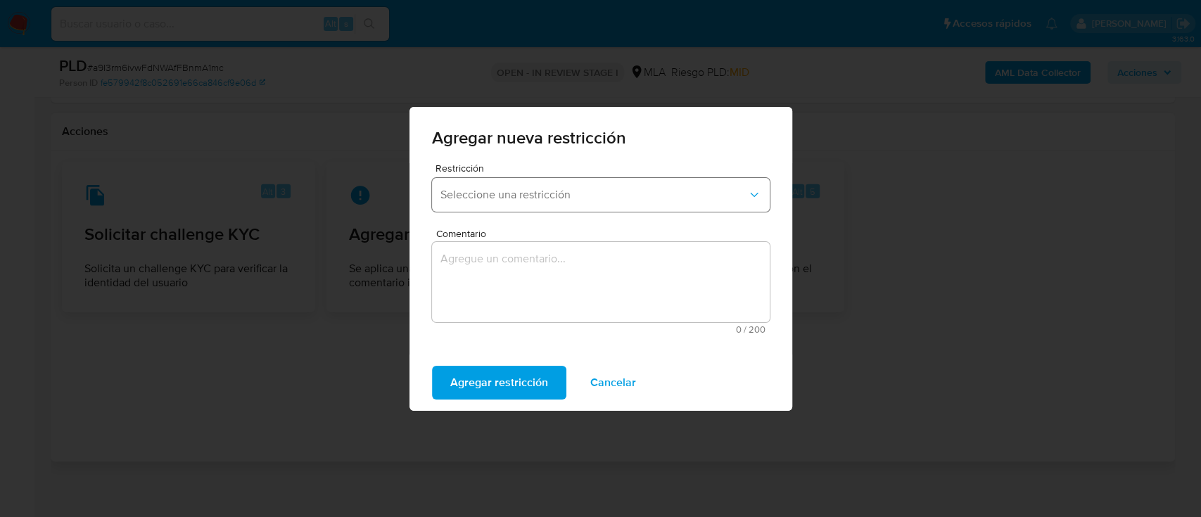
click at [622, 198] on span "Seleccione una restricción" at bounding box center [593, 195] width 307 height 14
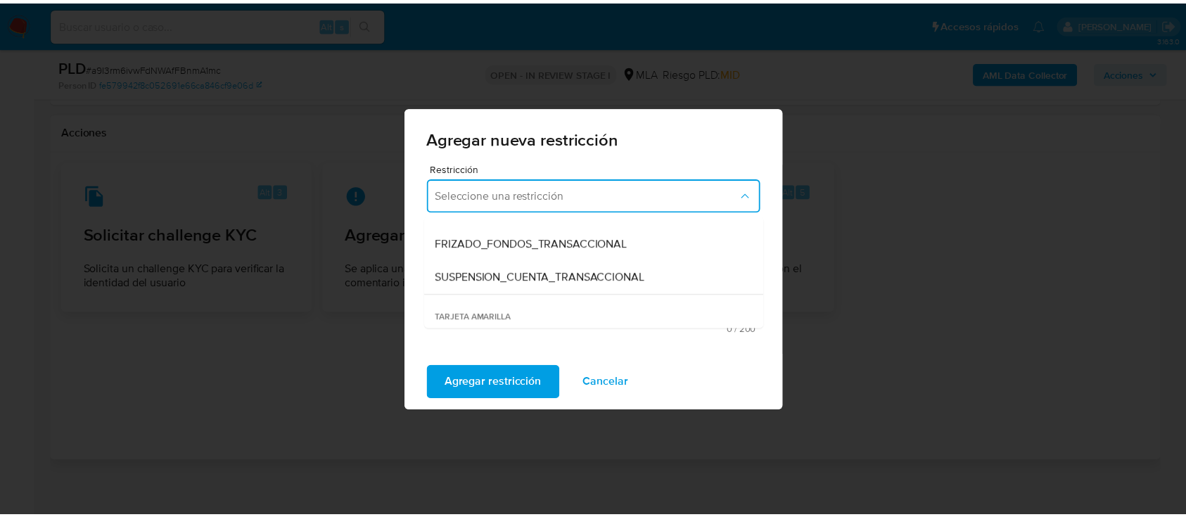
scroll to position [187, 0]
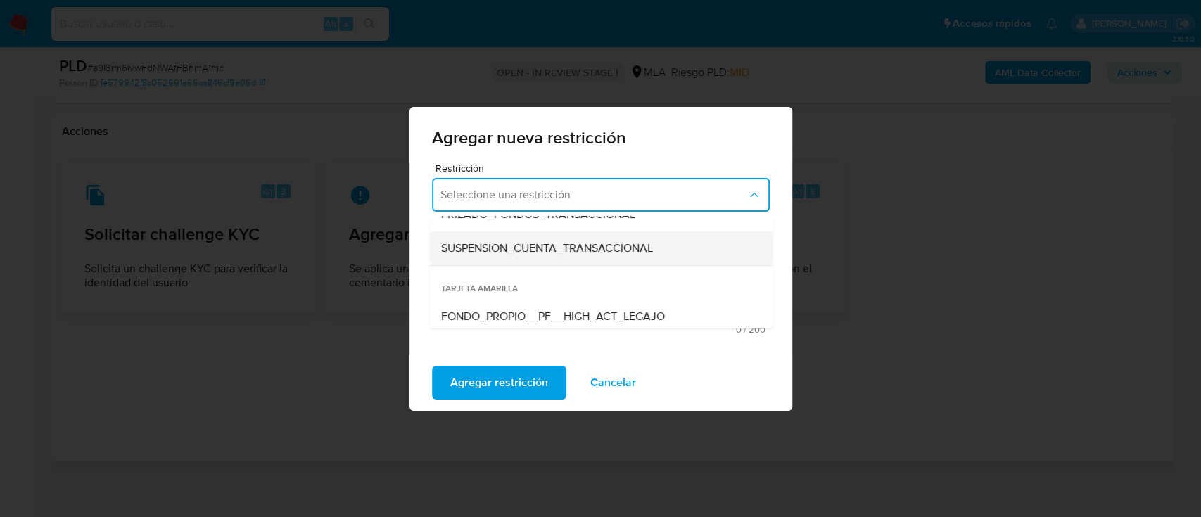
click at [574, 253] on span "SUSPENSION_CUENTA_TRANSACCIONAL" at bounding box center [546, 248] width 212 height 14
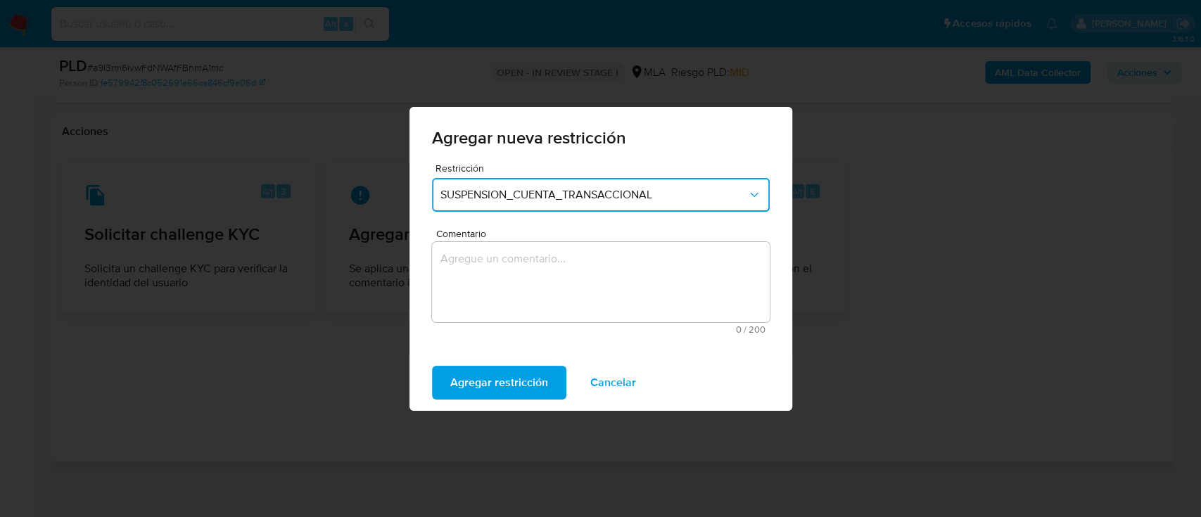
click at [572, 279] on textarea "Comentario" at bounding box center [601, 282] width 338 height 80
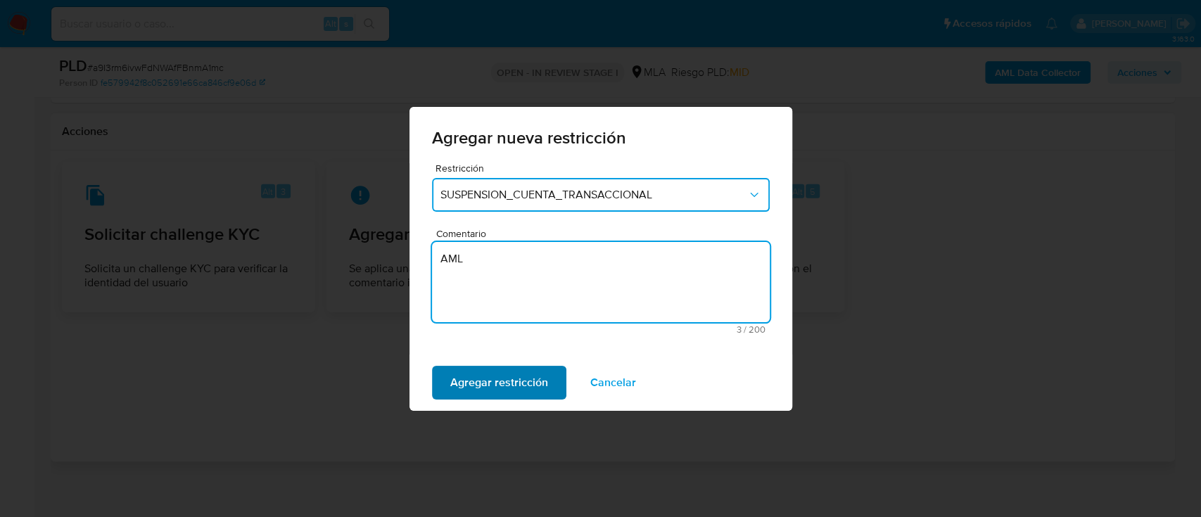
type textarea "AML"
click at [485, 380] on span "Agregar restricción" at bounding box center [499, 382] width 98 height 31
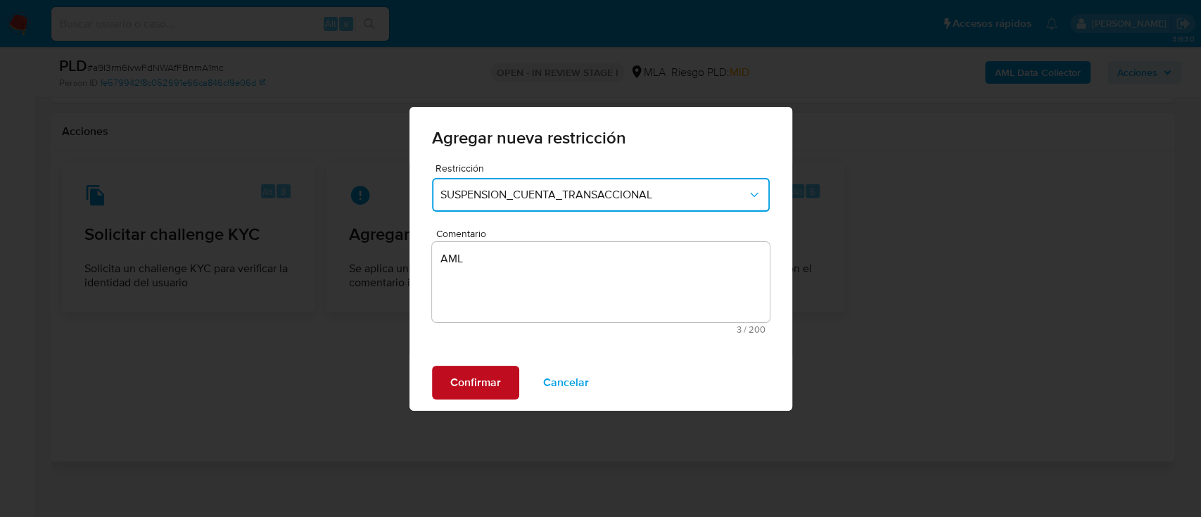
click at [487, 374] on span "Confirmar" at bounding box center [475, 382] width 51 height 31
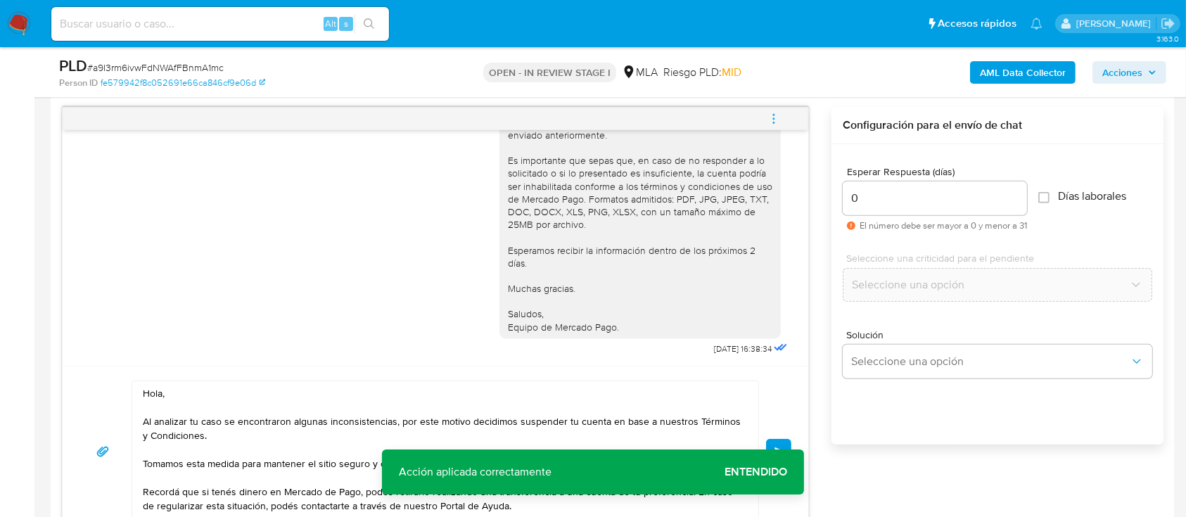
scroll to position [886, 0]
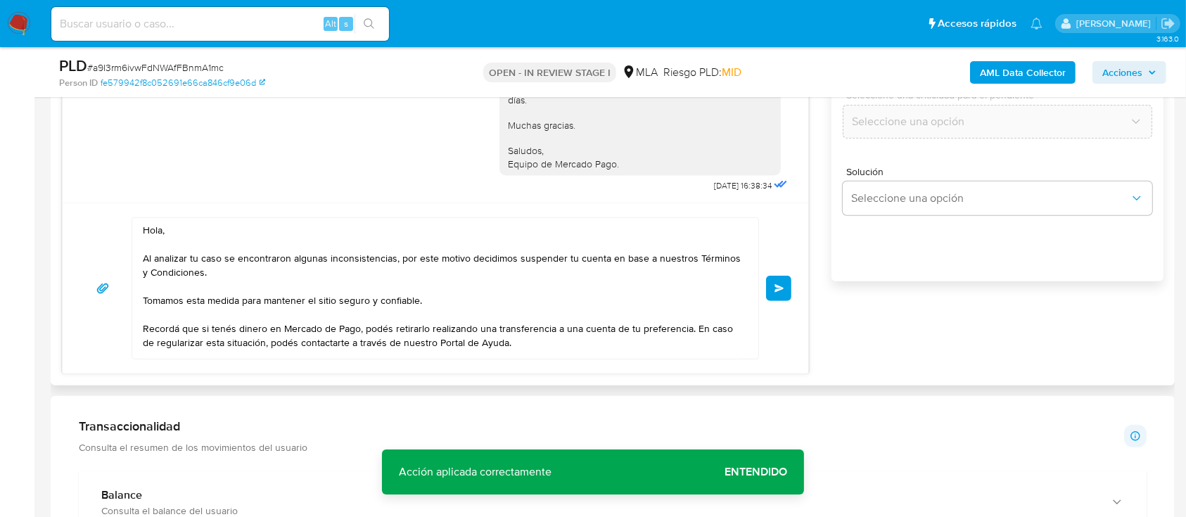
click at [781, 289] on span "Enviar" at bounding box center [779, 288] width 10 height 8
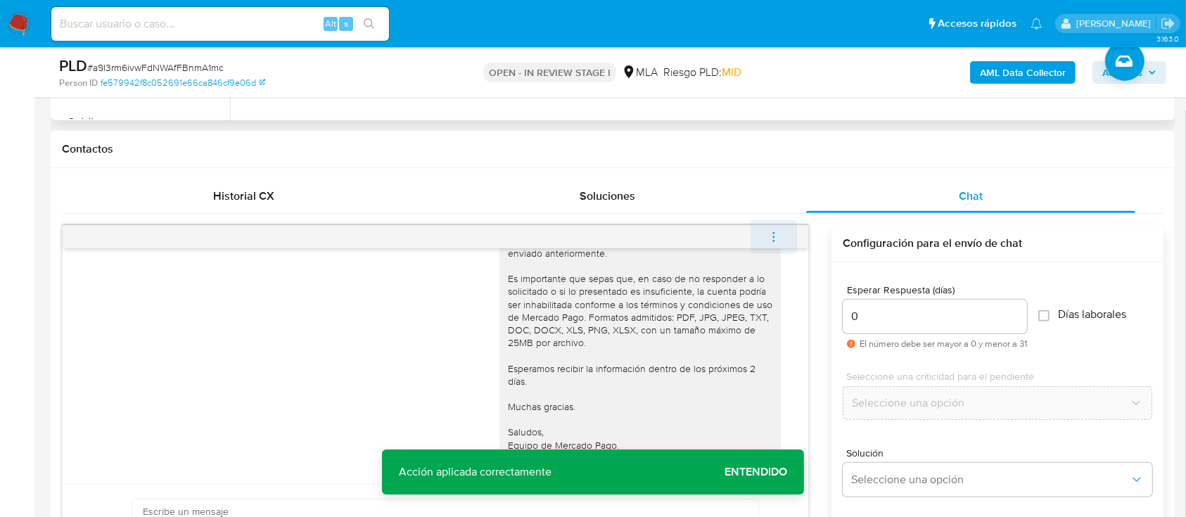
scroll to position [2256, 0]
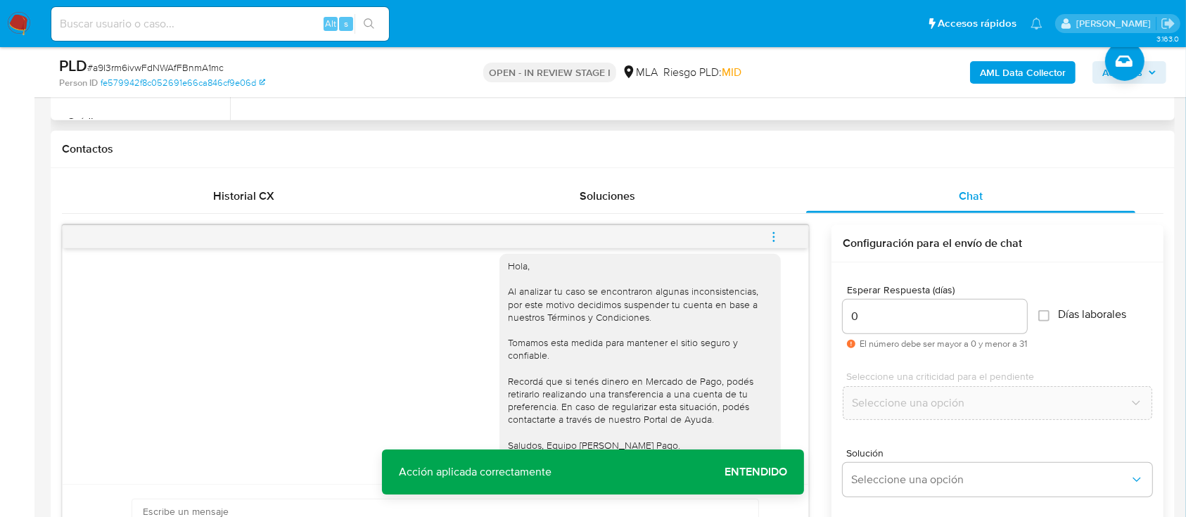
click at [786, 236] on button "menu-action" at bounding box center [773, 237] width 46 height 34
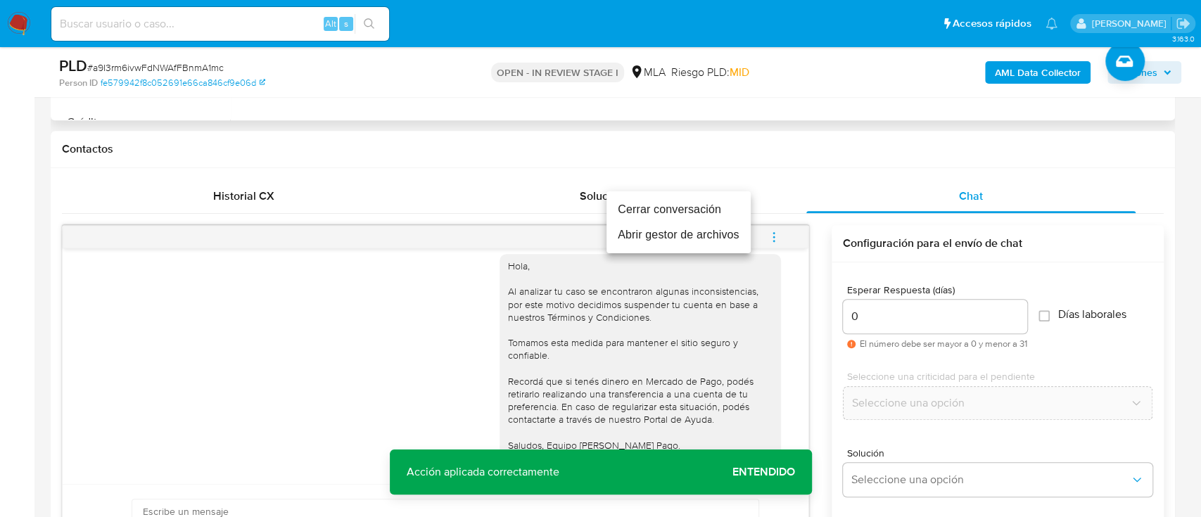
click at [632, 210] on li "Cerrar conversación" at bounding box center [678, 209] width 144 height 25
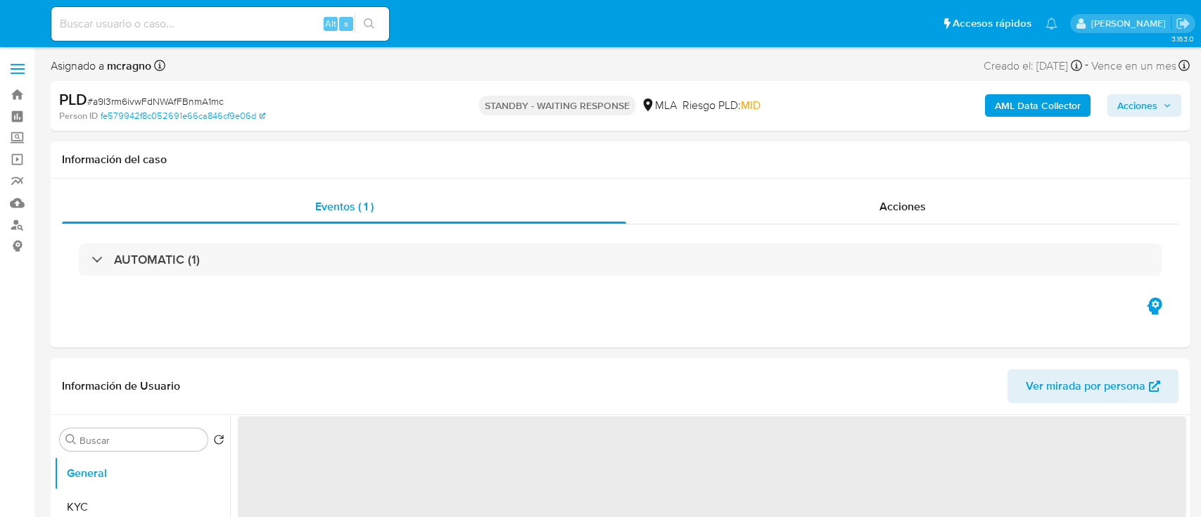
select select "10"
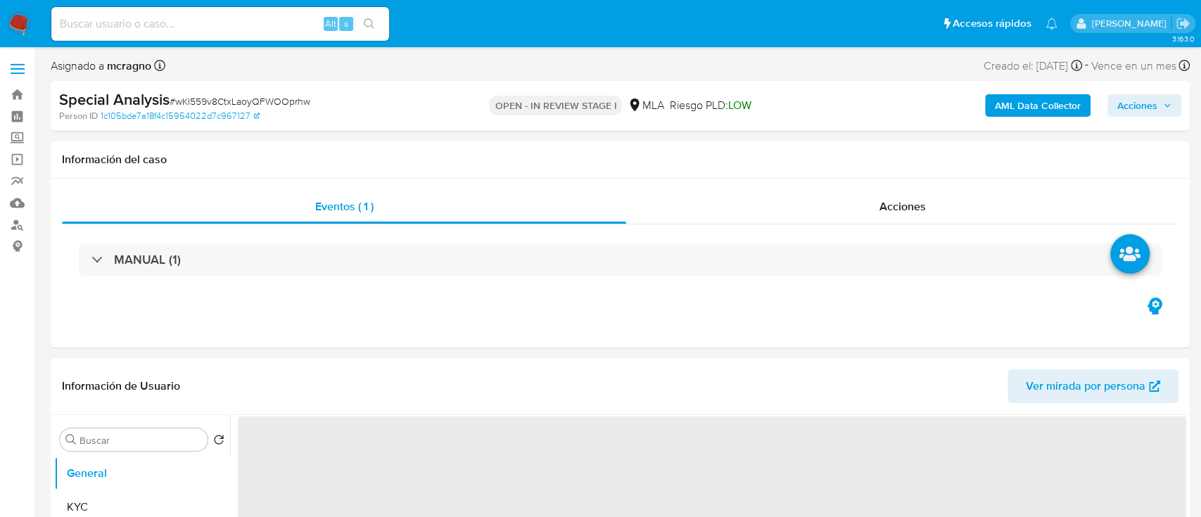
select select "10"
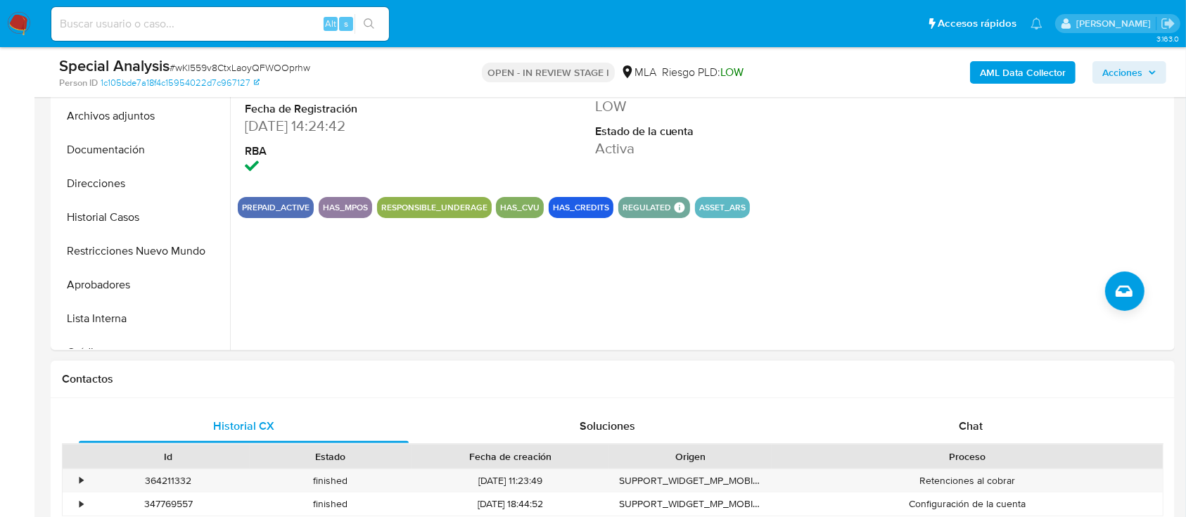
drag, startPoint x: 954, startPoint y: 424, endPoint x: 951, endPoint y: 408, distance: 16.4
click at [954, 424] on div "Chat" at bounding box center [971, 426] width 330 height 34
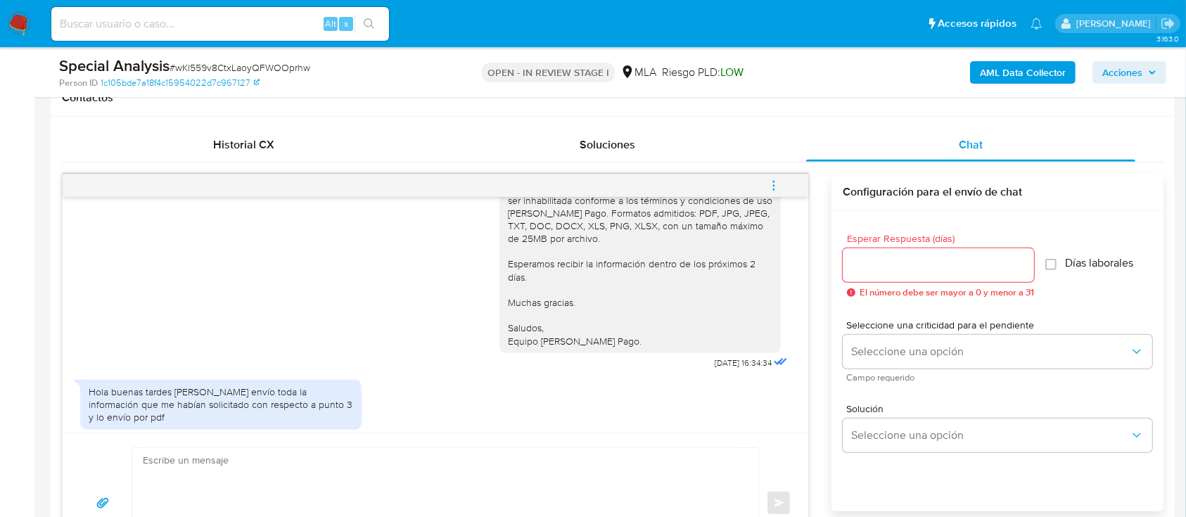
scroll to position [2063, 0]
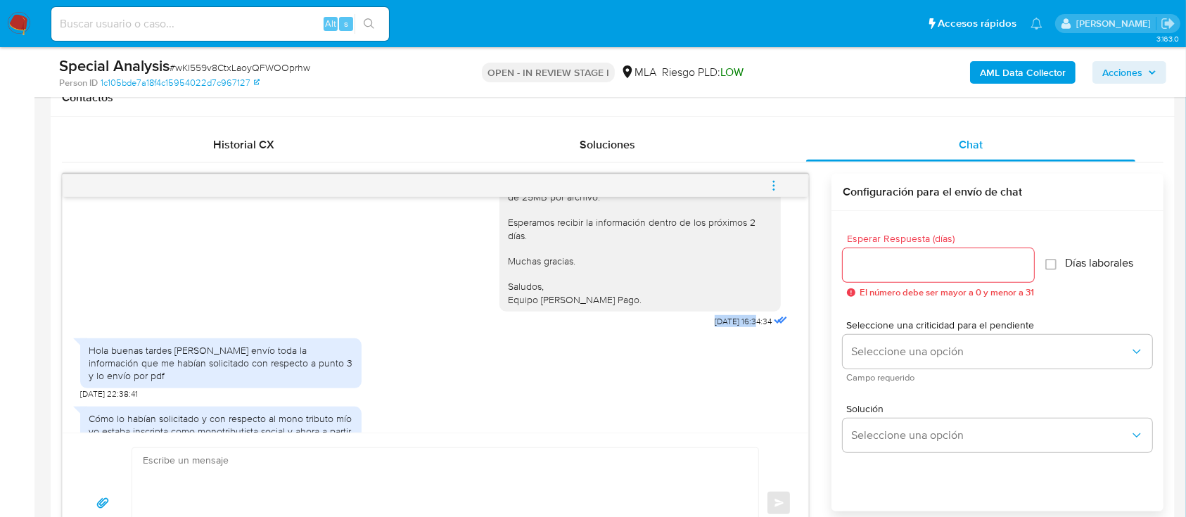
drag, startPoint x: 712, startPoint y: 359, endPoint x: 728, endPoint y: 359, distance: 15.5
click at [728, 331] on div "[PERSON_NAME], Muchas gracias por tu respuesta. Tal como te informamos en el me…" at bounding box center [644, 86] width 291 height 489
copy span "[DATE]"
click at [513, 228] on div "[PERSON_NAME], Muchas gracias por tu respuesta. Tal como te informamos en el me…" at bounding box center [640, 82] width 264 height 448
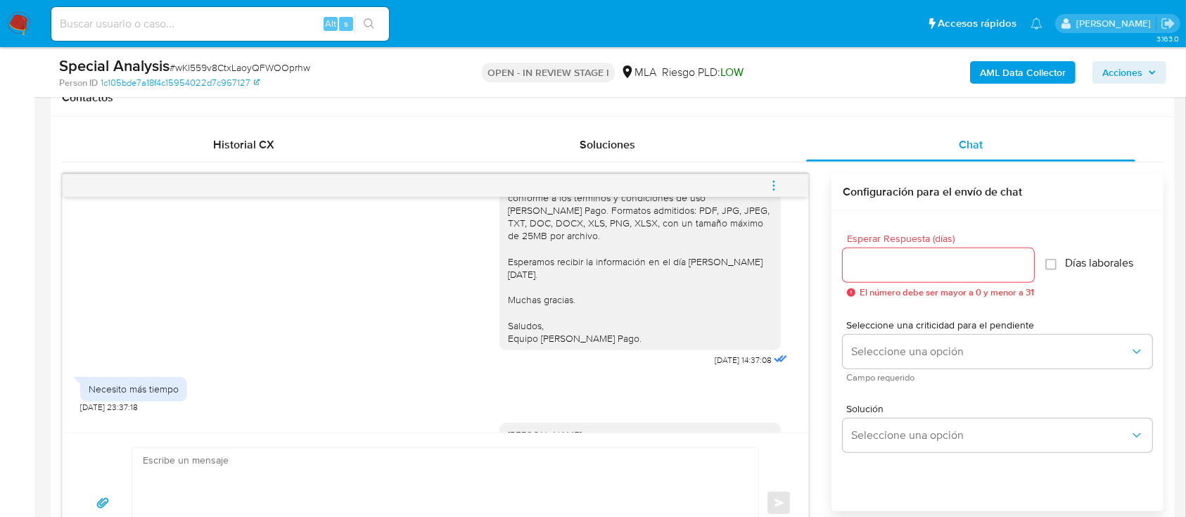
scroll to position [2625, 0]
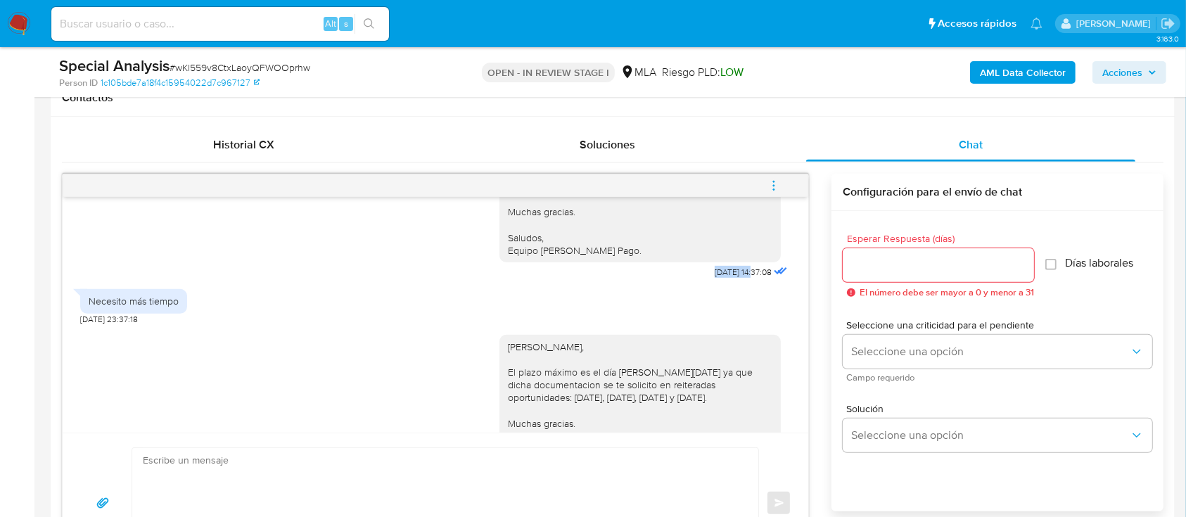
drag, startPoint x: 685, startPoint y: 312, endPoint x: 724, endPoint y: 312, distance: 39.4
click at [724, 282] on div "[PERSON_NAME], Muchas gracias por la información aportada, no obstante, tu cate…" at bounding box center [644, 121] width 291 height 322
copy span "[DATE]"
click at [613, 257] on div "[PERSON_NAME], Muchas gracias por la información aportada, no obstante, tu cate…" at bounding box center [640, 115] width 264 height 281
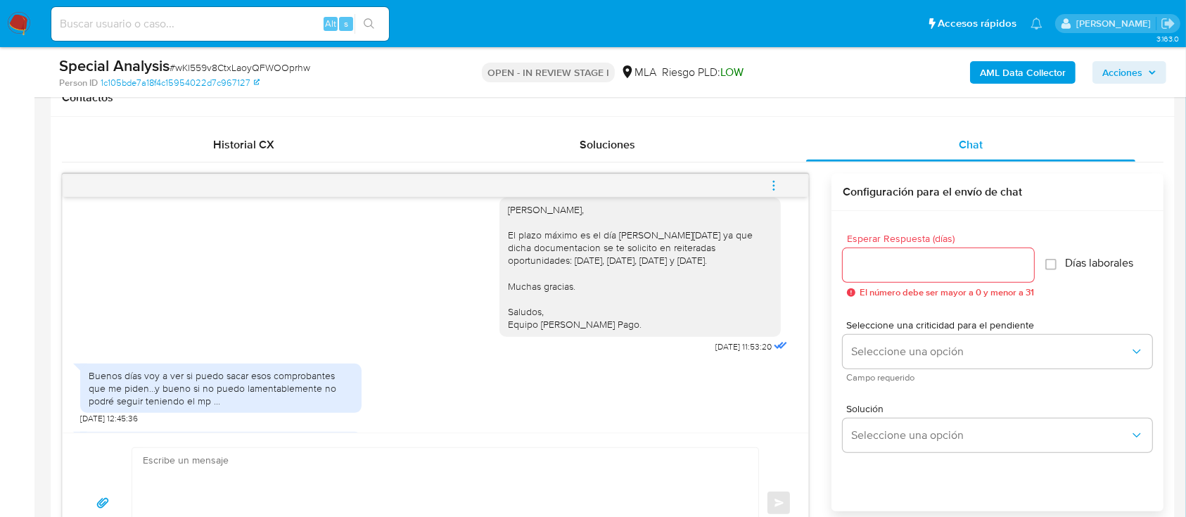
scroll to position [2855, 0]
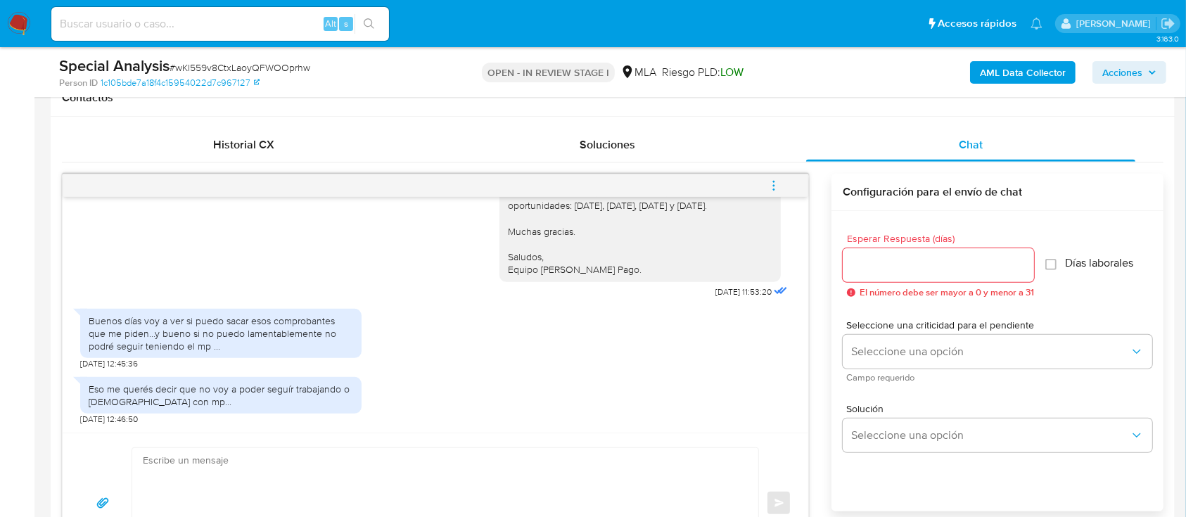
drag, startPoint x: 667, startPoint y: 294, endPoint x: 727, endPoint y: 297, distance: 60.6
click at [727, 297] on div "[PERSON_NAME], El plazo máximo es el día [PERSON_NAME][DATE] ya que dicha docum…" at bounding box center [644, 217] width 291 height 169
copy div "[PERSON_NAME], El plazo máximo es el día [PERSON_NAME][DATE] ya que dicha docum…"
click at [354, 453] on textarea at bounding box center [442, 503] width 598 height 110
paste textarea "Hola XXX, Al analizar tu caso se encontraron algunas inconsistencias, por este …"
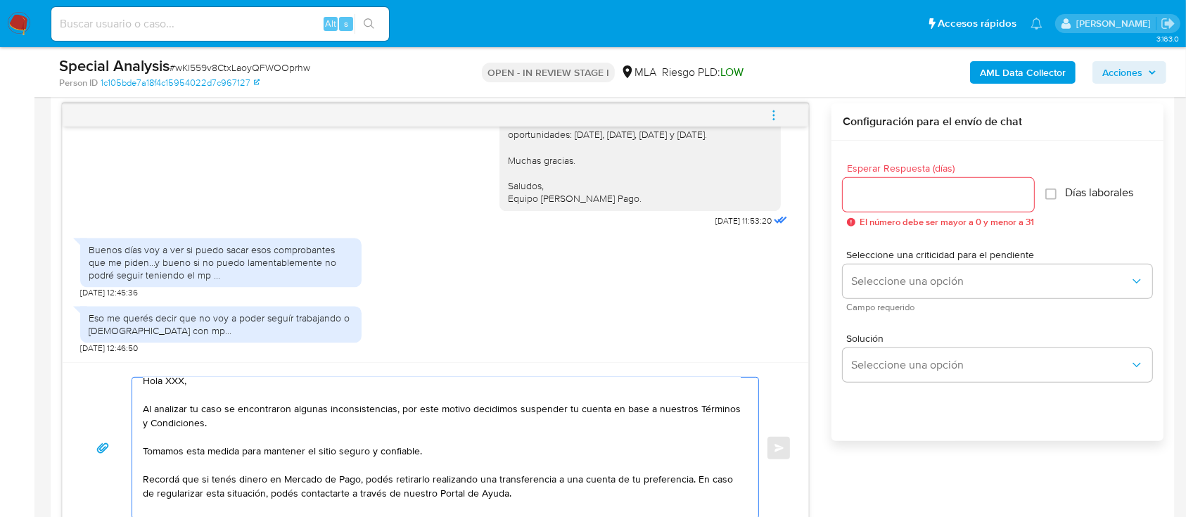
scroll to position [0, 0]
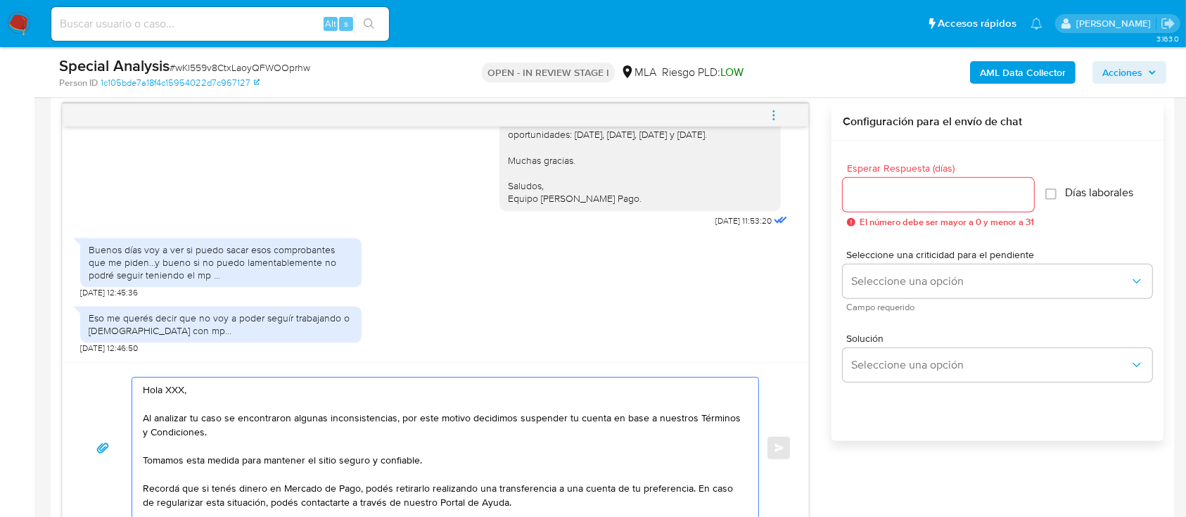
click at [285, 389] on textarea "Hola XXX, Al analizar tu caso se encontraron algunas inconsistencias, por este …" at bounding box center [442, 448] width 598 height 141
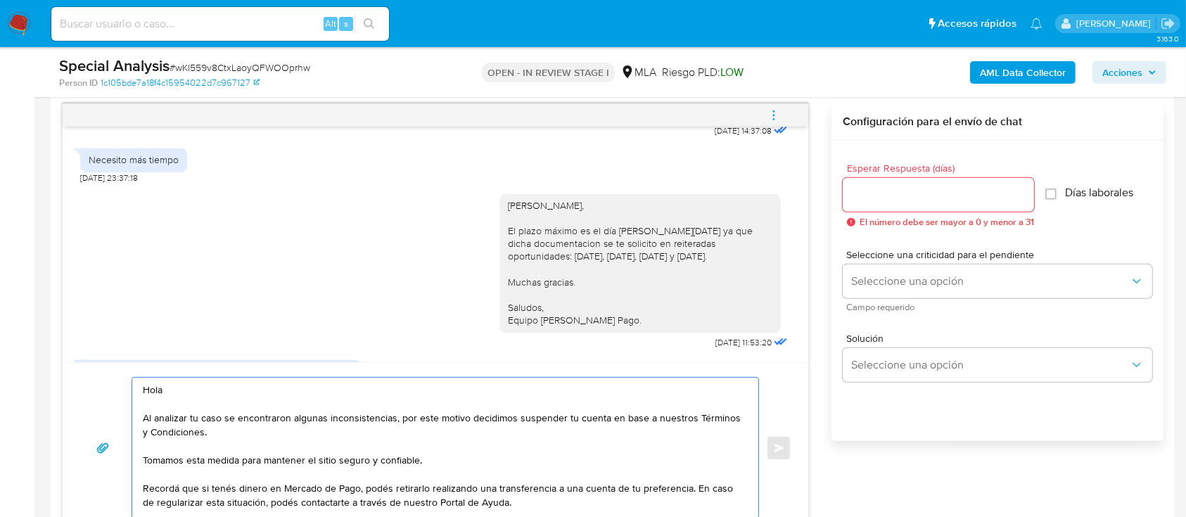
scroll to position [2667, 0]
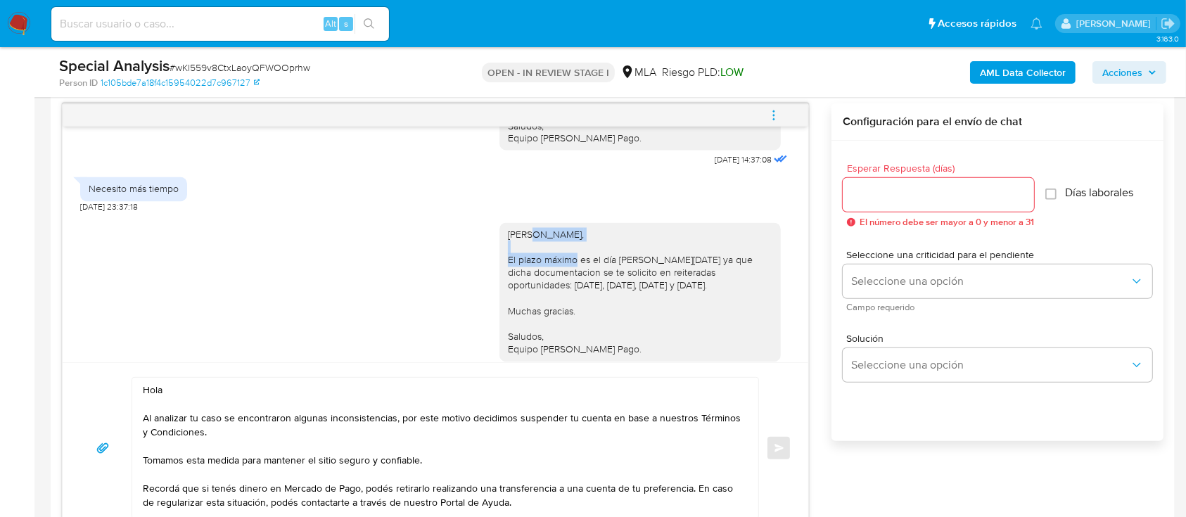
drag, startPoint x: 517, startPoint y: 272, endPoint x: 693, endPoint y: 280, distance: 176.0
click at [693, 280] on div "[PERSON_NAME], El plazo máximo es el día [PERSON_NAME][DATE] ya que dicha docum…" at bounding box center [640, 293] width 264 height 128
copy div "[PERSON_NAME],"
drag, startPoint x: 81, startPoint y: 362, endPoint x: 68, endPoint y: 360, distance: 12.8
click at [63, 360] on div "[DATE] 14:52:02 No entiendo que puntos tengo que enviar [DATE] 17:00:14 [PERSON…" at bounding box center [435, 318] width 747 height 430
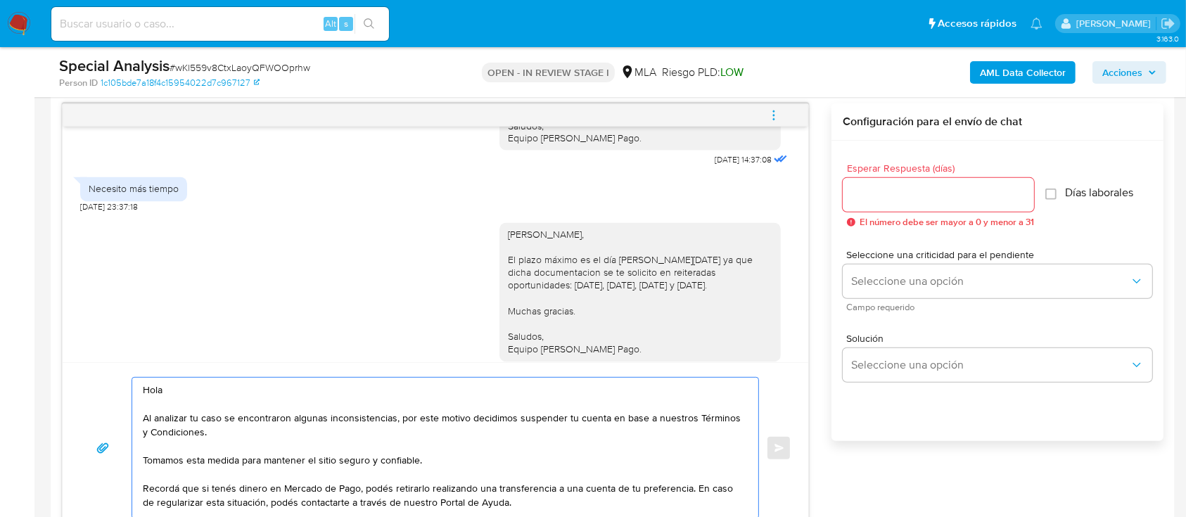
paste textarea "[PERSON_NAME],"
type textarea "[PERSON_NAME], Al analizar tu caso se encontraron algunas inconsistencias, por …"
click at [878, 191] on input "Esperar Respuesta (días)" at bounding box center [938, 195] width 191 height 18
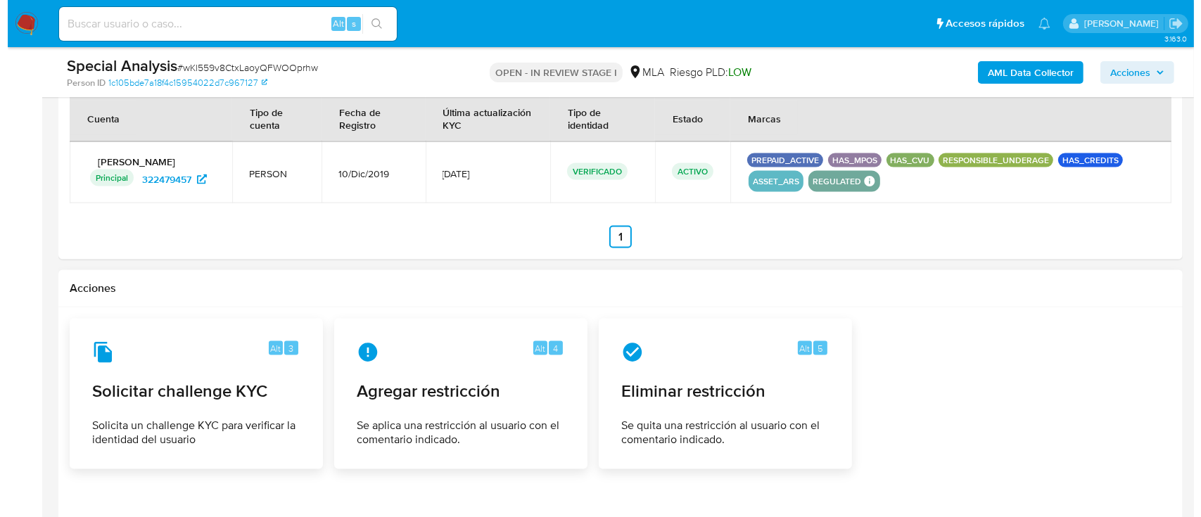
scroll to position [2211, 0]
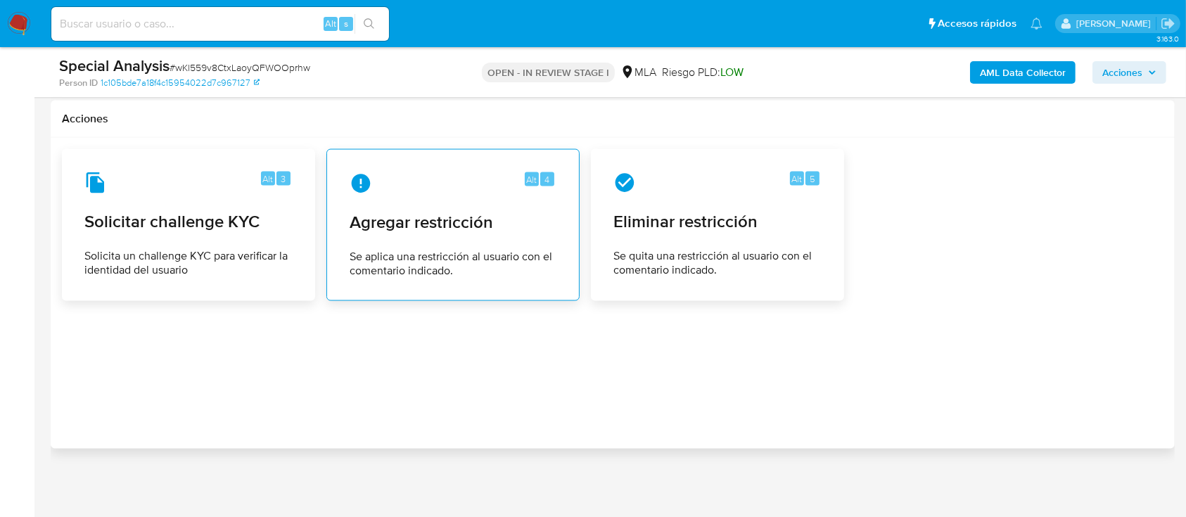
type input "0"
click at [435, 250] on span "Se aplica una restricción al usuario con el comentario indicado." at bounding box center [453, 264] width 207 height 28
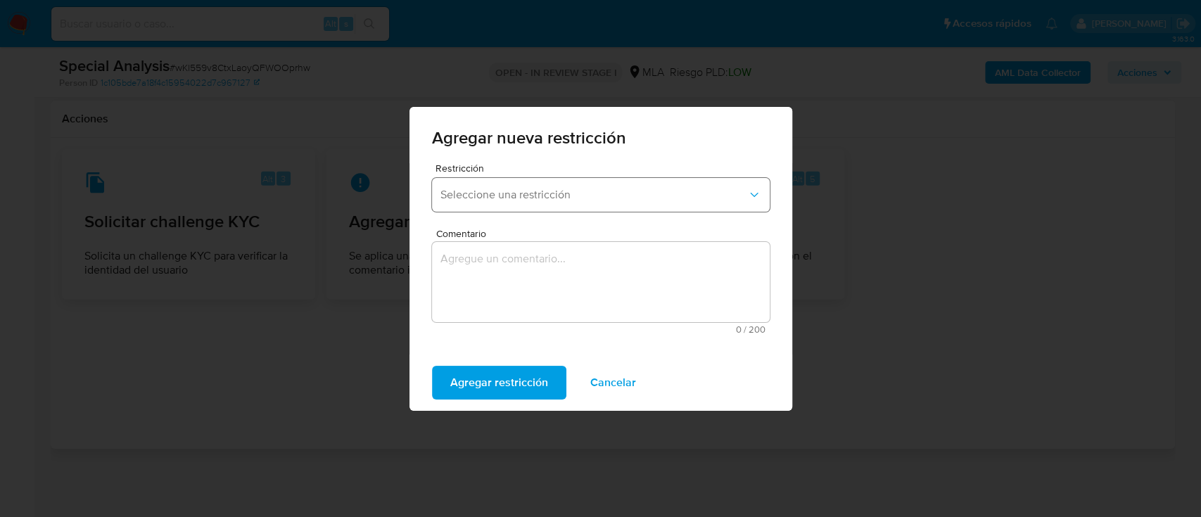
click at [582, 184] on button "Seleccione una restricción" at bounding box center [601, 195] width 338 height 34
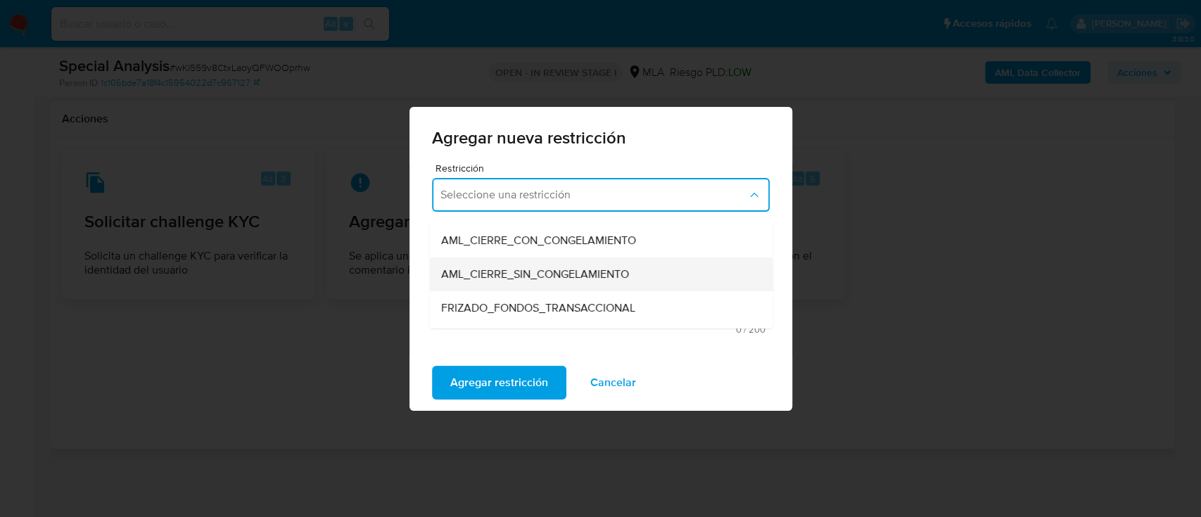
scroll to position [187, 0]
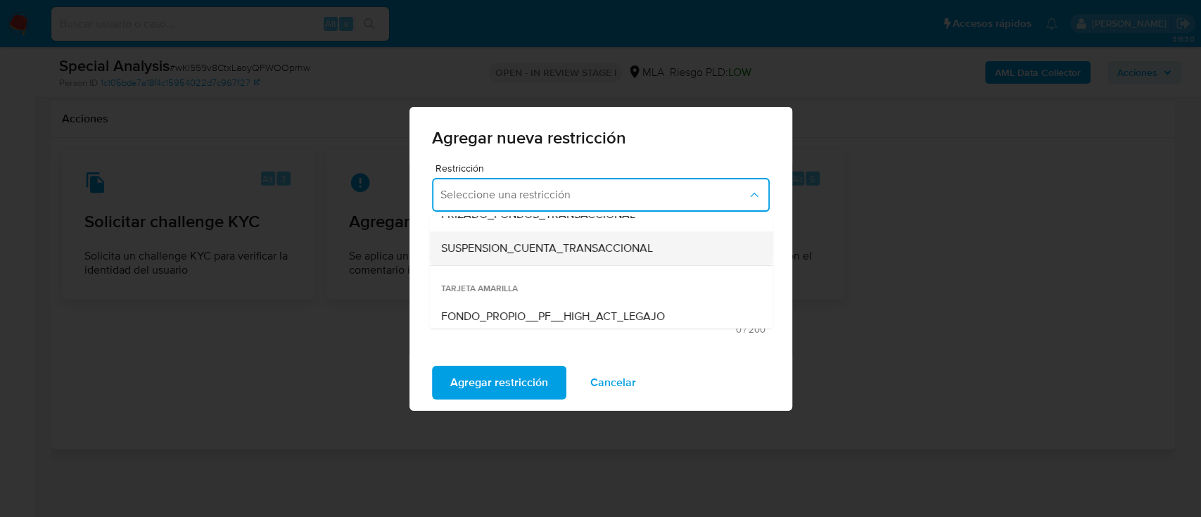
click at [568, 256] on div "SUSPENSION_CUENTA_TRANSACCIONAL" at bounding box center [596, 248] width 312 height 34
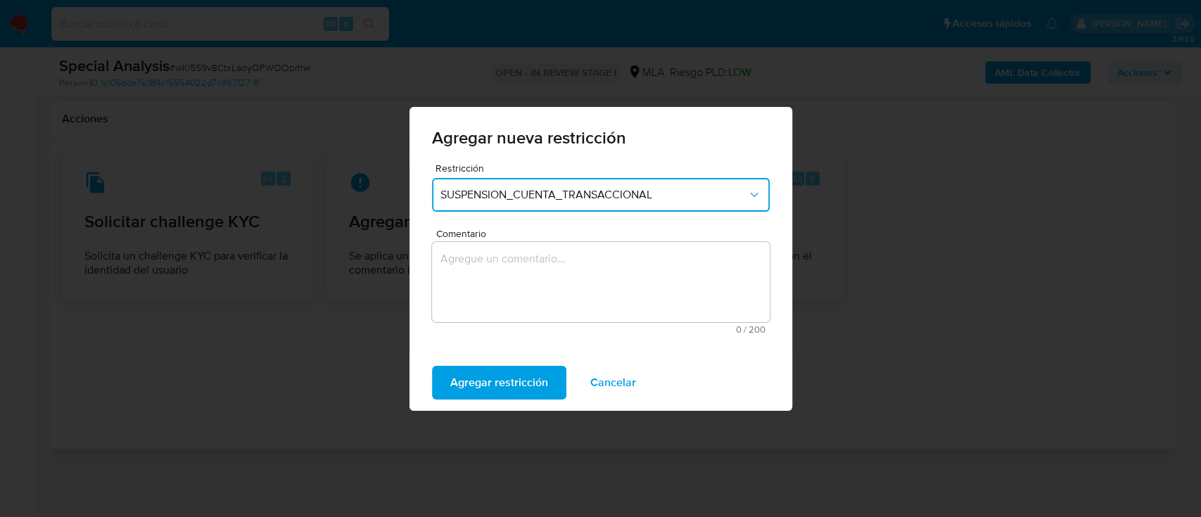
click at [569, 271] on textarea "Comentario" at bounding box center [601, 282] width 338 height 80
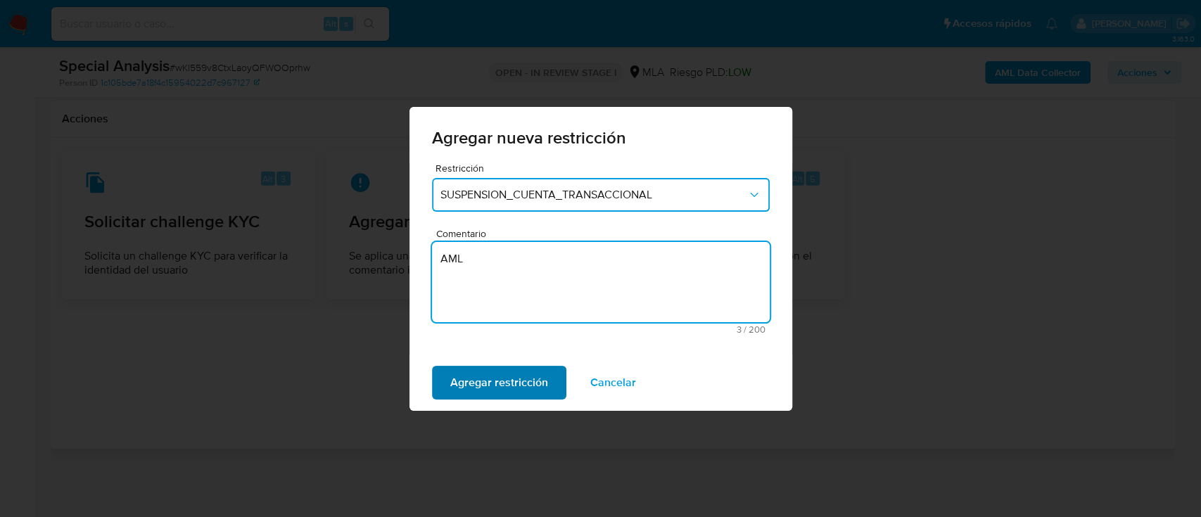
type textarea "AML"
click at [473, 358] on div "Agregar restricción Cancelar" at bounding box center [600, 382] width 383 height 56
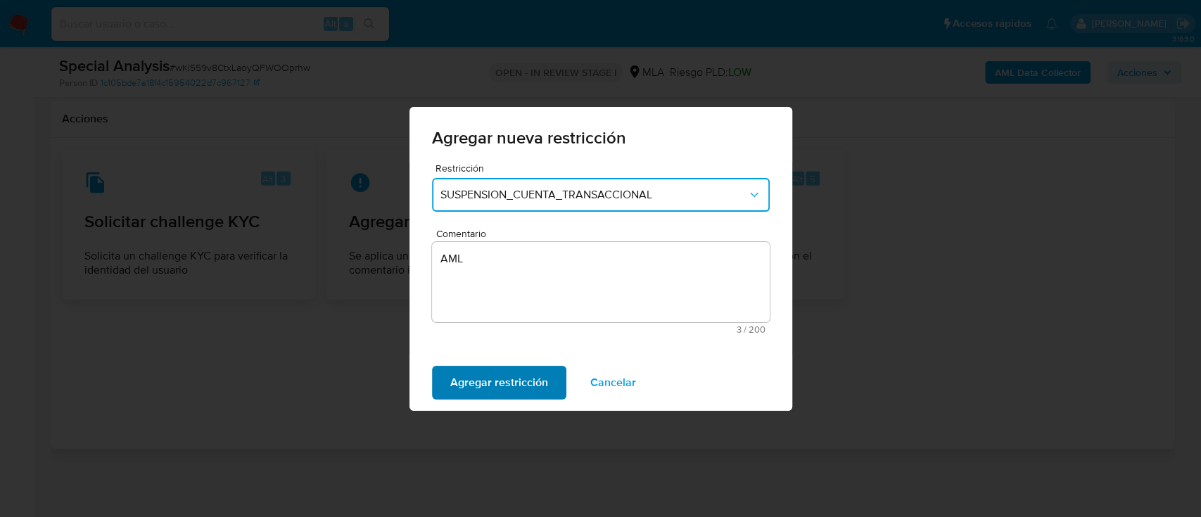
click at [481, 381] on span "Agregar restricción" at bounding box center [499, 382] width 98 height 31
click at [480, 373] on span "Confirmar" at bounding box center [475, 382] width 51 height 31
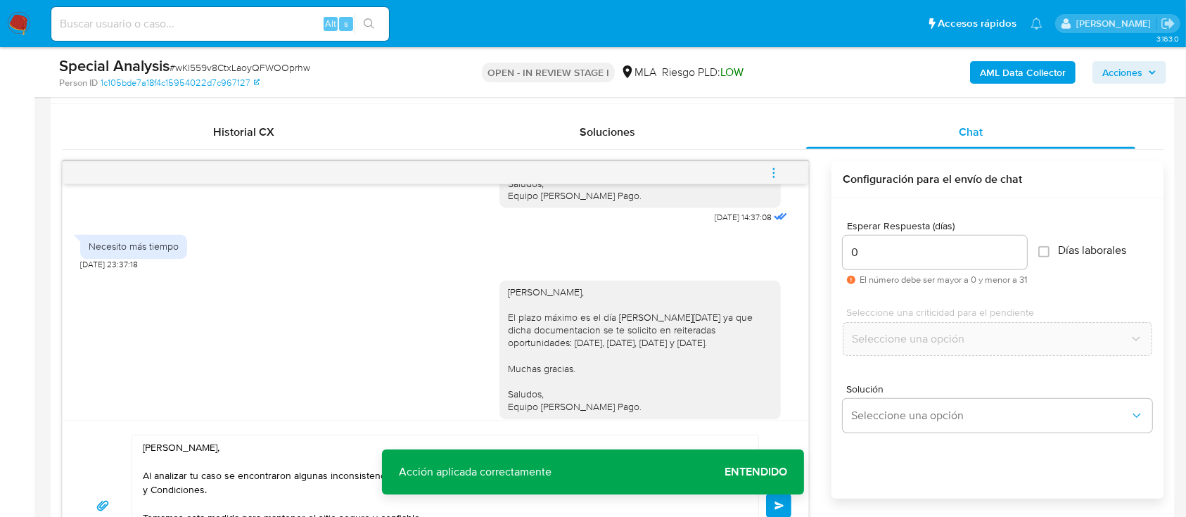
scroll to position [672, 0]
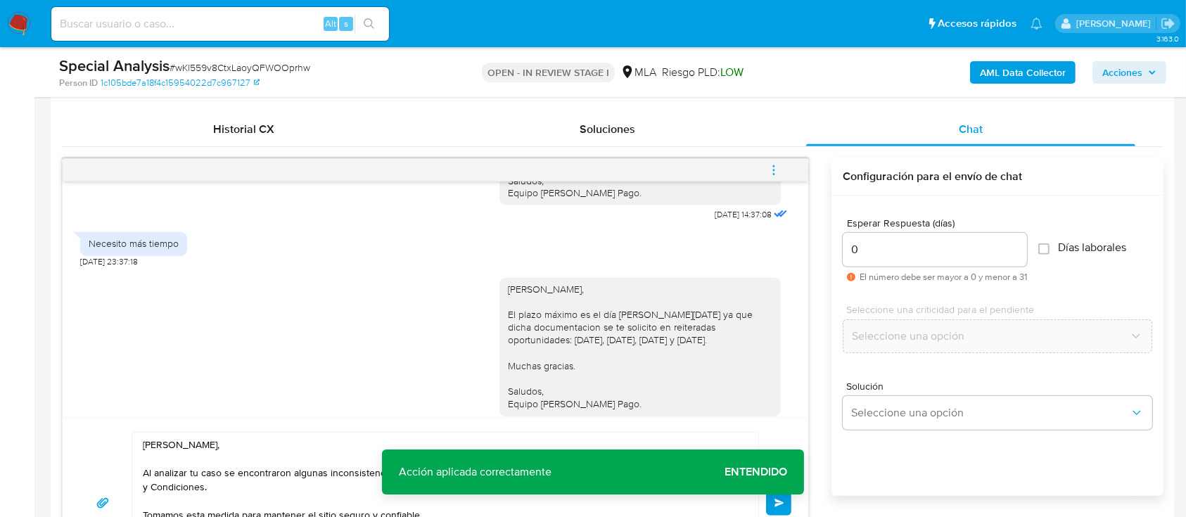
click at [774, 506] on button "Enviar" at bounding box center [778, 502] width 25 height 25
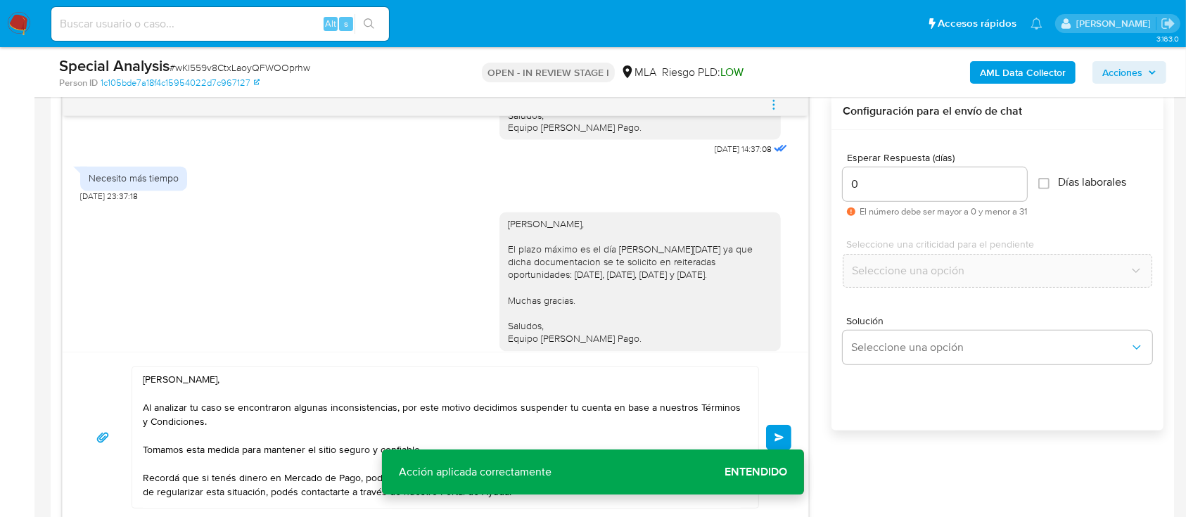
scroll to position [751, 0]
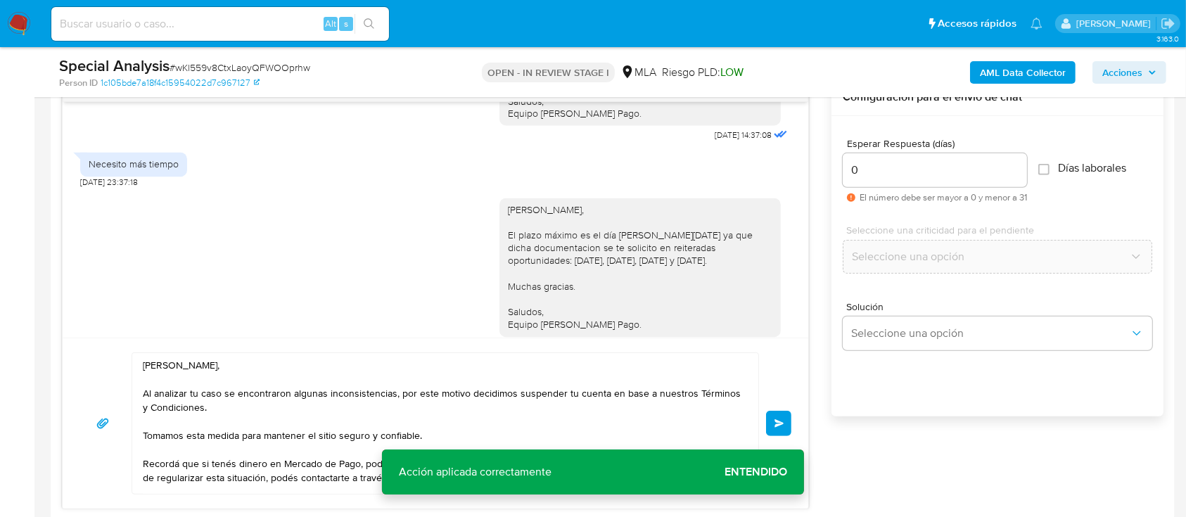
click at [783, 414] on button "Enviar" at bounding box center [778, 423] width 25 height 25
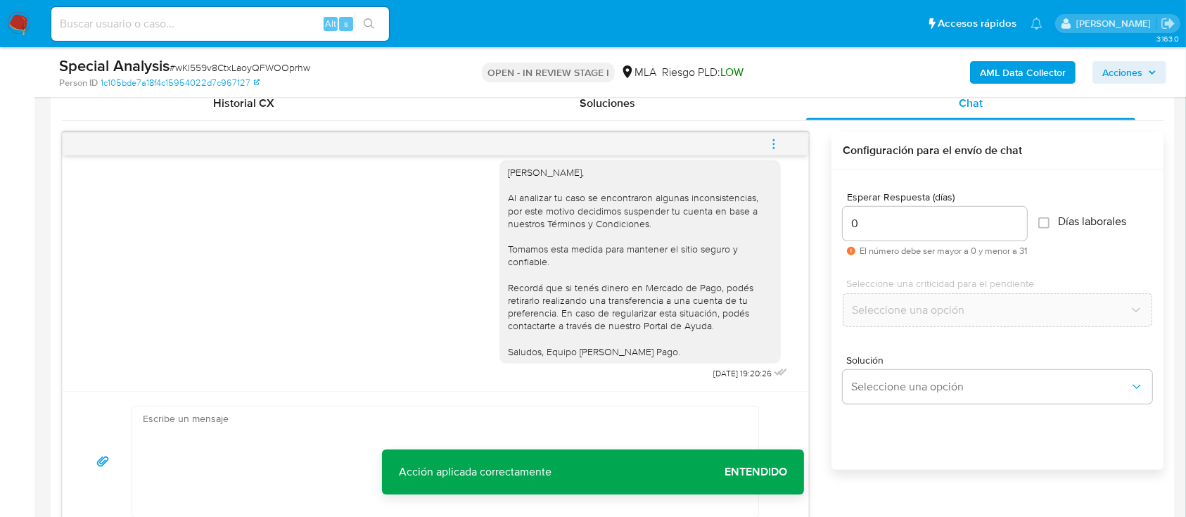
scroll to position [665, 0]
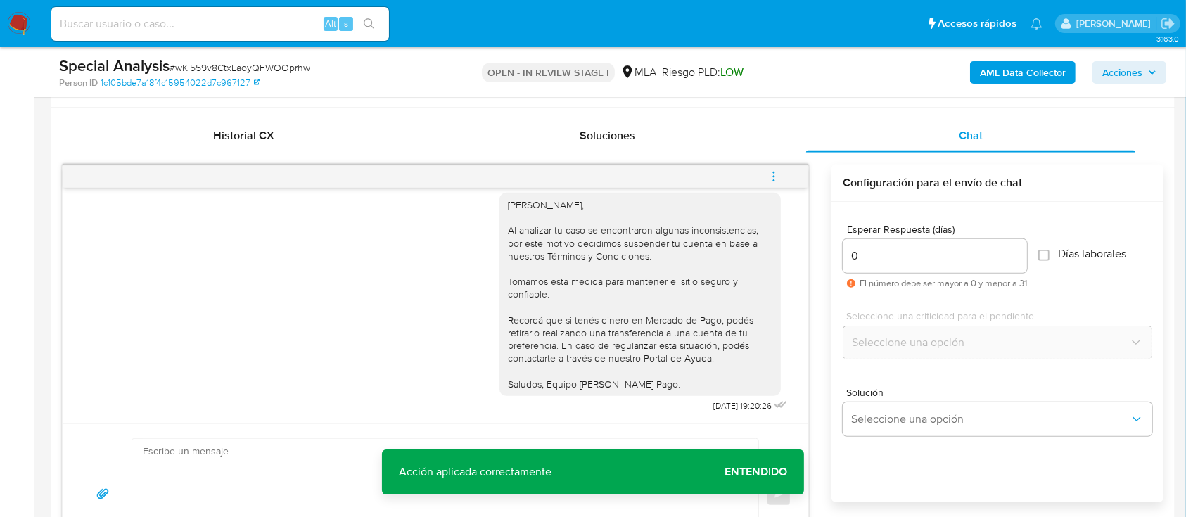
click at [781, 172] on button "menu-action" at bounding box center [773, 177] width 46 height 34
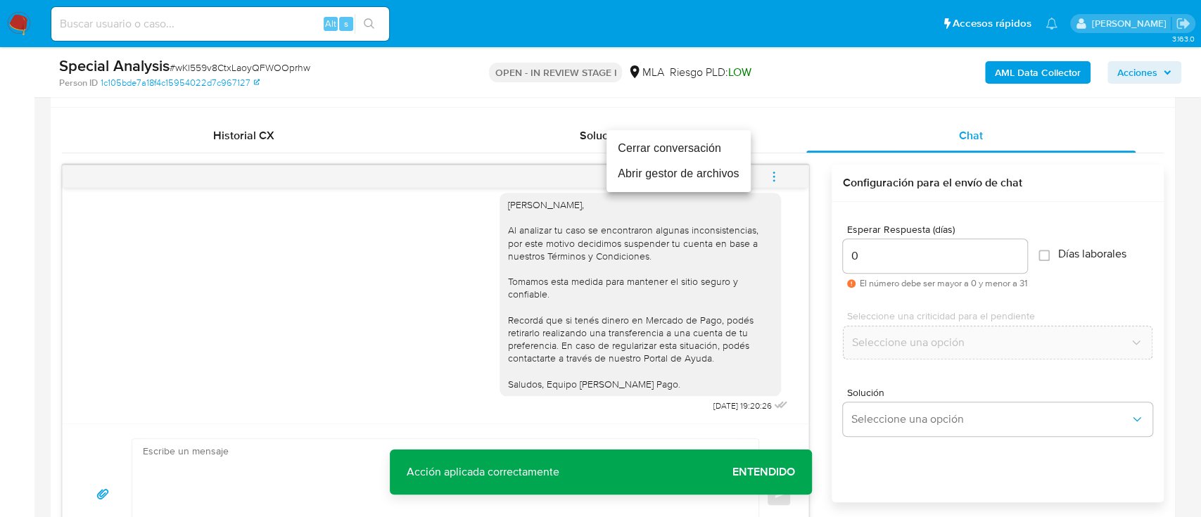
click at [703, 146] on li "Cerrar conversación" at bounding box center [678, 148] width 144 height 25
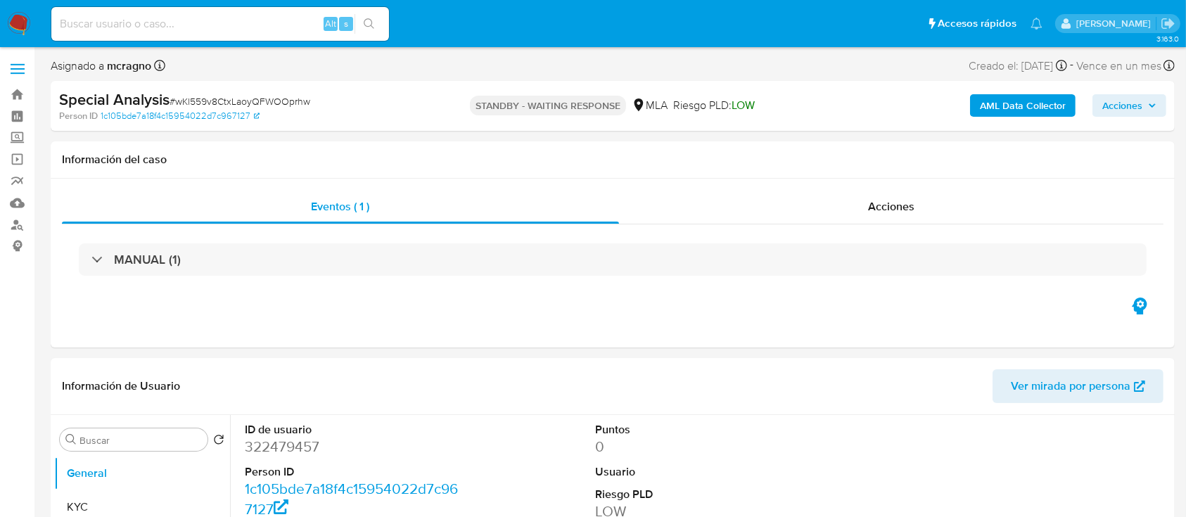
select select "10"
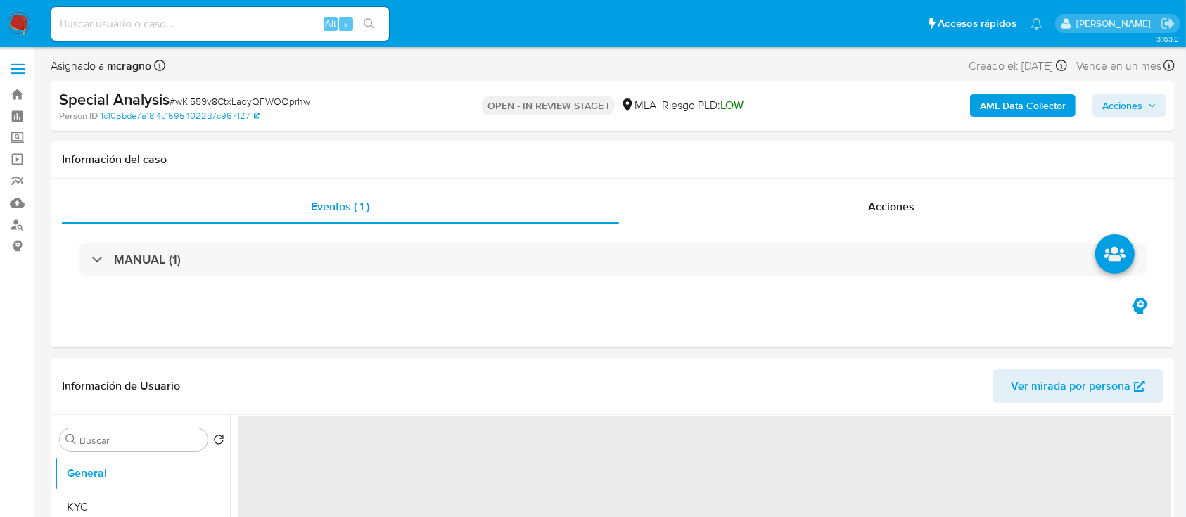
select select "10"
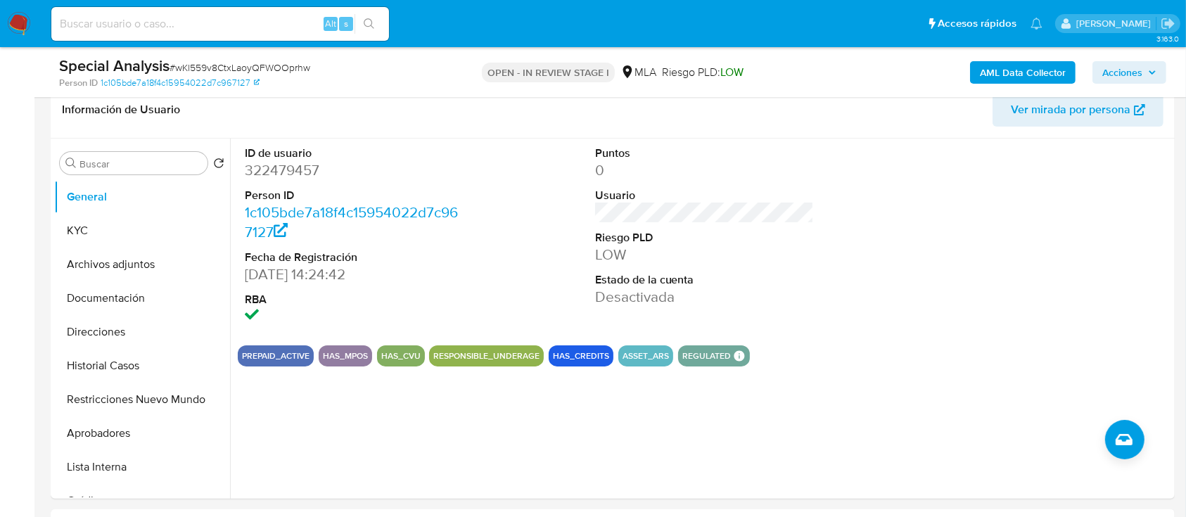
scroll to position [428, 0]
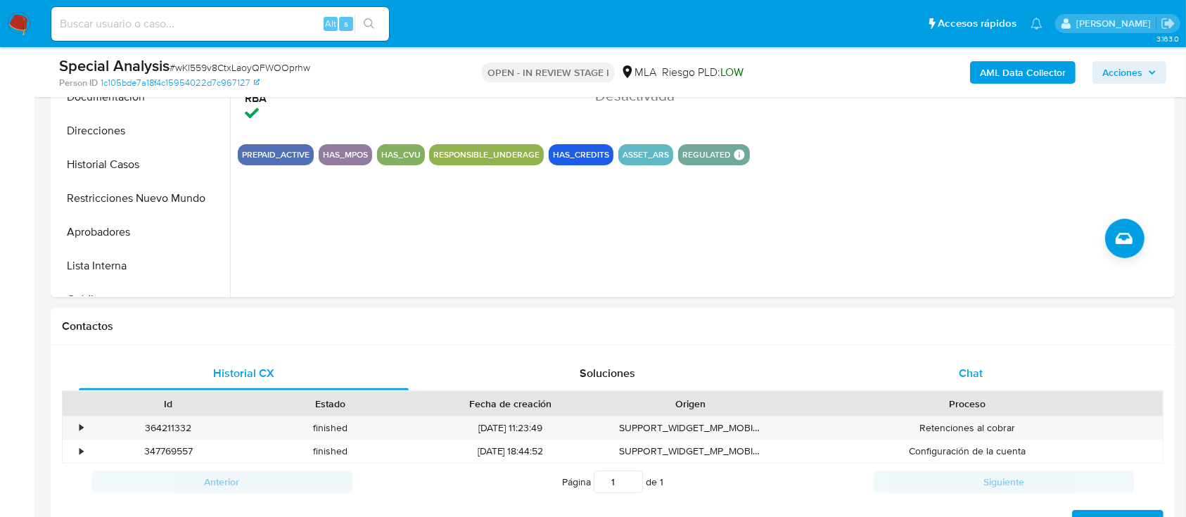
click at [959, 384] on div "Chat" at bounding box center [971, 374] width 330 height 34
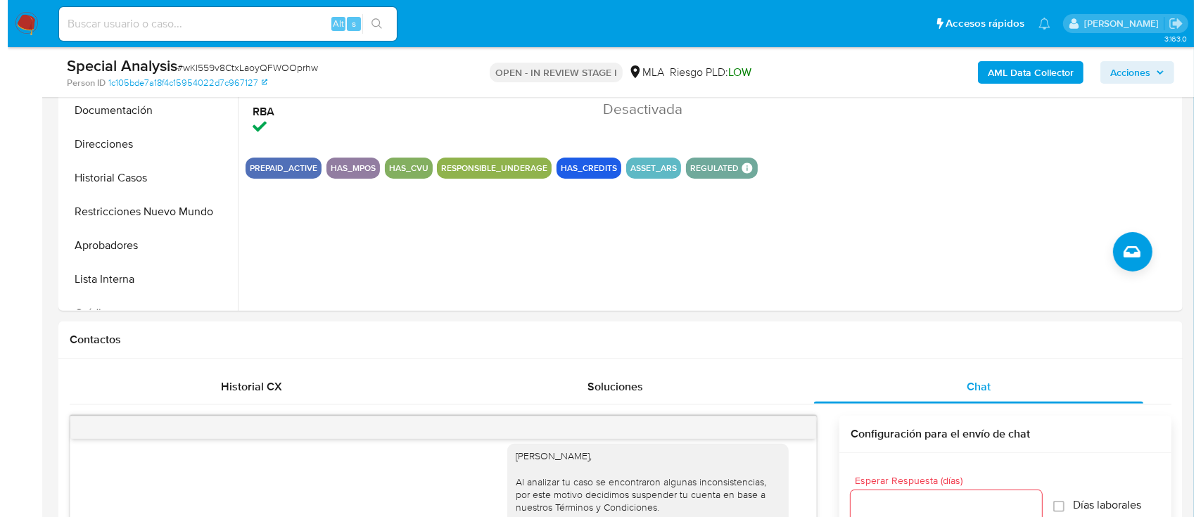
scroll to position [274, 0]
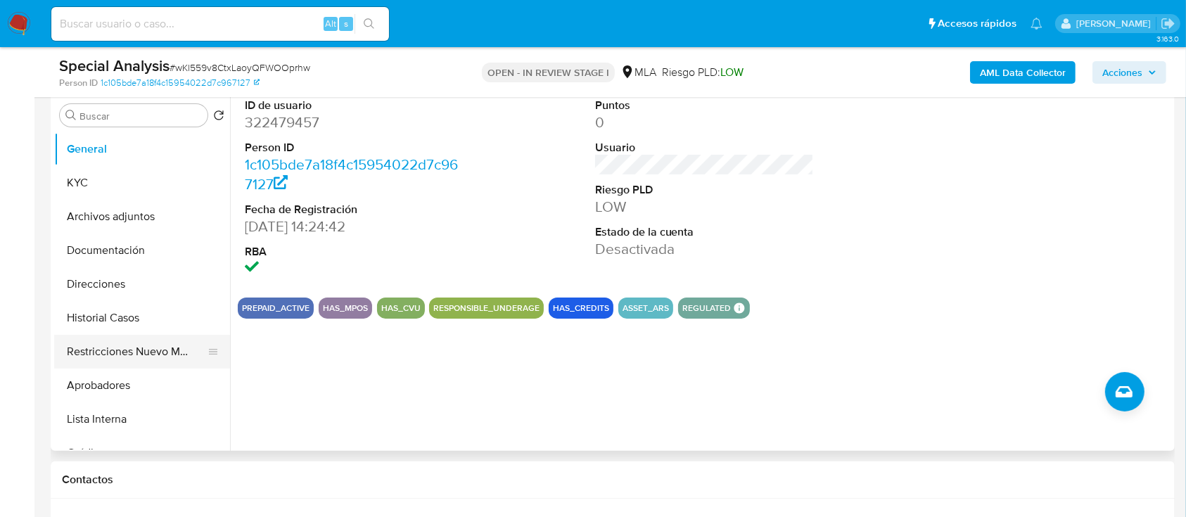
click at [124, 349] on button "Restricciones Nuevo Mundo" at bounding box center [136, 352] width 165 height 34
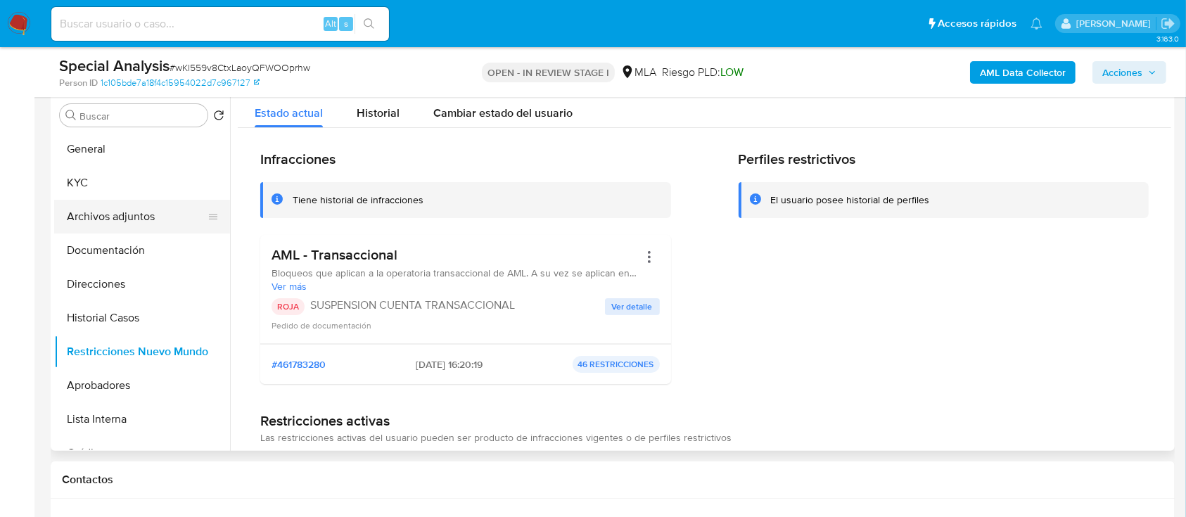
click at [140, 213] on button "Archivos adjuntos" at bounding box center [136, 217] width 165 height 34
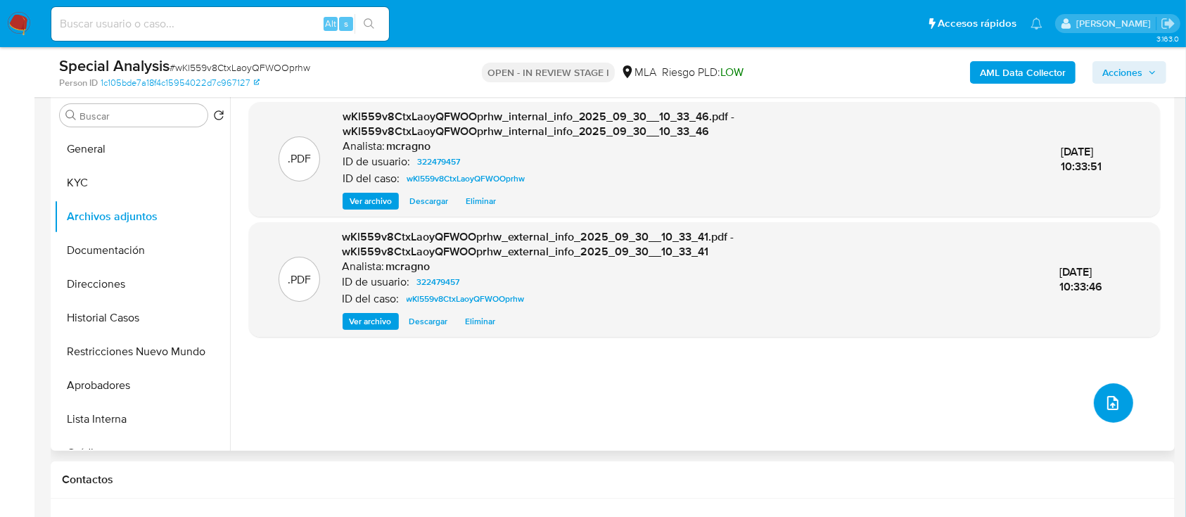
click at [1104, 406] on icon "upload-file" at bounding box center [1112, 403] width 17 height 17
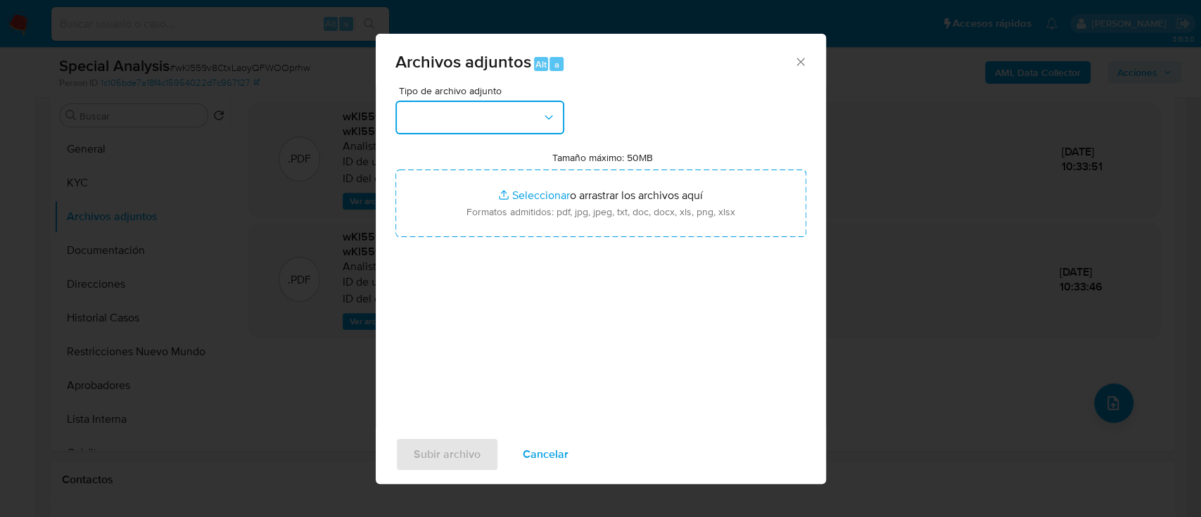
click at [520, 125] on button "button" at bounding box center [479, 118] width 169 height 34
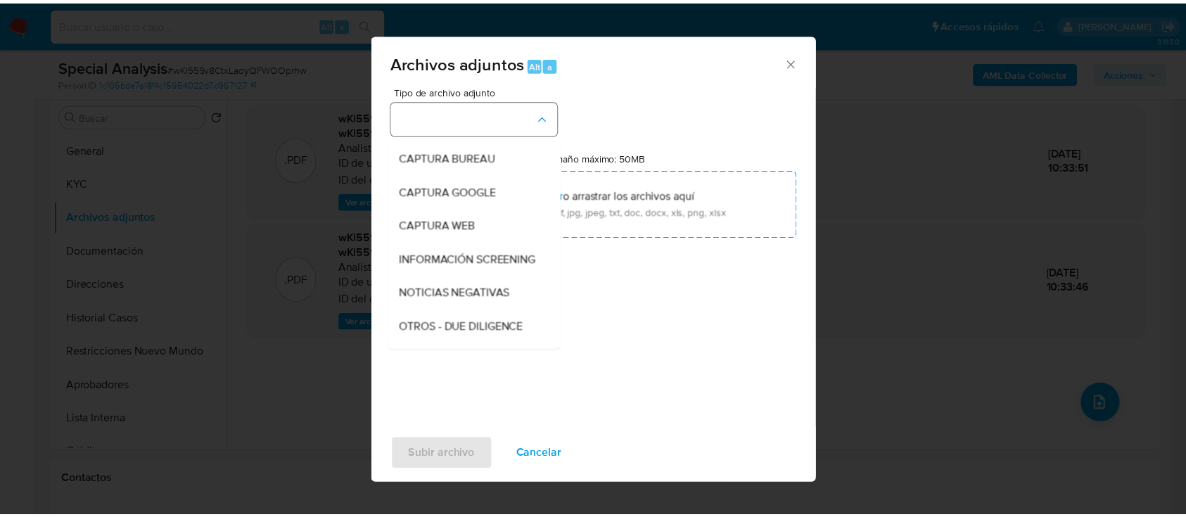
scroll to position [94, 0]
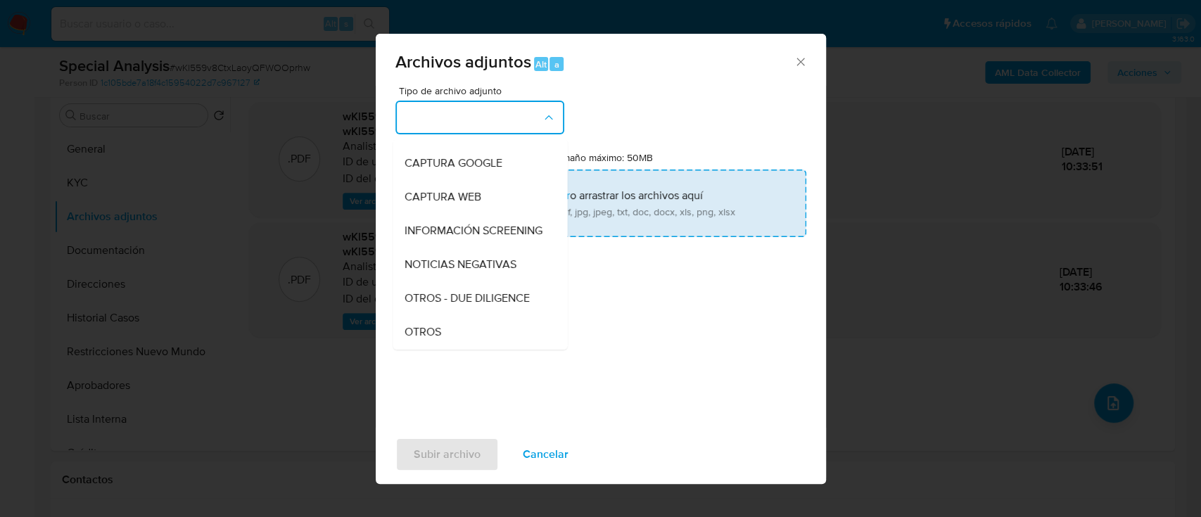
drag, startPoint x: 421, startPoint y: 329, endPoint x: 518, endPoint y: 231, distance: 137.8
click at [421, 328] on div "OTROS" at bounding box center [475, 332] width 143 height 34
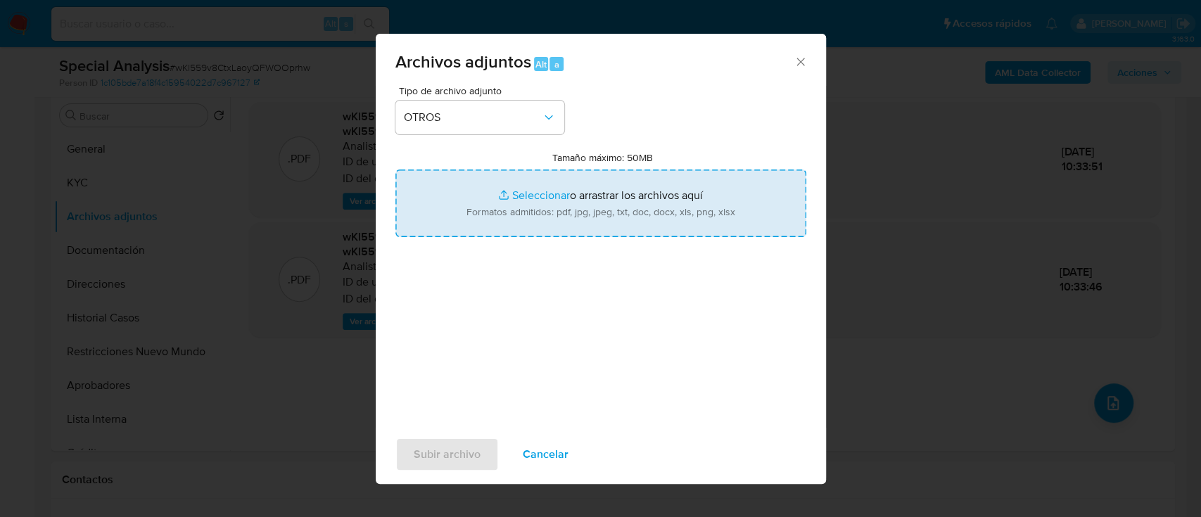
click at [519, 231] on input "Tamaño máximo: 50MB Seleccionar archivos" at bounding box center [600, 203] width 411 height 68
type input "C:\fakepath\322479457 - Movimientos.xlsx"
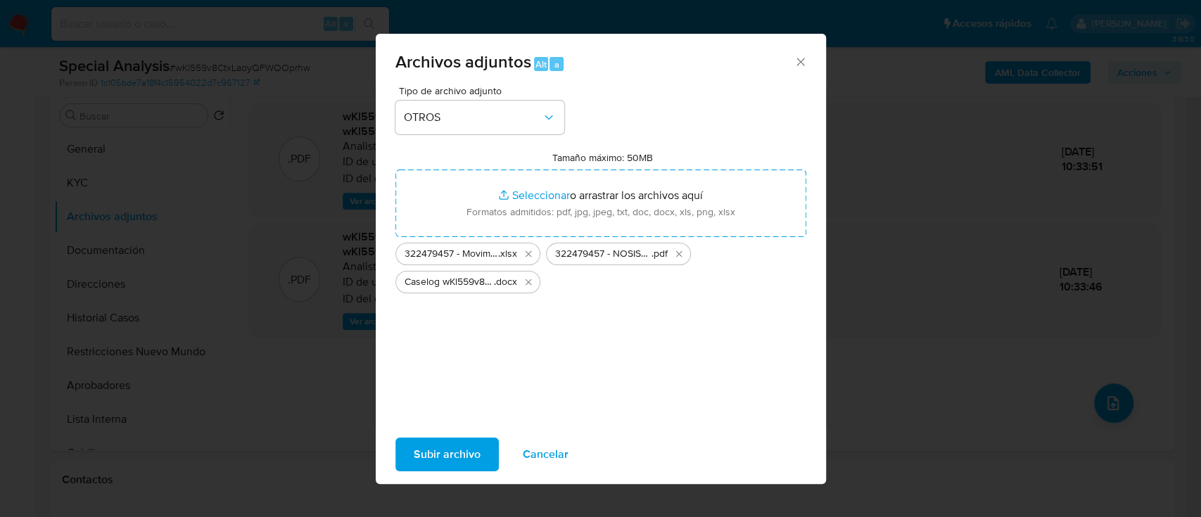
click at [444, 456] on span "Subir archivo" at bounding box center [447, 454] width 67 height 31
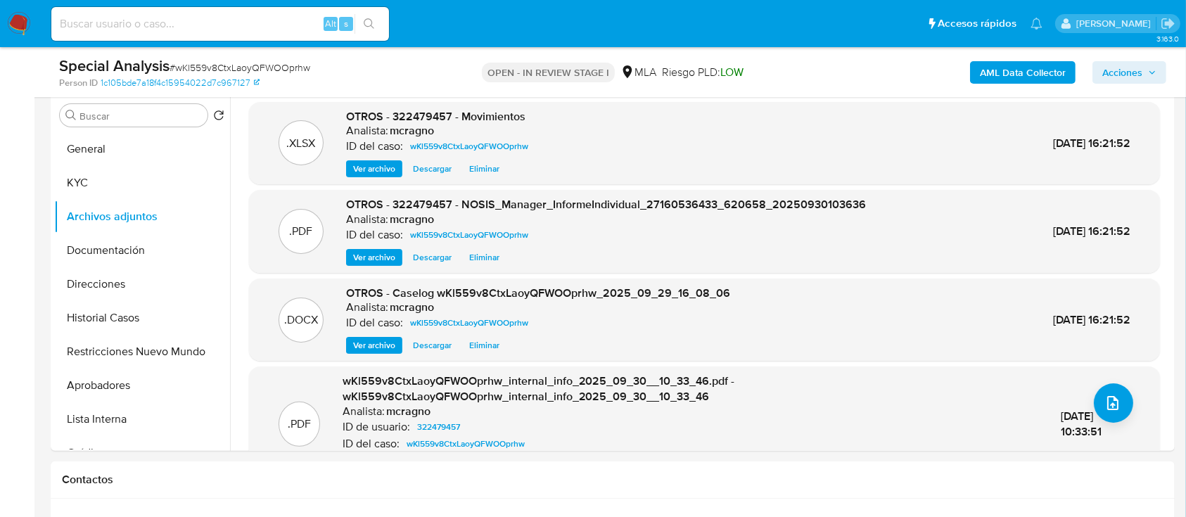
click at [1139, 70] on span "Acciones" at bounding box center [1122, 72] width 40 height 23
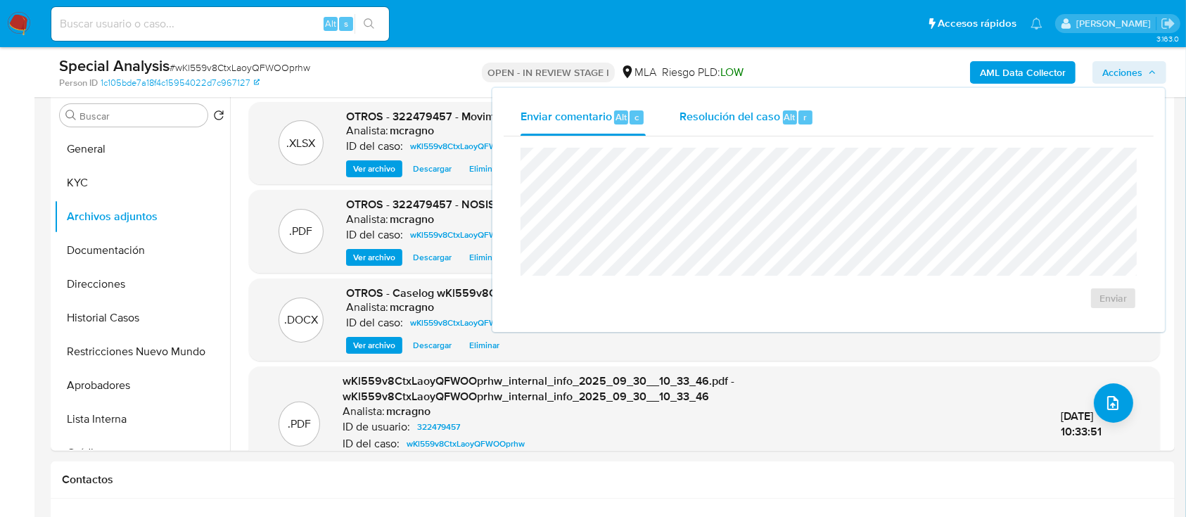
click at [781, 129] on div "Resolución del caso Alt r" at bounding box center [746, 117] width 134 height 37
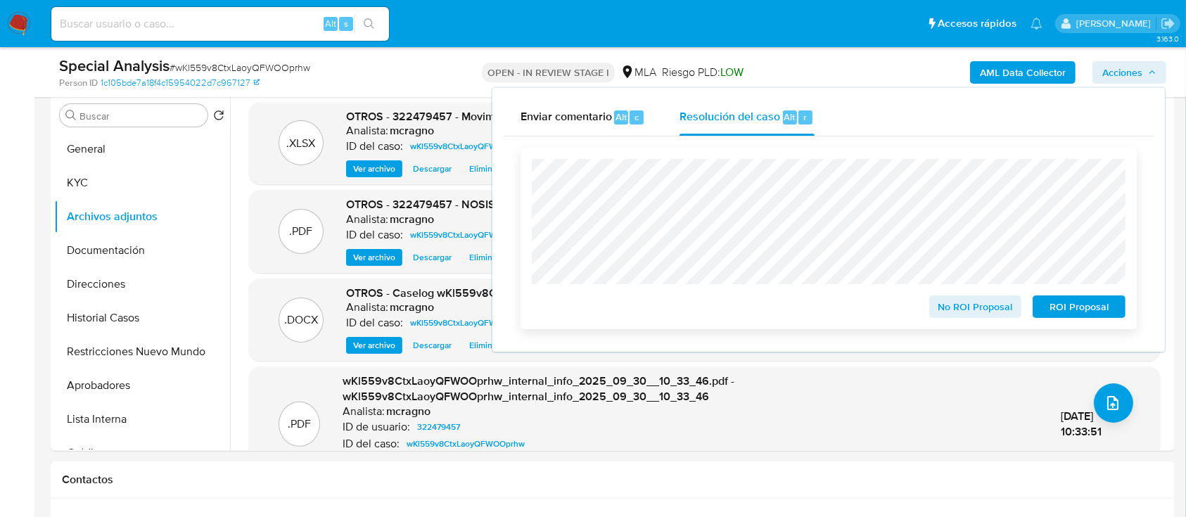
click at [1084, 310] on span "ROI Proposal" at bounding box center [1078, 307] width 73 height 20
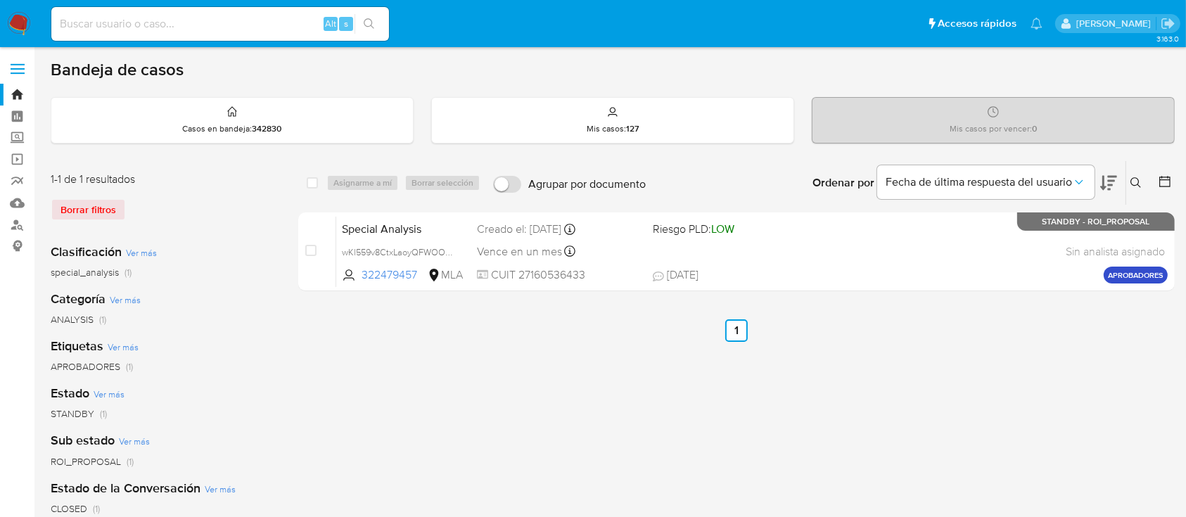
click at [1139, 177] on icon at bounding box center [1135, 182] width 11 height 11
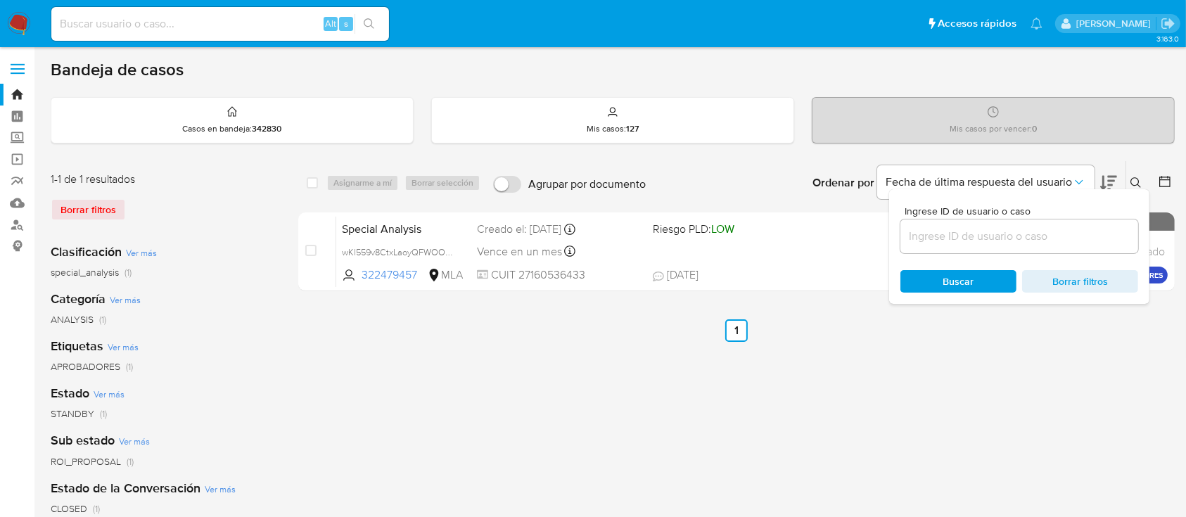
click at [1087, 228] on input at bounding box center [1019, 236] width 238 height 18
type input "1214304466"
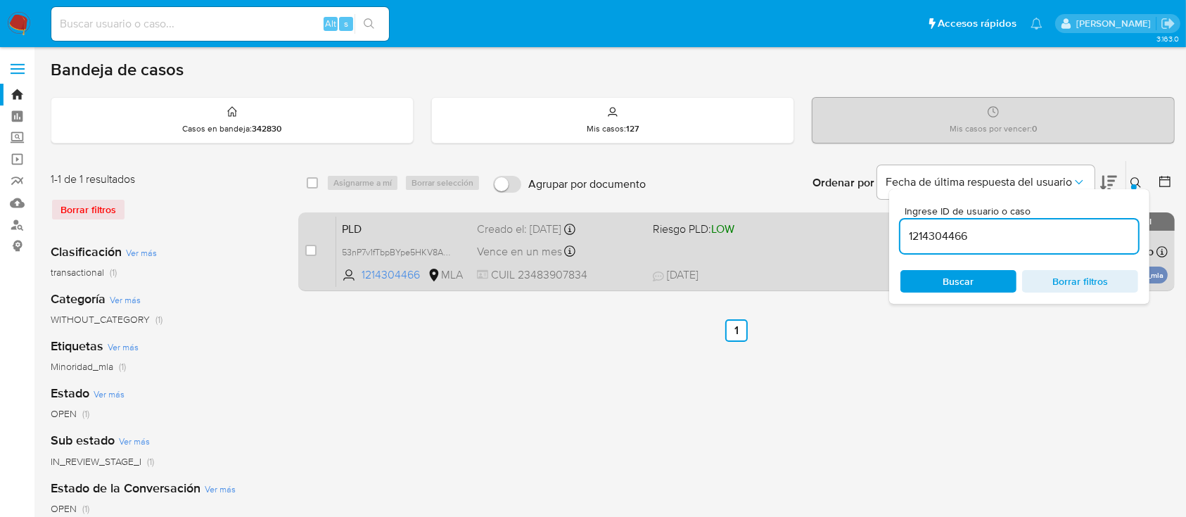
drag, startPoint x: 1132, startPoint y: 182, endPoint x: 817, endPoint y: 258, distance: 324.1
click at [1131, 182] on icon at bounding box center [1135, 182] width 11 height 11
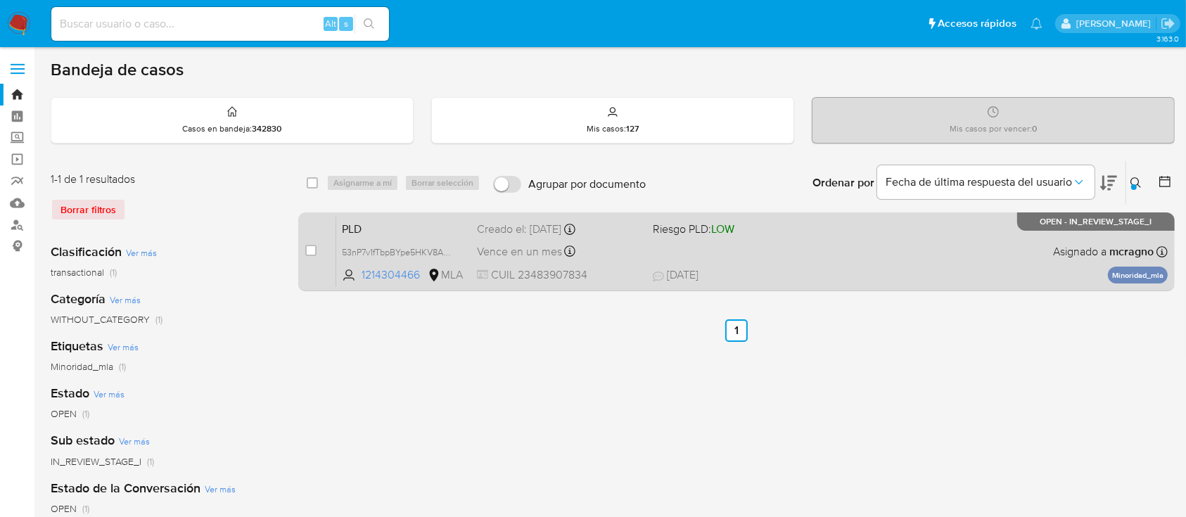
click at [817, 257] on div "PLD 53nP7v1fTbpBYpe5HKV8AK0R 1214304466 MLA Riesgo PLD: LOW Creado el: [DATE] C…" at bounding box center [751, 251] width 831 height 71
click at [314, 247] on input "checkbox" at bounding box center [310, 250] width 11 height 11
checkbox input "true"
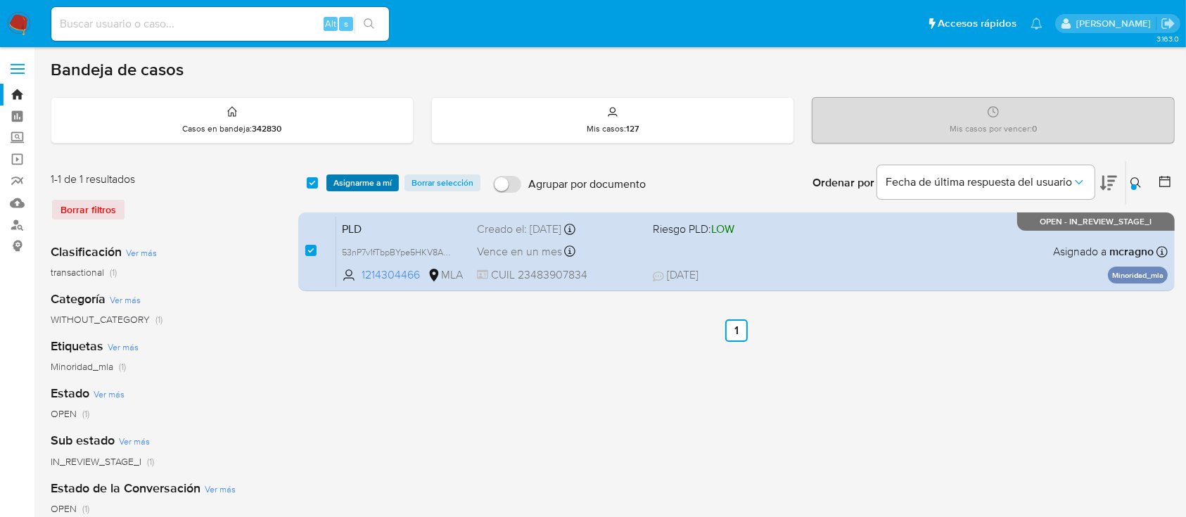
click at [364, 188] on span "Asignarme a mí" at bounding box center [362, 183] width 58 height 14
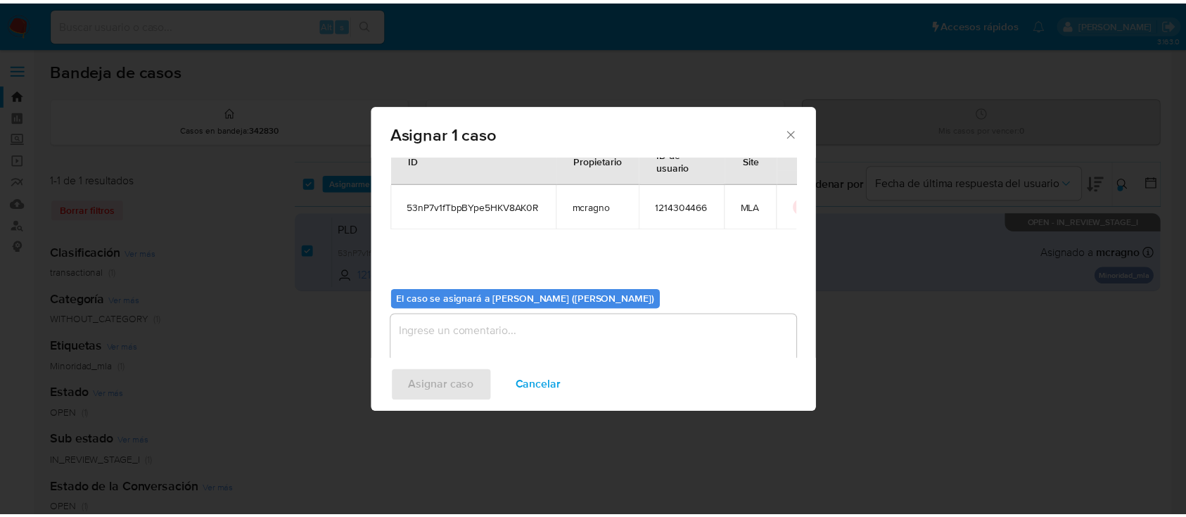
scroll to position [72, 0]
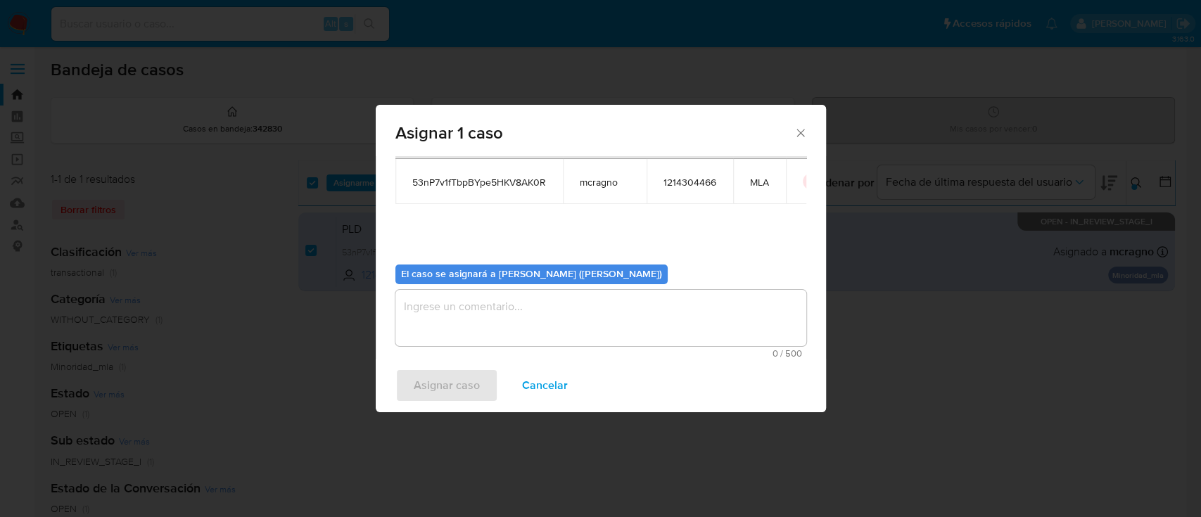
click at [451, 295] on textarea "assign-modal" at bounding box center [600, 318] width 411 height 56
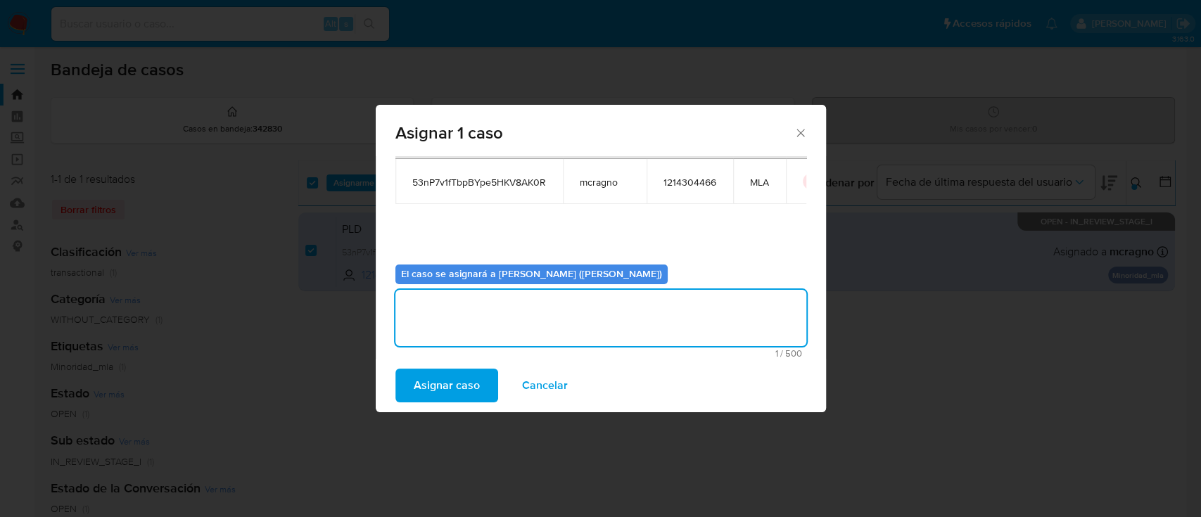
click at [437, 380] on span "Asignar caso" at bounding box center [447, 385] width 66 height 31
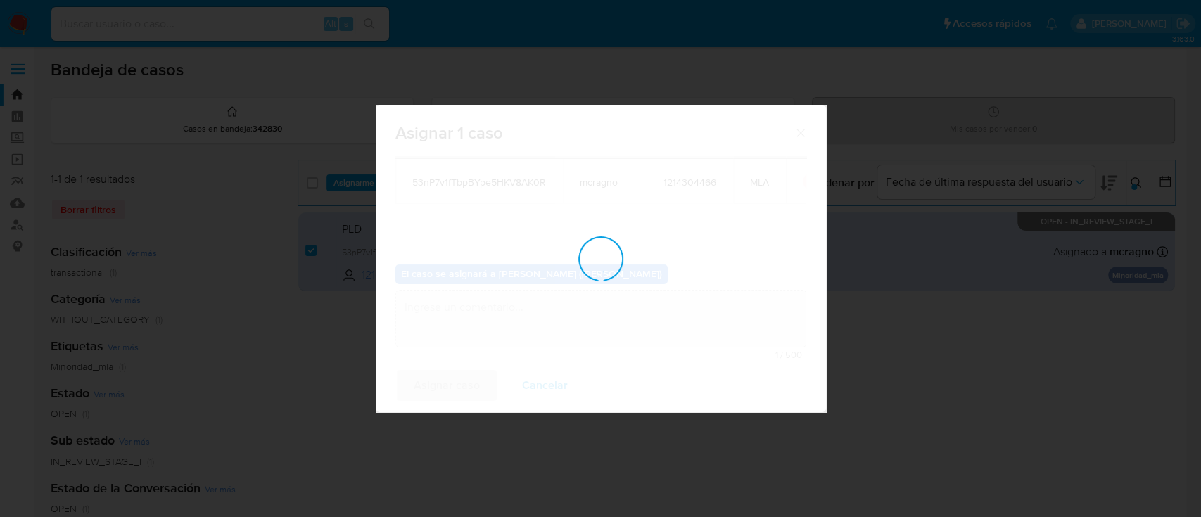
checkbox input "false"
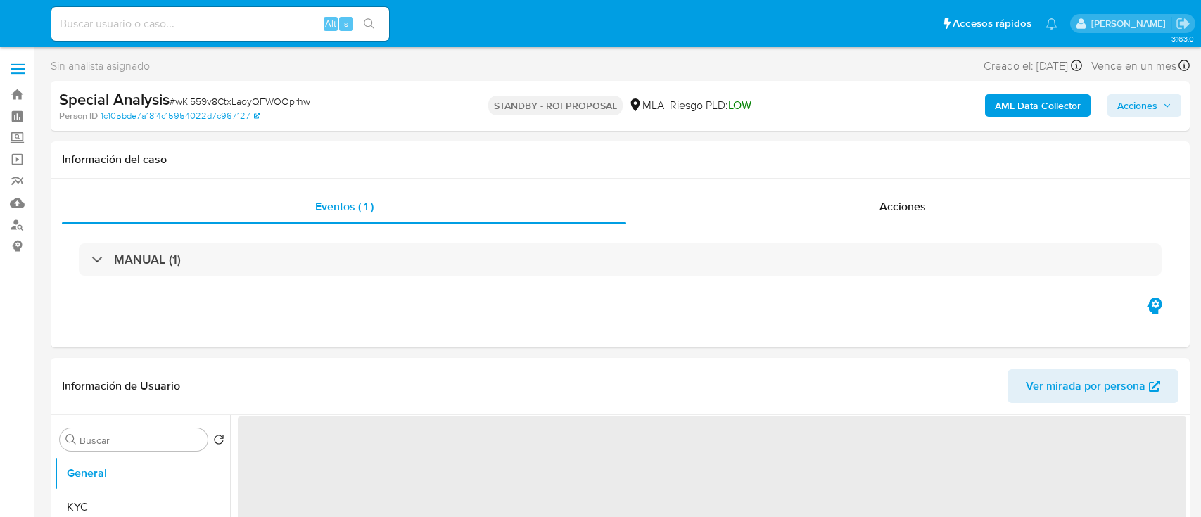
select select "10"
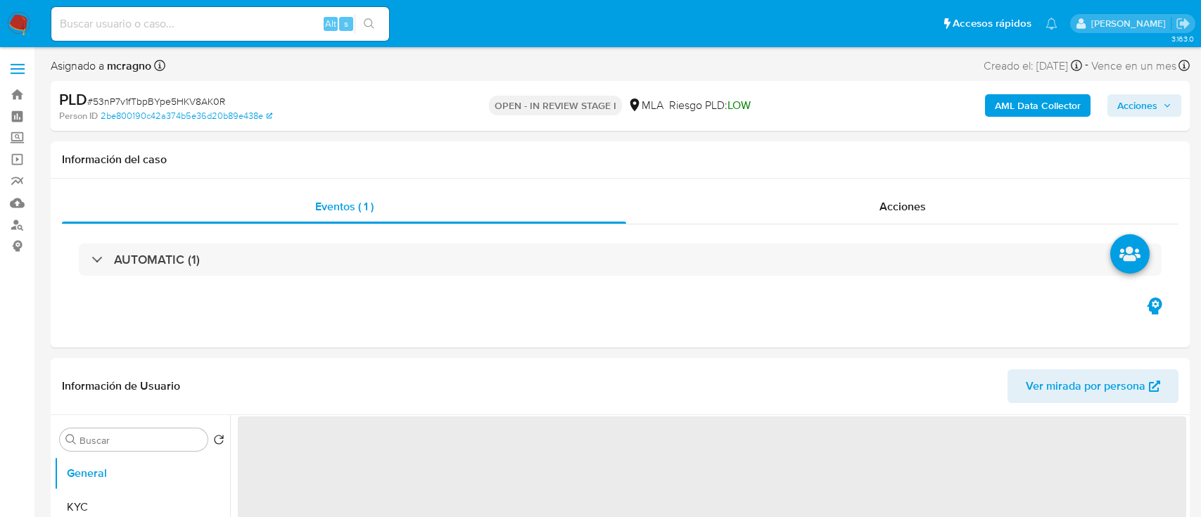
select select "10"
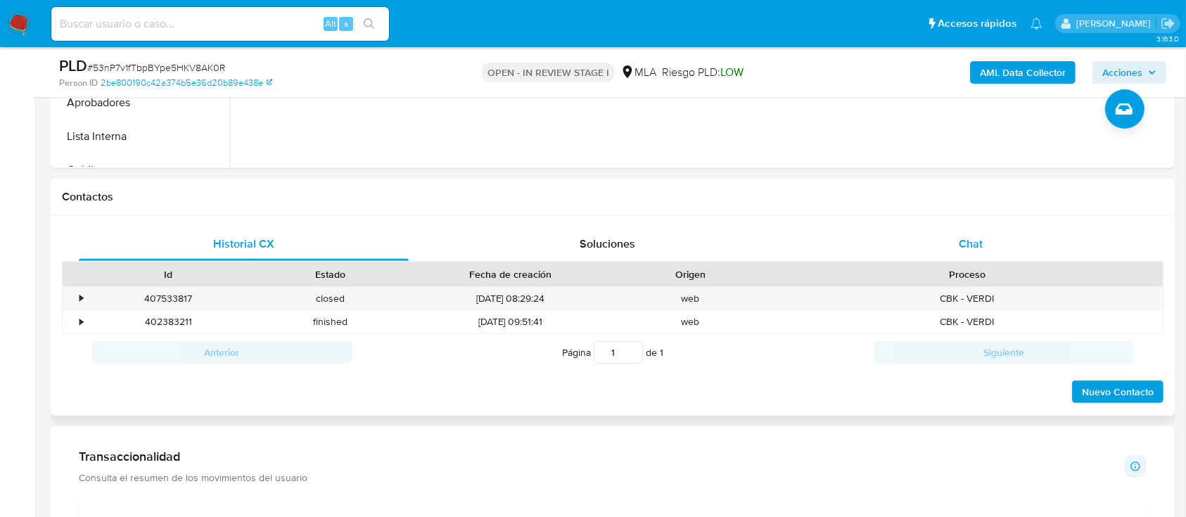
click at [960, 231] on div "Chat" at bounding box center [971, 244] width 330 height 34
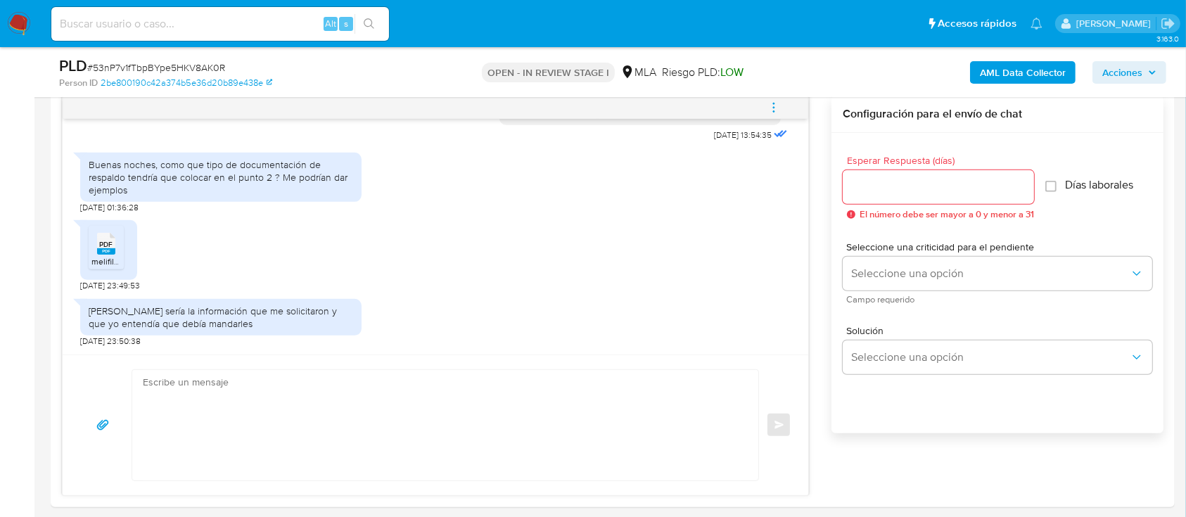
scroll to position [905, 0]
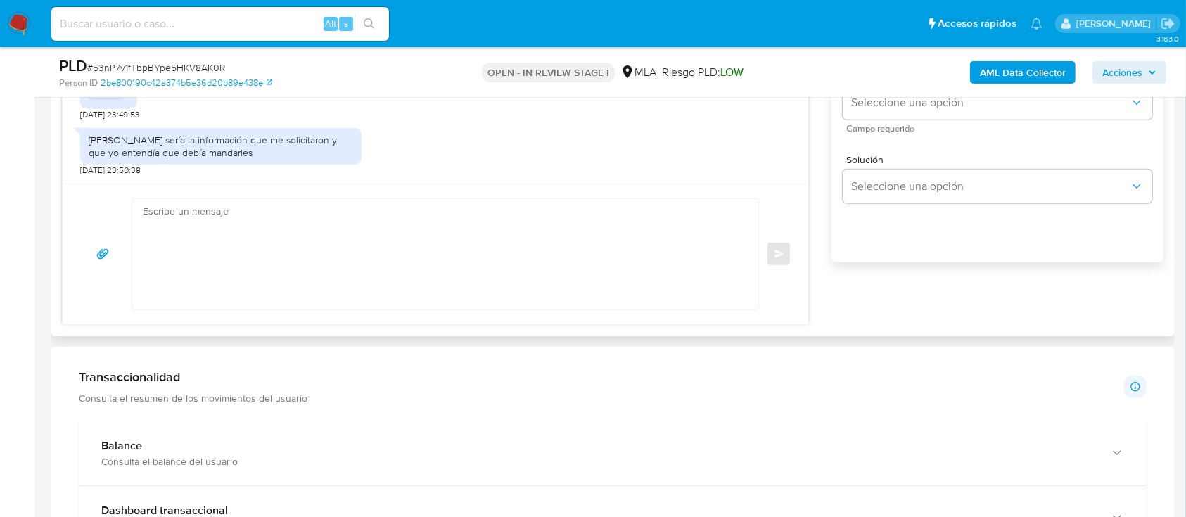
click at [365, 229] on textarea at bounding box center [442, 254] width 598 height 110
paste textarea "Hola XXX, Al analizar tu caso se encontraron algunas inconsistencias, por este …"
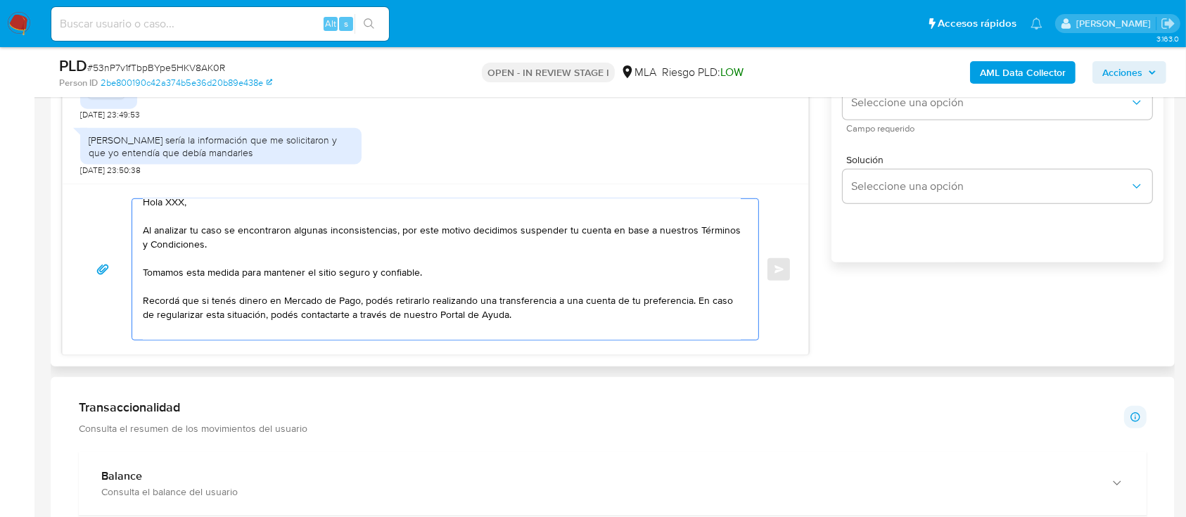
scroll to position [0, 0]
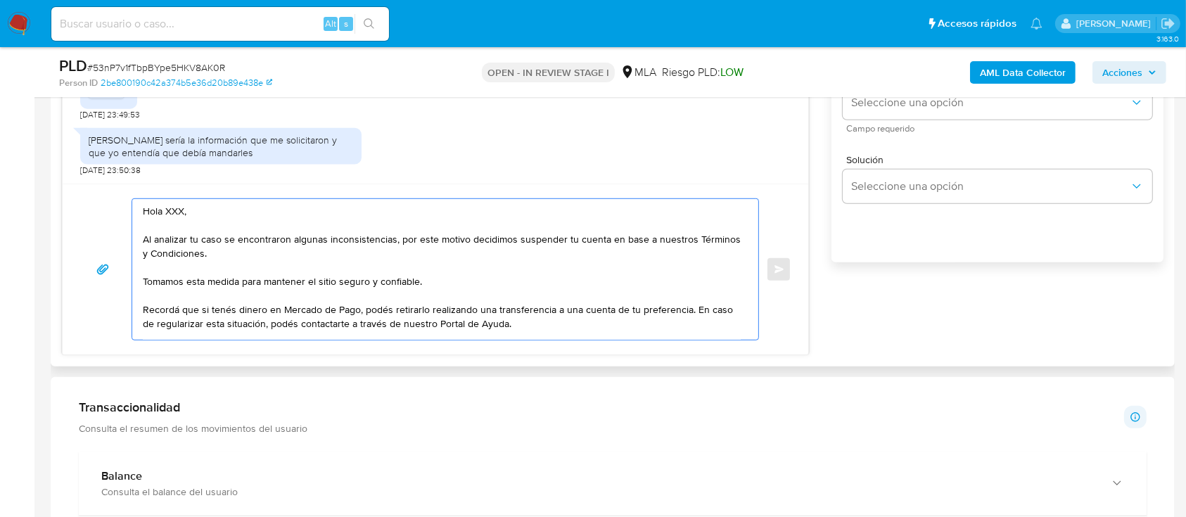
click at [269, 212] on textarea "Hola XXX, Al analizar tu caso se encontraron algunas inconsistencias, por este …" at bounding box center [442, 269] width 598 height 141
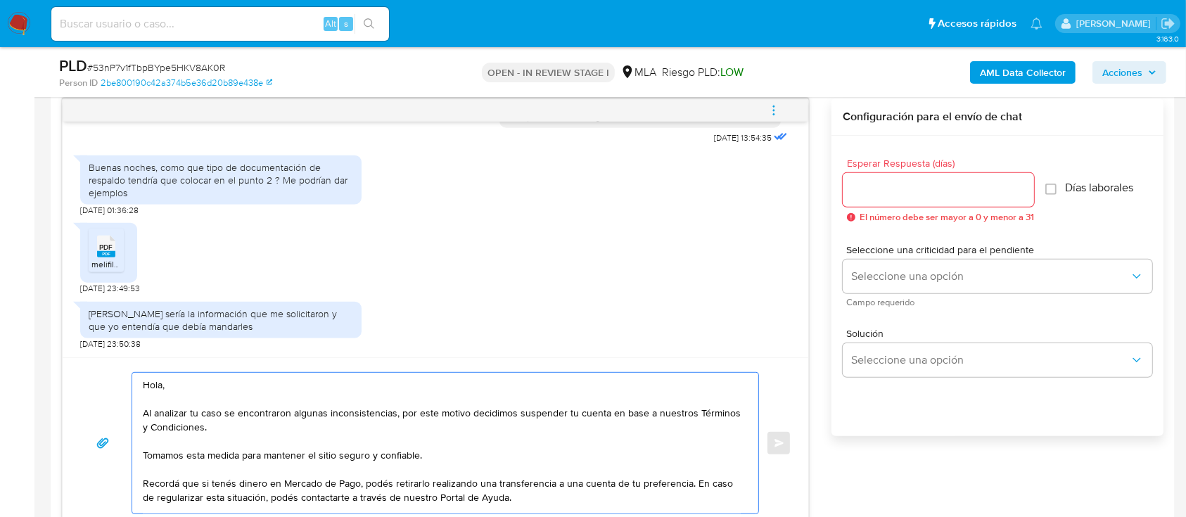
scroll to position [717, 0]
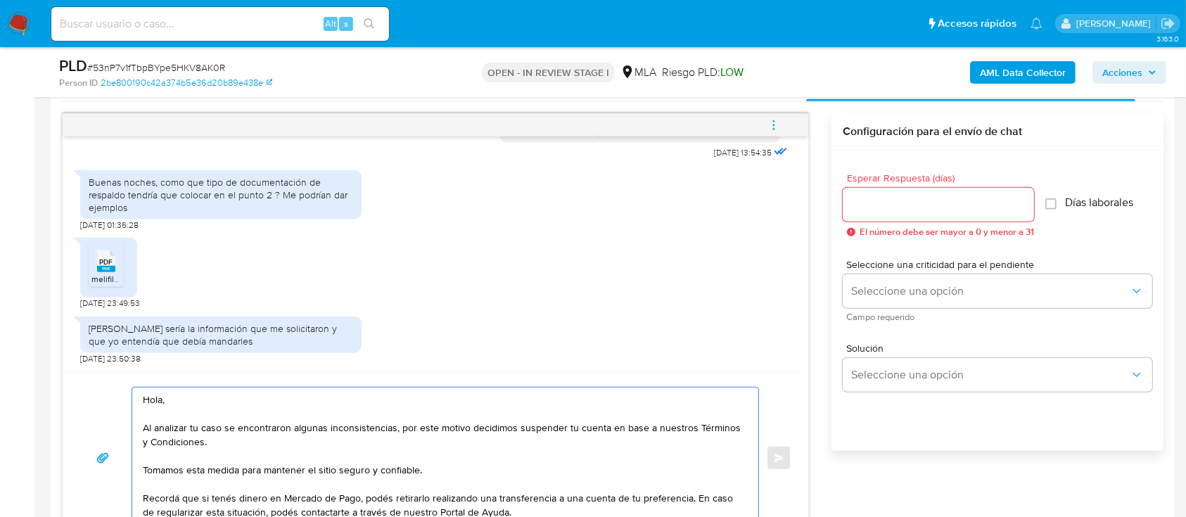
type textarea "Hola, Al analizar tu caso se encontraron algunas inconsistencias, por este moti…"
click at [968, 203] on input "Esperar Respuesta (días)" at bounding box center [938, 205] width 191 height 18
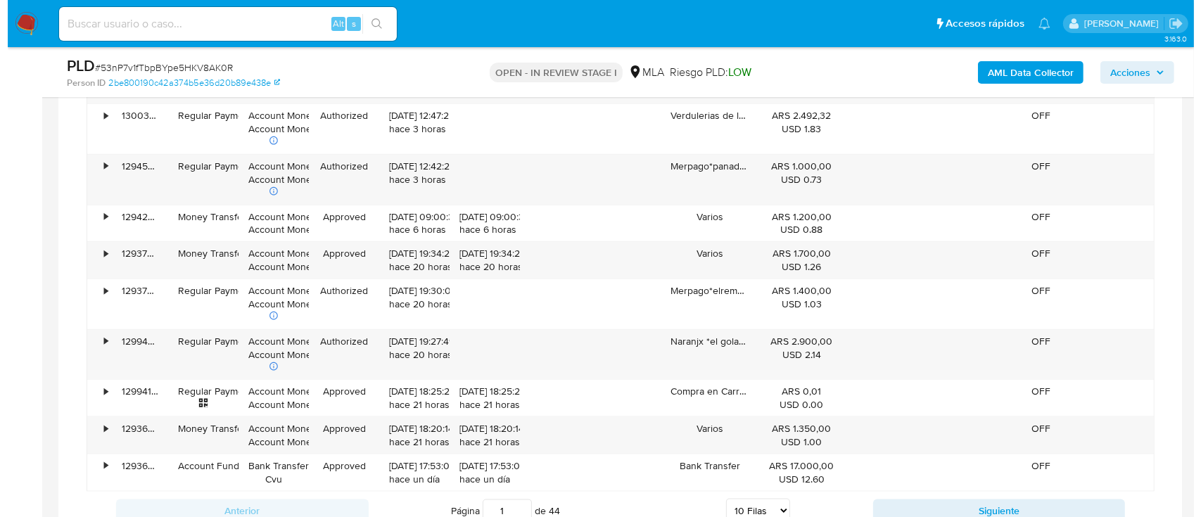
scroll to position [2060, 0]
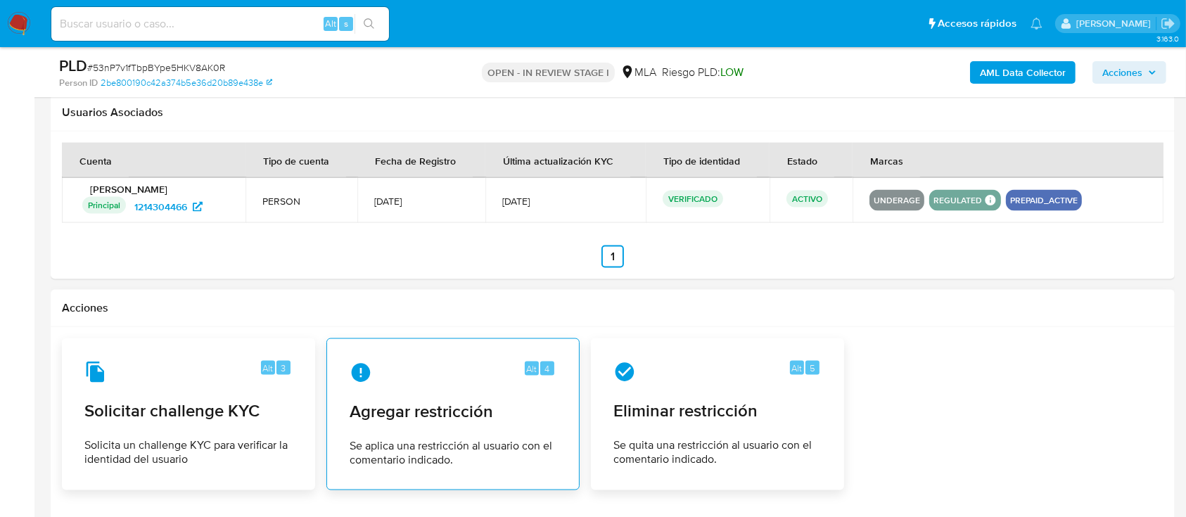
type input "0"
click at [419, 419] on span "Agregar restricción" at bounding box center [453, 411] width 207 height 21
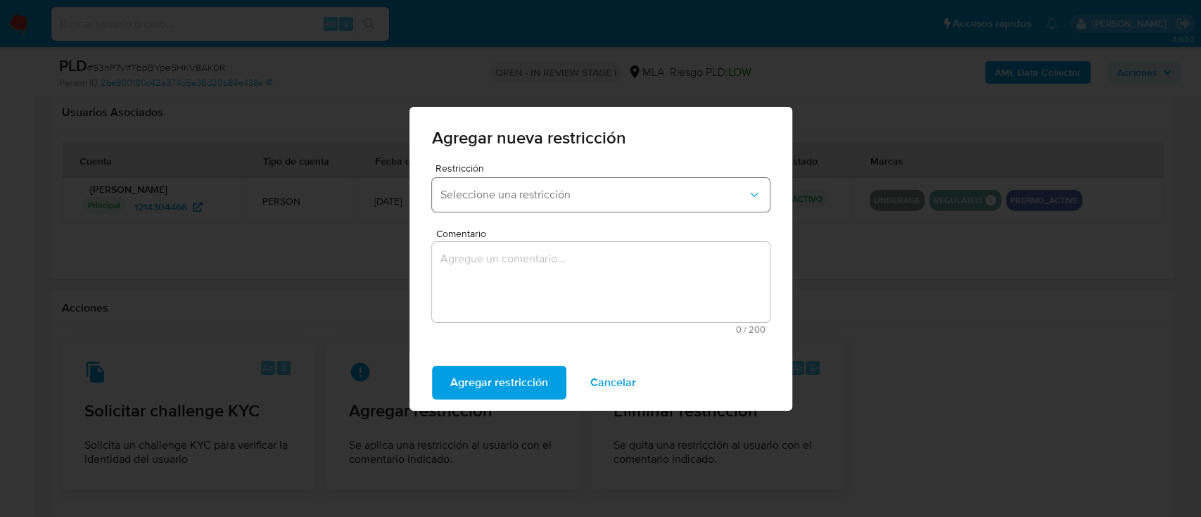
click at [565, 188] on span "Seleccione una restricción" at bounding box center [593, 195] width 307 height 14
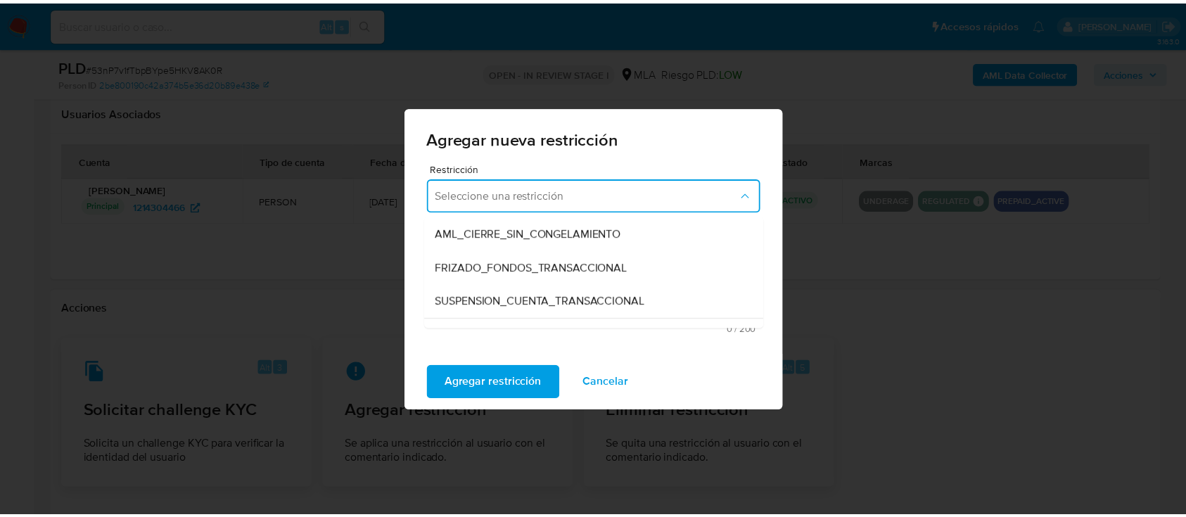
scroll to position [164, 0]
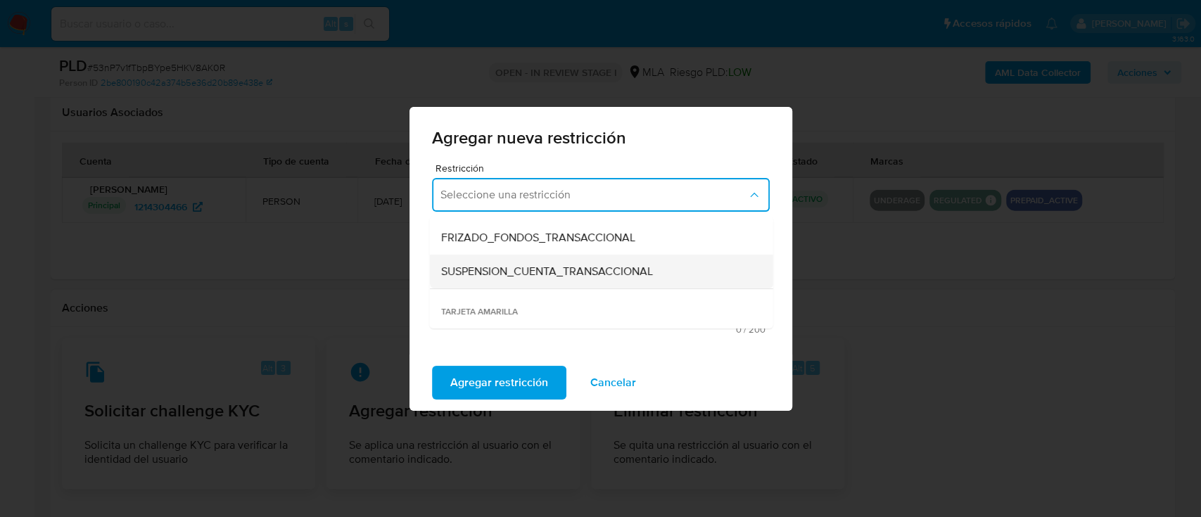
click at [652, 273] on span "SUSPENSION_CUENTA_TRANSACCIONAL" at bounding box center [546, 271] width 212 height 14
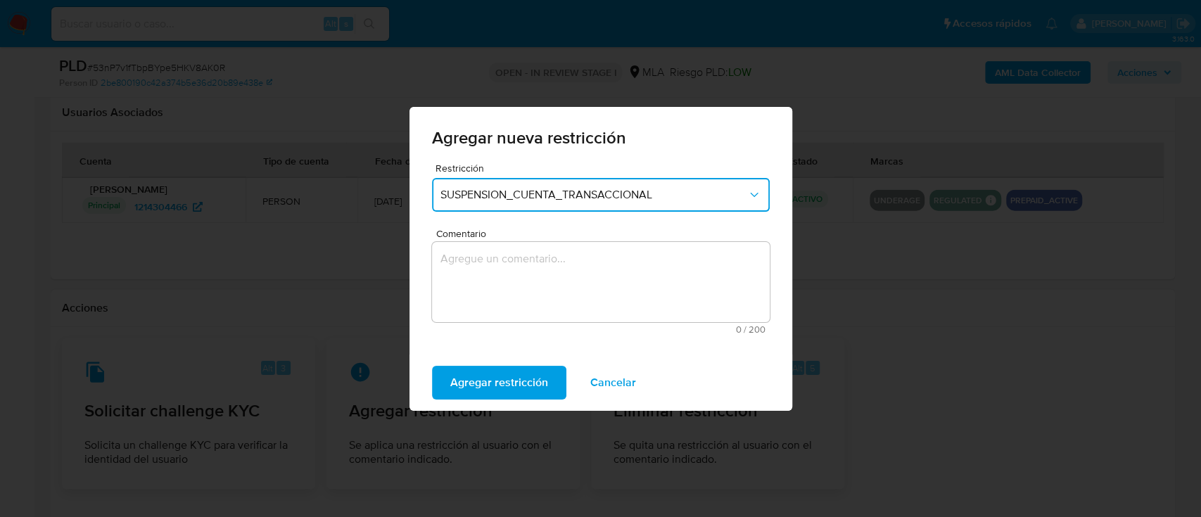
click at [653, 273] on textarea "Comentario" at bounding box center [601, 282] width 338 height 80
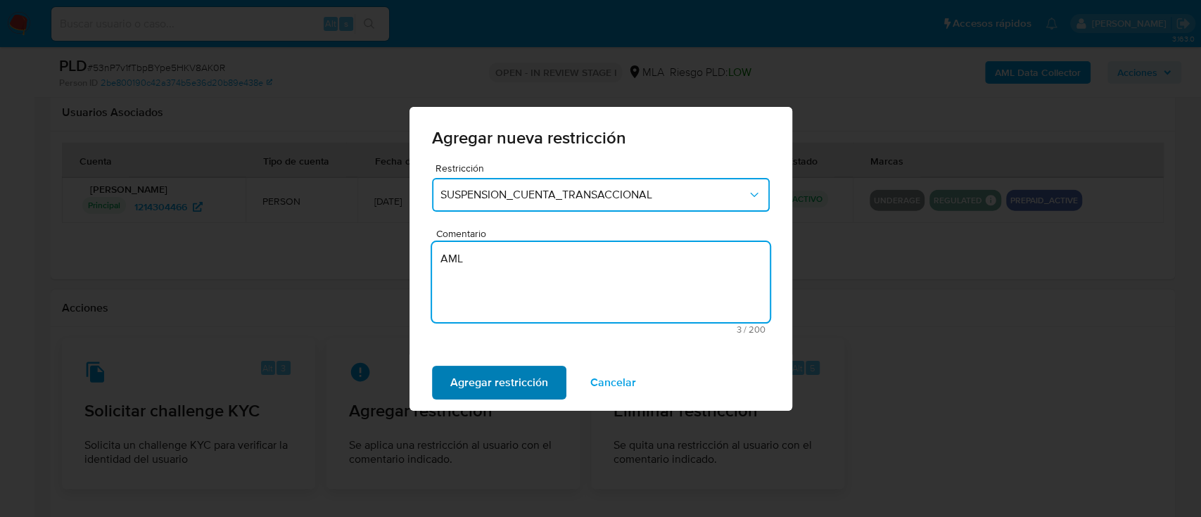
type textarea "AML"
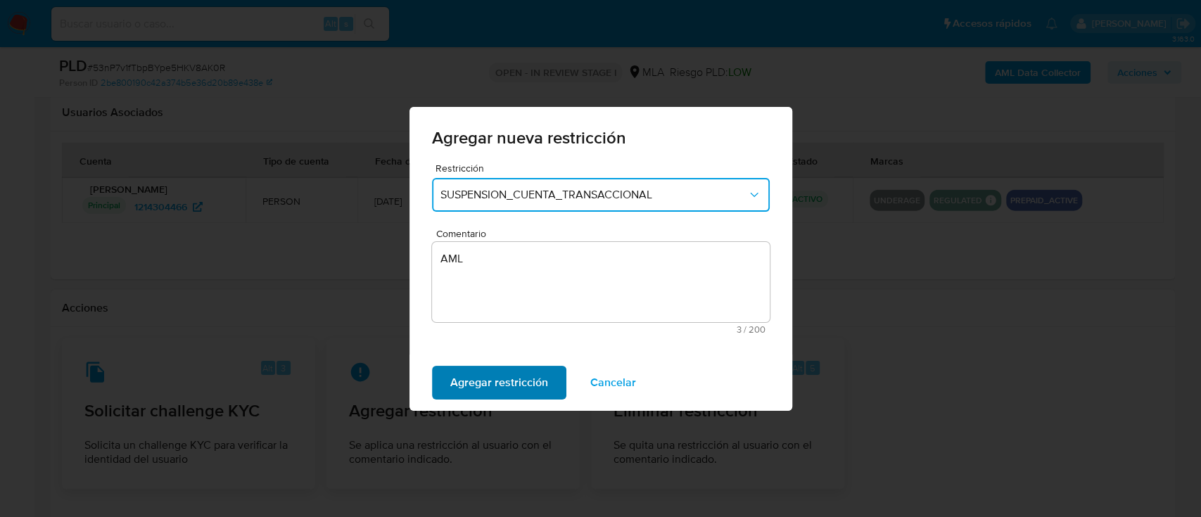
click at [500, 380] on span "Agregar restricción" at bounding box center [499, 382] width 98 height 31
click at [472, 380] on span "Confirmar" at bounding box center [475, 382] width 51 height 31
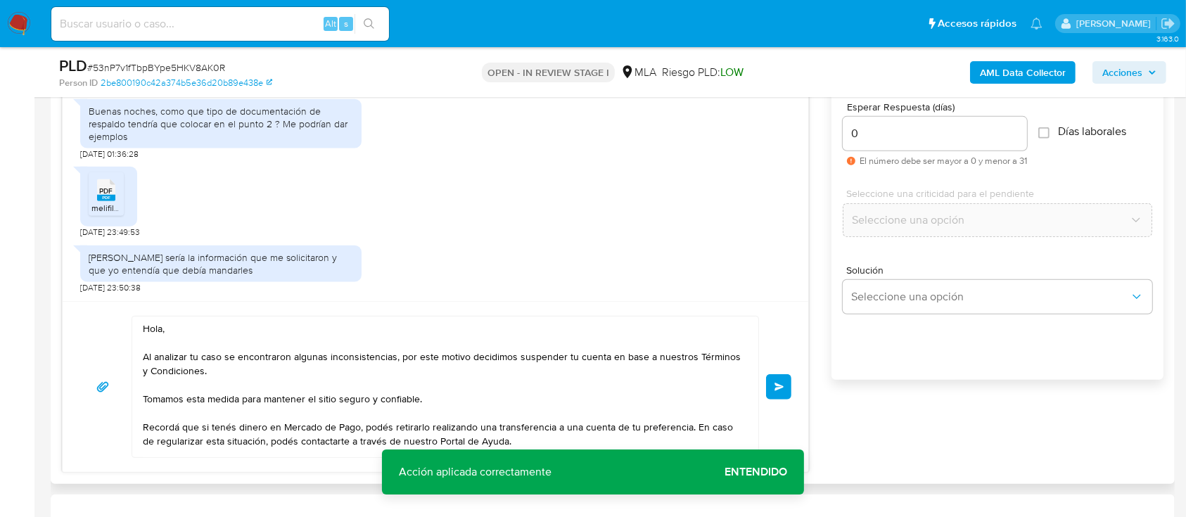
scroll to position [995, 0]
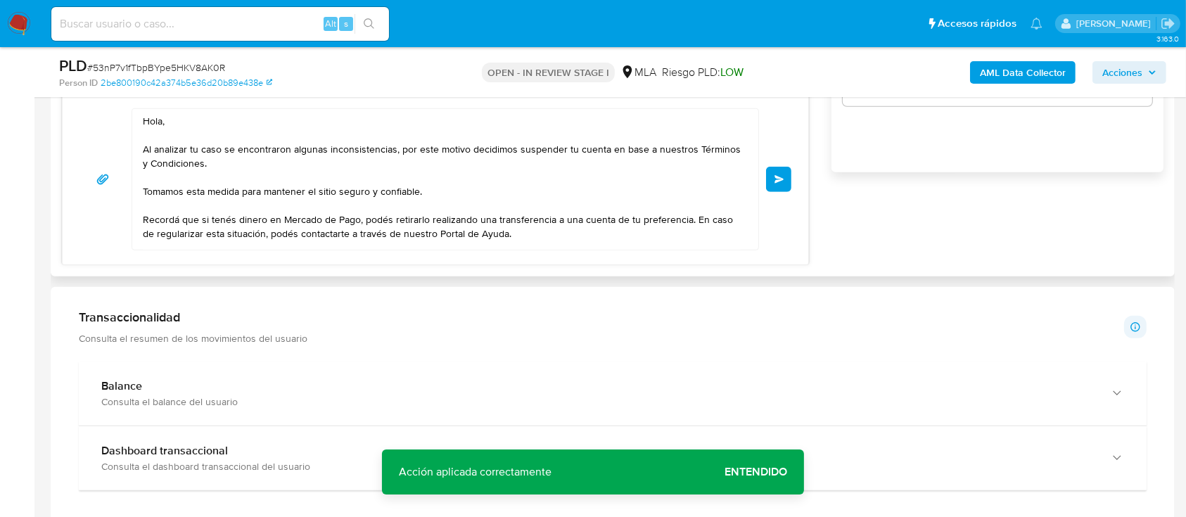
click at [784, 188] on button "Enviar" at bounding box center [778, 179] width 25 height 25
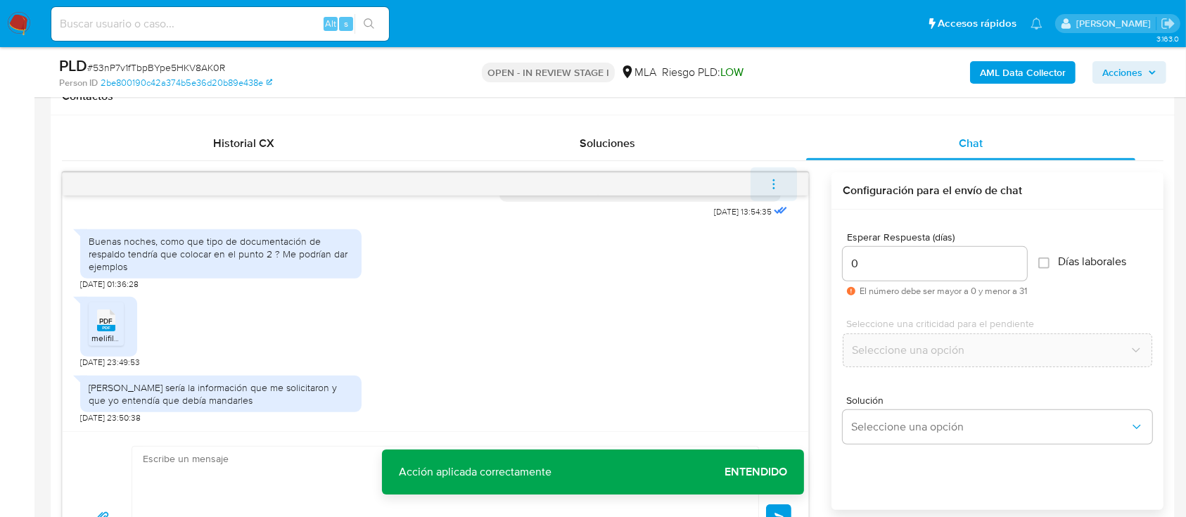
scroll to position [1755, 0]
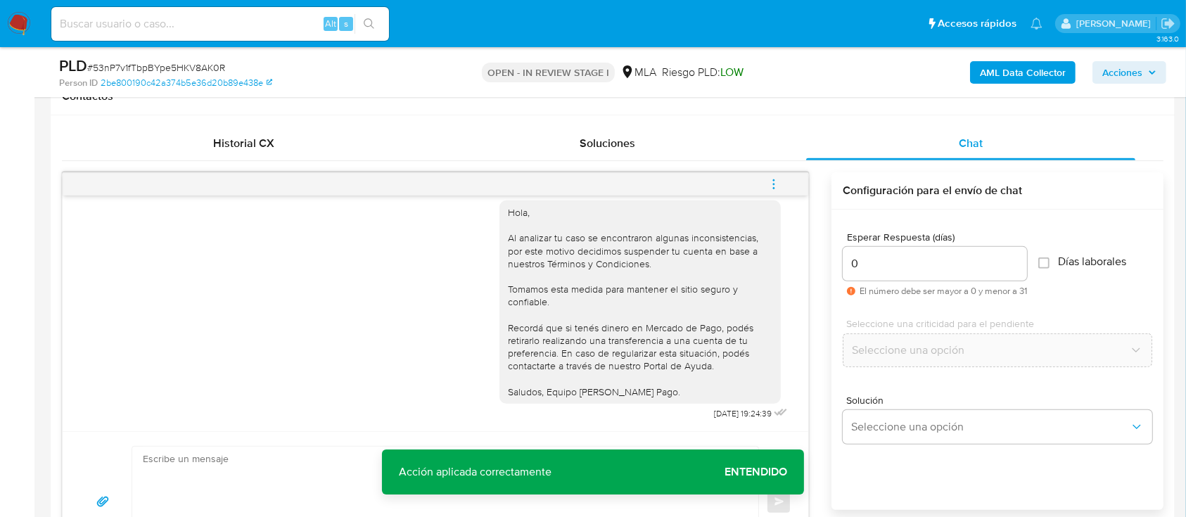
click at [767, 181] on icon "menu-action" at bounding box center [773, 184] width 13 height 13
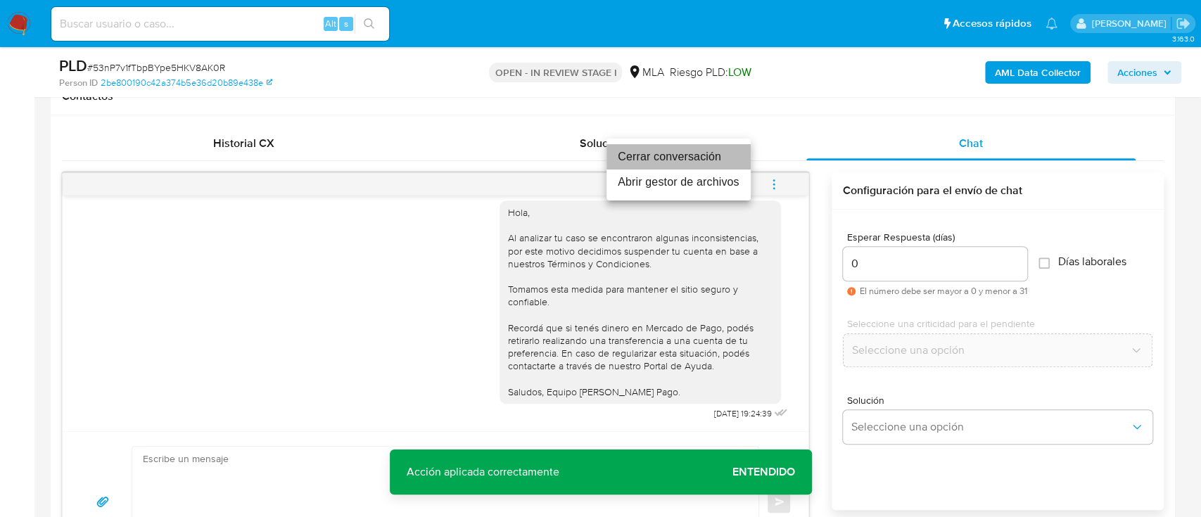
click at [691, 155] on li "Cerrar conversación" at bounding box center [678, 156] width 144 height 25
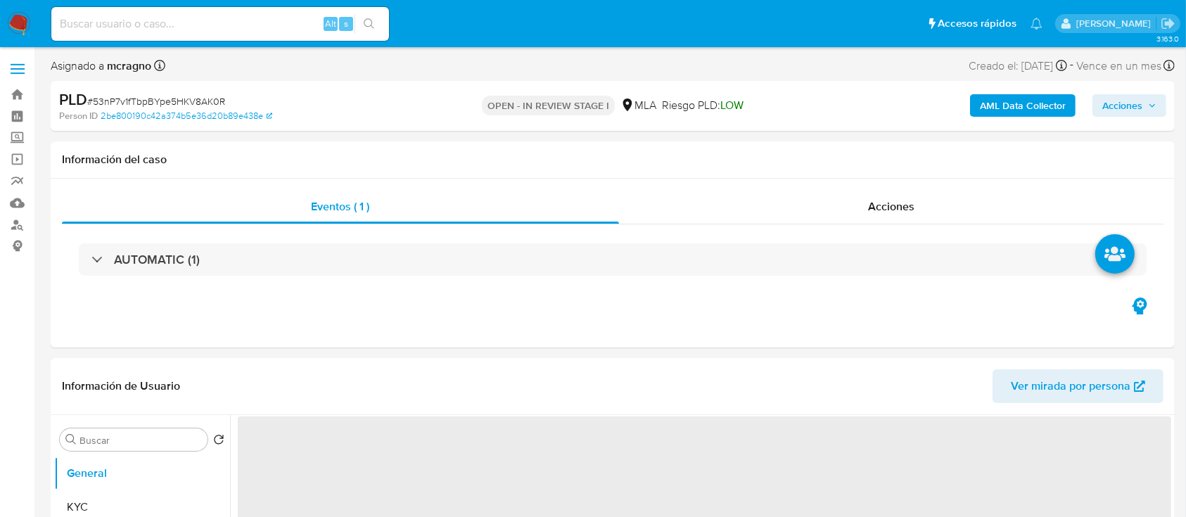
select select "10"
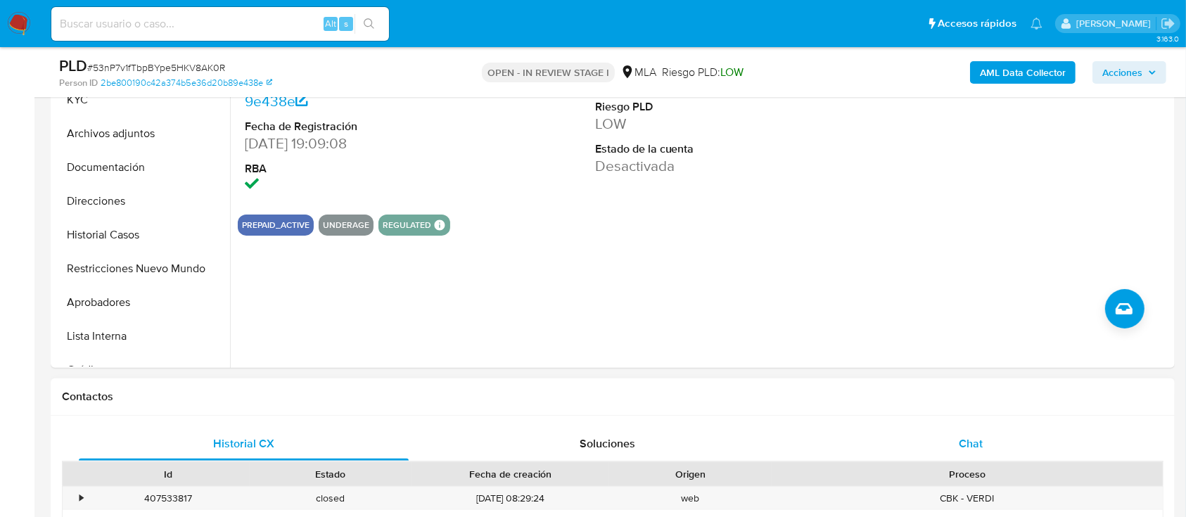
scroll to position [468, 0]
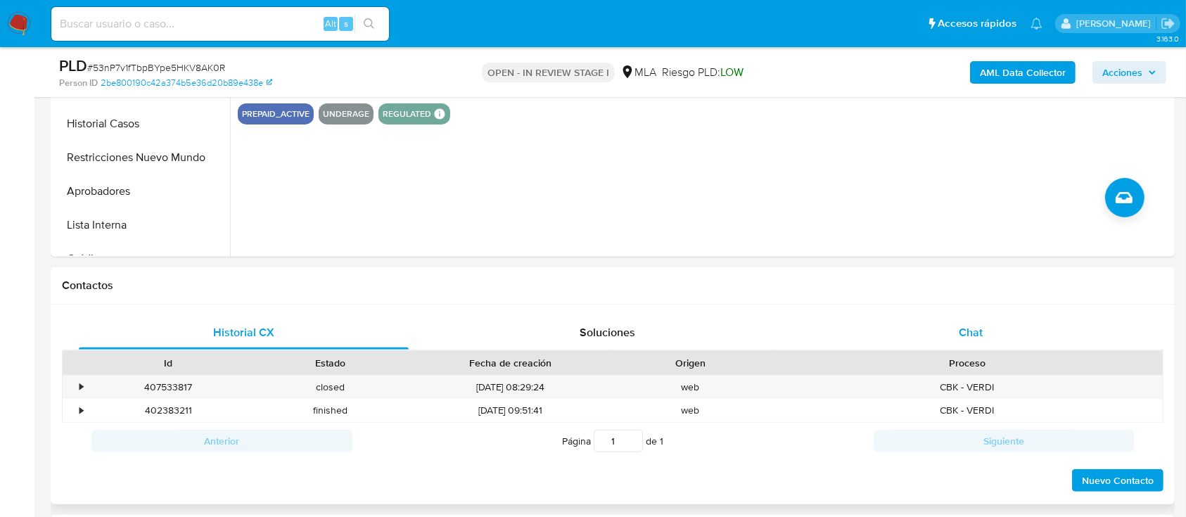
click at [1082, 327] on div "Chat" at bounding box center [971, 333] width 330 height 34
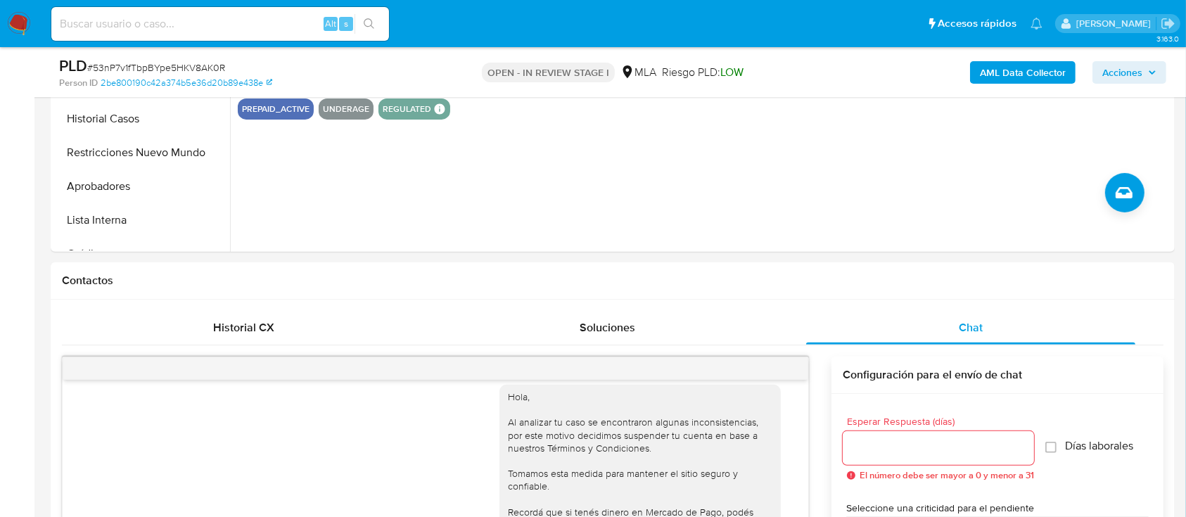
scroll to position [350, 0]
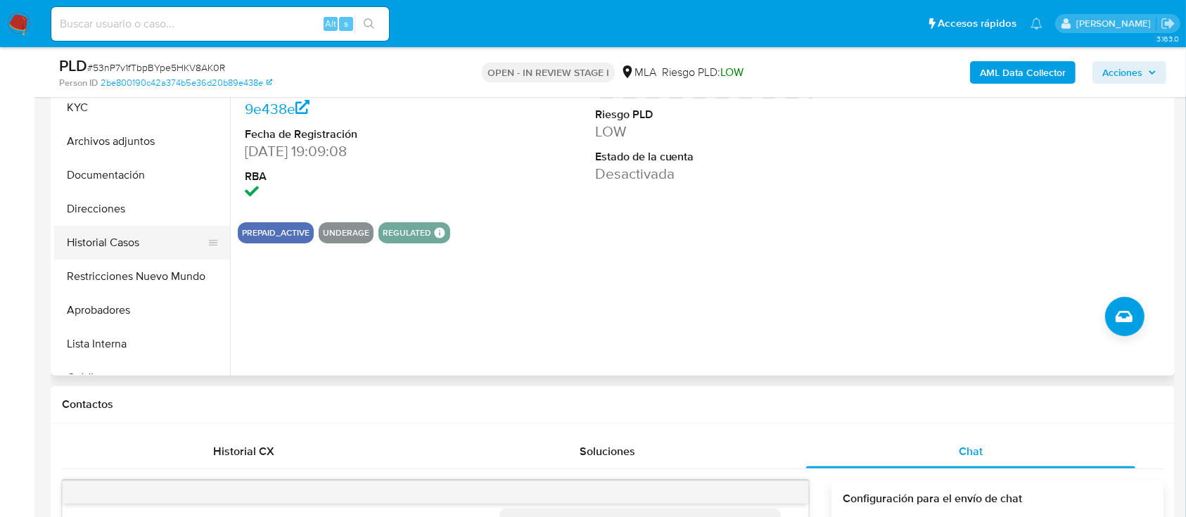
click at [130, 242] on button "Historial Casos" at bounding box center [136, 243] width 165 height 34
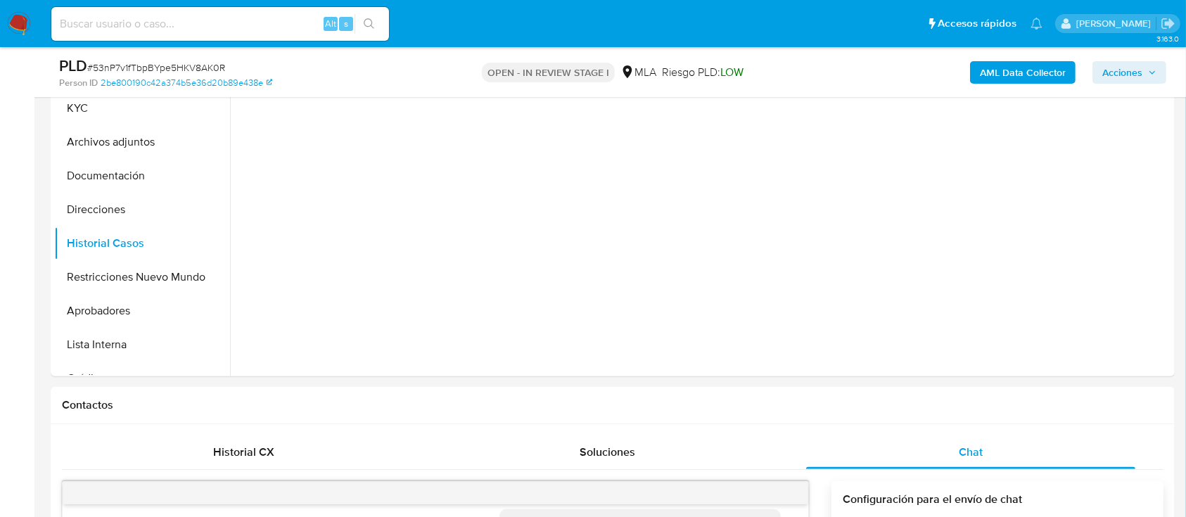
scroll to position [302, 0]
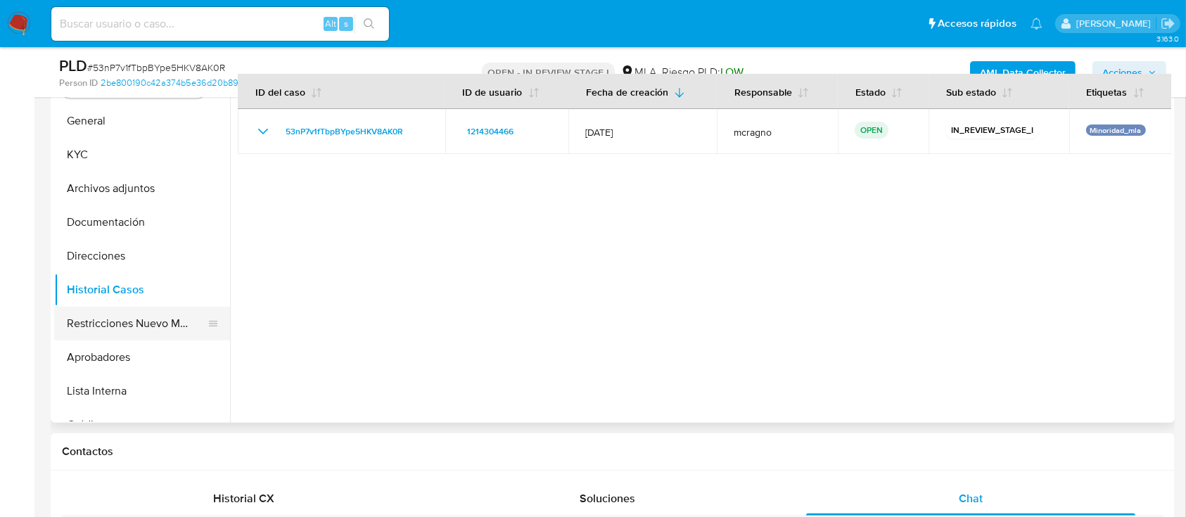
click at [143, 325] on button "Restricciones Nuevo Mundo" at bounding box center [136, 324] width 165 height 34
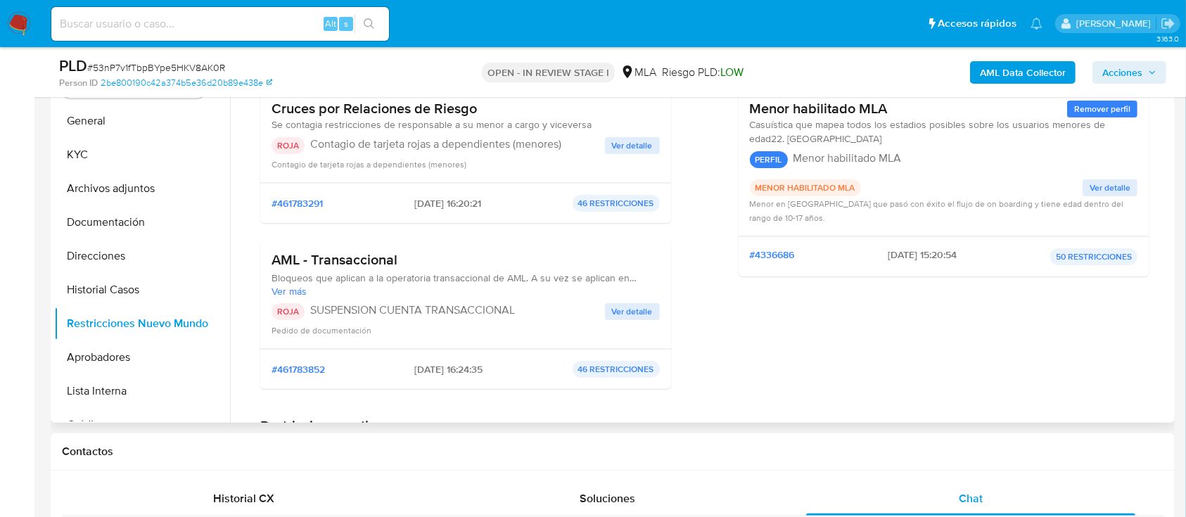
scroll to position [281, 0]
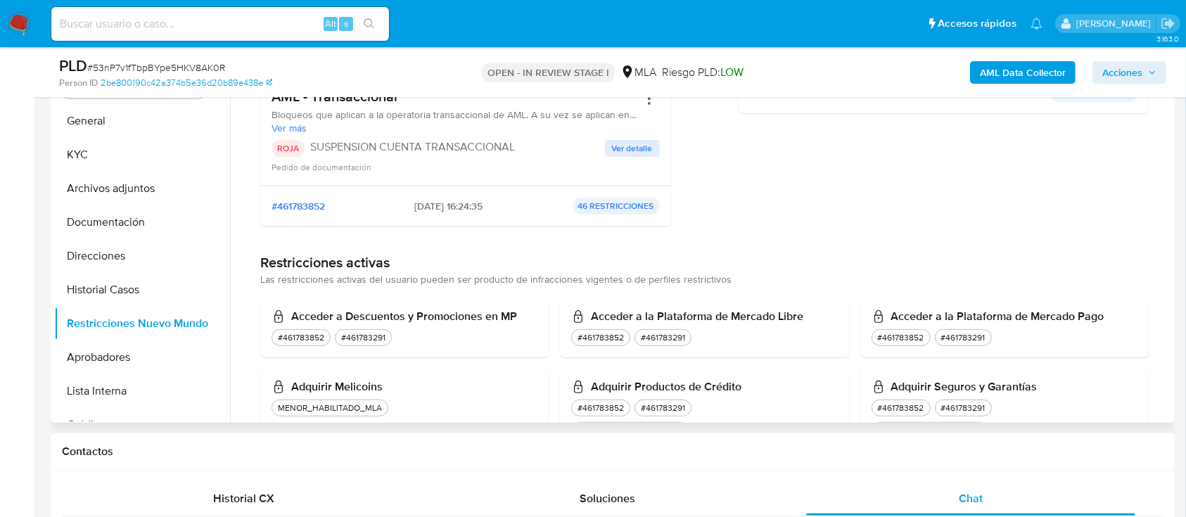
drag, startPoint x: 107, startPoint y: 186, endPoint x: 474, endPoint y: 231, distance: 369.9
click at [108, 186] on button "Archivos adjuntos" at bounding box center [142, 189] width 176 height 34
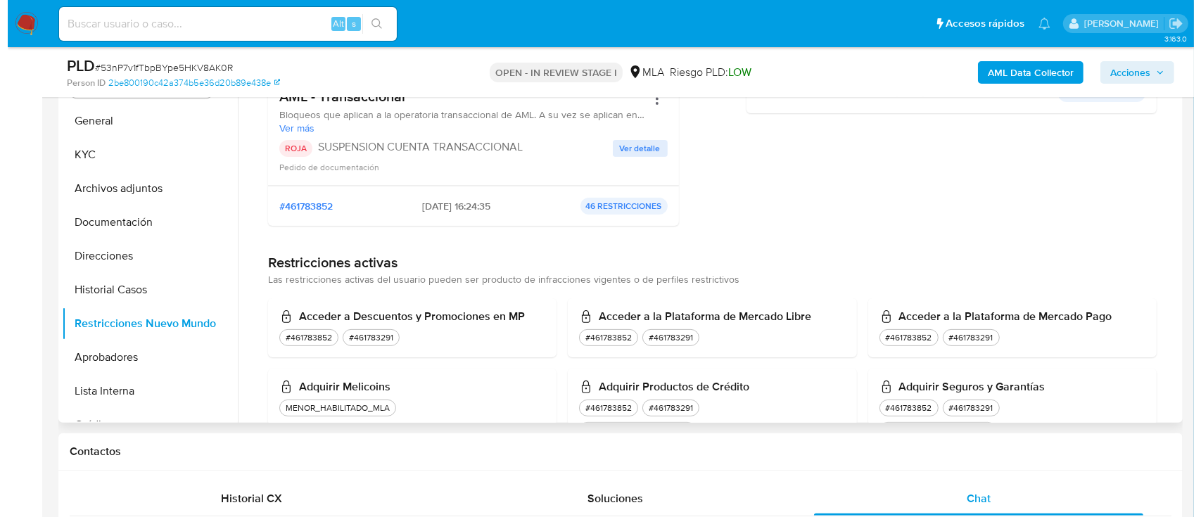
scroll to position [0, 0]
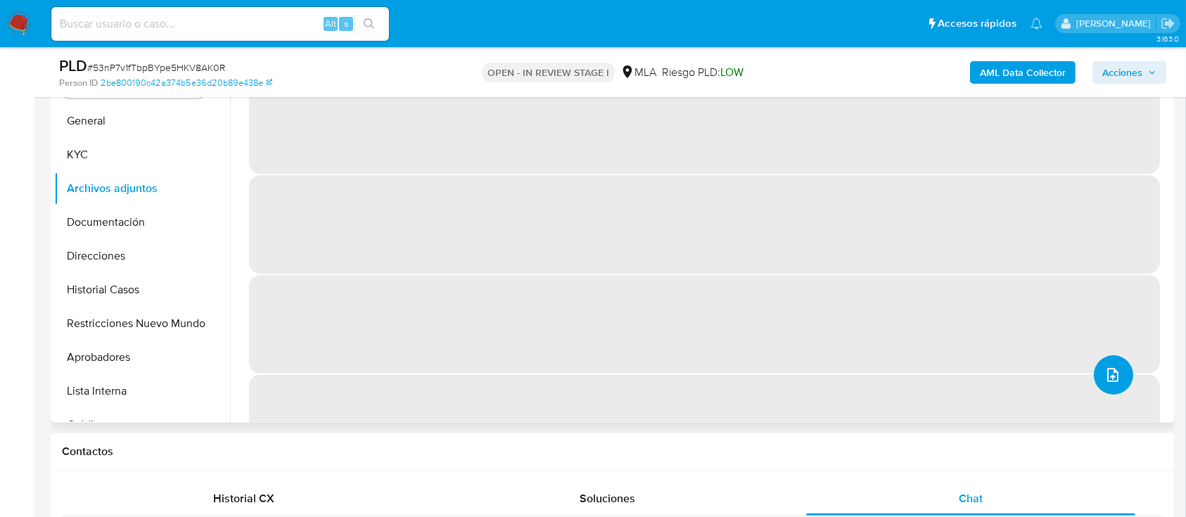
click at [1109, 361] on button "upload-file" at bounding box center [1113, 374] width 39 height 39
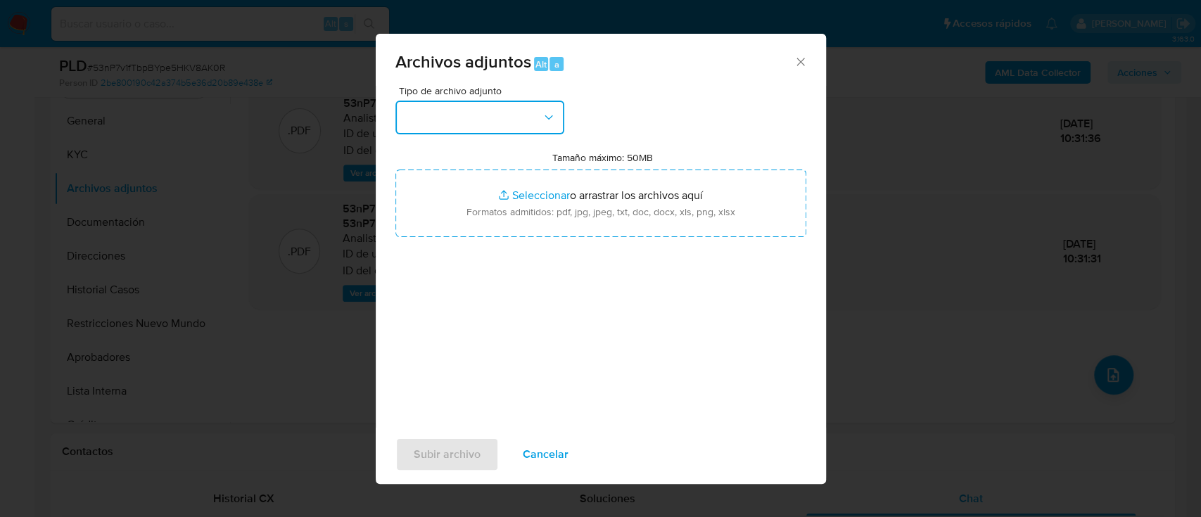
click at [546, 109] on button "button" at bounding box center [479, 118] width 169 height 34
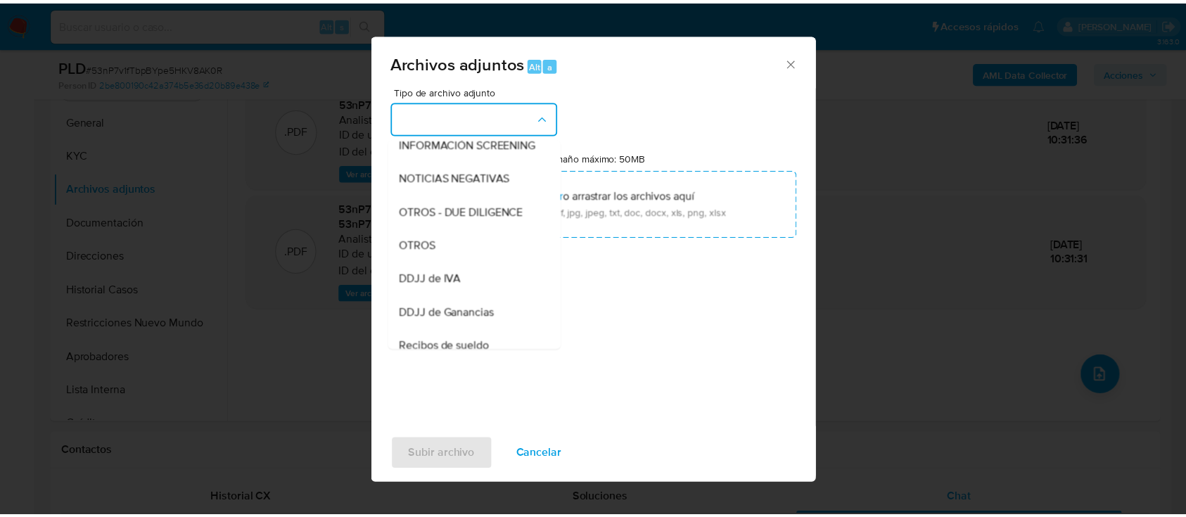
scroll to position [208, 0]
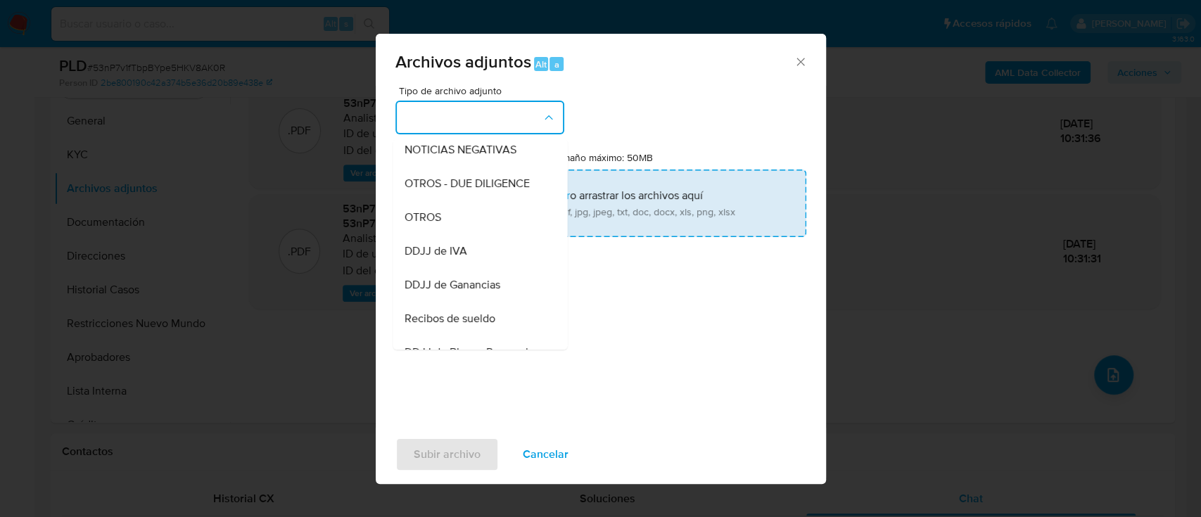
click at [473, 234] on div "OTROS" at bounding box center [475, 217] width 143 height 34
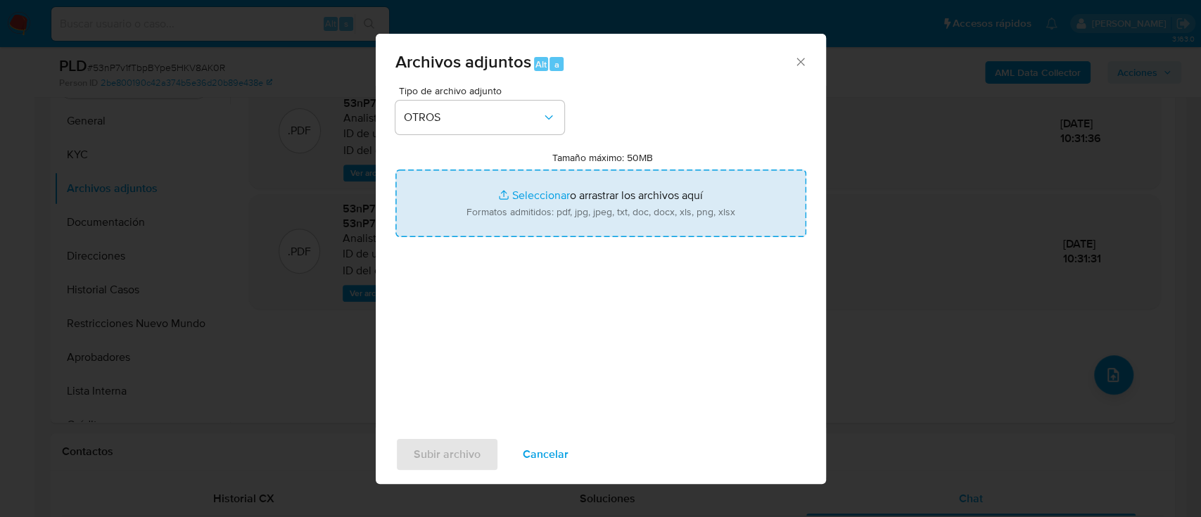
click at [567, 203] on input "Tamaño máximo: 50MB Seleccionar archivos" at bounding box center [600, 203] width 411 height 68
type input "C:\fakepath\1214304466 - Informacion usuario.pdf"
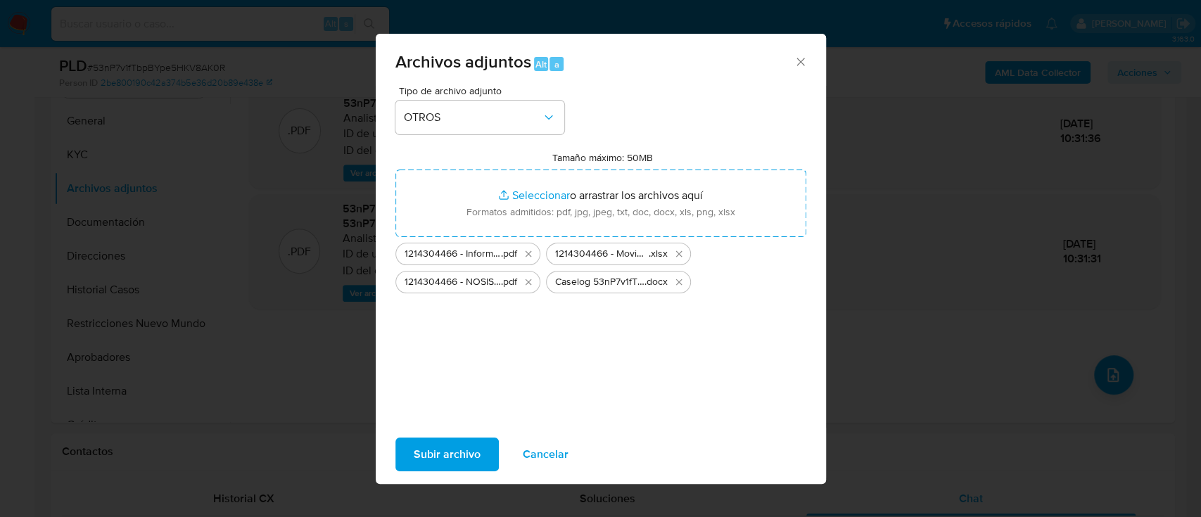
click at [440, 460] on span "Subir archivo" at bounding box center [447, 454] width 67 height 31
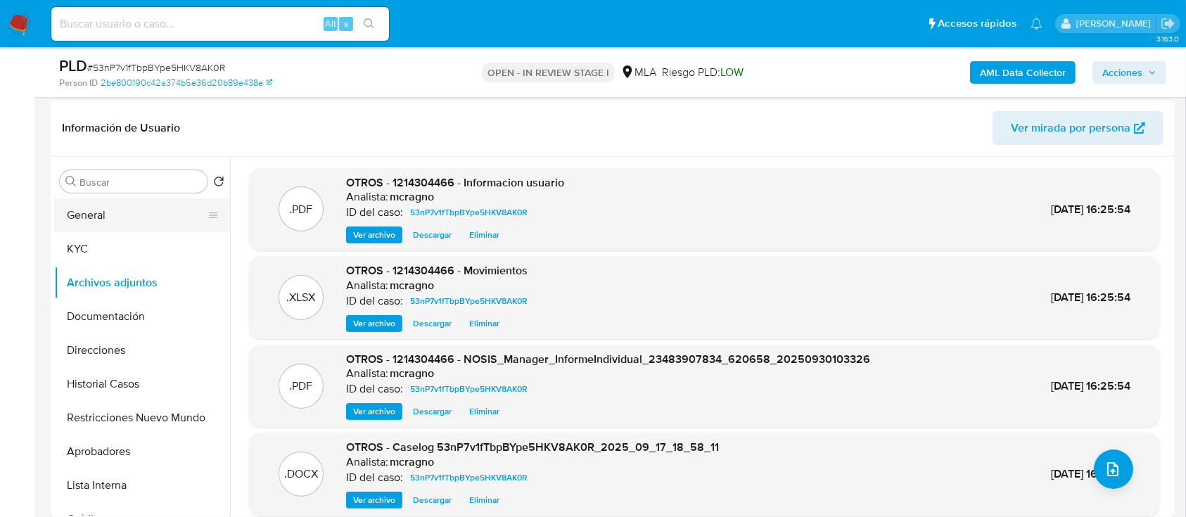
click at [132, 212] on button "General" at bounding box center [136, 215] width 165 height 34
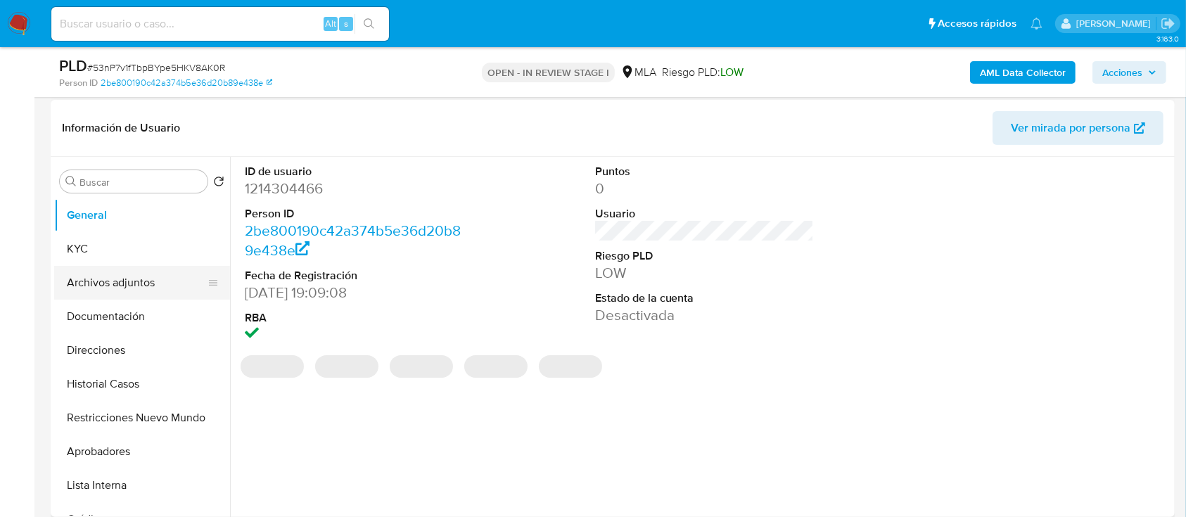
click at [83, 281] on button "Archivos adjuntos" at bounding box center [136, 283] width 165 height 34
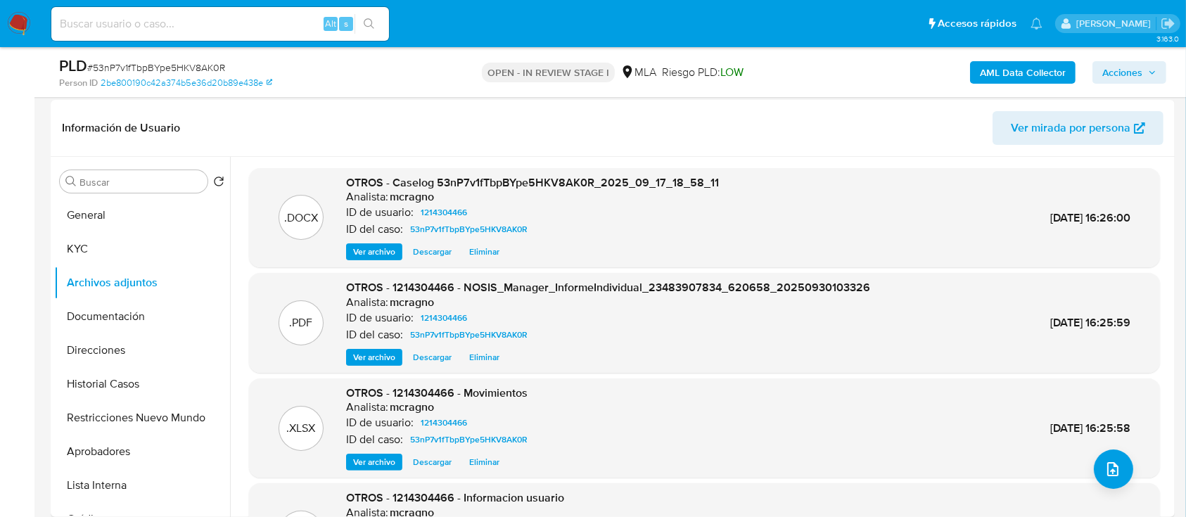
click at [1120, 65] on span "Acciones" at bounding box center [1122, 72] width 40 height 23
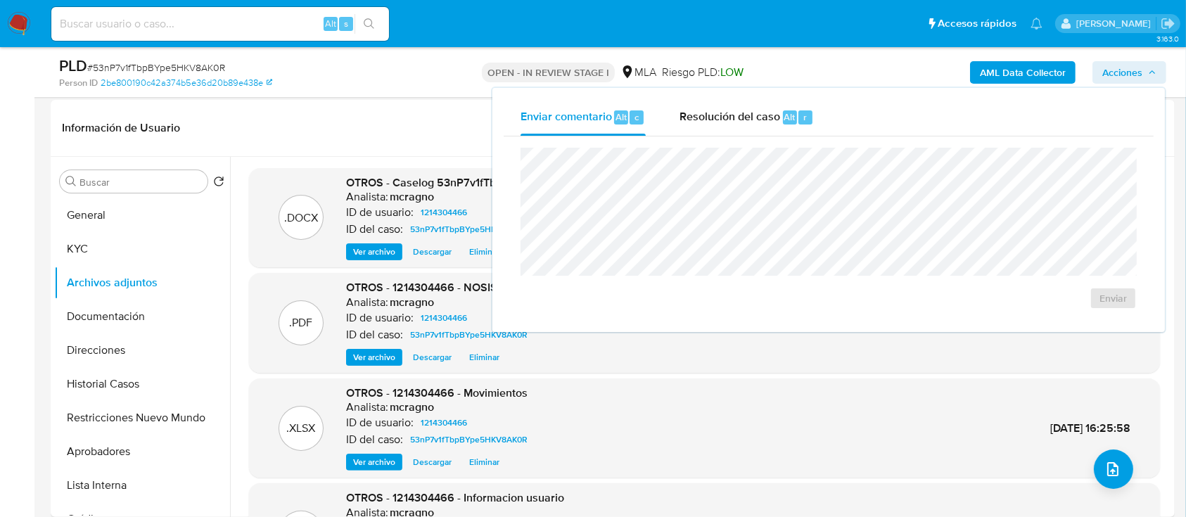
drag, startPoint x: 770, startPoint y: 105, endPoint x: 769, endPoint y: 137, distance: 31.7
click at [770, 106] on div "Resolución del caso Alt r" at bounding box center [746, 117] width 134 height 37
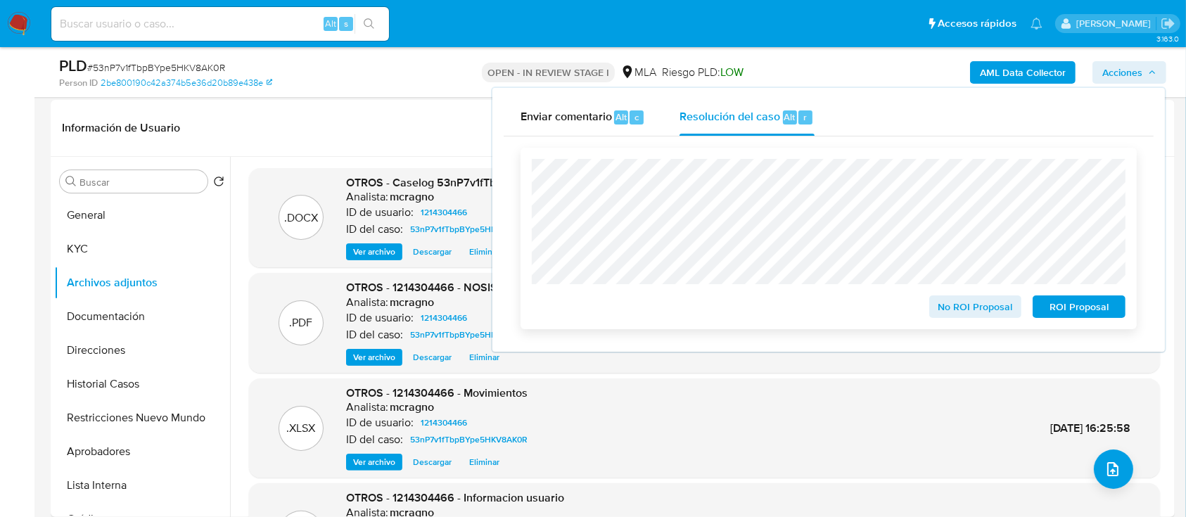
drag, startPoint x: 1089, startPoint y: 310, endPoint x: 944, endPoint y: 290, distance: 146.9
click at [1092, 311] on span "ROI Proposal" at bounding box center [1078, 307] width 73 height 20
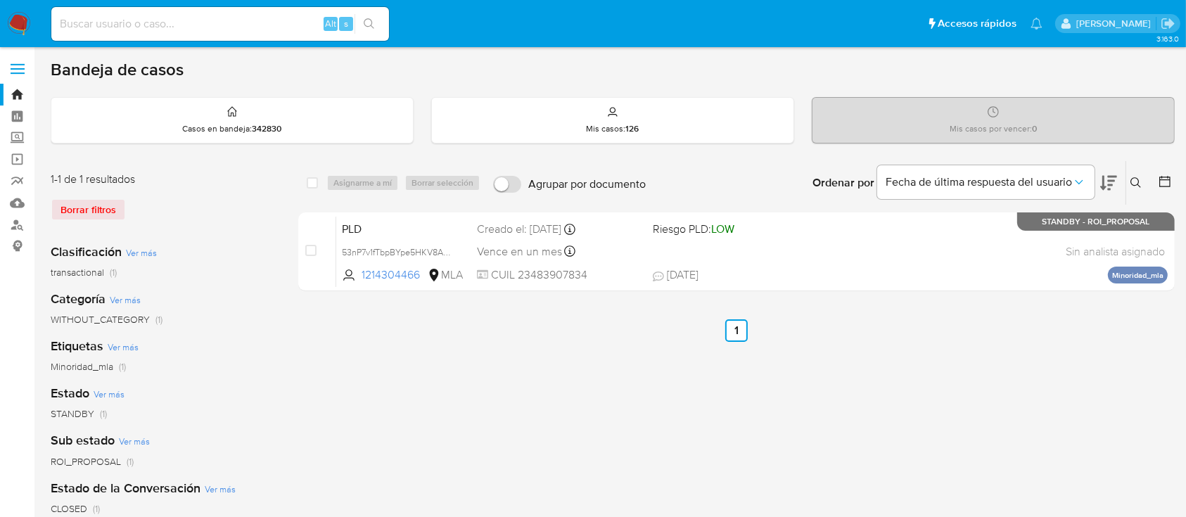
click at [1137, 180] on icon at bounding box center [1135, 182] width 11 height 11
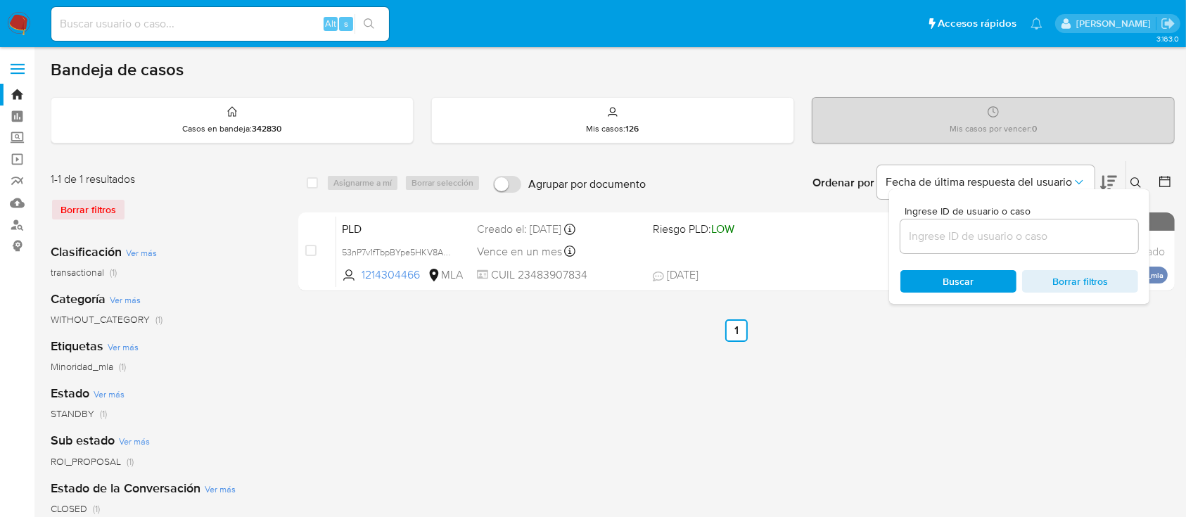
click at [1086, 234] on input at bounding box center [1019, 236] width 238 height 18
type input "635490524"
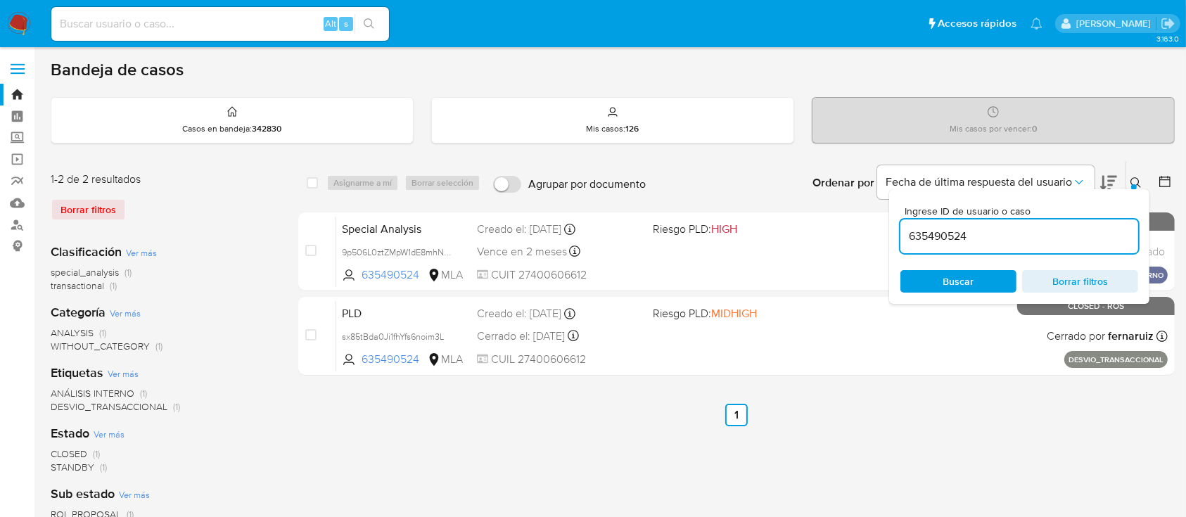
click at [1131, 177] on icon at bounding box center [1135, 182] width 11 height 11
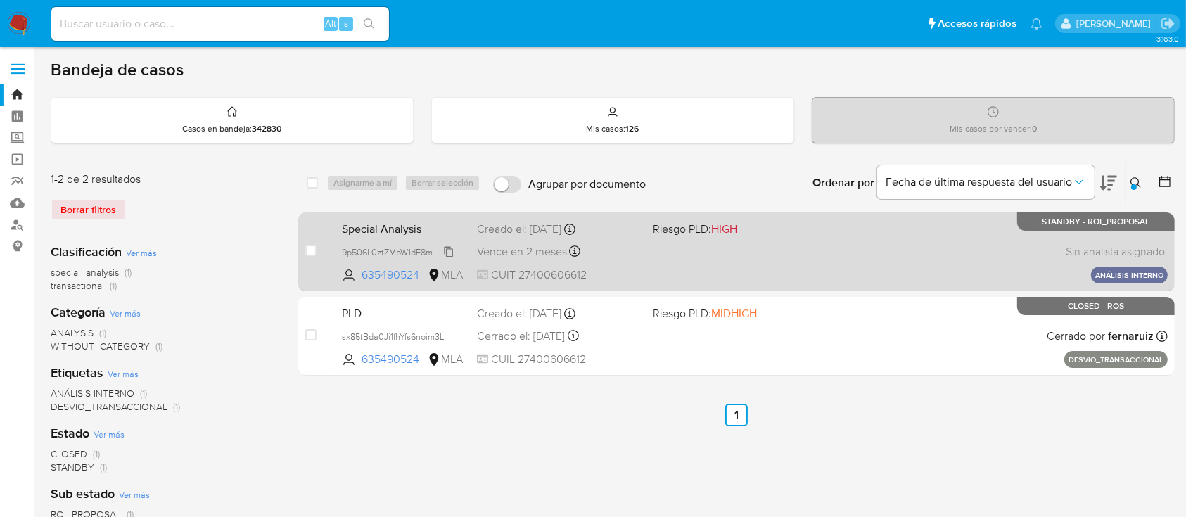
click at [453, 252] on span "9p506L0ztZMpW1dE8mhNg6vI" at bounding box center [401, 250] width 118 height 15
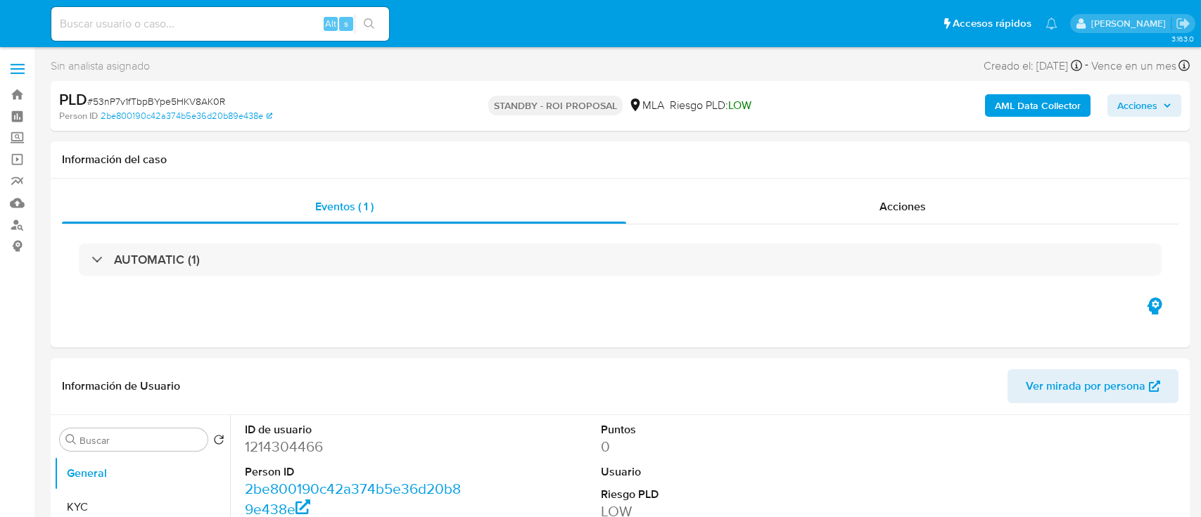
select select "10"
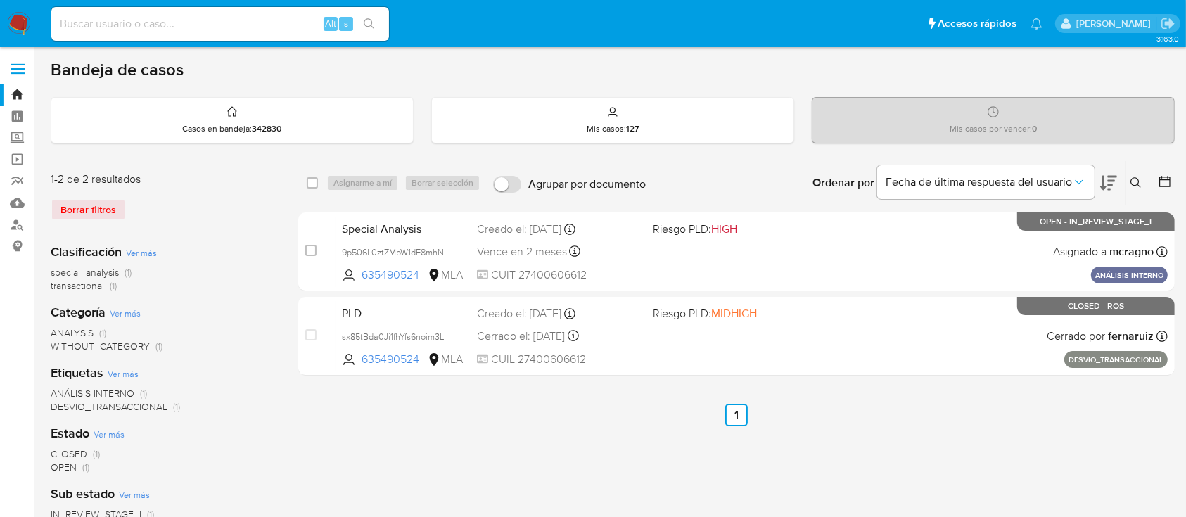
click at [802, 257] on div "Special Analysis 9p506L0ztZMpW1dE8mhNg6vI 635490524 MLA Riesgo PLD: HIGH Creado…" at bounding box center [751, 251] width 831 height 71
click at [637, 452] on div "select-all-cases-checkbox Asignarme a mí Borrar selección Agrupar por documento…" at bounding box center [736, 495] width 876 height 670
drag, startPoint x: 1132, startPoint y: 177, endPoint x: 1035, endPoint y: 247, distance: 120.0
click at [1133, 177] on icon at bounding box center [1135, 182] width 11 height 11
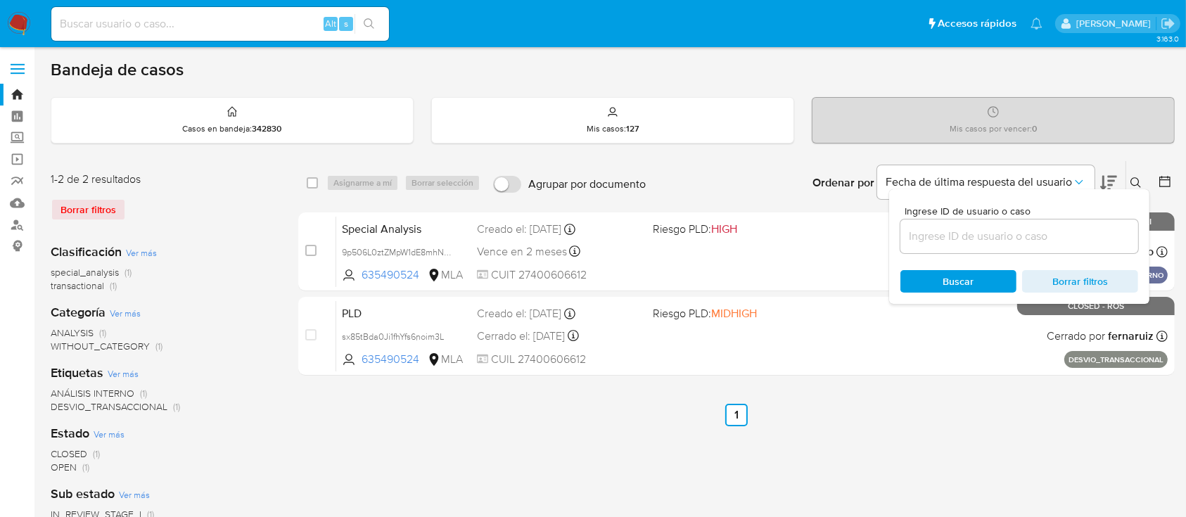
click at [1007, 241] on input at bounding box center [1019, 236] width 238 height 18
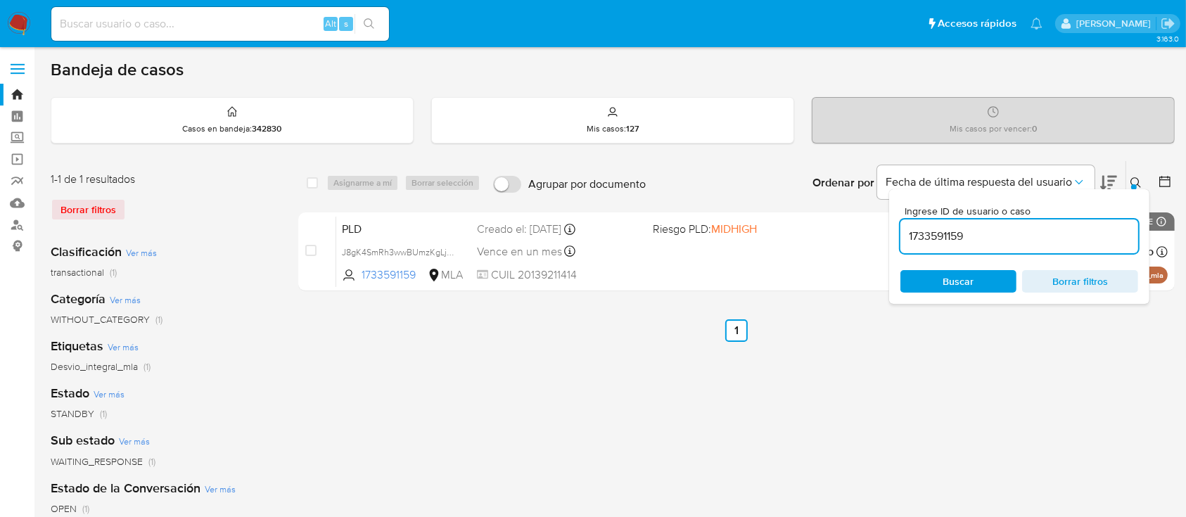
click at [1138, 177] on icon at bounding box center [1135, 182] width 11 height 11
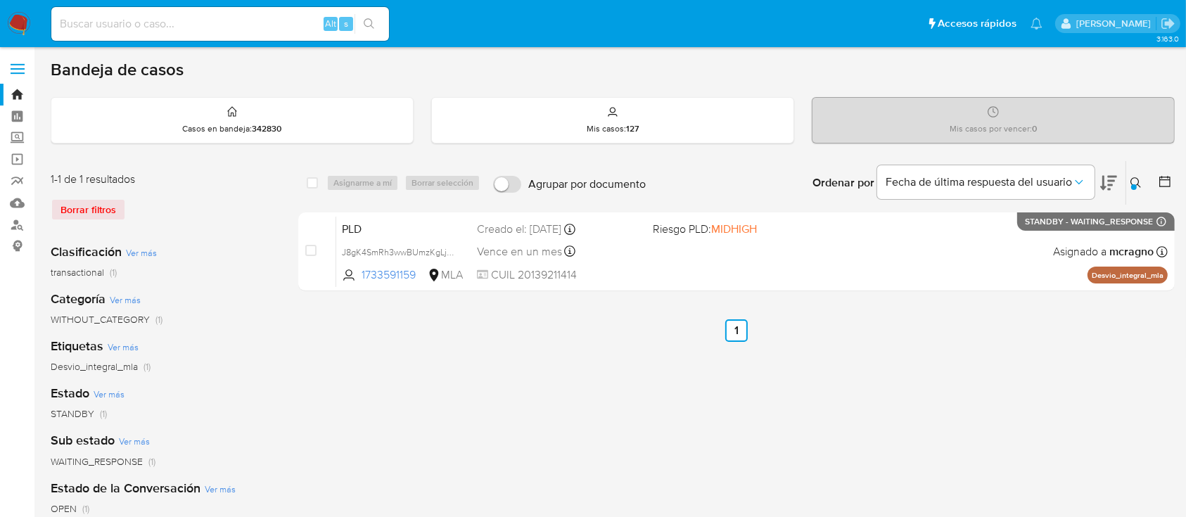
click at [1139, 180] on icon at bounding box center [1135, 182] width 11 height 11
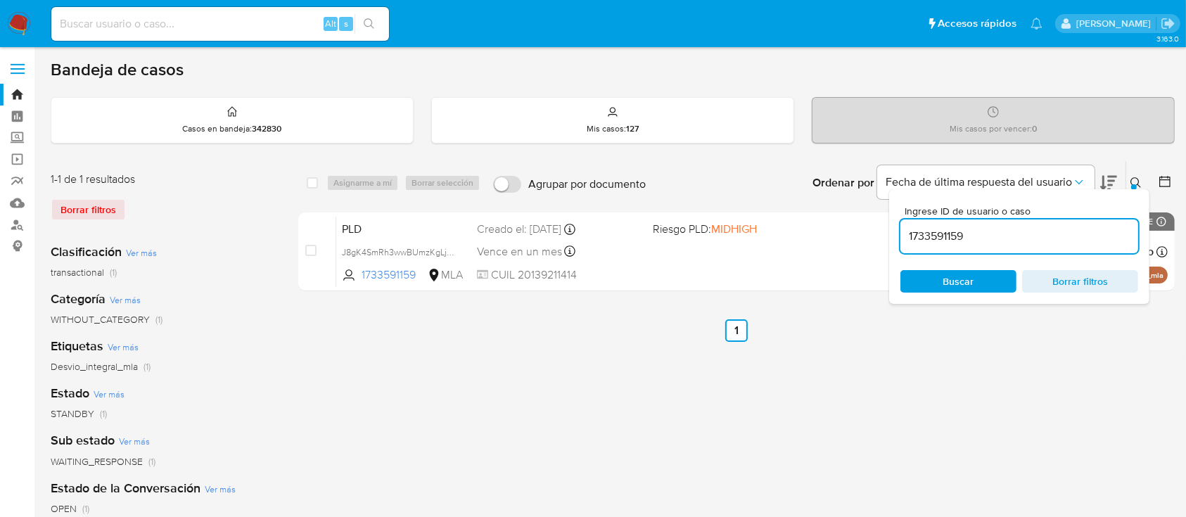
click at [1044, 241] on input "1733591159" at bounding box center [1019, 236] width 238 height 18
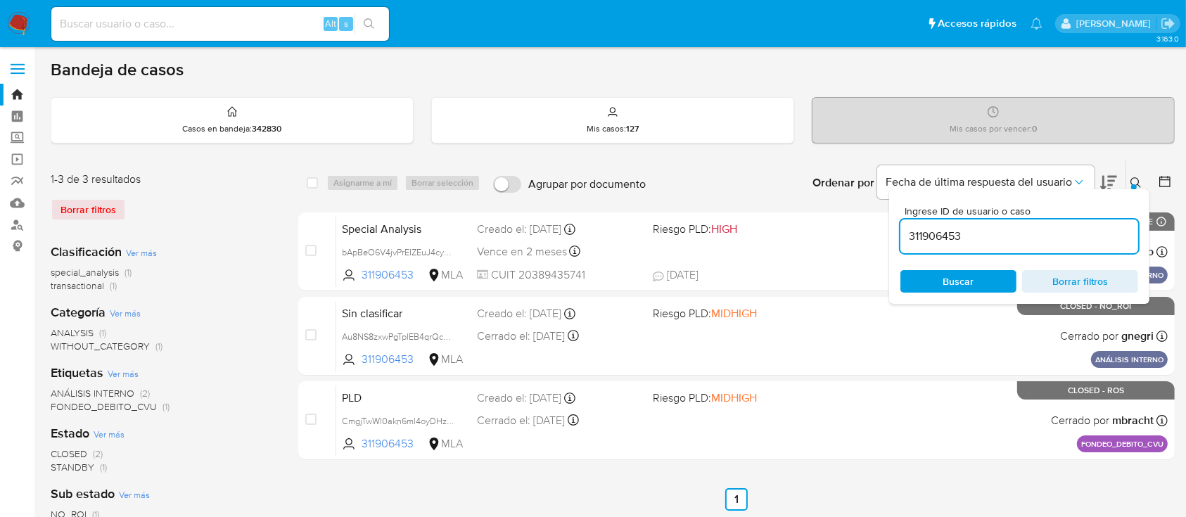
click at [1134, 179] on icon at bounding box center [1135, 182] width 11 height 11
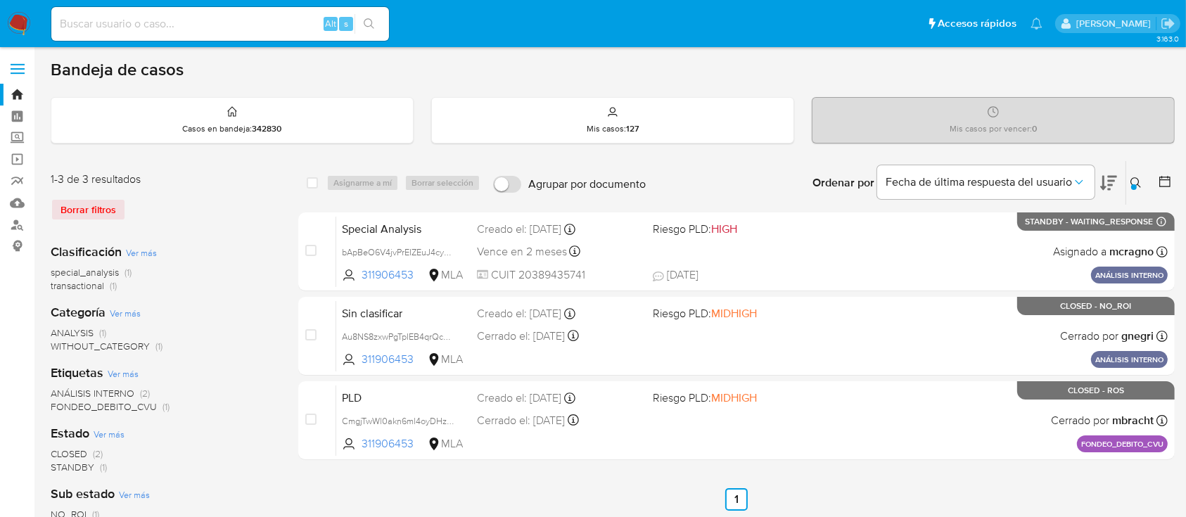
click at [1131, 178] on icon at bounding box center [1135, 182] width 11 height 11
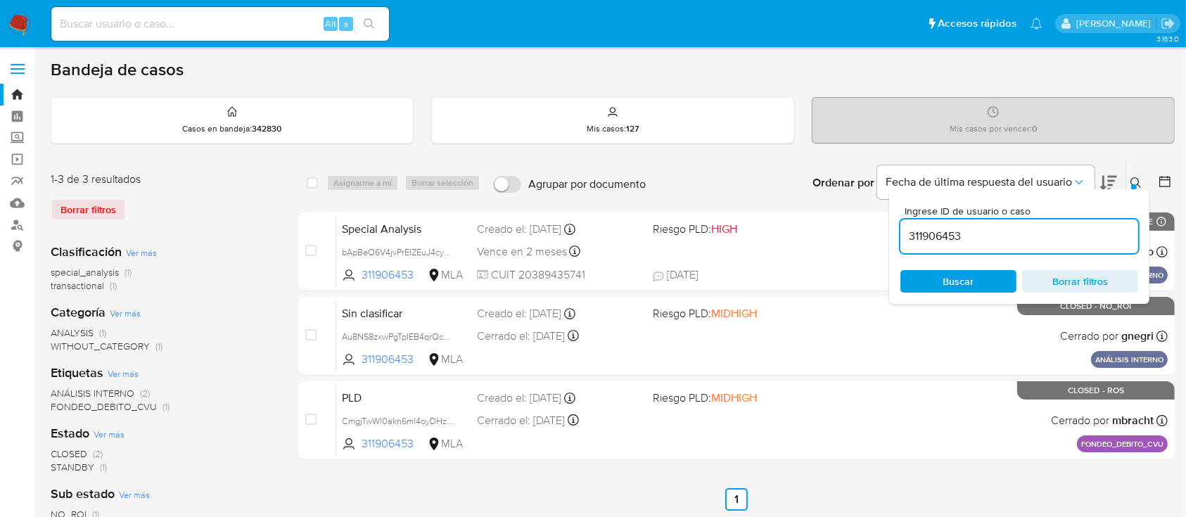
click at [1059, 235] on input "311906453" at bounding box center [1019, 236] width 238 height 18
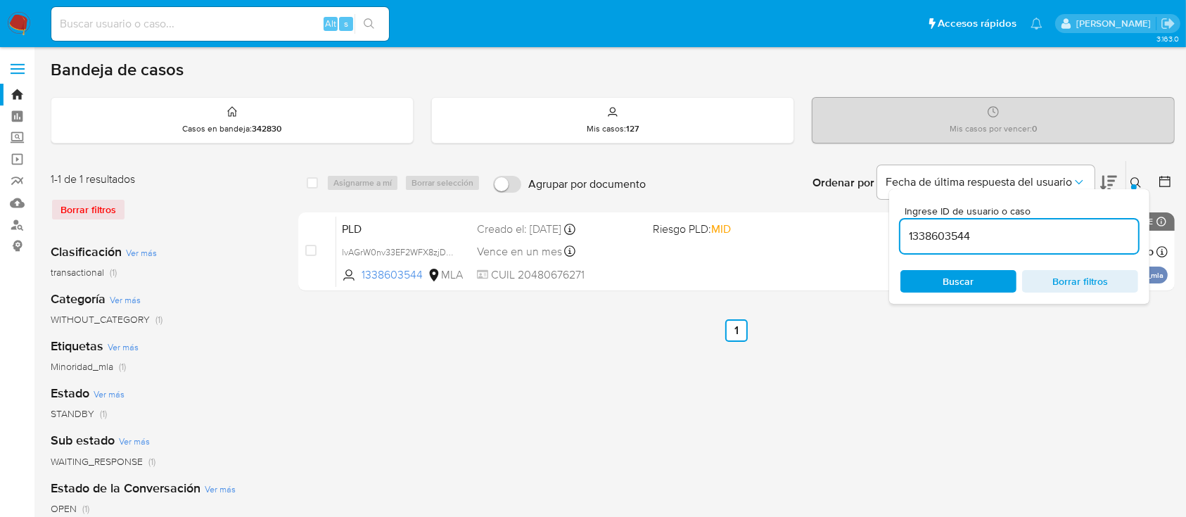
click at [1131, 177] on icon at bounding box center [1135, 182] width 11 height 11
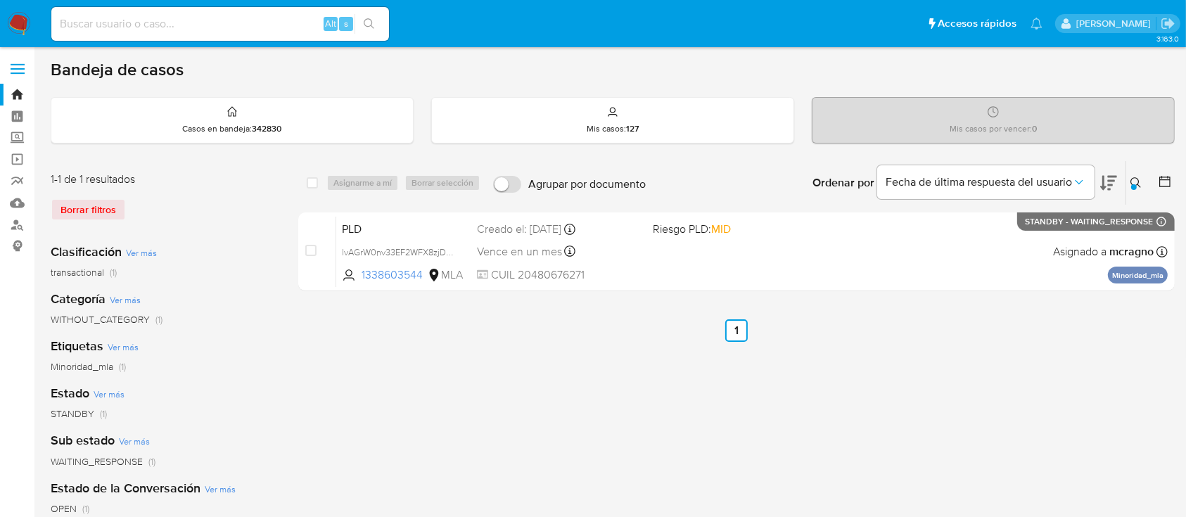
click at [1141, 179] on icon at bounding box center [1135, 182] width 11 height 11
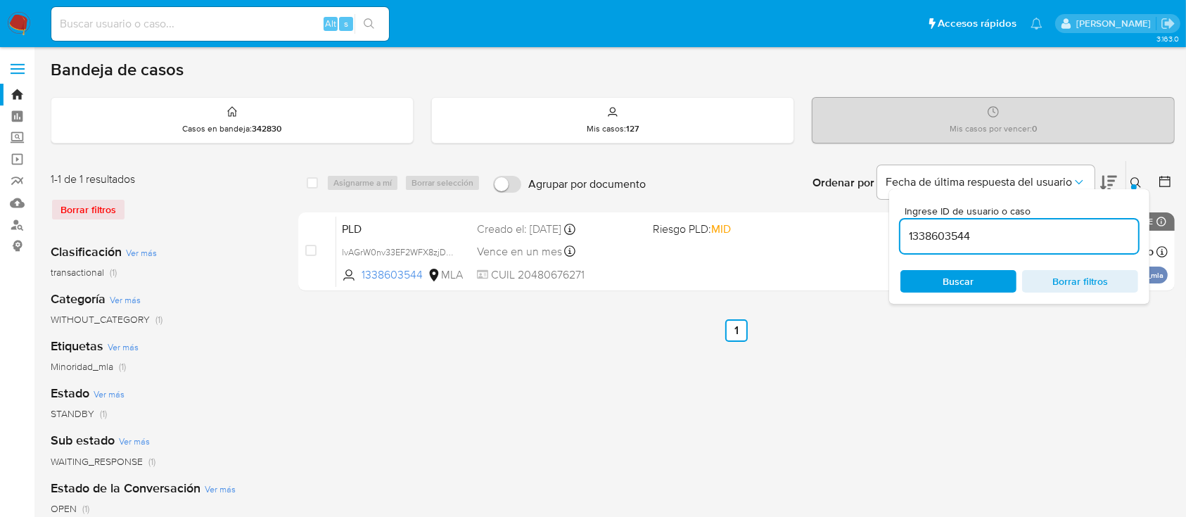
click at [1080, 240] on input "1338603544" at bounding box center [1019, 236] width 238 height 18
type input "495659938"
click at [1131, 179] on icon at bounding box center [1135, 182] width 11 height 11
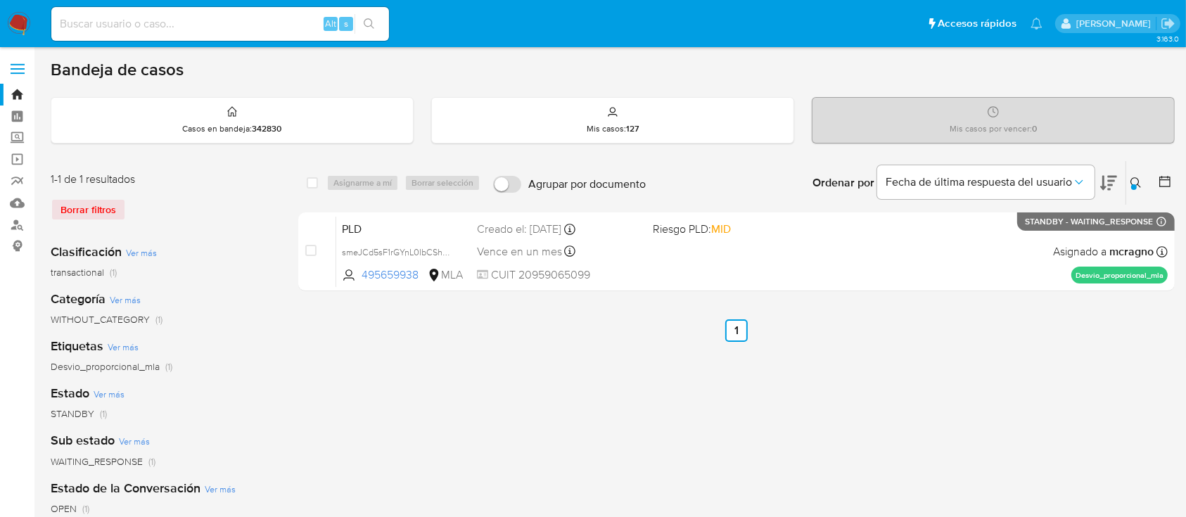
click at [3, 28] on nav "Pausado Ver notificaciones Alt s Accesos rápidos Presiona las siguientes teclas…" at bounding box center [593, 23] width 1186 height 47
click at [11, 19] on img at bounding box center [19, 24] width 24 height 24
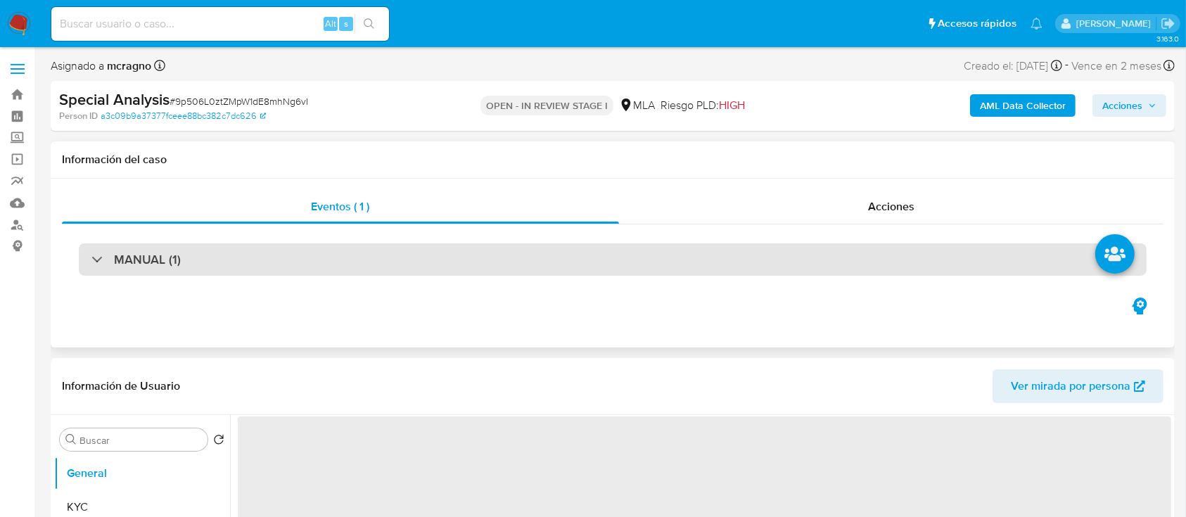
select select "10"
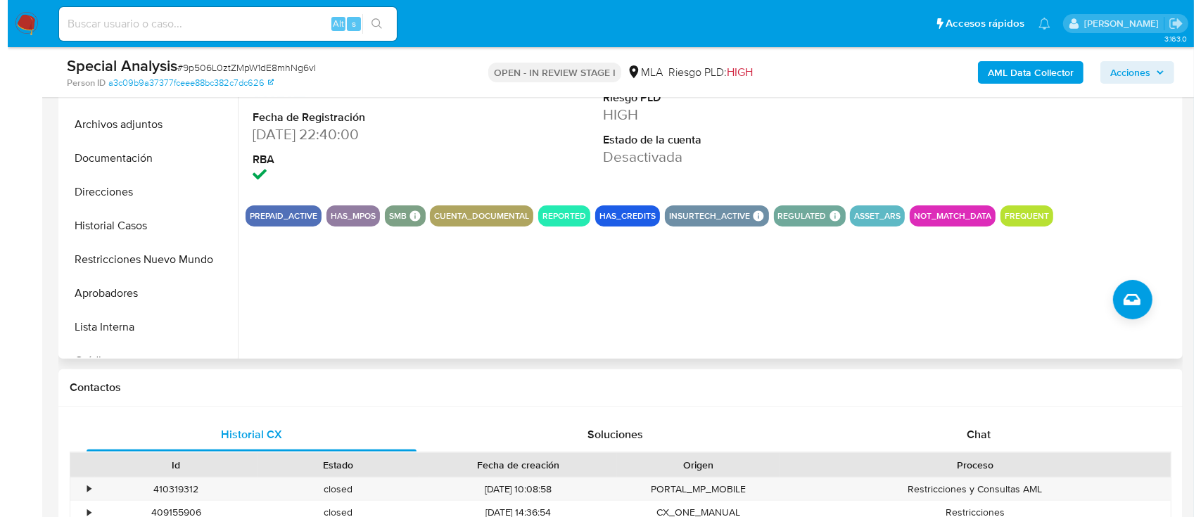
scroll to position [281, 0]
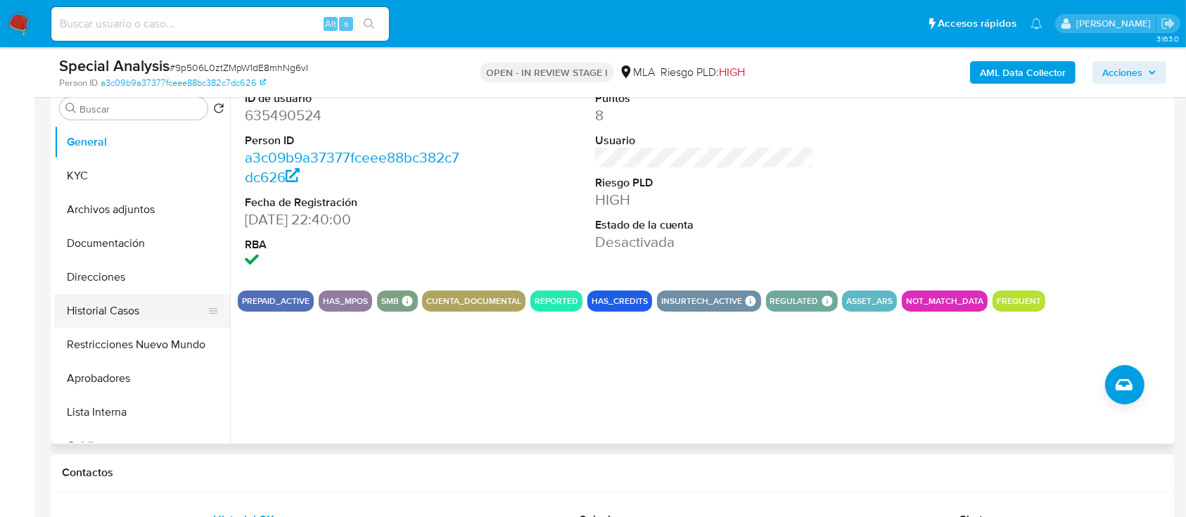
click at [141, 312] on button "Historial Casos" at bounding box center [136, 311] width 165 height 34
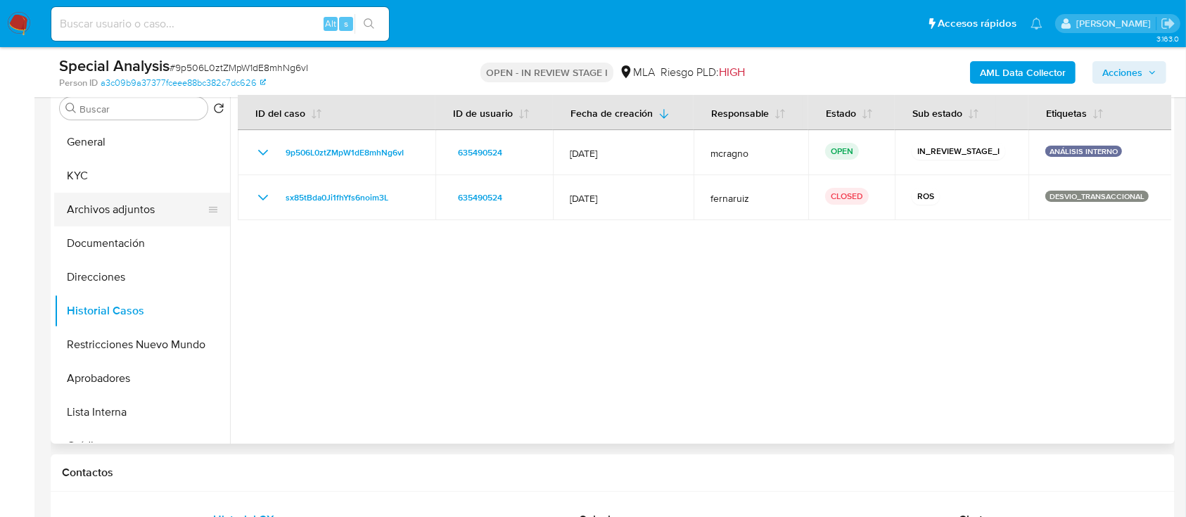
click at [102, 203] on button "Archivos adjuntos" at bounding box center [136, 210] width 165 height 34
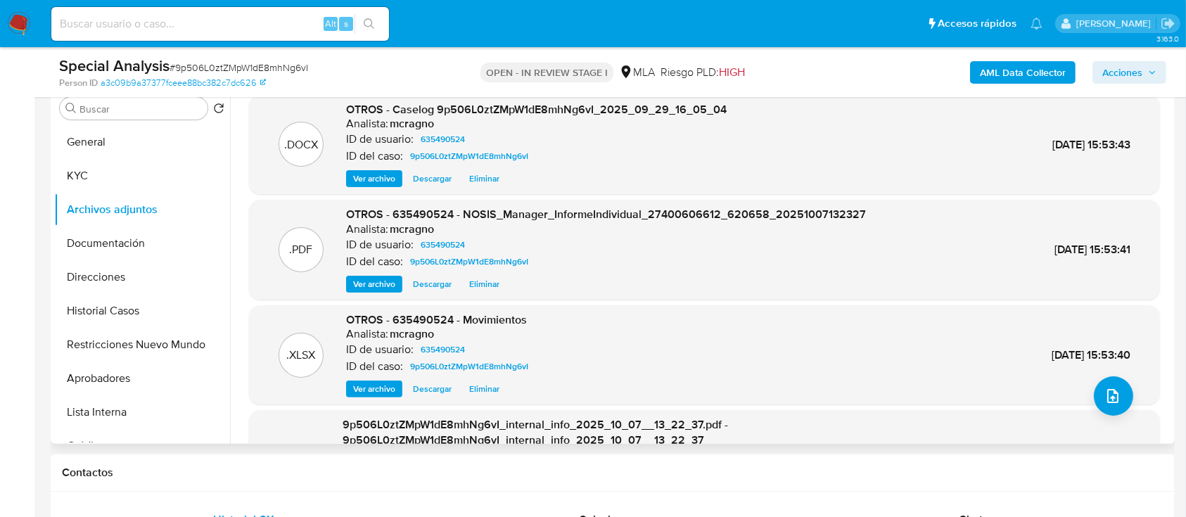
click at [491, 184] on span "Eliminar" at bounding box center [484, 179] width 30 height 14
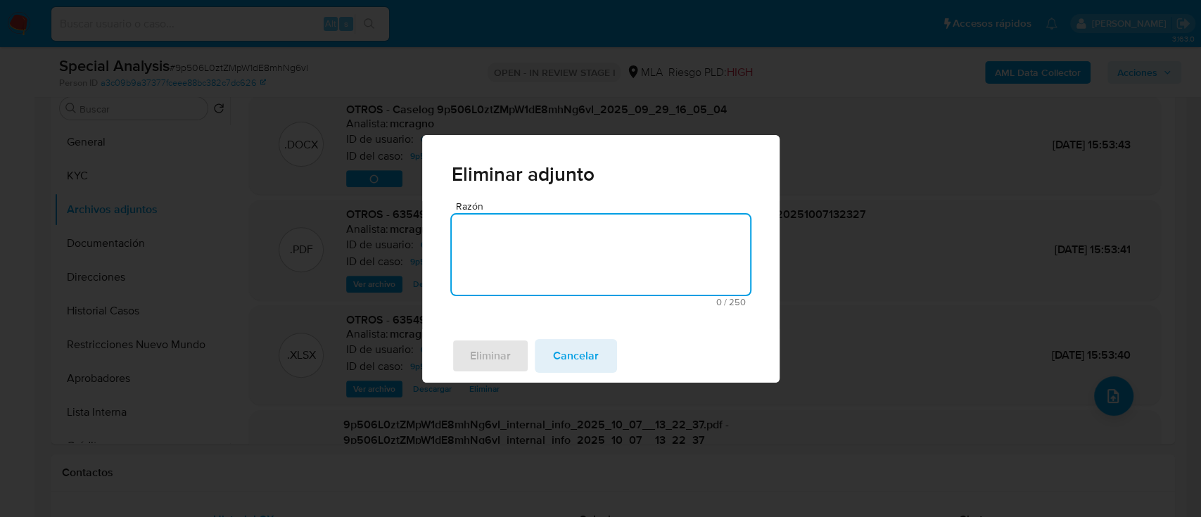
click at [509, 259] on textarea "Razón" at bounding box center [601, 255] width 298 height 80
click at [497, 340] on span "Eliminar" at bounding box center [490, 355] width 41 height 31
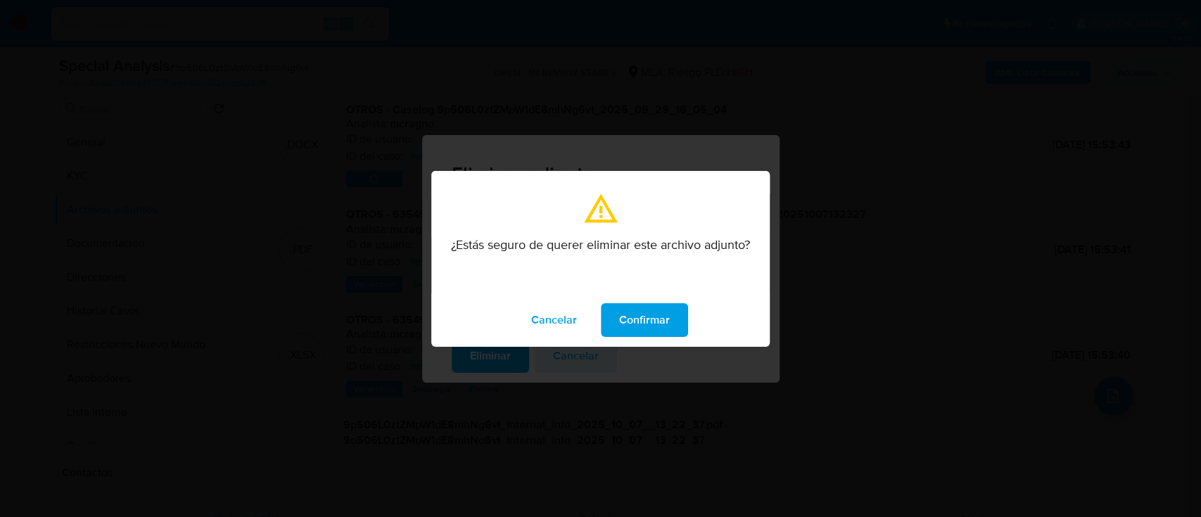
click at [614, 331] on button "Confirmar" at bounding box center [644, 320] width 87 height 34
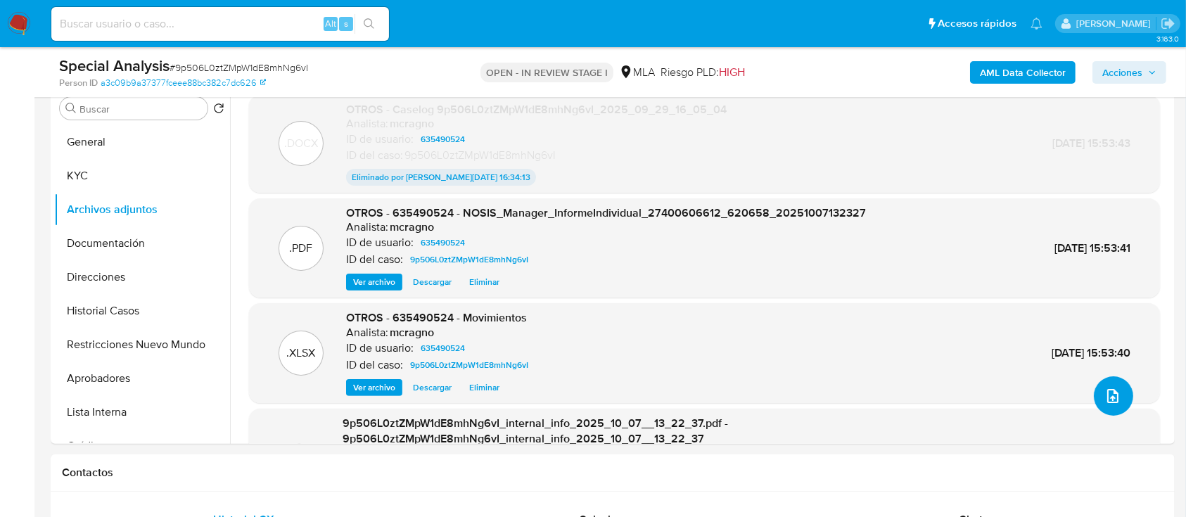
click at [1104, 398] on icon "upload-file" at bounding box center [1112, 396] width 17 height 17
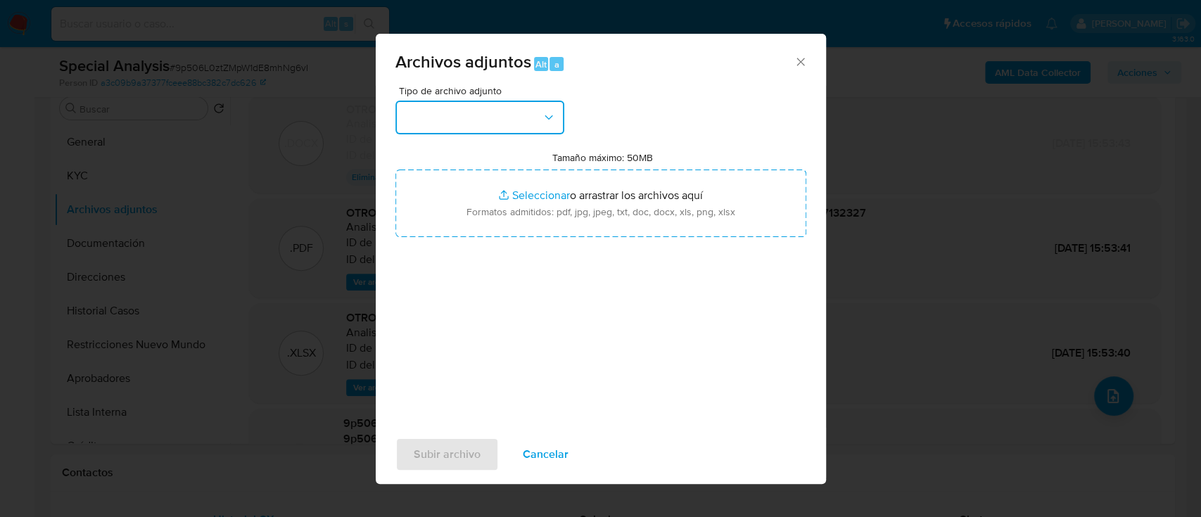
click at [489, 125] on button "button" at bounding box center [479, 118] width 169 height 34
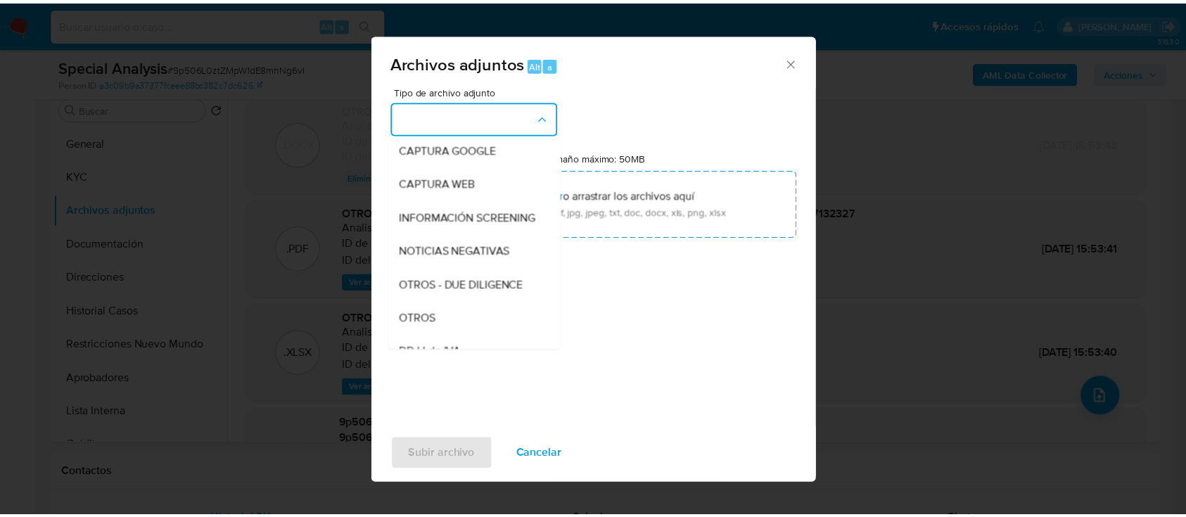
scroll to position [187, 0]
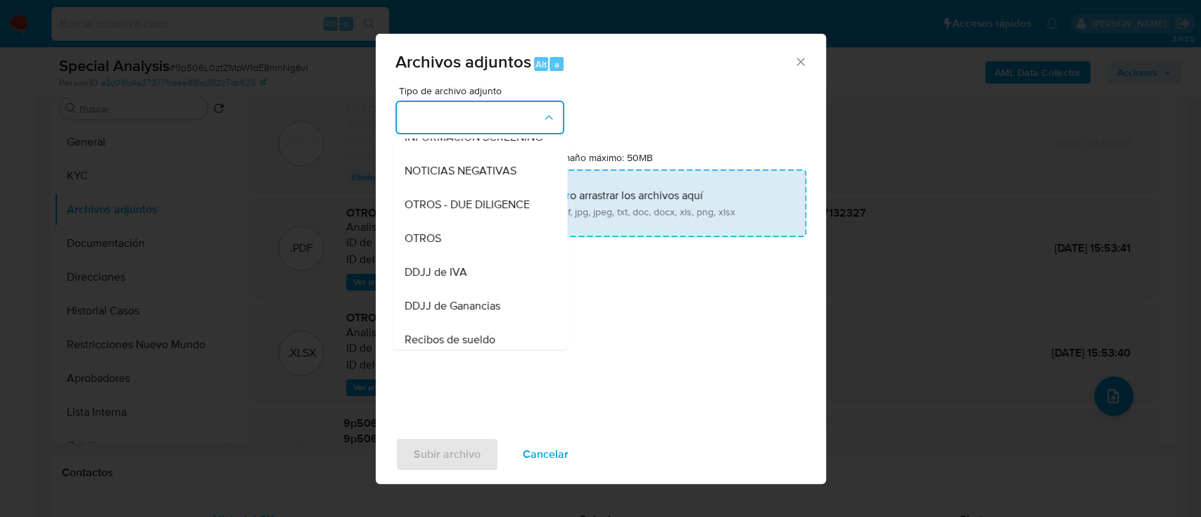
drag, startPoint x: 461, startPoint y: 255, endPoint x: 491, endPoint y: 214, distance: 50.9
click at [461, 255] on div "OTROS" at bounding box center [475, 239] width 143 height 34
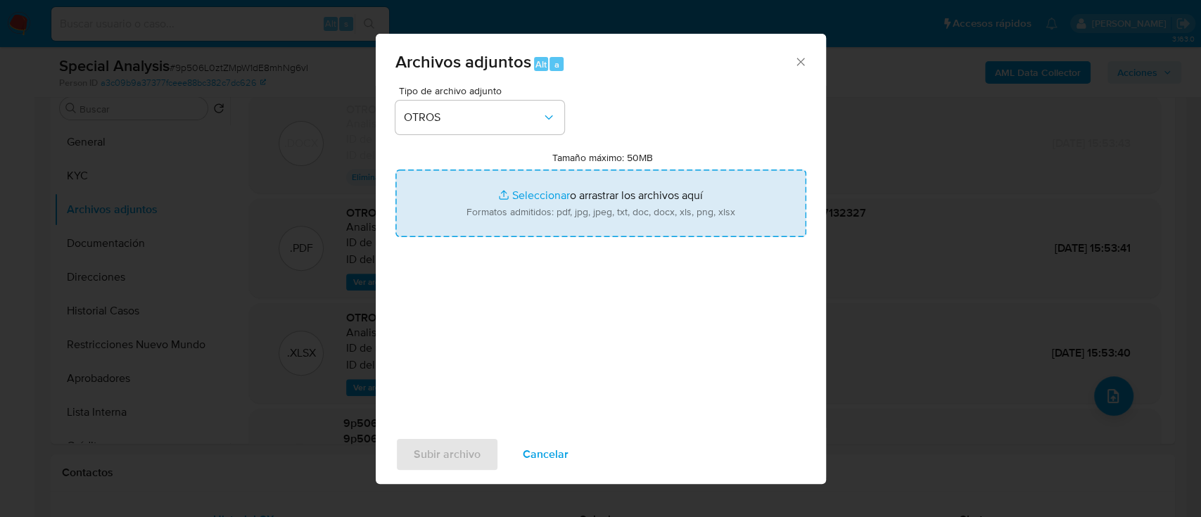
click at [509, 204] on input "Tamaño máximo: 50MB Seleccionar archivos" at bounding box center [600, 203] width 411 height 68
type input "C:\fakepath\635490524 - Comprobantes electronicos 2025.pdf"
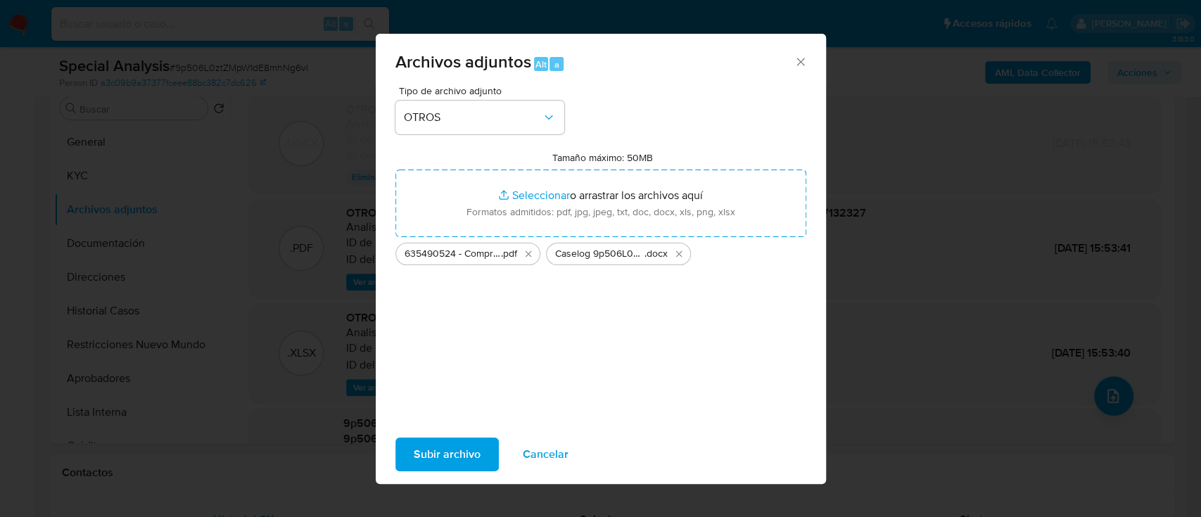
click at [418, 456] on span "Subir archivo" at bounding box center [447, 454] width 67 height 31
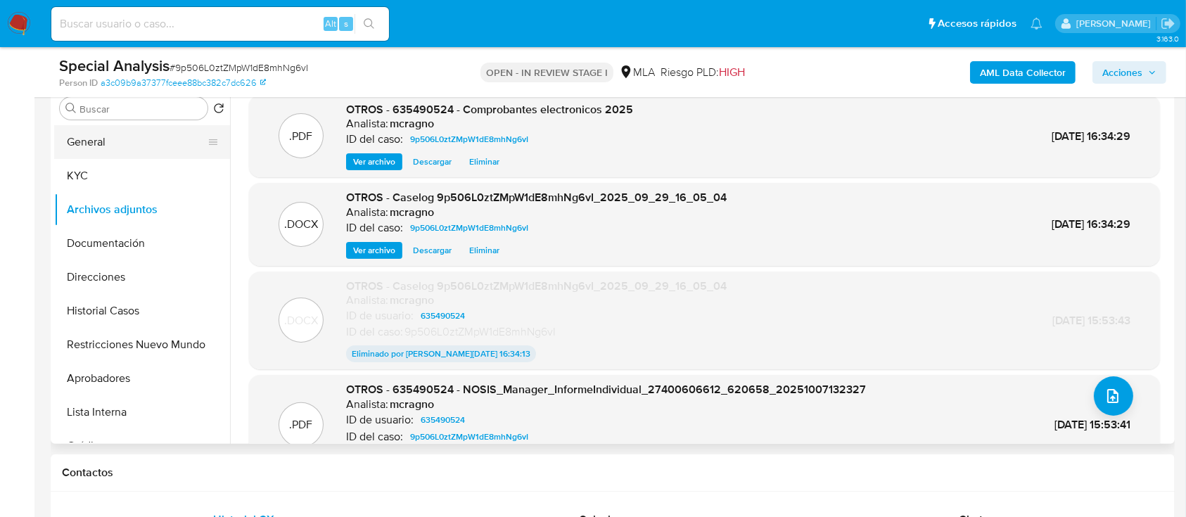
click at [118, 143] on button "General" at bounding box center [136, 142] width 165 height 34
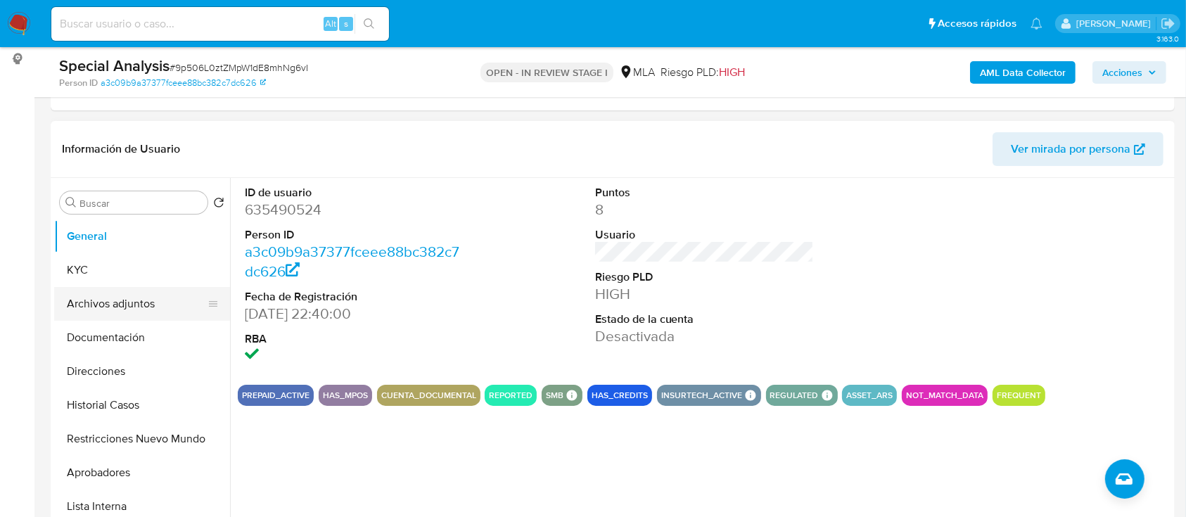
click at [114, 298] on button "Archivos adjuntos" at bounding box center [136, 304] width 165 height 34
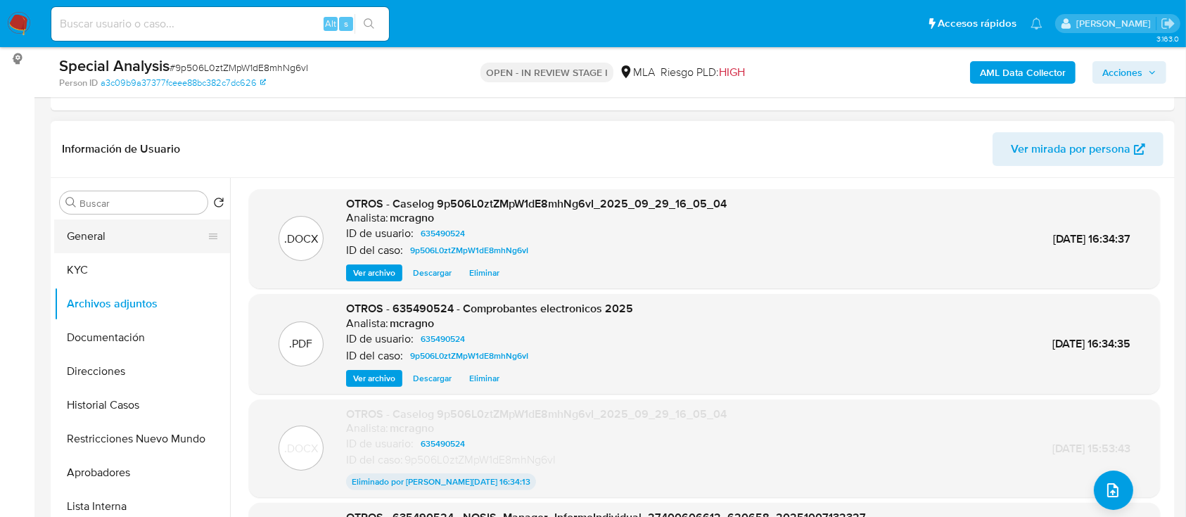
click at [92, 229] on button "General" at bounding box center [136, 236] width 165 height 34
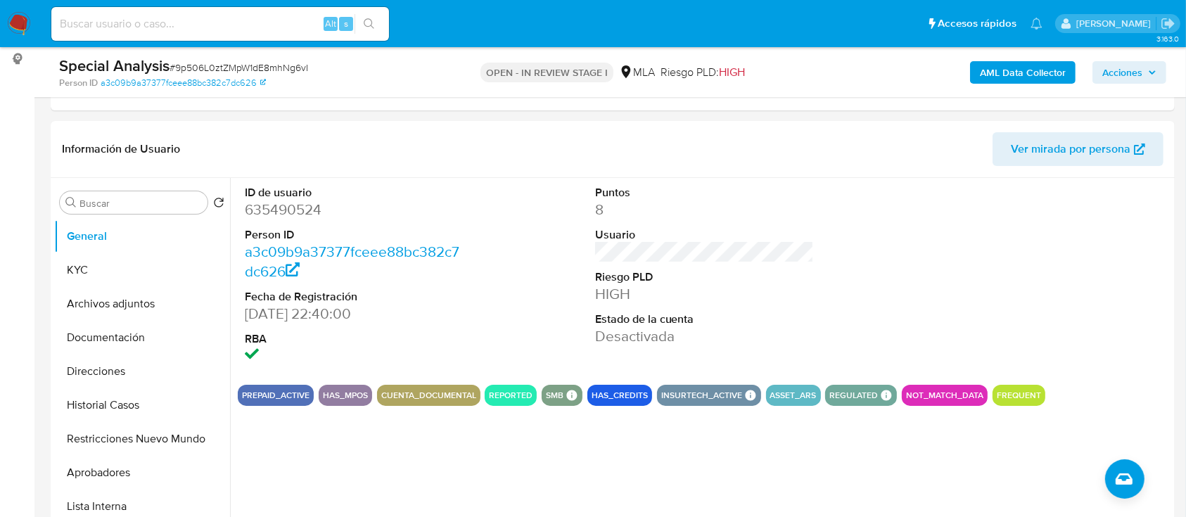
click at [1133, 81] on span "Acciones" at bounding box center [1122, 72] width 40 height 23
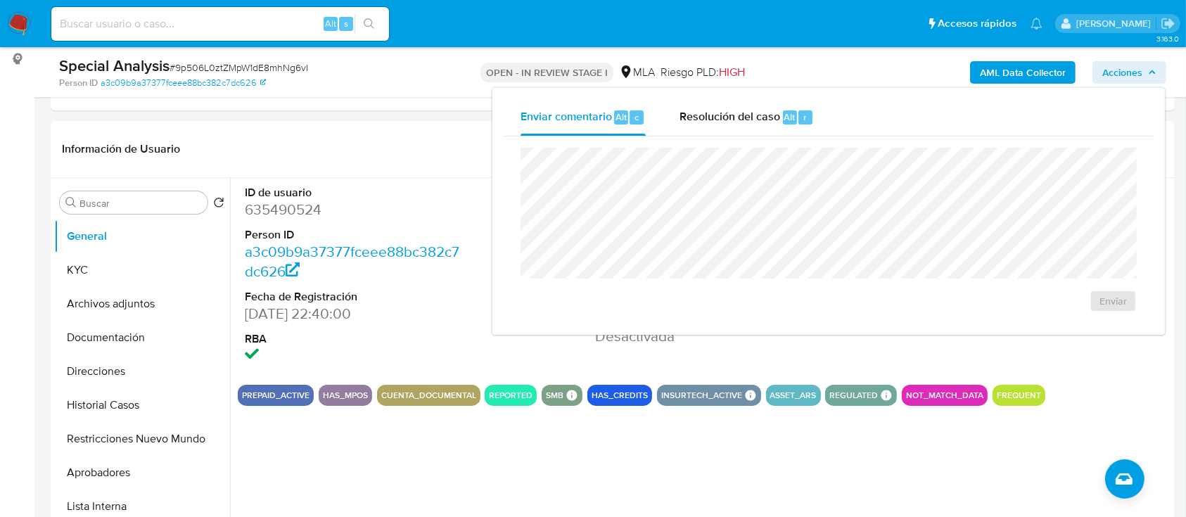
click at [769, 124] on span "Resolución del caso" at bounding box center [729, 116] width 101 height 16
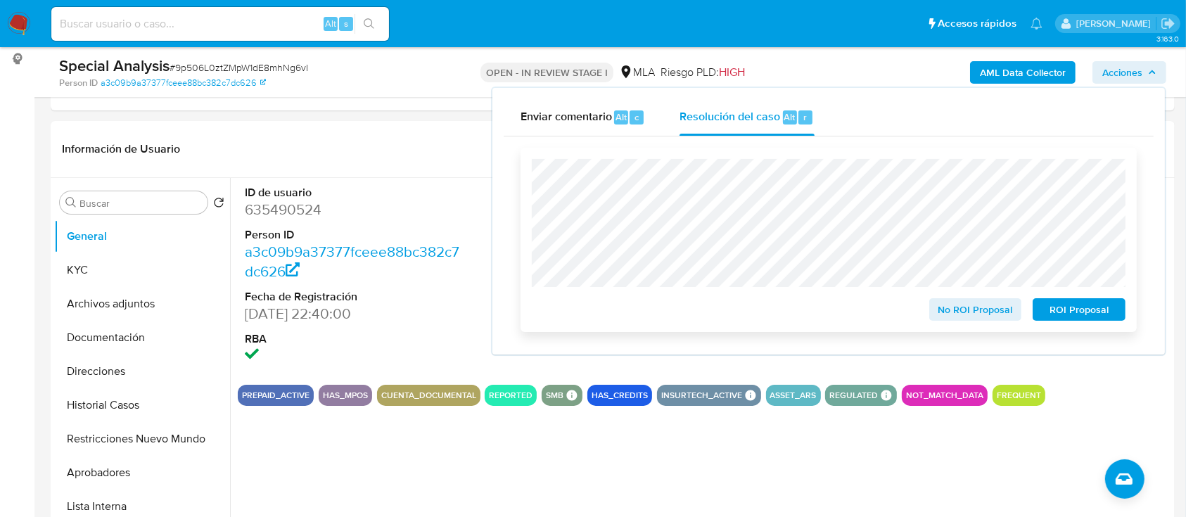
click at [1069, 311] on span "ROI Proposal" at bounding box center [1078, 310] width 73 height 20
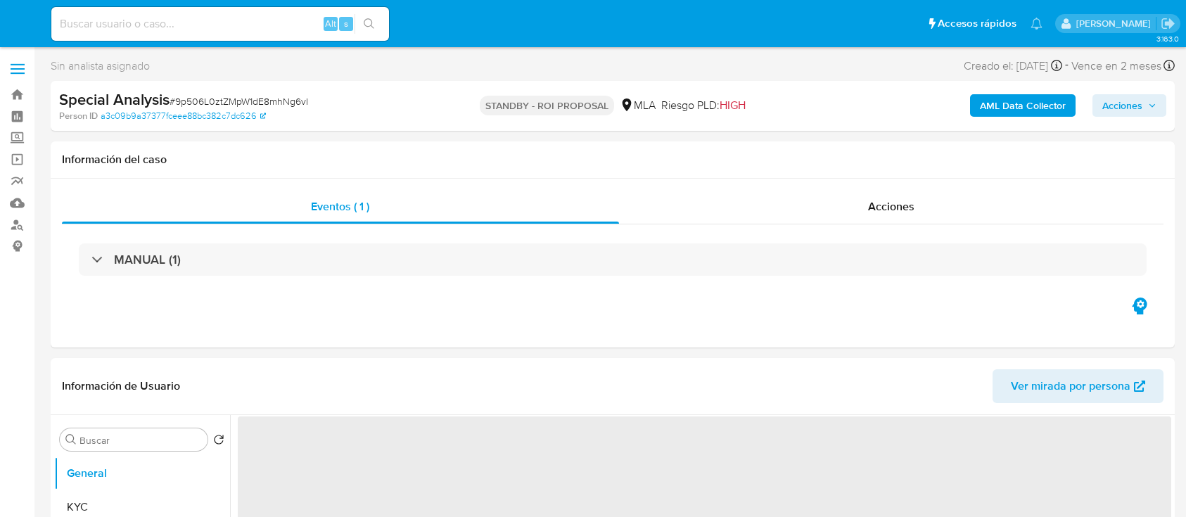
select select "10"
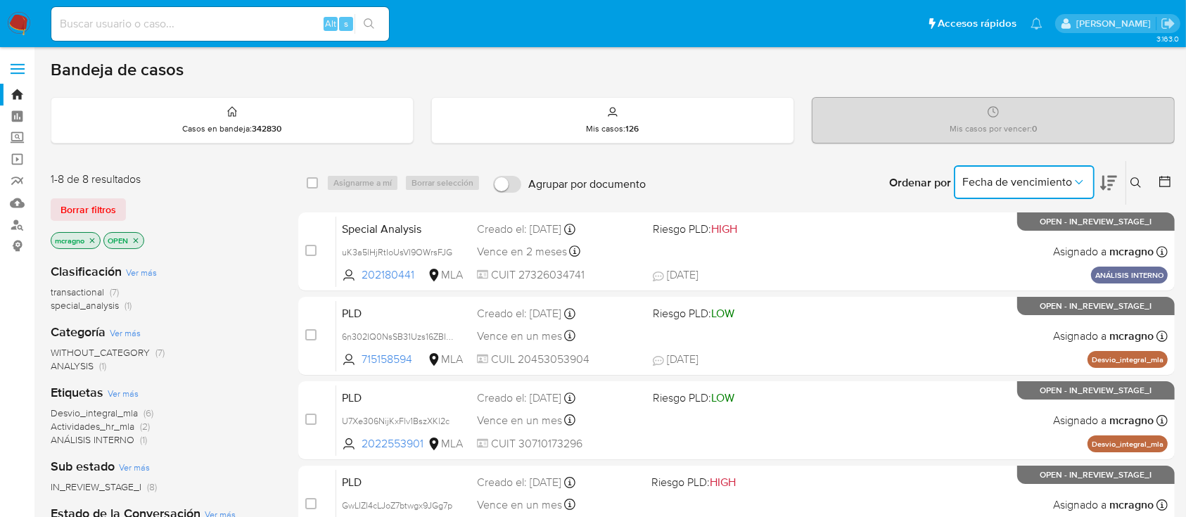
click at [1034, 179] on span "Fecha de vencimiento" at bounding box center [1017, 182] width 110 height 14
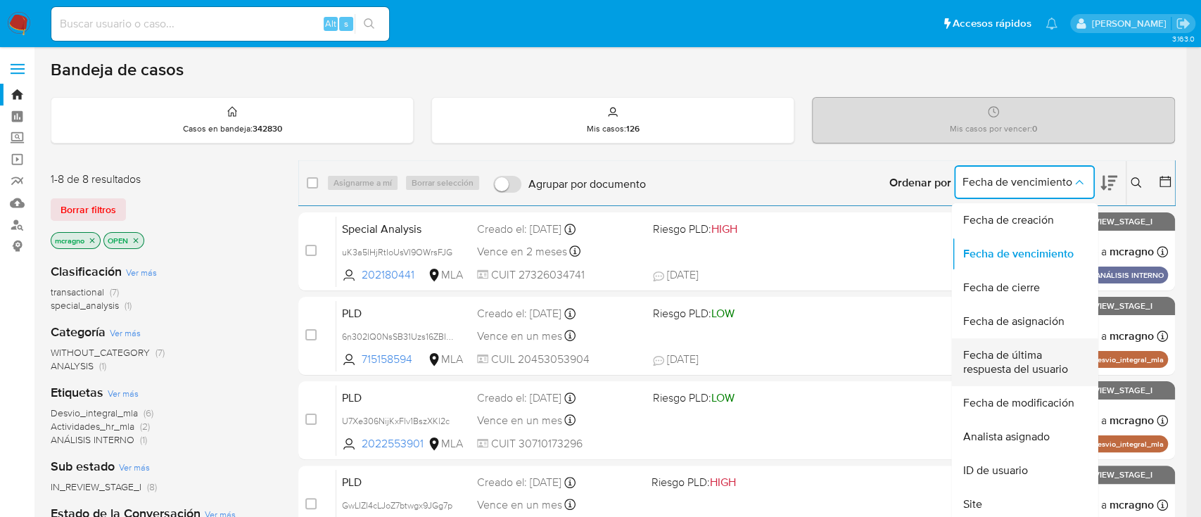
click at [1058, 354] on span "Fecha de última respuesta del usuario" at bounding box center [1019, 362] width 115 height 28
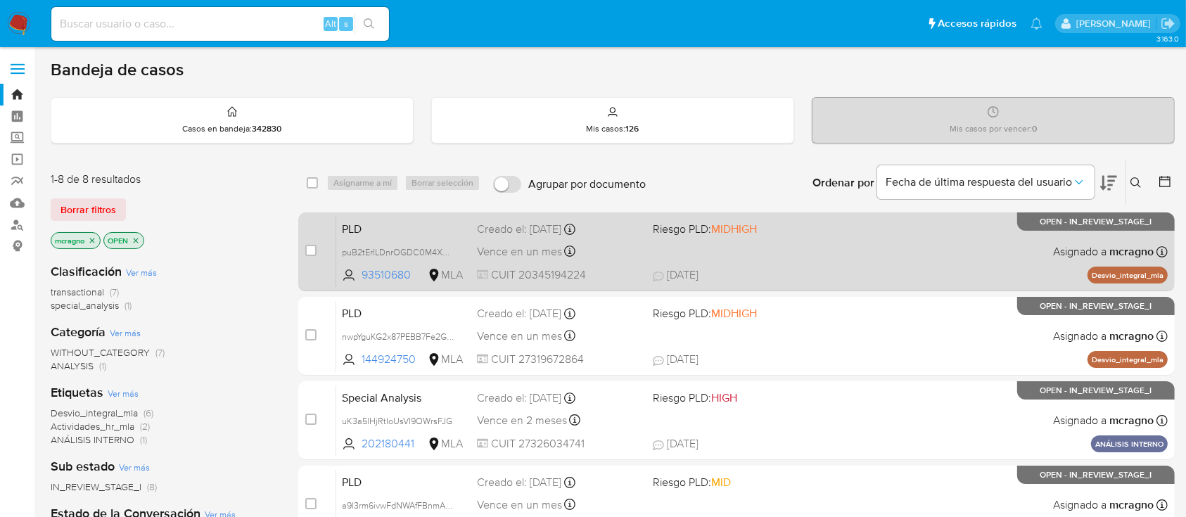
click at [866, 263] on div "PLD puB2tErILDnrOGDC0M4XXbKd 93510680 MLA Riesgo PLD: MIDHIGH Creado el: 12/09/…" at bounding box center [751, 251] width 831 height 71
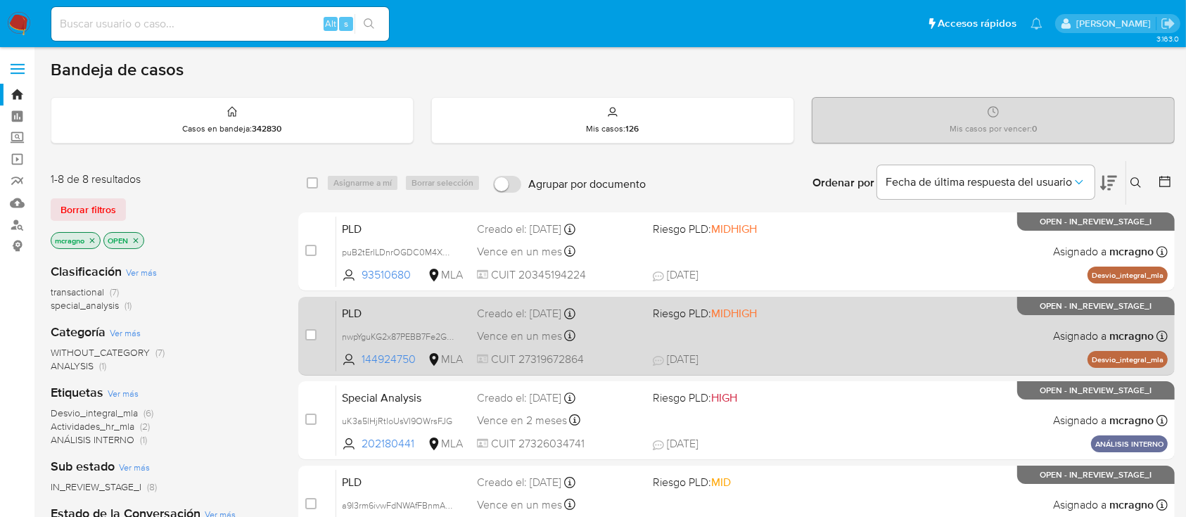
click at [791, 326] on div "PLD nwpYguKG2x87PEBB7Fe2GLl4 144924750 MLA Riesgo PLD: MIDHIGH Creado el: 12/09…" at bounding box center [751, 335] width 831 height 71
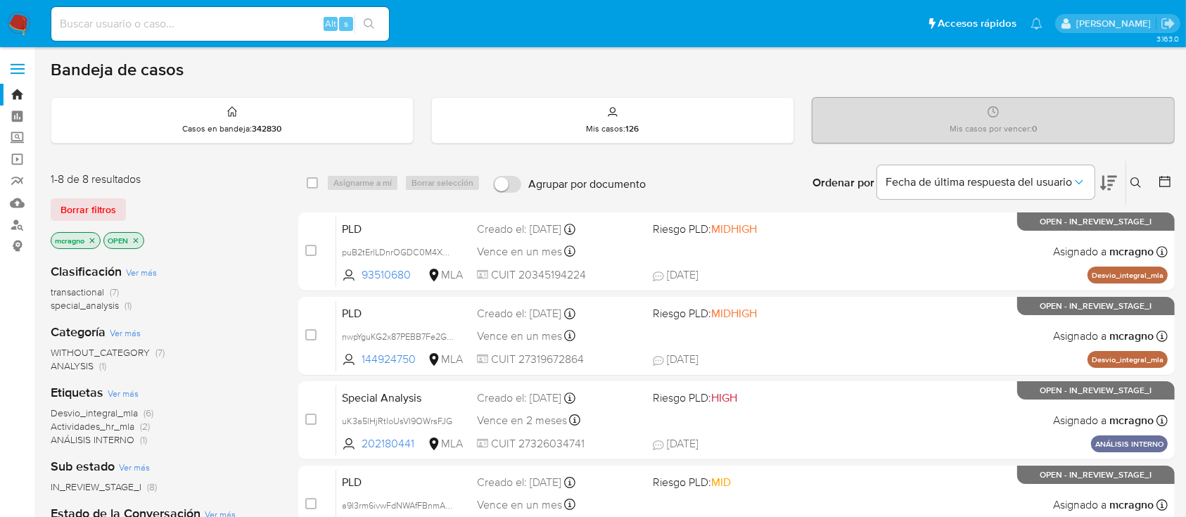
click at [1135, 181] on icon at bounding box center [1135, 182] width 11 height 11
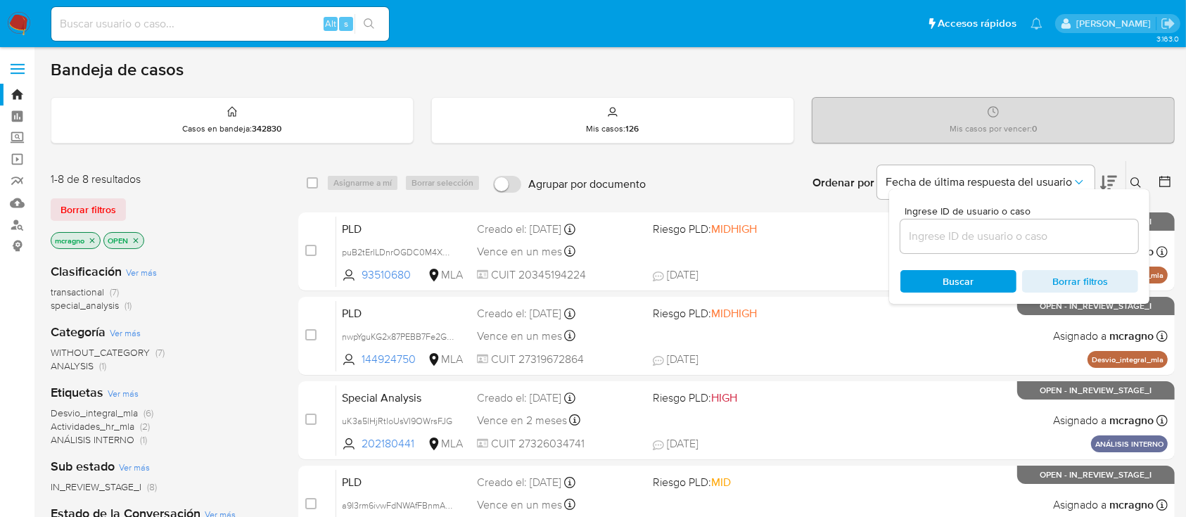
click at [138, 236] on icon "close-filter" at bounding box center [136, 240] width 8 height 8
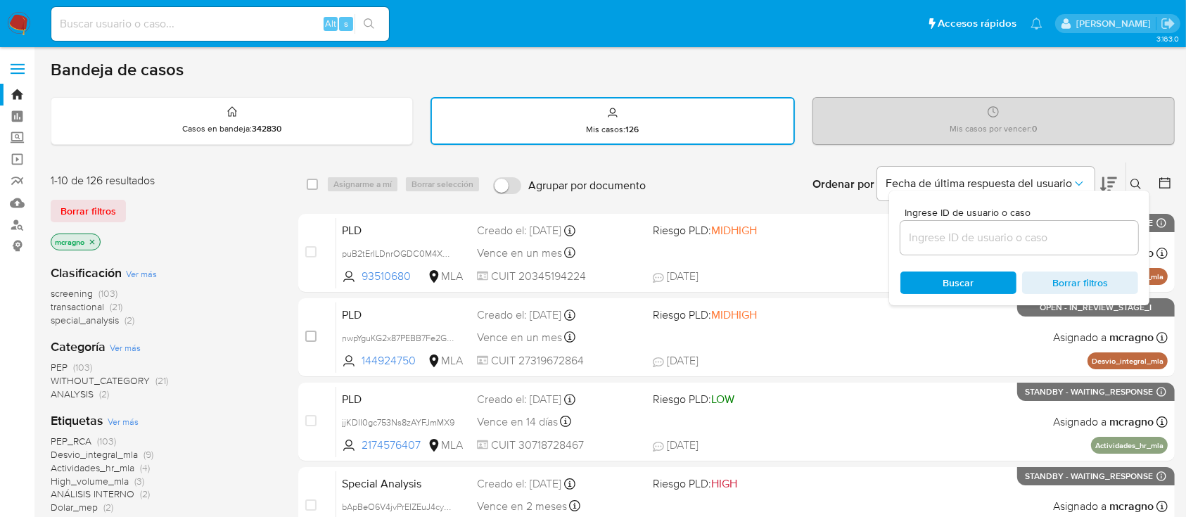
click at [95, 239] on icon "close-filter" at bounding box center [92, 242] width 8 height 8
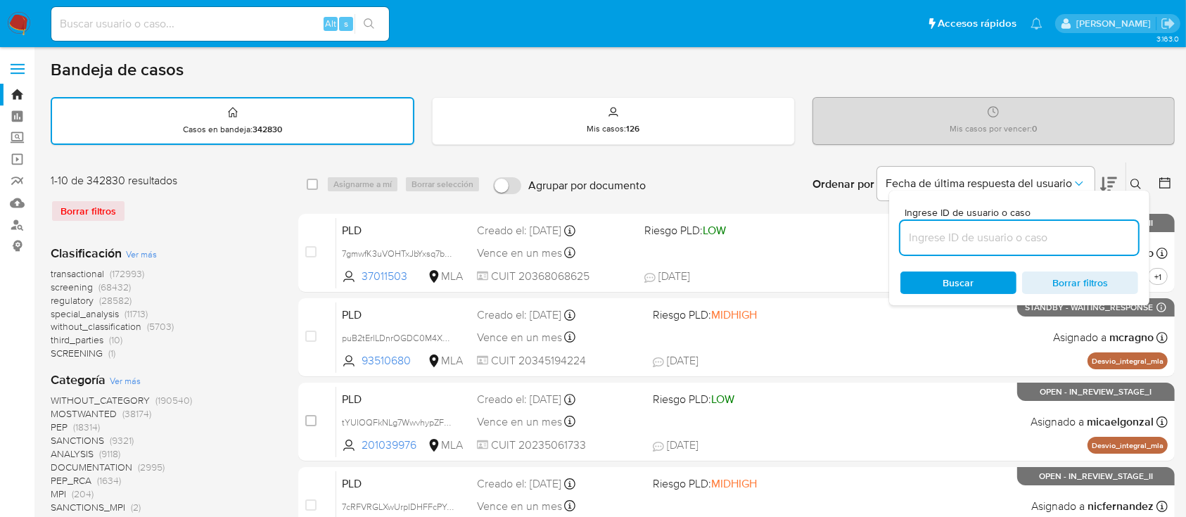
click at [983, 233] on input at bounding box center [1019, 238] width 238 height 18
paste input "18504362"
type input "18504362"
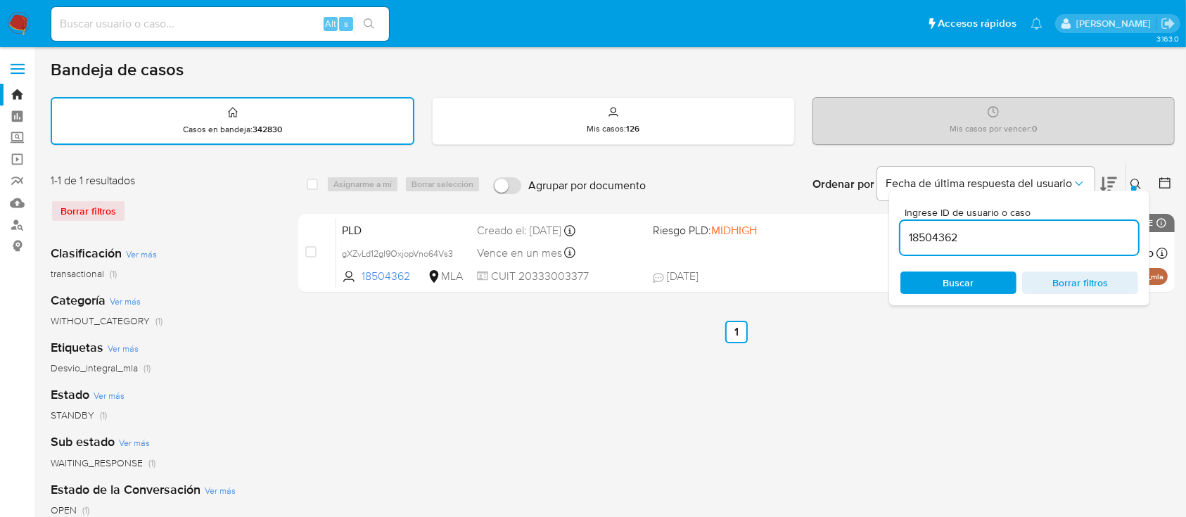
click at [1137, 172] on div "Ingrese ID de usuario o caso 18504362 Buscar Borrar filtros" at bounding box center [1137, 184] width 24 height 44
click at [1135, 184] on icon at bounding box center [1135, 184] width 11 height 11
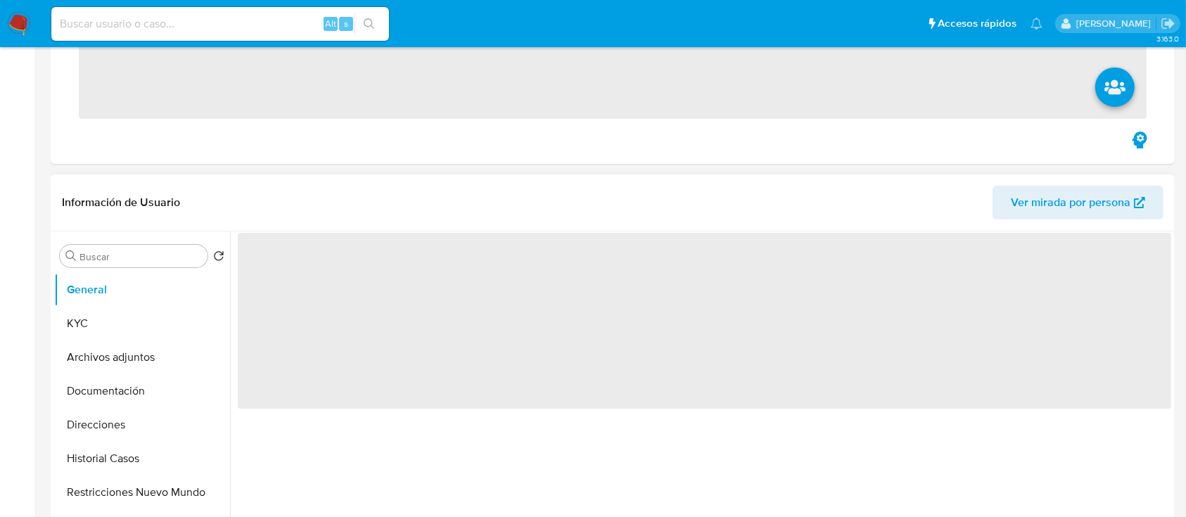
scroll to position [375, 0]
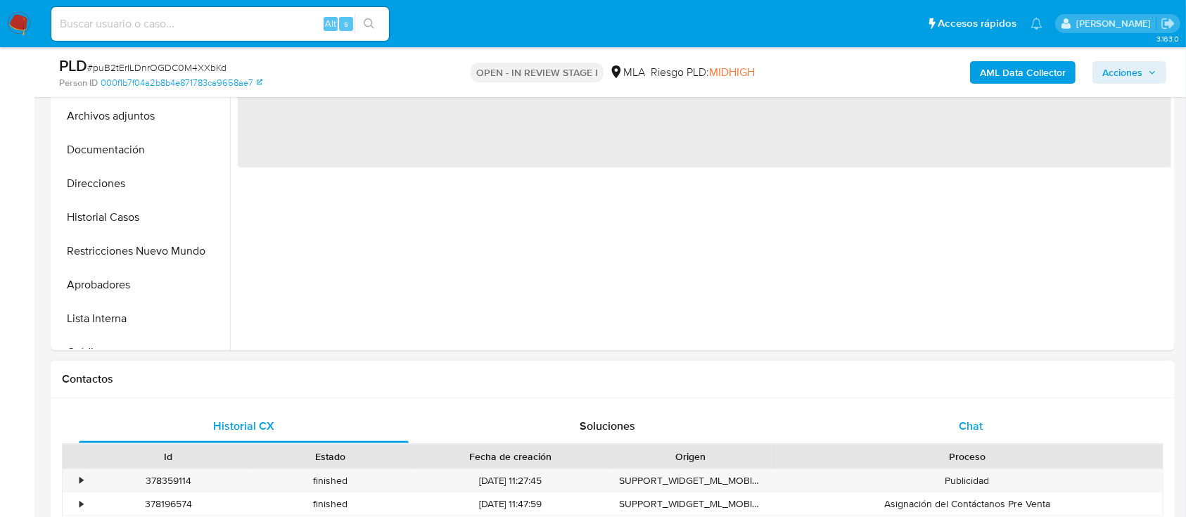
click at [1009, 430] on div "Chat" at bounding box center [971, 426] width 330 height 34
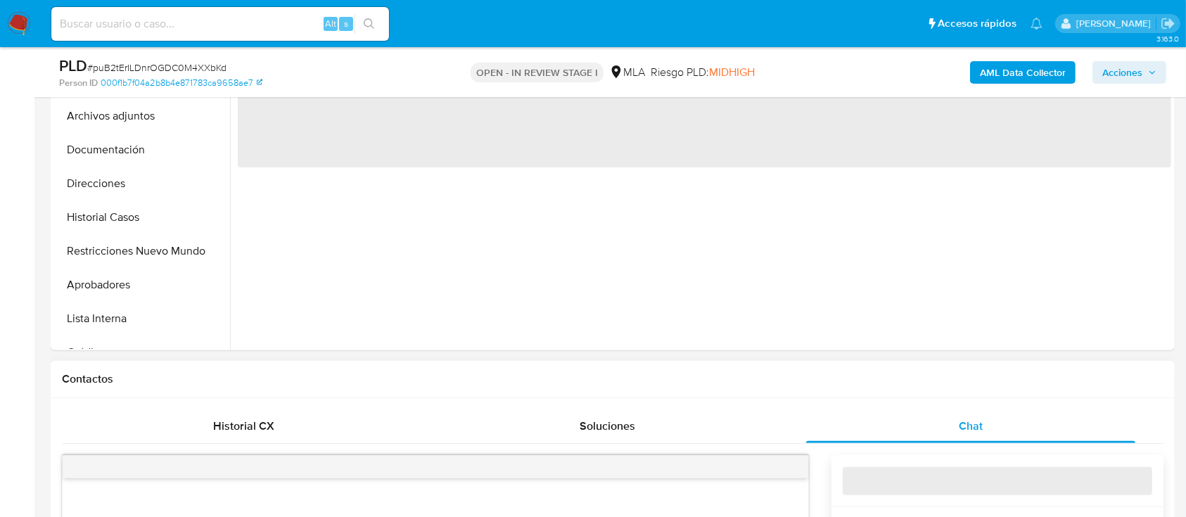
select select "10"
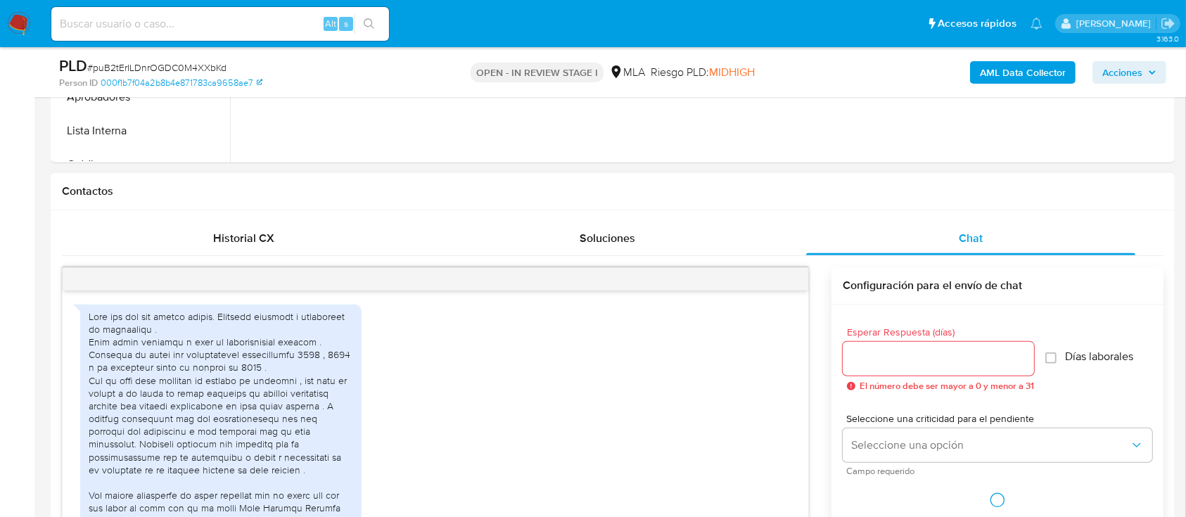
scroll to position [2329, 0]
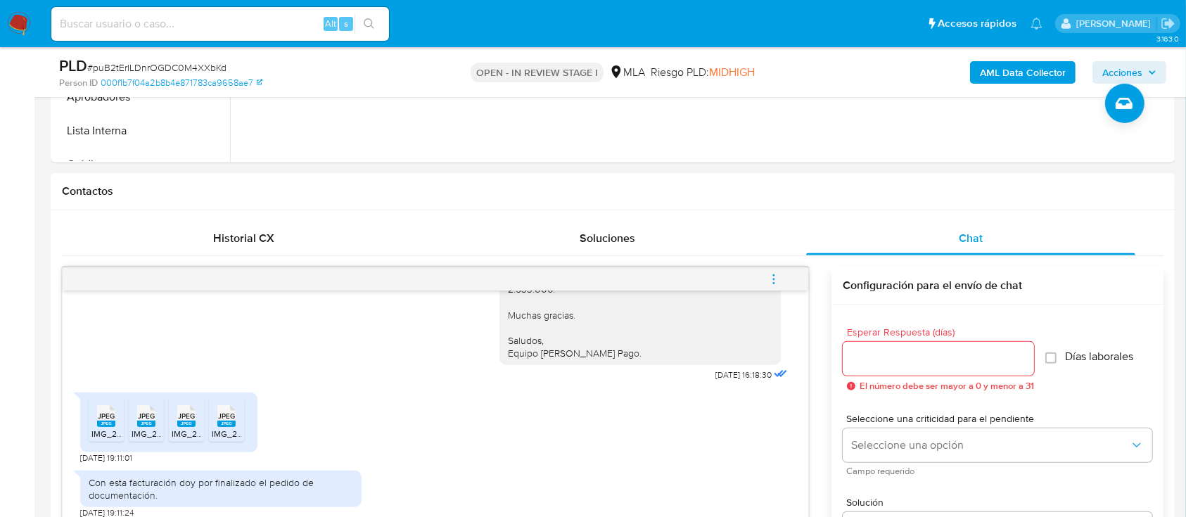
click at [108, 425] on rect at bounding box center [106, 424] width 18 height 6
click at [135, 418] on div "JPEG JPEG" at bounding box center [147, 414] width 30 height 27
click at [172, 419] on div "JPEG JPEG" at bounding box center [187, 414] width 30 height 27
drag, startPoint x: 225, startPoint y: 419, endPoint x: 795, endPoint y: 352, distance: 574.4
click at [226, 419] on span "JPEG" at bounding box center [226, 415] width 17 height 9
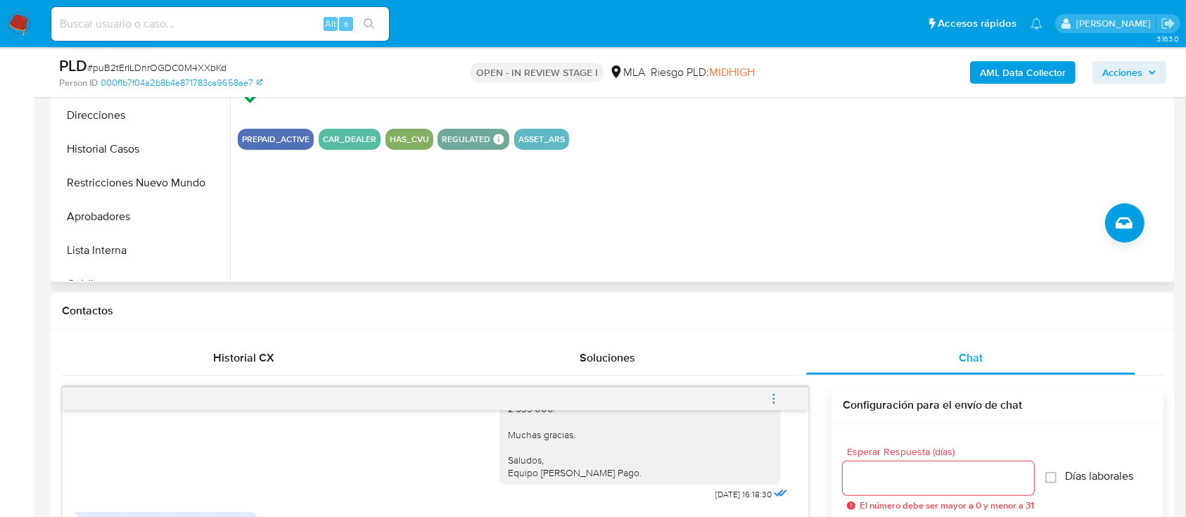
scroll to position [281, 0]
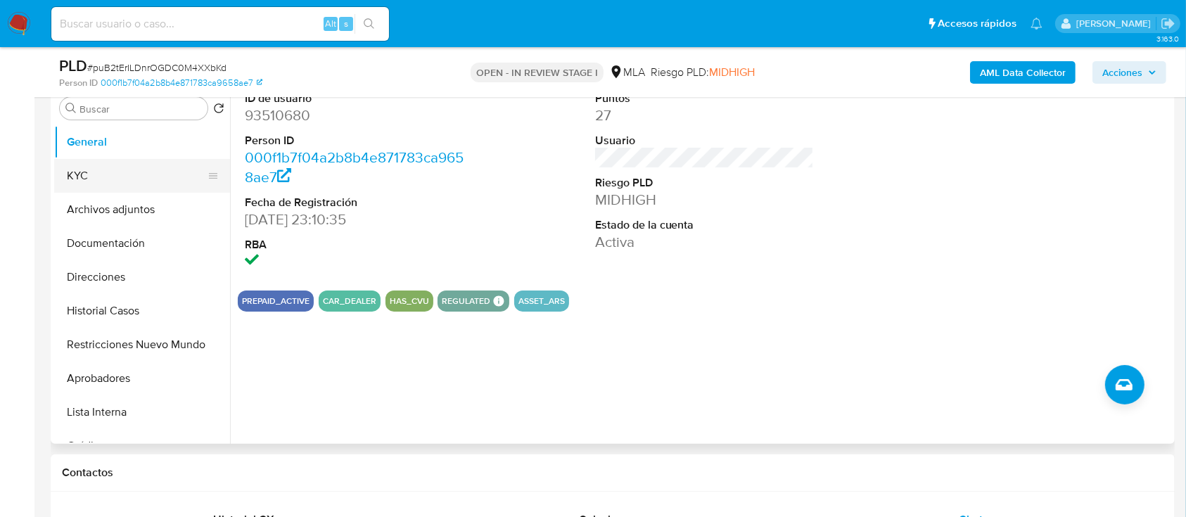
drag, startPoint x: 127, startPoint y: 171, endPoint x: 134, endPoint y: 169, distance: 8.0
click at [127, 171] on button "KYC" at bounding box center [136, 176] width 165 height 34
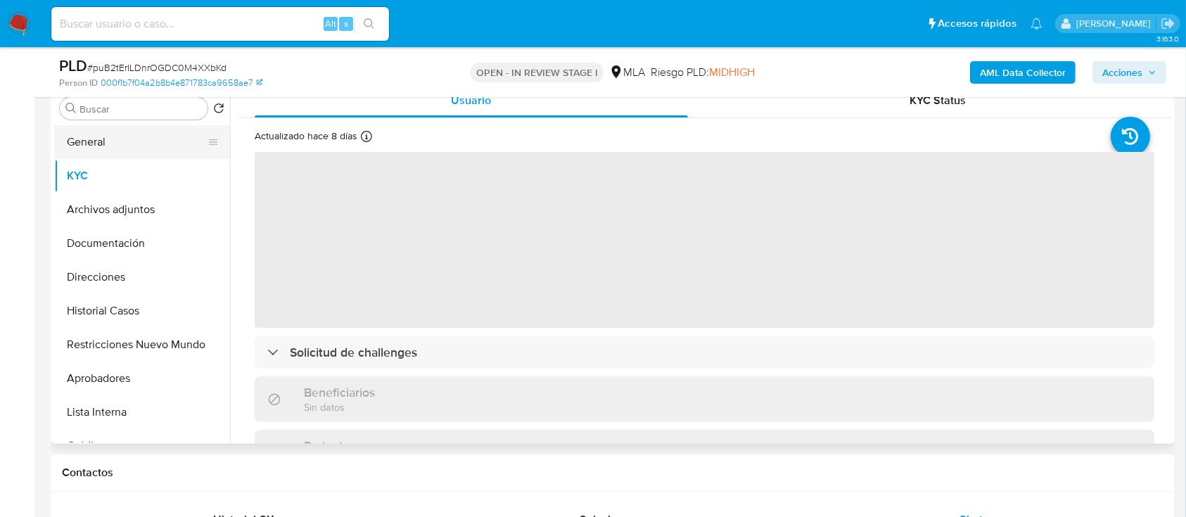
drag, startPoint x: 149, startPoint y: 148, endPoint x: 222, endPoint y: 151, distance: 73.2
click at [150, 147] on button "General" at bounding box center [136, 142] width 165 height 34
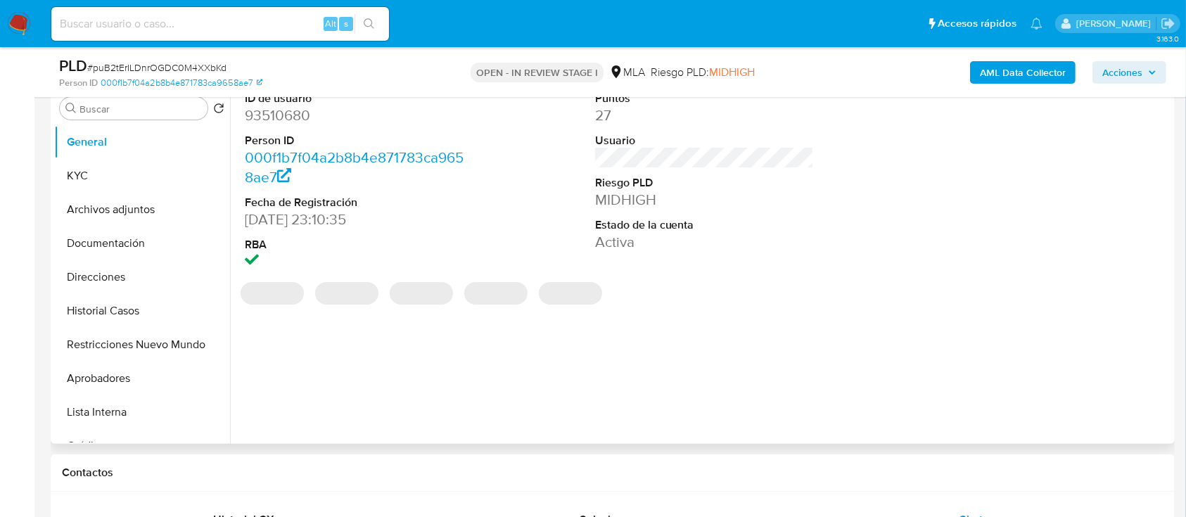
click at [292, 118] on dd "93510680" at bounding box center [354, 115] width 219 height 20
copy dd "93510680"
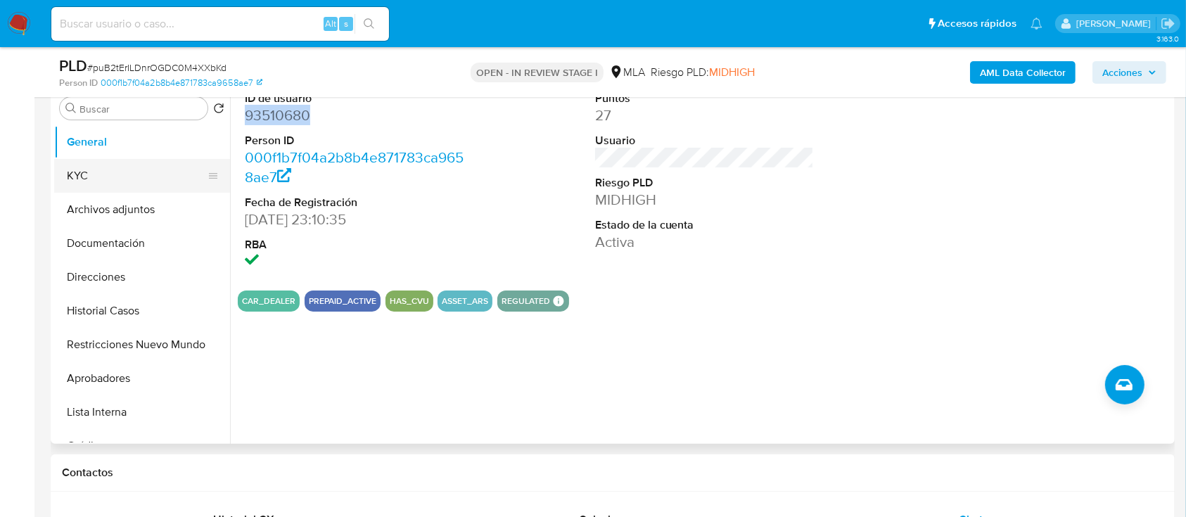
click at [79, 172] on button "KYC" at bounding box center [136, 176] width 165 height 34
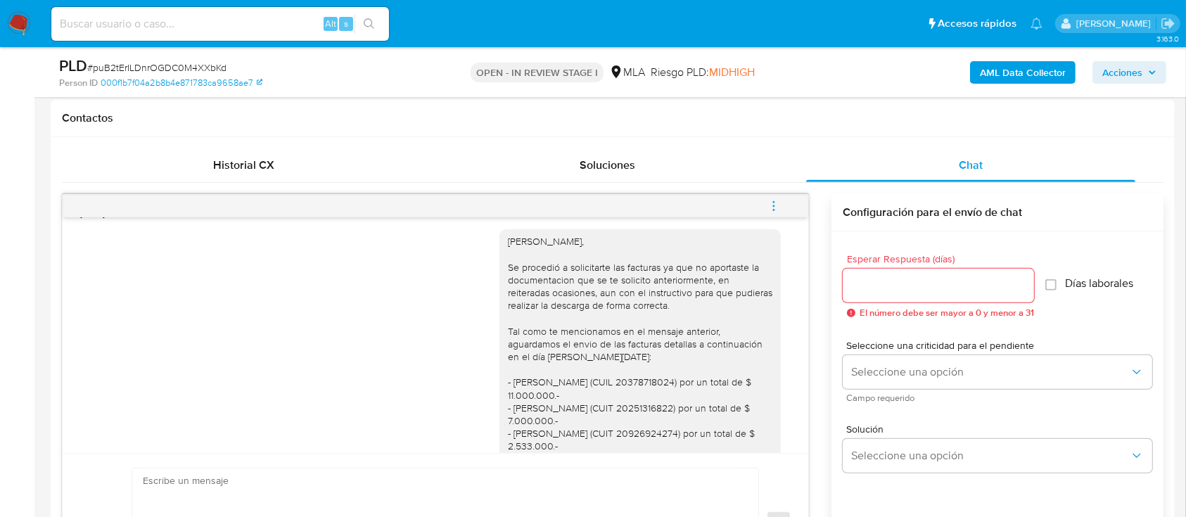
scroll to position [2048, 0]
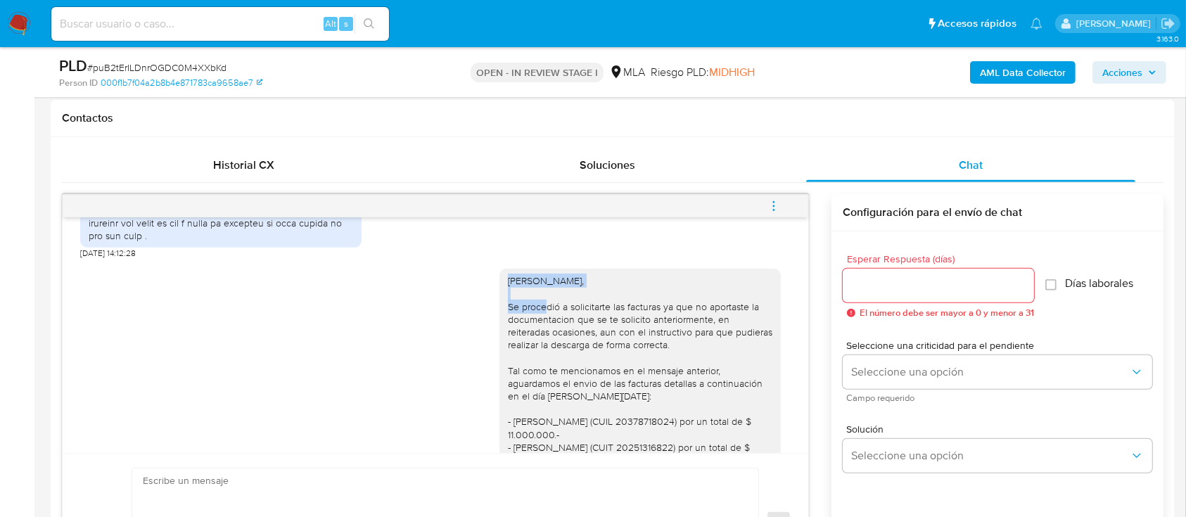
drag, startPoint x: 523, startPoint y: 291, endPoint x: 681, endPoint y: 295, distance: 157.6
click at [681, 295] on div "[PERSON_NAME], Se procedió a solicitarte las facturas ya que no aportaste la do…" at bounding box center [639, 415] width 281 height 293
copy div "[PERSON_NAME],"
click at [494, 482] on textarea at bounding box center [442, 523] width 598 height 110
paste textarea "[PERSON_NAME],"
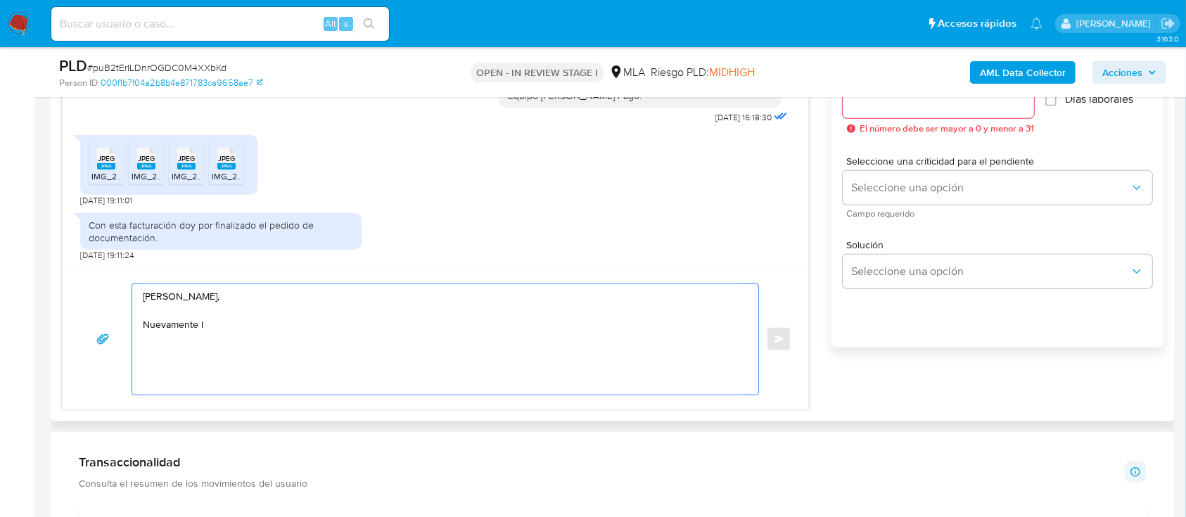
scroll to position [813, 0]
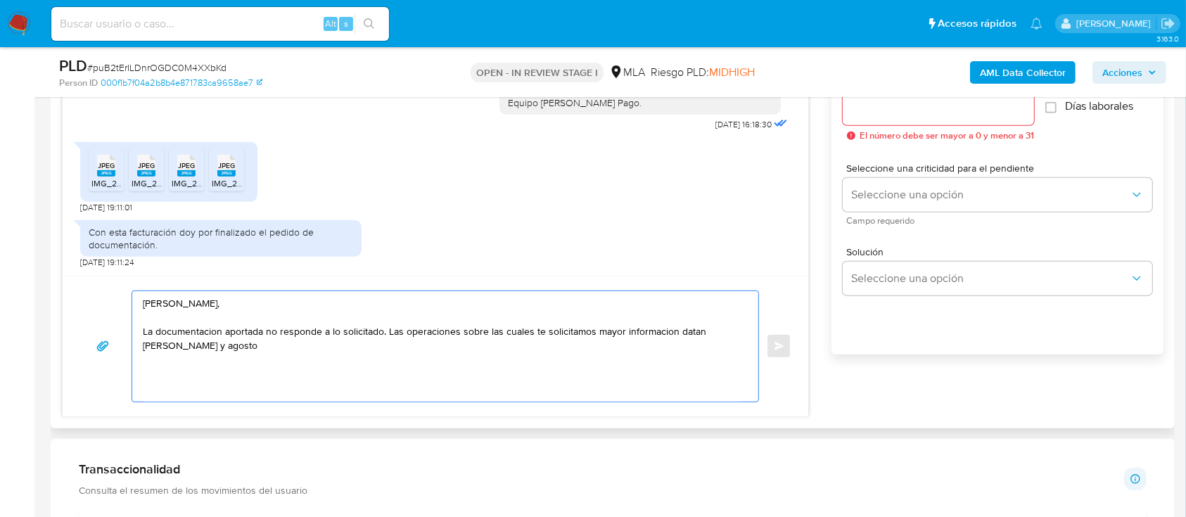
click at [645, 333] on textarea "[PERSON_NAME], La documentacion aportada no responde a lo solicitado. Las opera…" at bounding box center [442, 346] width 598 height 110
click at [330, 351] on textarea "[PERSON_NAME], La documentacion aportada no responde a lo solicitado. Las opera…" at bounding box center [442, 346] width 598 height 110
drag, startPoint x: 459, startPoint y: 346, endPoint x: 445, endPoint y: 348, distance: 13.5
drag, startPoint x: 445, startPoint y: 348, endPoint x: 452, endPoint y: 352, distance: 7.6
click at [452, 352] on textarea "Leandro Ariel Cosentino, La documentacion aportada no responde a lo solicitado.…" at bounding box center [442, 346] width 598 height 110
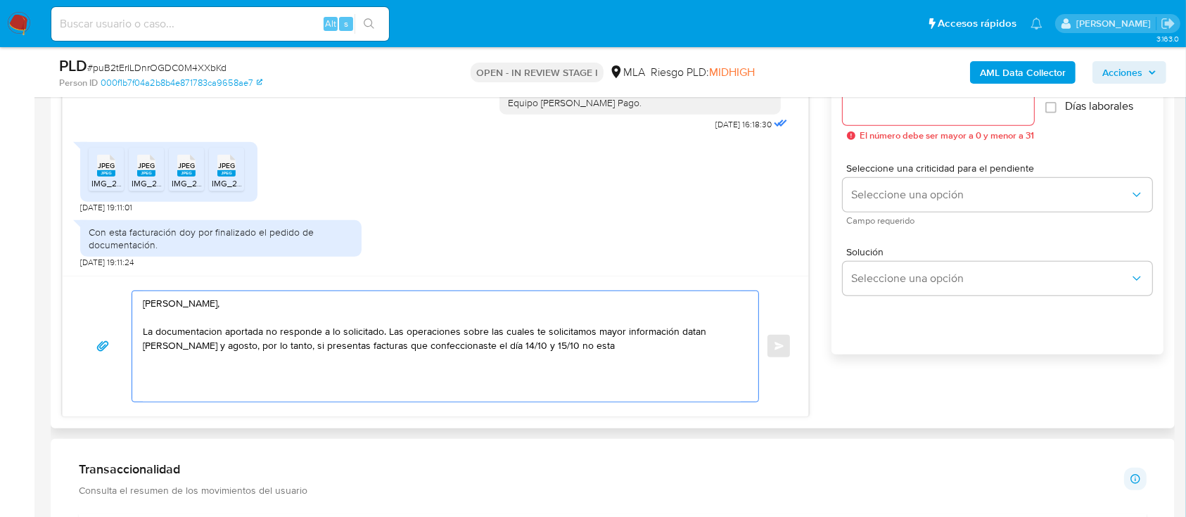
click at [584, 347] on textarea "Leandro Ariel Cosentino, La documentacion aportada no responde a lo solicitado.…" at bounding box center [442, 346] width 598 height 110
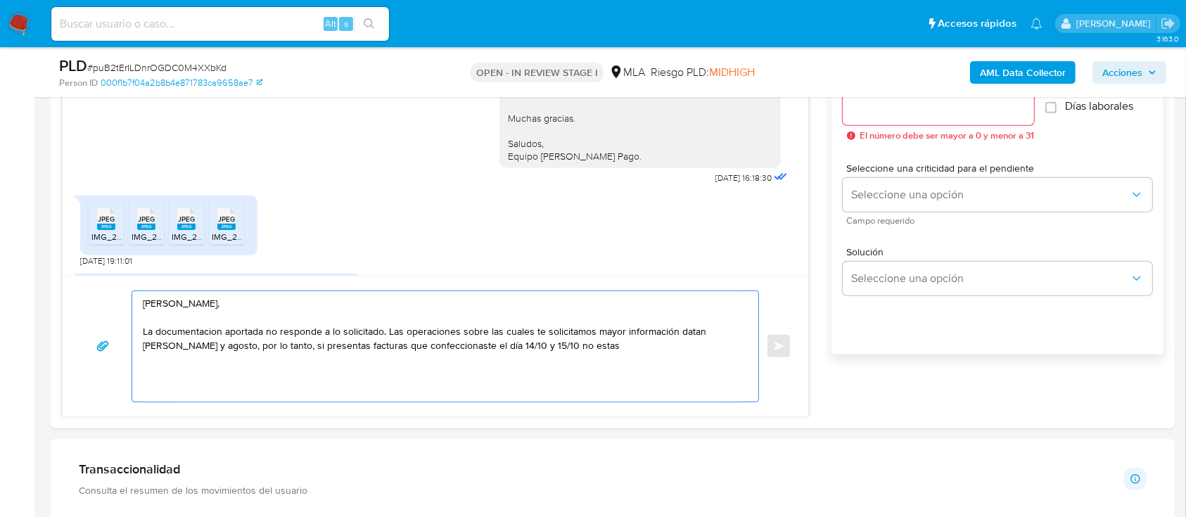
scroll to position [2235, 0]
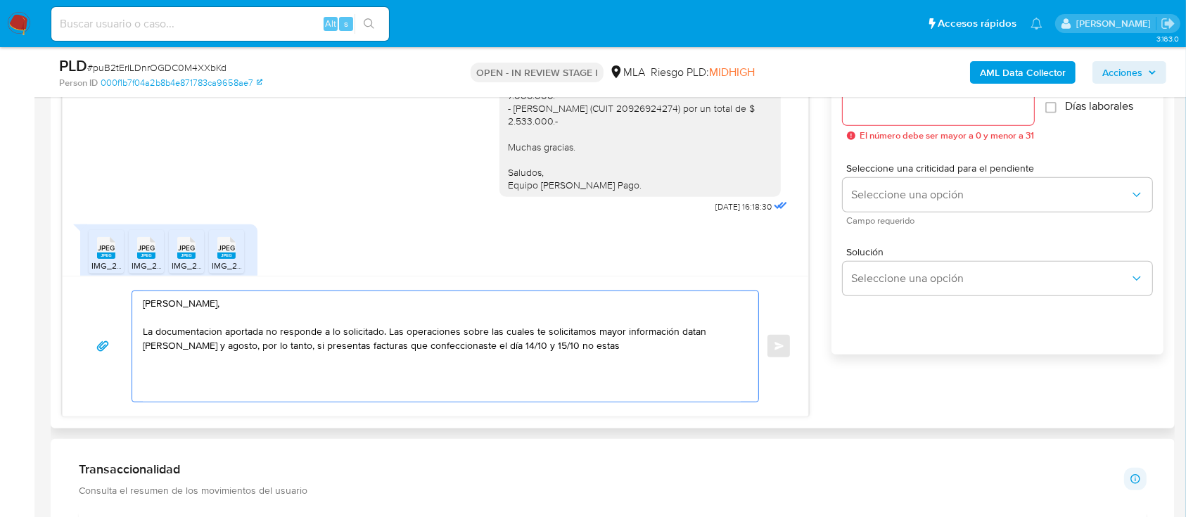
click at [266, 342] on textarea "Leandro Ariel Cosentino, La documentacion aportada no responde a lo solicitado.…" at bounding box center [442, 346] width 598 height 110
click at [264, 348] on textarea "Leandro Ariel Cosentino, La documentacion aportada no responde a lo solicitado.…" at bounding box center [442, 346] width 598 height 110
click at [284, 346] on textarea "Leandro Ariel Cosentino, La documentacion aportada no responde a lo solicitado.…" at bounding box center [442, 346] width 598 height 110
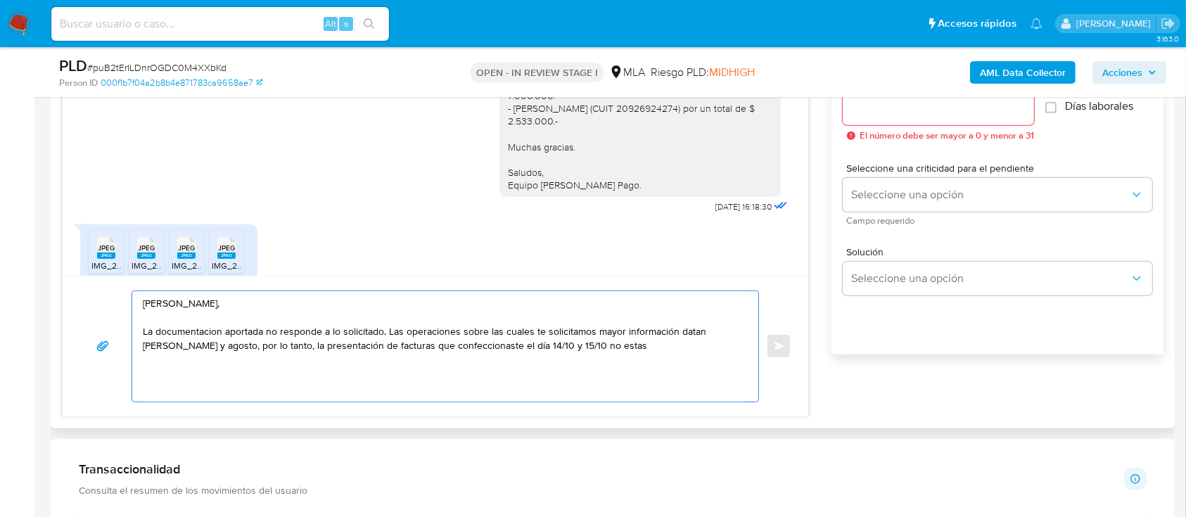
click at [424, 349] on textarea "Leandro Ariel Cosentino, La documentacion aportada no responde a lo solicitado.…" at bounding box center [442, 346] width 598 height 110
click at [655, 356] on textarea "Leandro Ariel Cosentino, La documentacion aportada no responde a lo solicitado.…" at bounding box center [442, 346] width 598 height 110
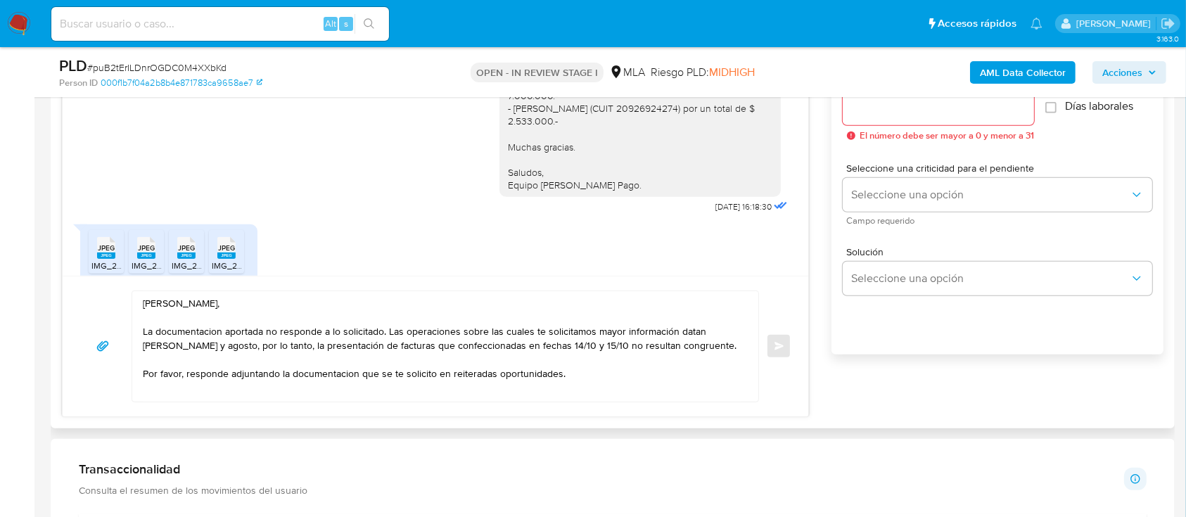
drag, startPoint x: 617, startPoint y: 208, endPoint x: 492, endPoint y: 157, distance: 135.3
click at [499, 157] on div "Leandro Ariel Cosentino, Se procedió a solicitarte las facturas ya que no aport…" at bounding box center [639, 50] width 281 height 293
copy div "Muchas gracias. Saludos, Equipo de Mercado Pago."
click at [623, 374] on textarea "Leandro Ariel Cosentino, La documentacion aportada no responde a lo solicitado.…" at bounding box center [442, 346] width 598 height 110
paste textarea "Muchas gracias. Saludos, Equipo de Mercado Pago."
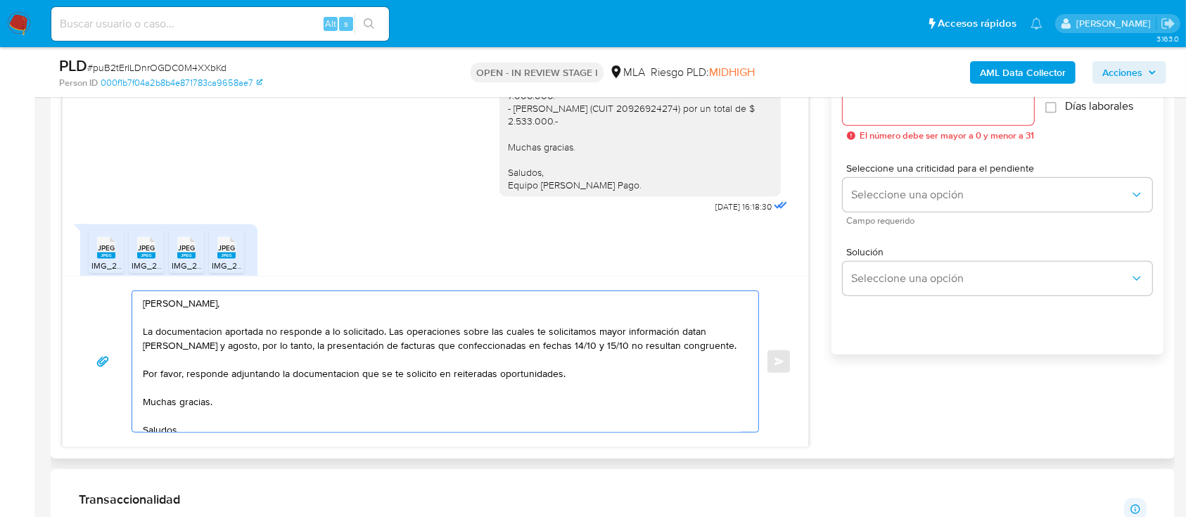
scroll to position [23, 0]
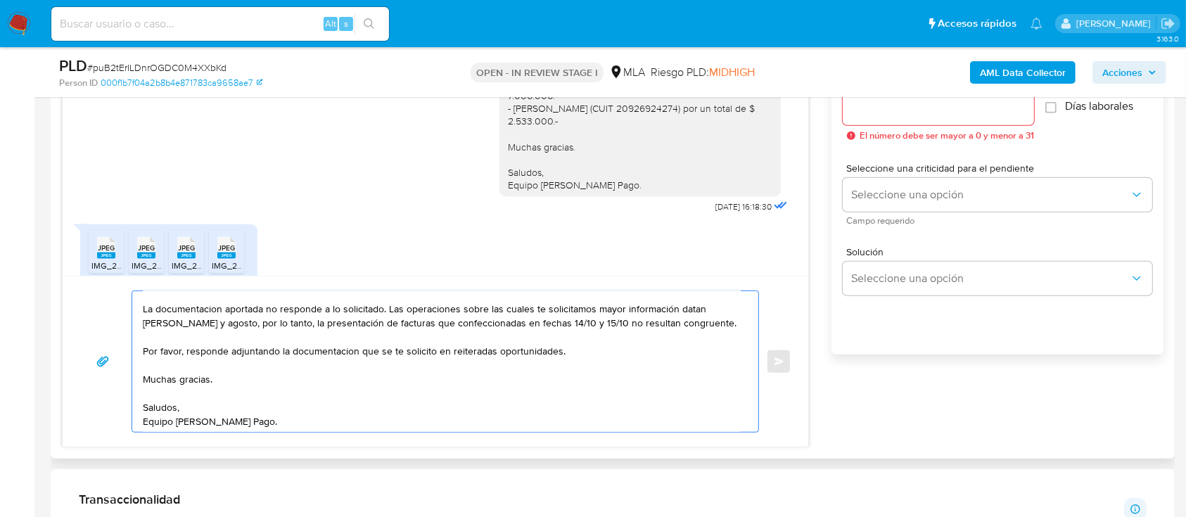
type textarea "Leandro Ariel Cosentino, La documentacion aportada no responde a lo solicitado.…"
click at [924, 118] on div at bounding box center [938, 108] width 191 height 34
click at [922, 112] on input "Esperar Respuesta (días)" at bounding box center [938, 108] width 191 height 18
type input "1"
click at [895, 176] on div "Seleccione una criticidad para el pendiente Seleccione una opción Campo requeri…" at bounding box center [997, 193] width 309 height 61
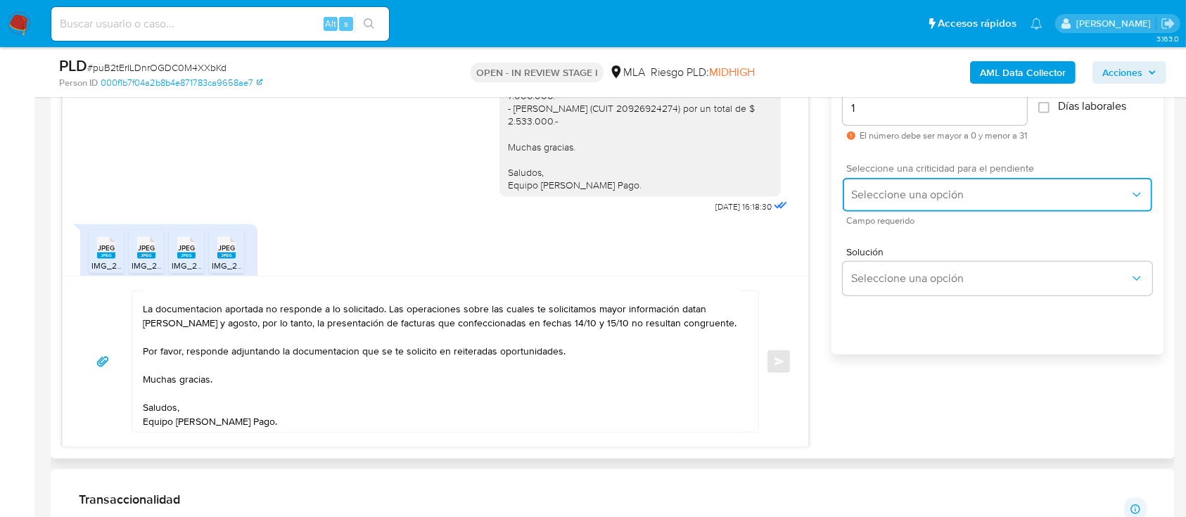
click at [871, 200] on span "Seleccione una opción" at bounding box center [990, 195] width 279 height 14
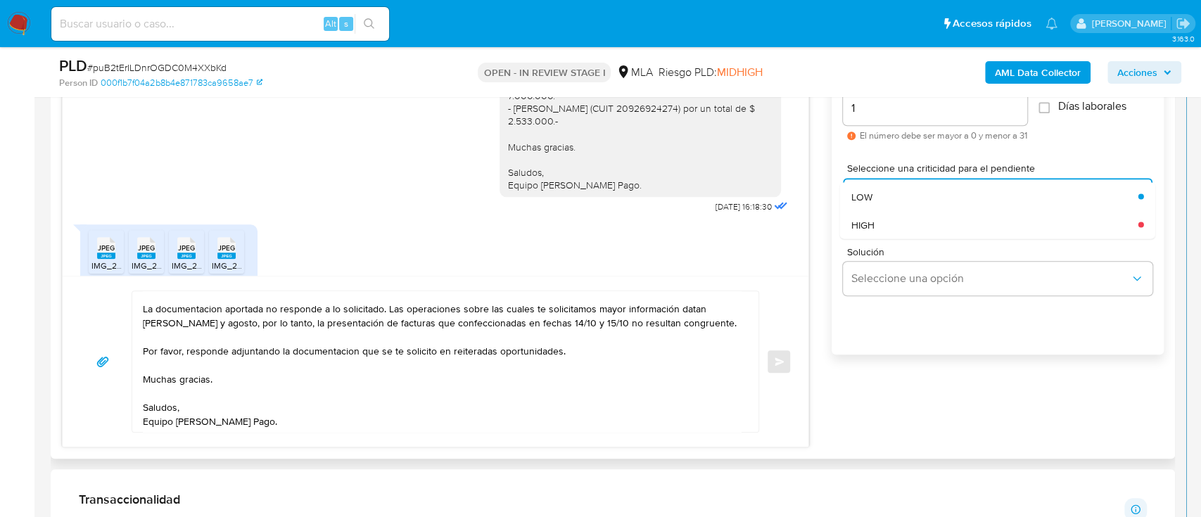
click at [866, 238] on div "Solución Seleccione una opción" at bounding box center [997, 274] width 309 height 77
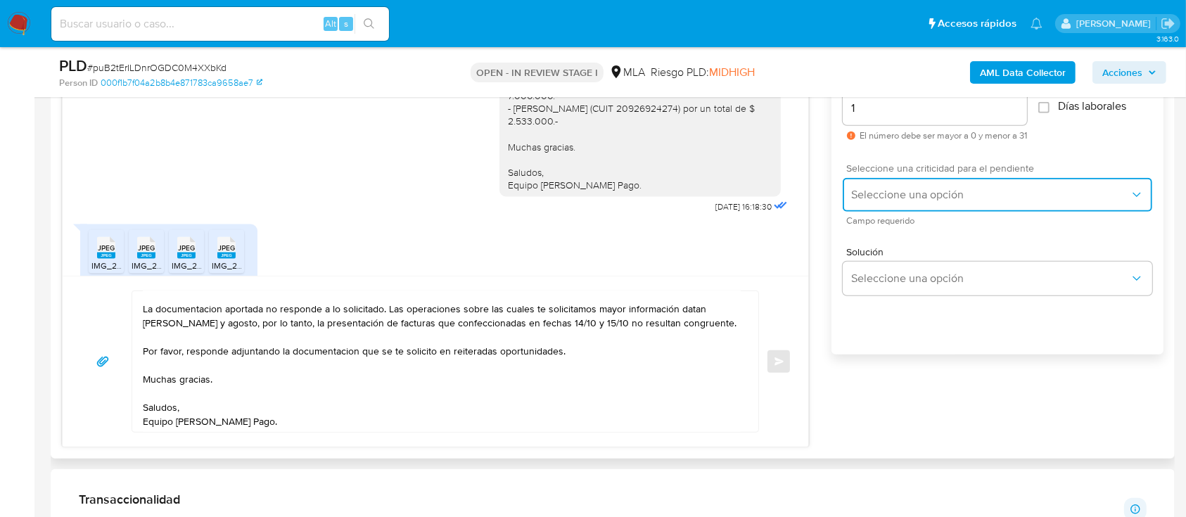
drag, startPoint x: 878, startPoint y: 181, endPoint x: 876, endPoint y: 188, distance: 7.9
click at [878, 183] on button "Seleccione una opción" at bounding box center [997, 195] width 309 height 34
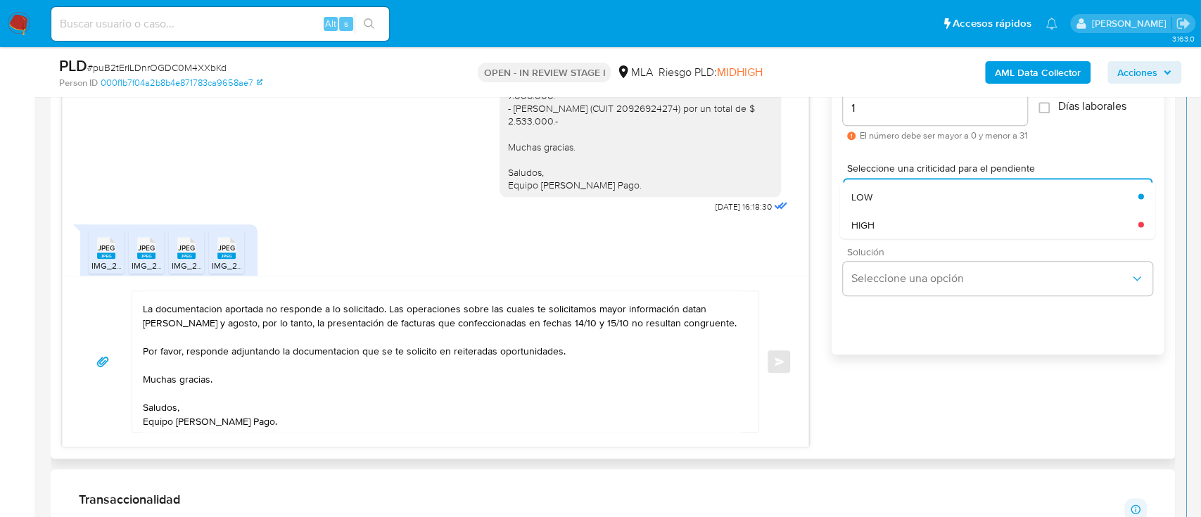
click at [869, 218] on span "HIGH" at bounding box center [862, 224] width 23 height 13
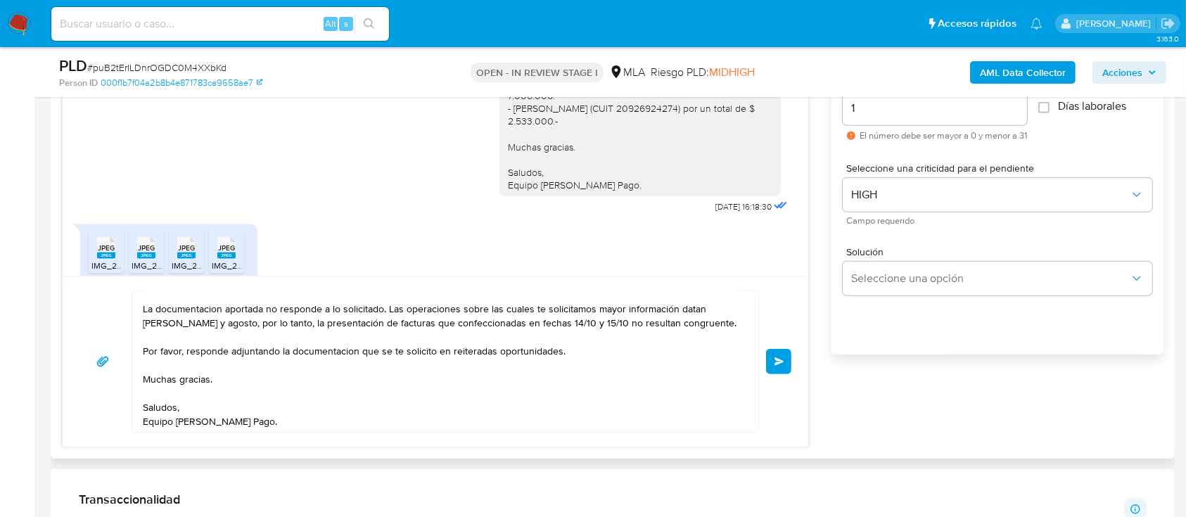
click at [781, 357] on span "Enviar" at bounding box center [779, 361] width 10 height 8
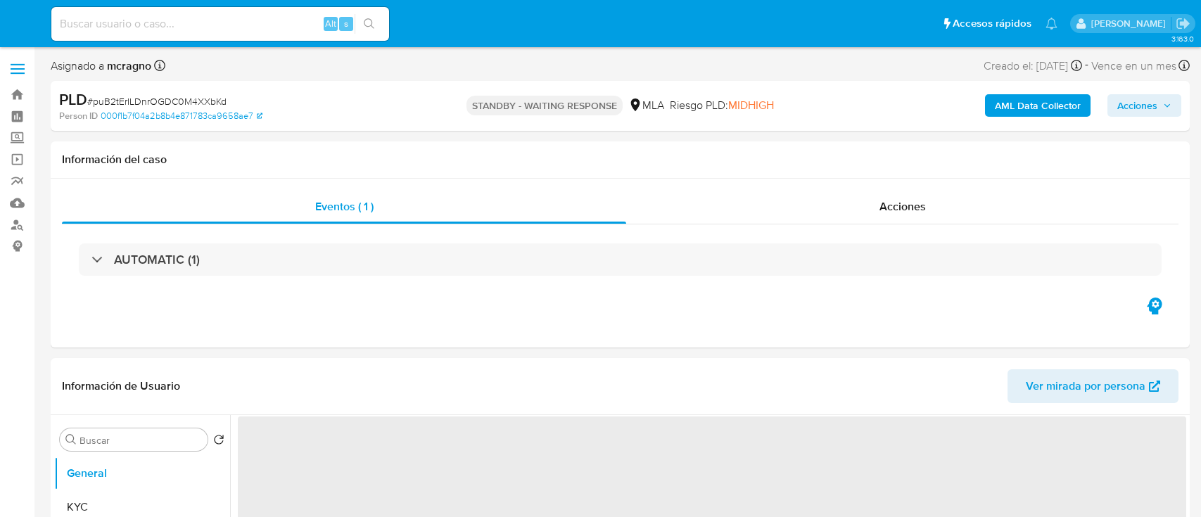
select select "10"
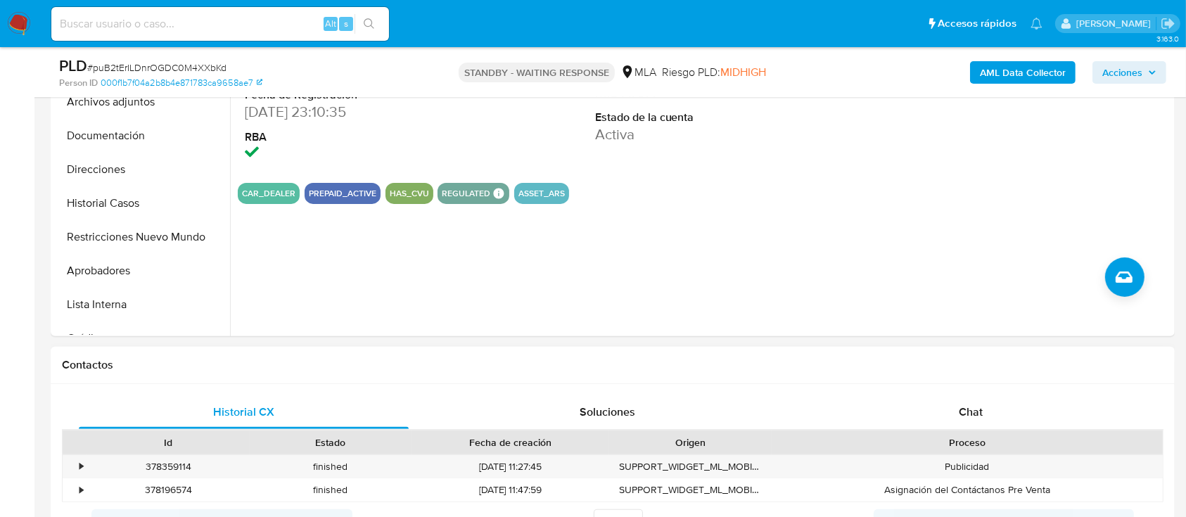
scroll to position [468, 0]
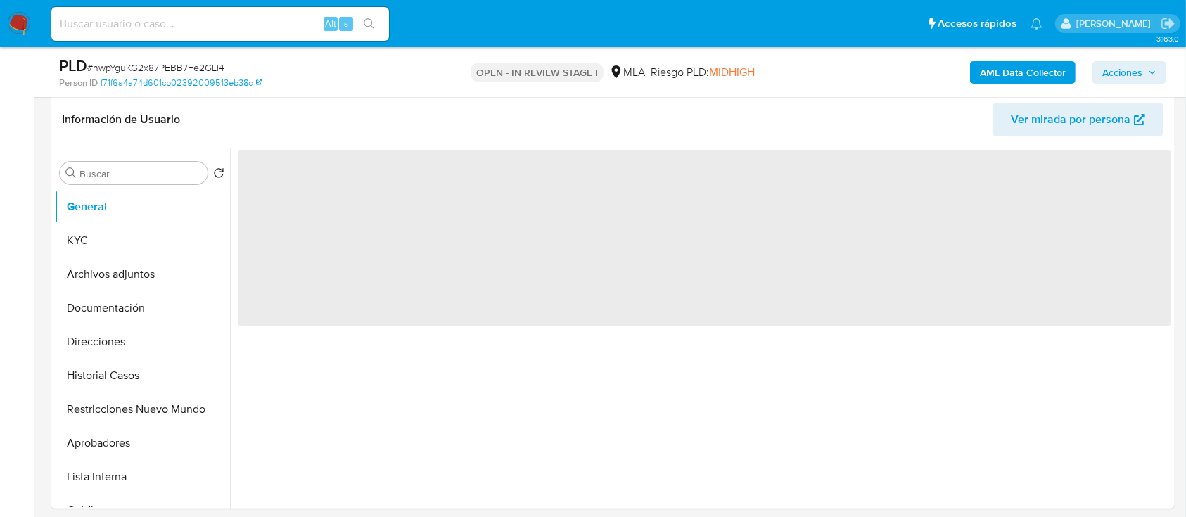
scroll to position [187, 0]
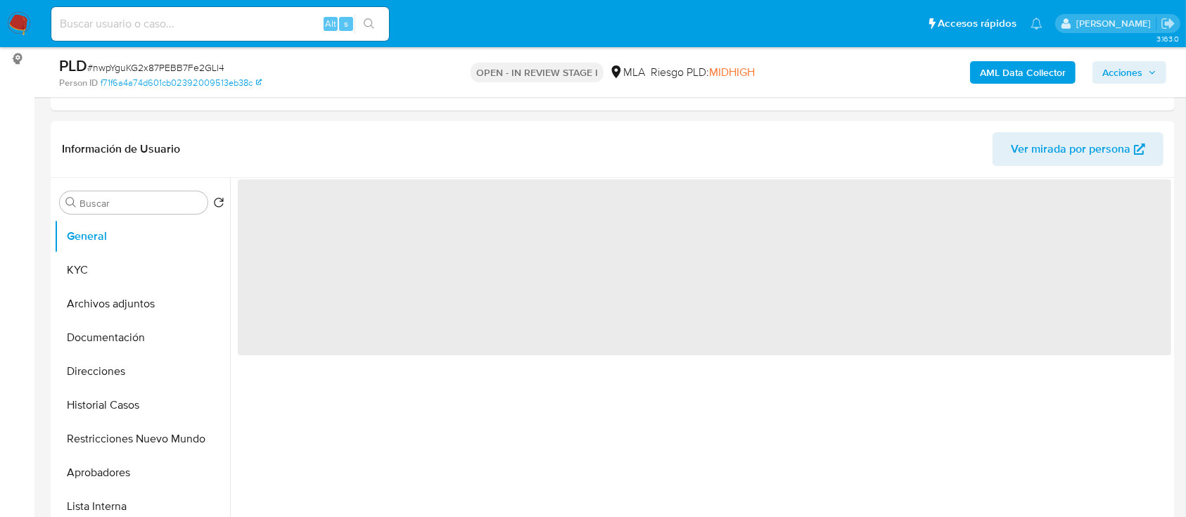
select select "10"
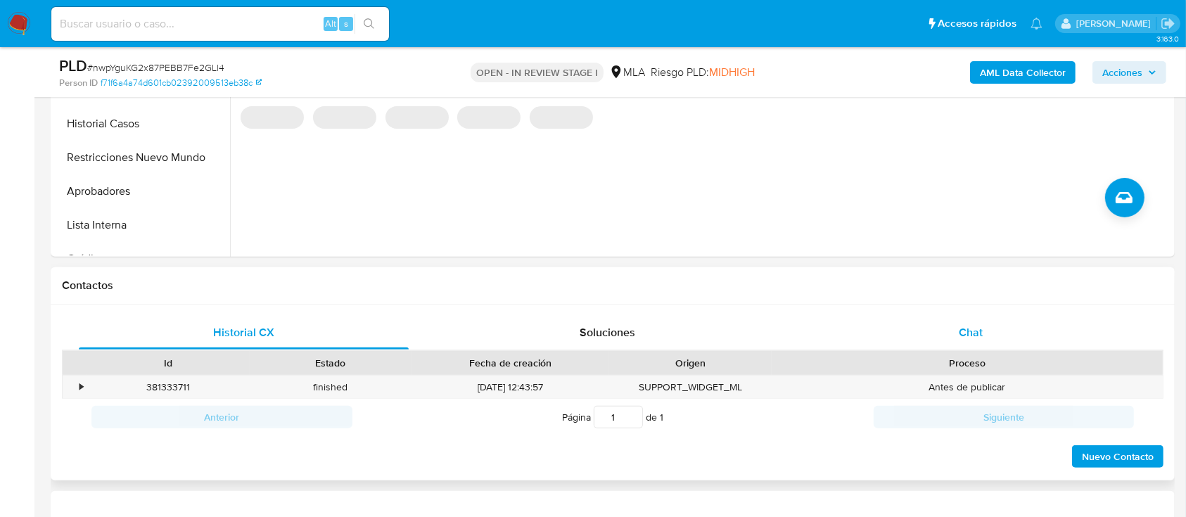
click at [1058, 324] on div "Chat" at bounding box center [971, 333] width 330 height 34
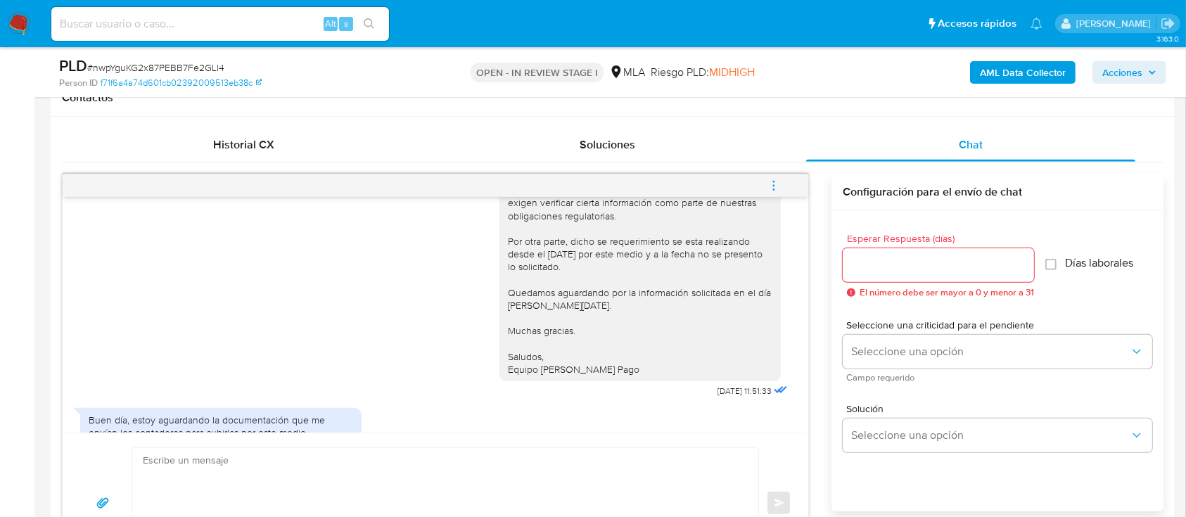
scroll to position [2551, 0]
